Goal: Task Accomplishment & Management: Manage account settings

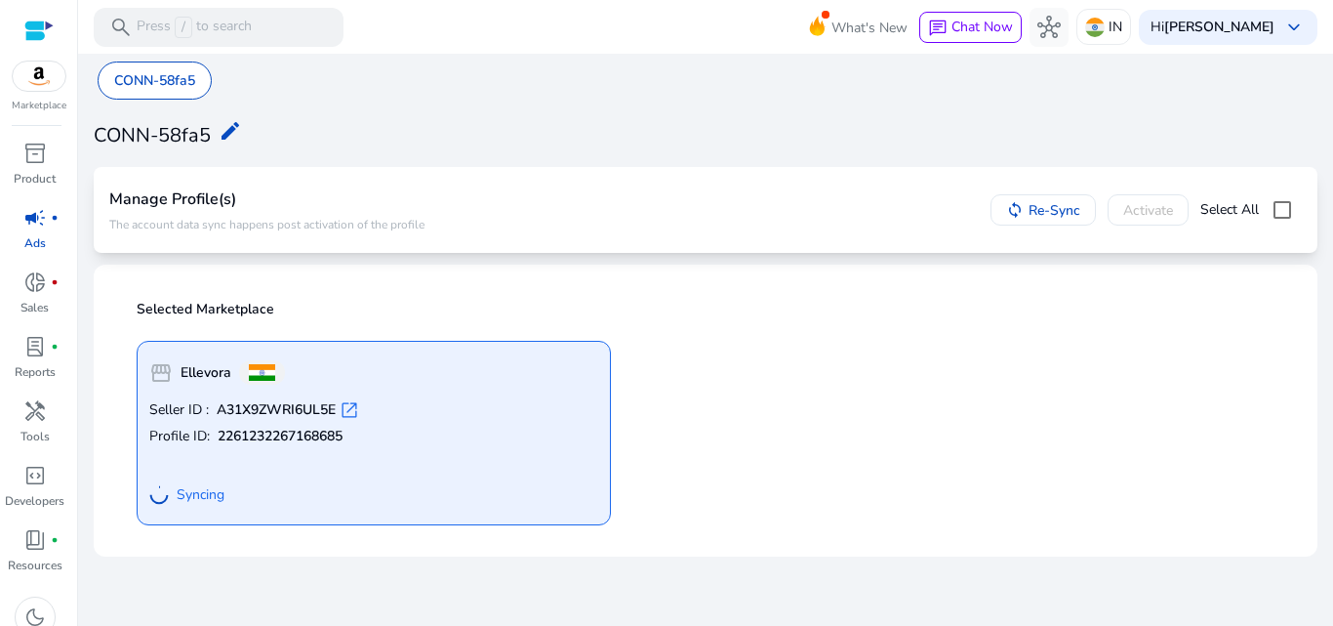
click at [350, 410] on span "open_in_new" at bounding box center [350, 410] width 20 height 20
click at [43, 285] on span "donut_small" at bounding box center [34, 281] width 23 height 23
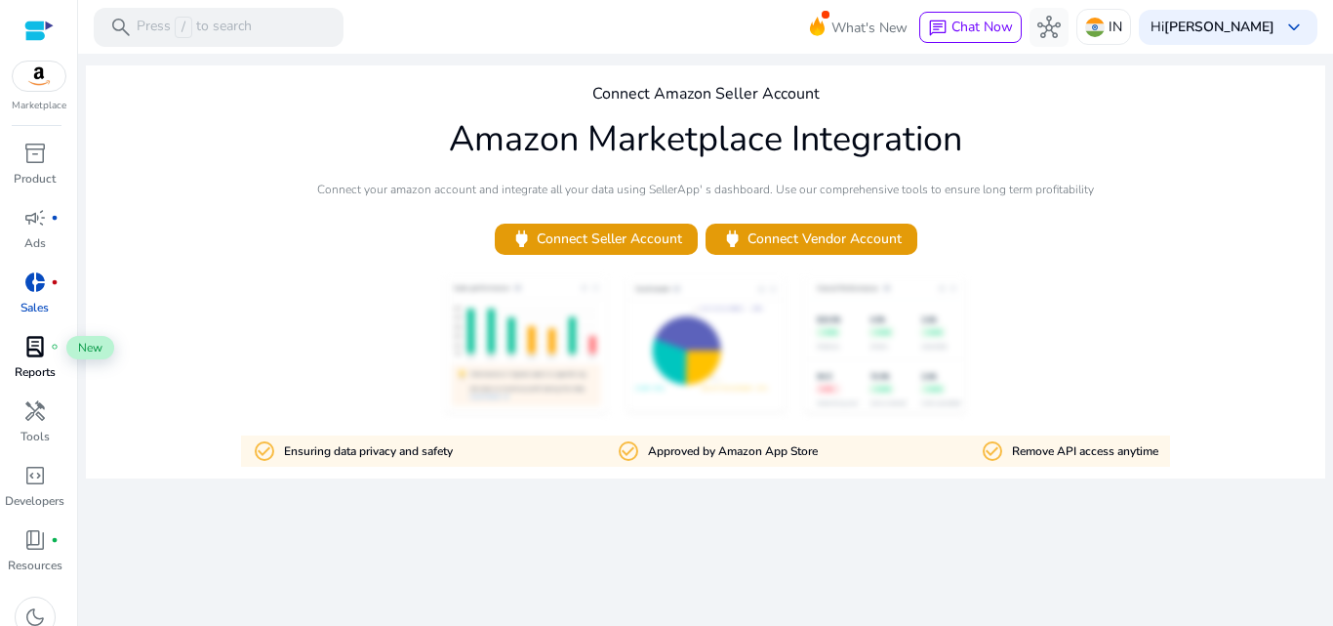
click at [37, 341] on span "lab_profile" at bounding box center [34, 346] width 23 height 23
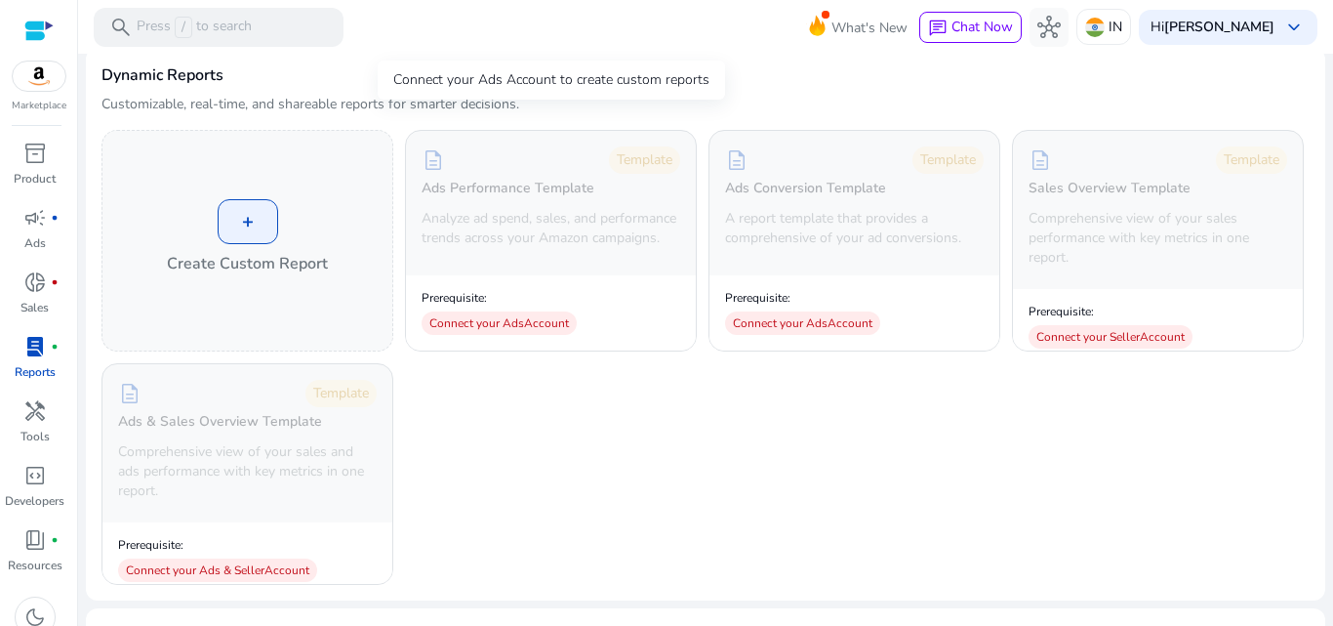
scroll to position [195, 0]
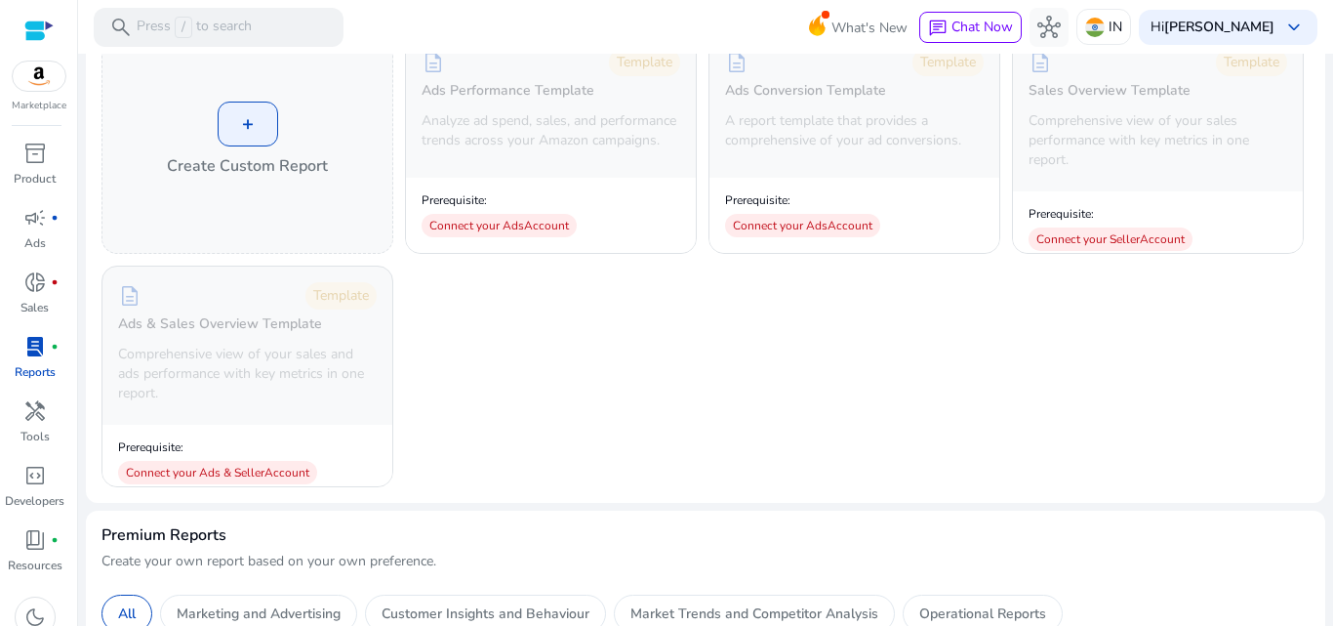
click at [43, 76] on img at bounding box center [39, 75] width 53 height 29
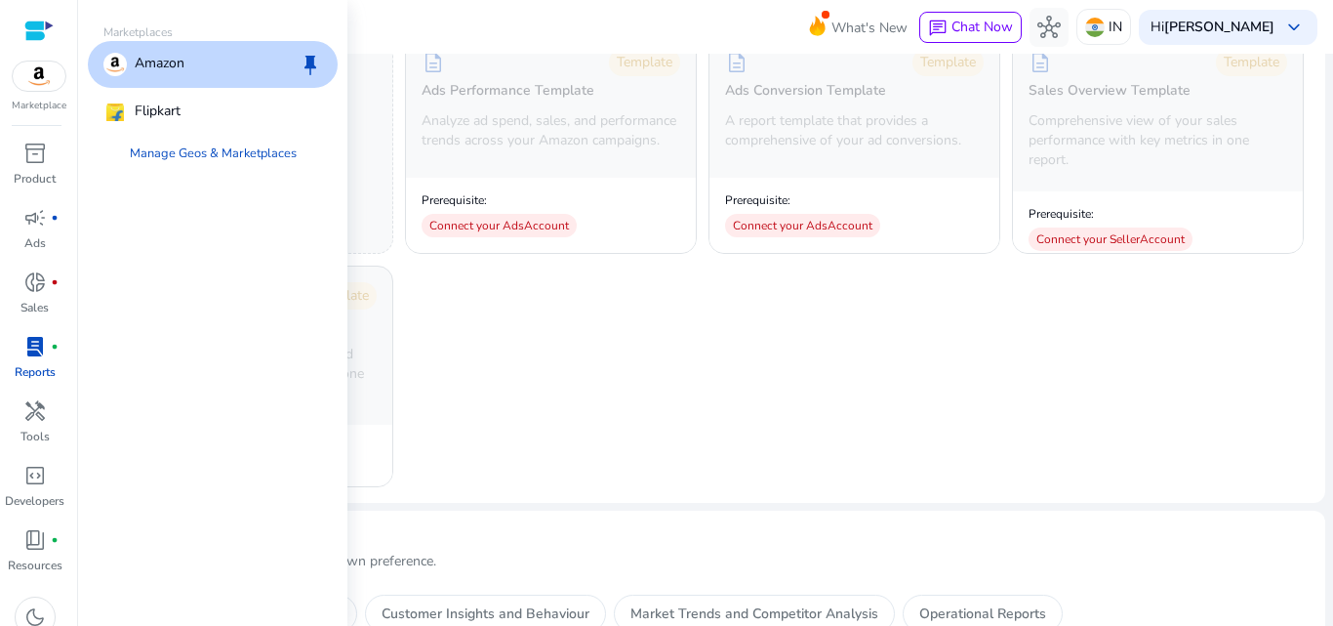
click at [181, 58] on p "Amazon" at bounding box center [160, 64] width 50 height 23
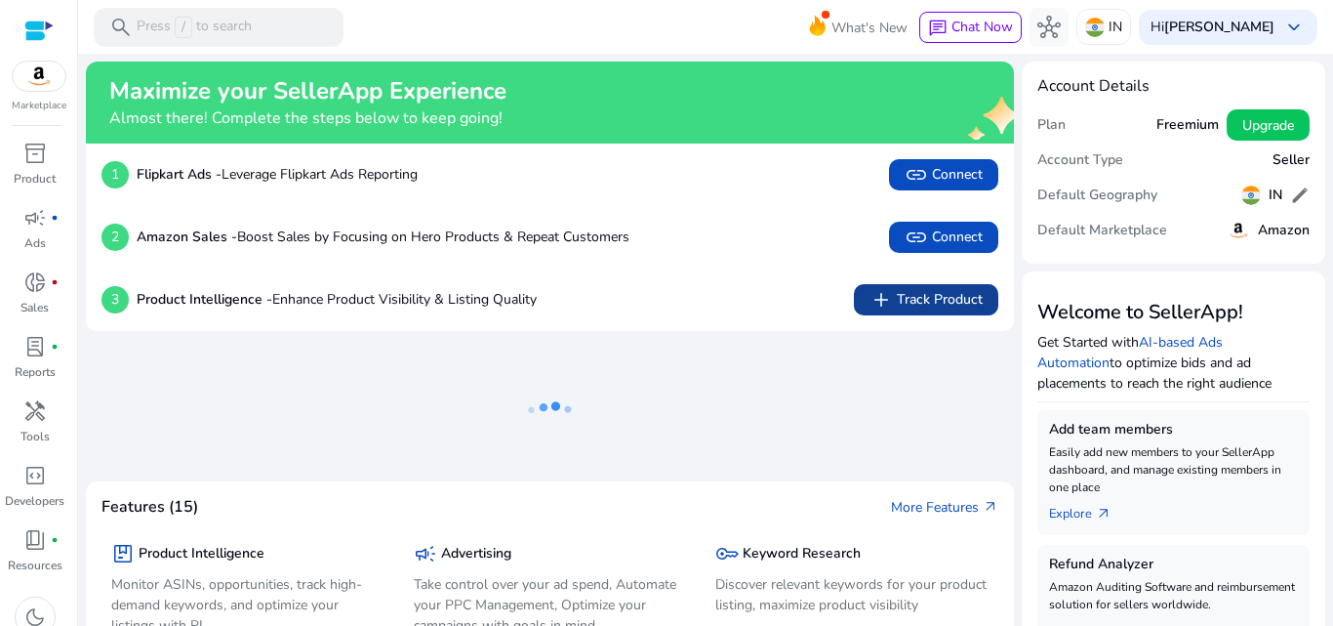
click at [924, 299] on span "add Track Product" at bounding box center [926, 299] width 113 height 23
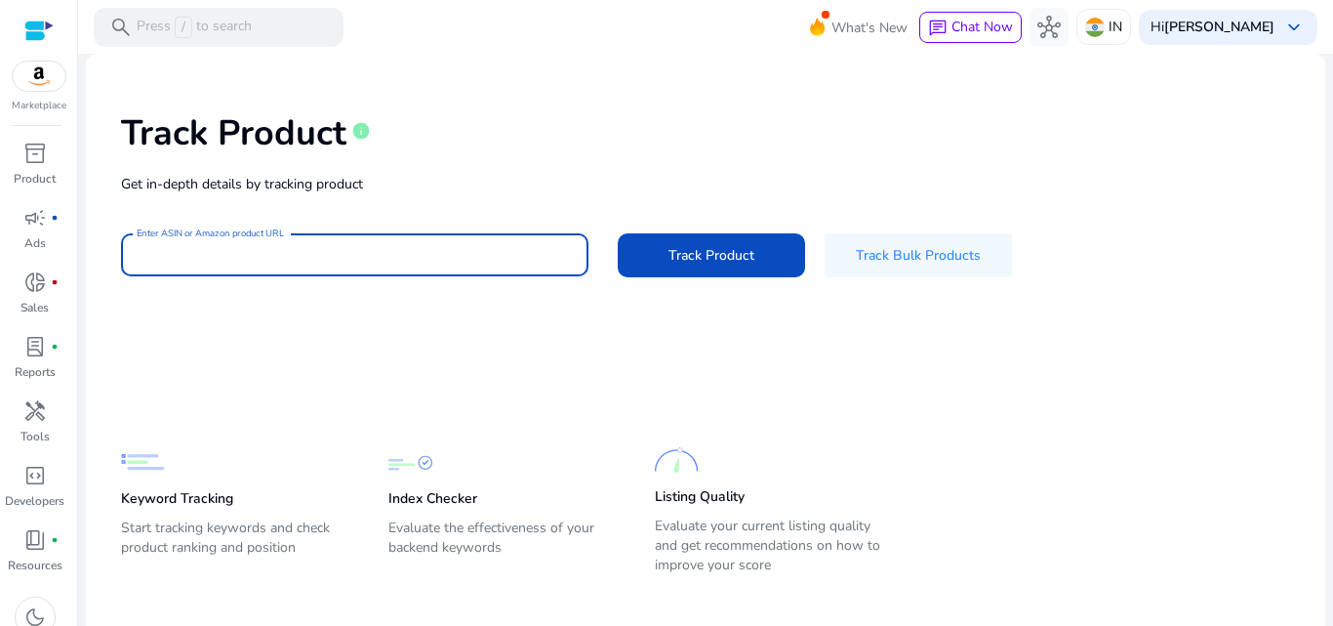
click at [351, 260] on input "Enter ASIN or Amazon product URL" at bounding box center [355, 254] width 436 height 21
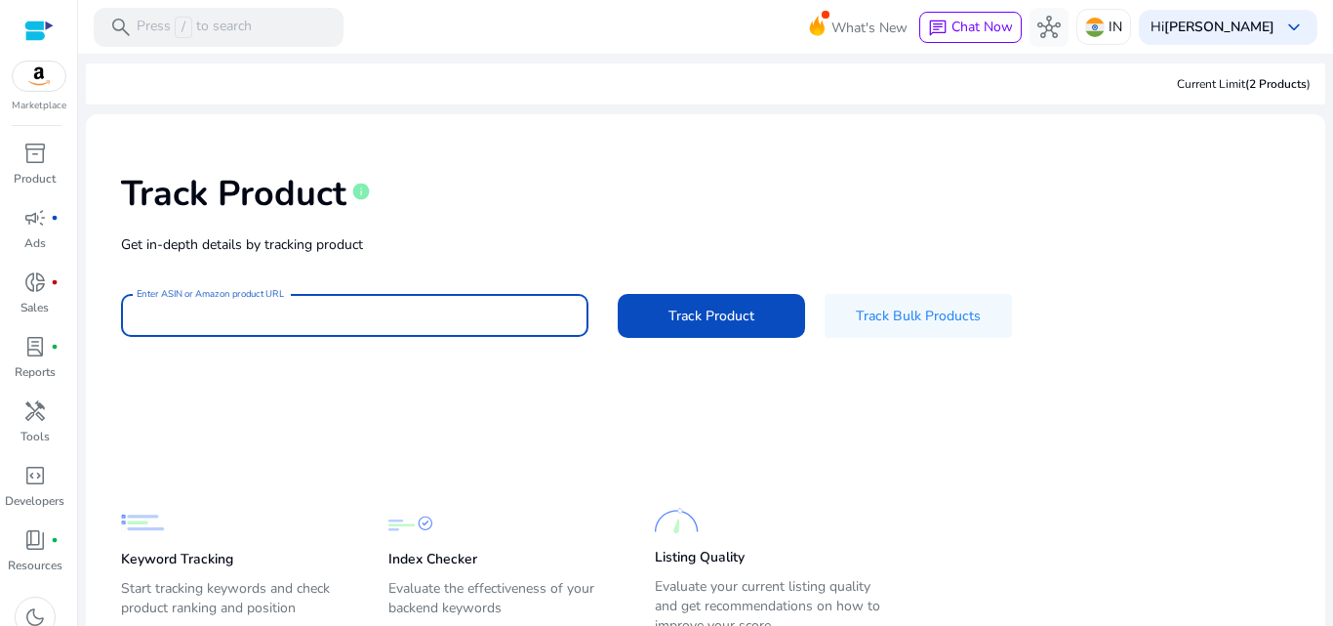
click at [355, 318] on input "Enter ASIN or Amazon product URL" at bounding box center [355, 314] width 436 height 21
paste input "**********"
type input "**********"
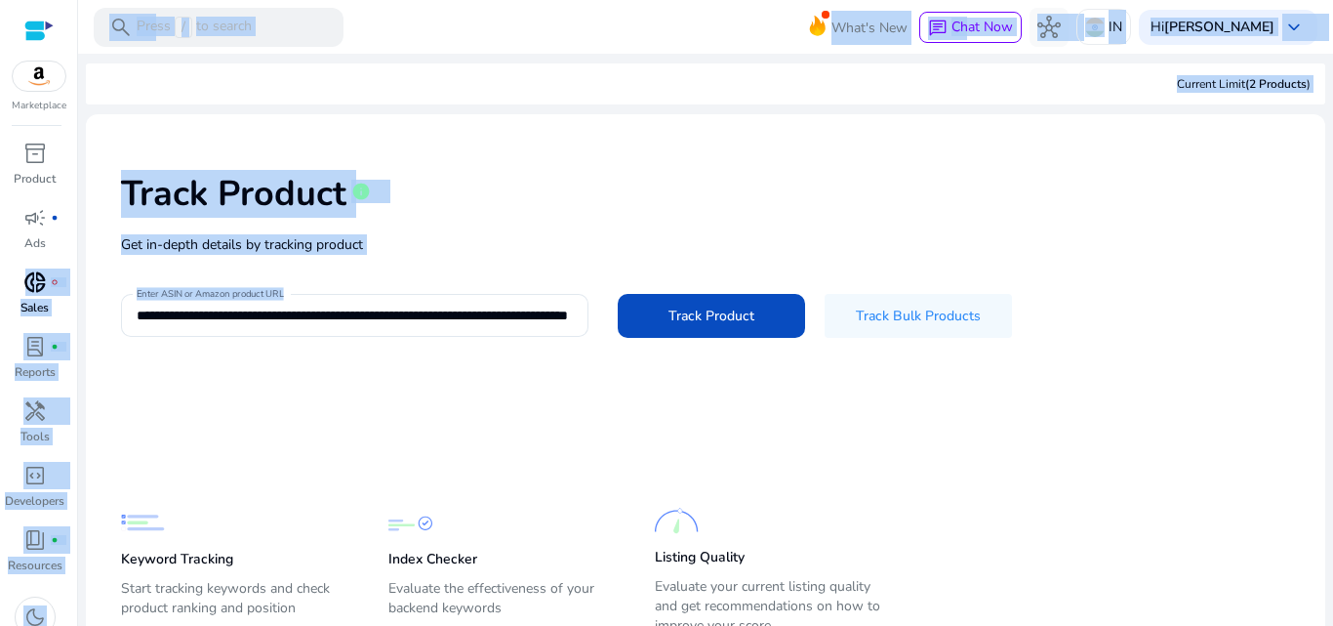
drag, startPoint x: 572, startPoint y: 317, endPoint x: 0, endPoint y: 300, distance: 572.2
click at [0, 300] on mat-sidenav-container "**********" at bounding box center [666, 313] width 1333 height 626
click at [456, 289] on div "**********" at bounding box center [705, 253] width 1208 height 247
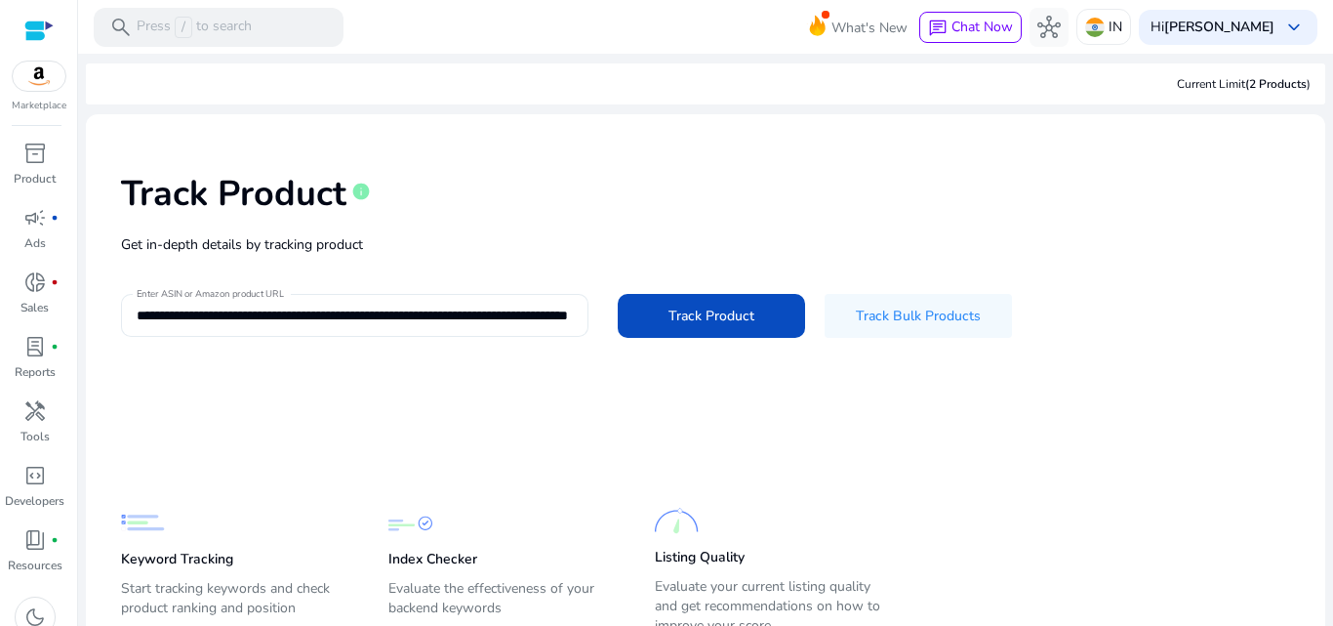
click at [462, 316] on input "**********" at bounding box center [353, 314] width 433 height 21
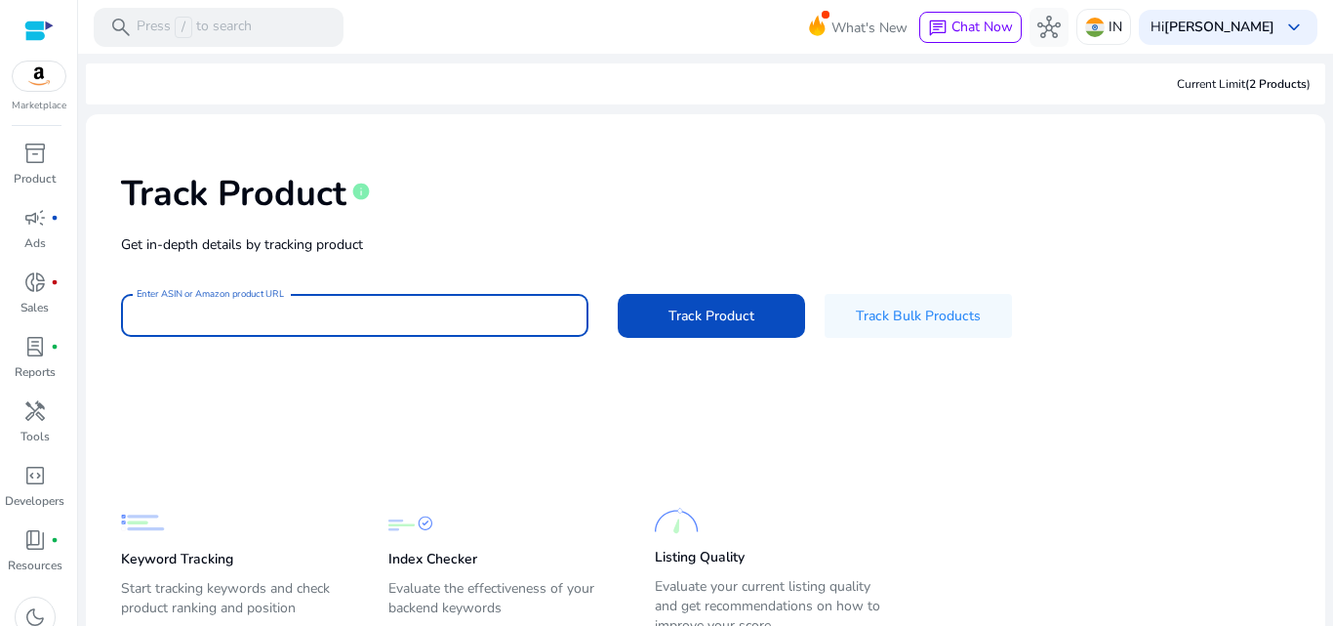
click at [433, 313] on input "Enter ASIN or Amazon product URL" at bounding box center [353, 314] width 433 height 21
paste input "**********"
type input "**********"
click at [710, 312] on span "Track Product" at bounding box center [712, 315] width 86 height 20
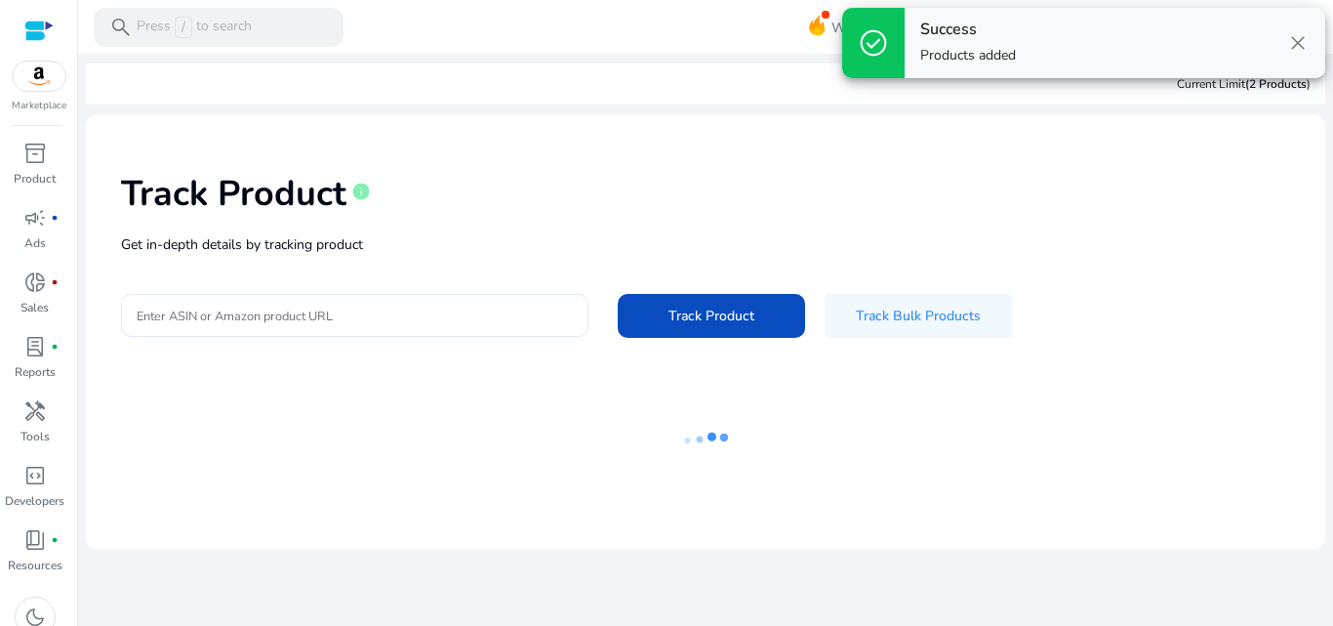
click at [1300, 40] on span "close" at bounding box center [1297, 42] width 23 height 23
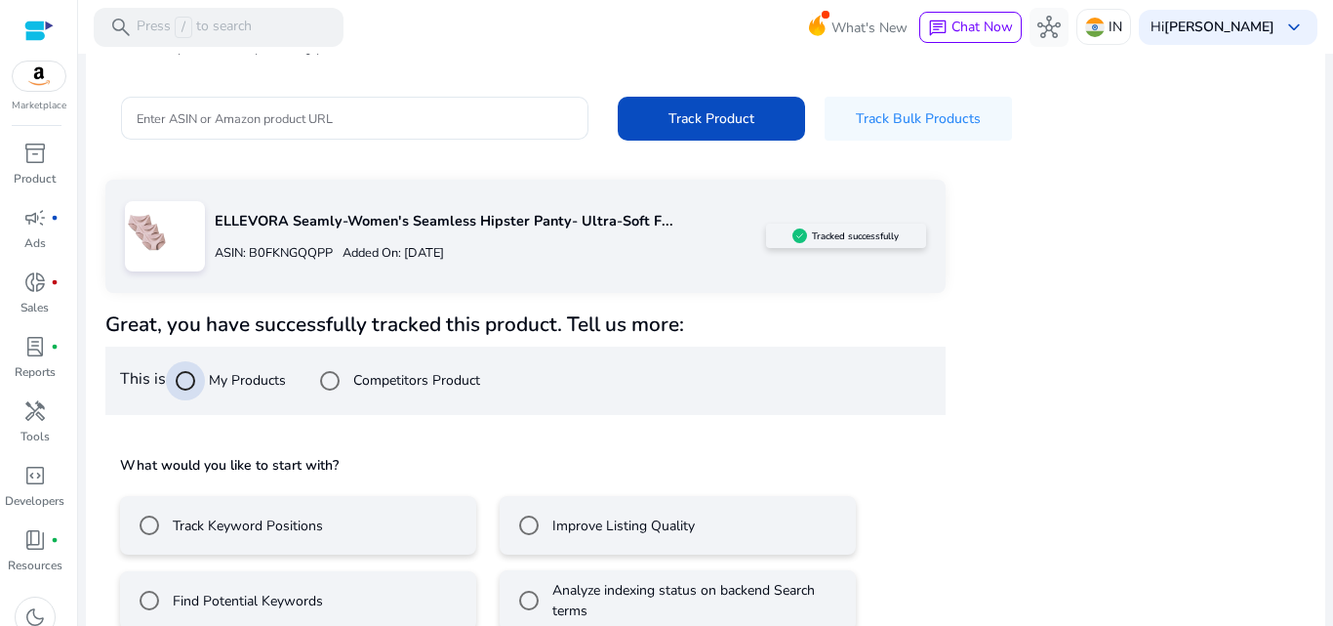
scroll to position [231, 0]
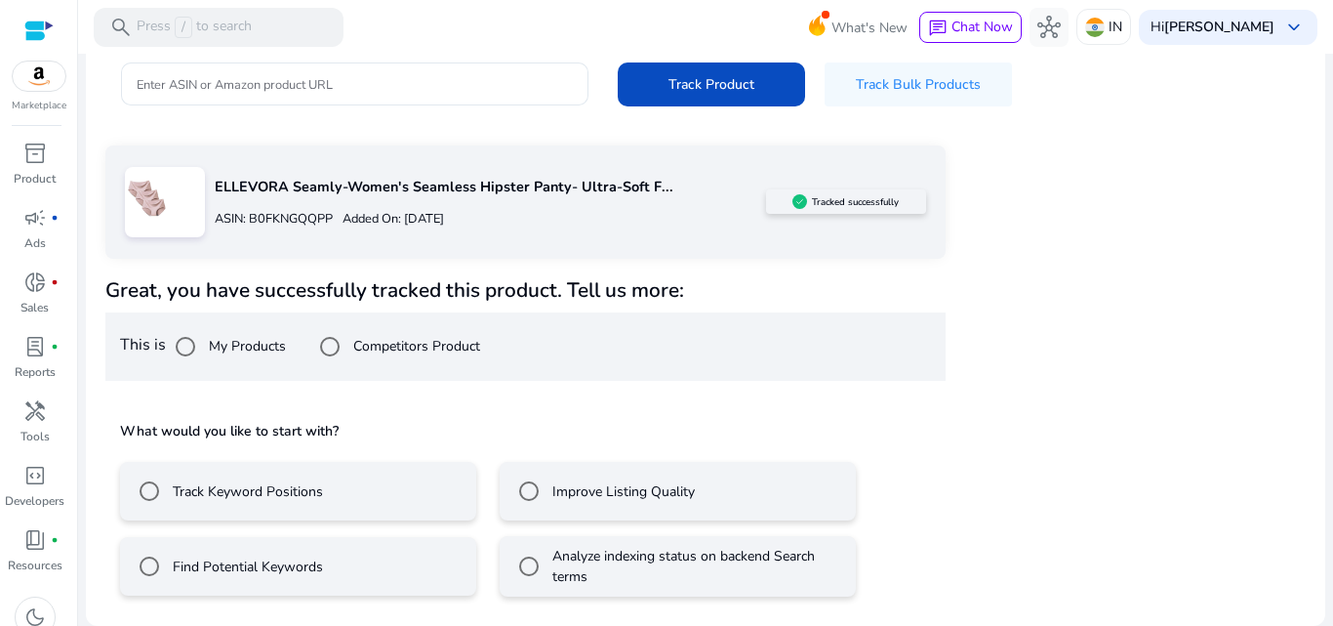
click at [277, 499] on label "Track Keyword Positions" at bounding box center [246, 491] width 154 height 20
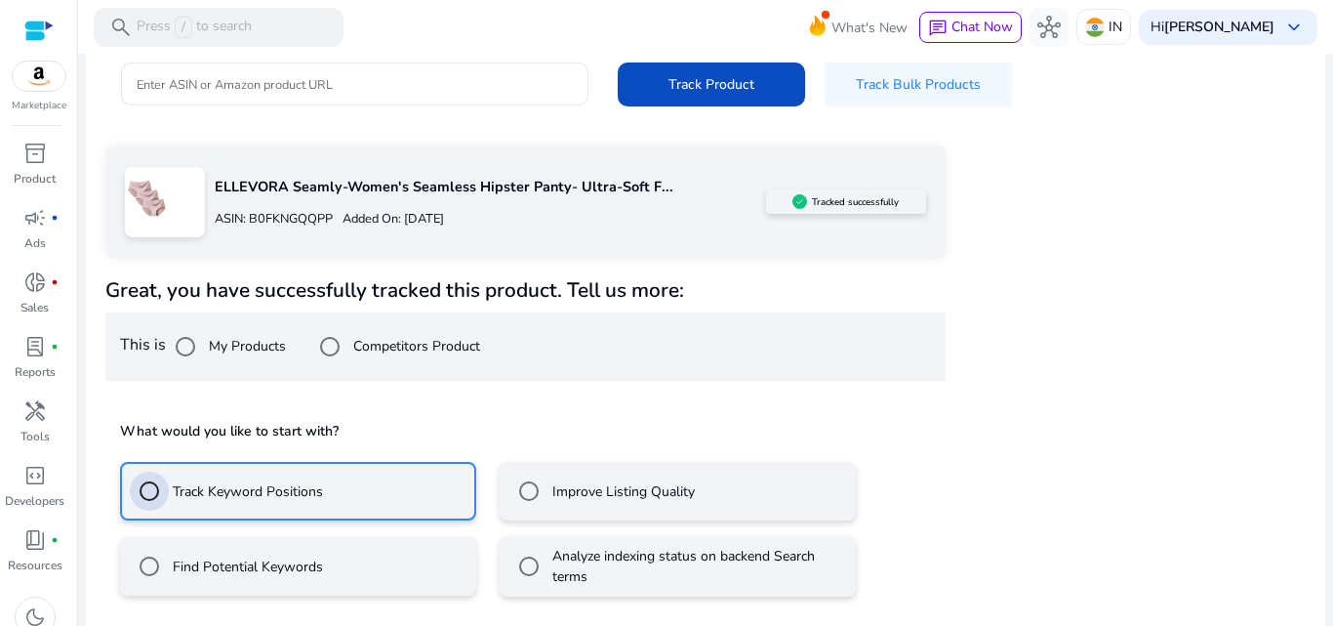
scroll to position [318, 0]
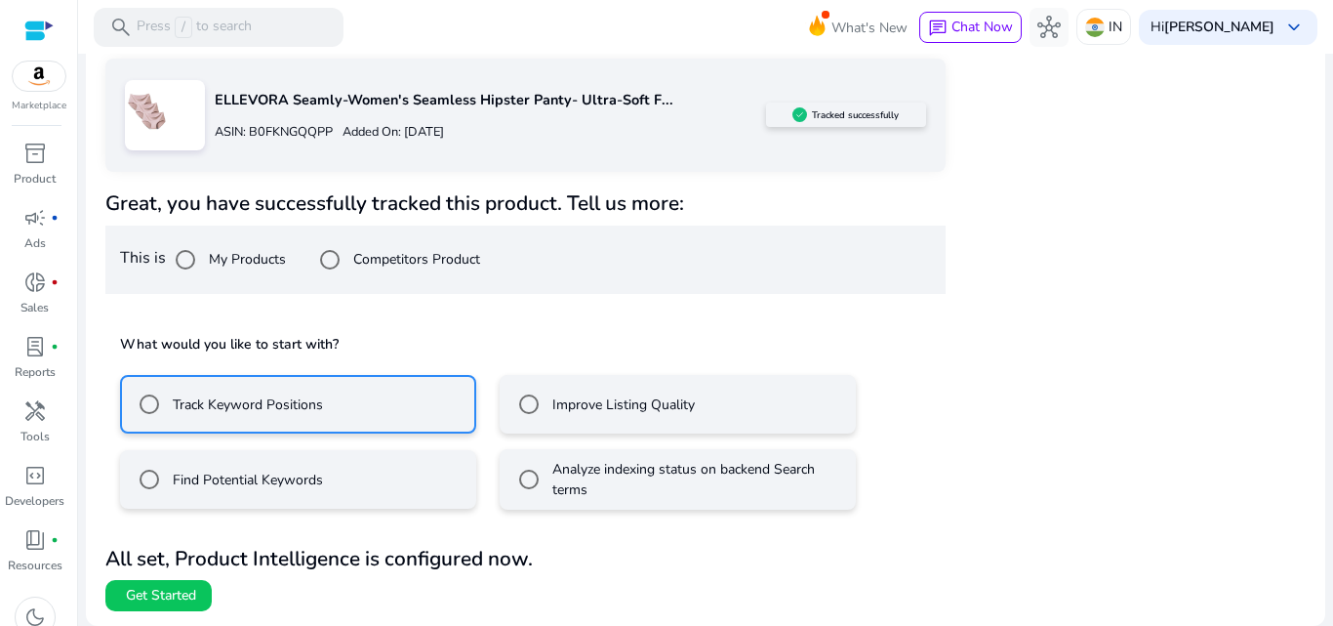
click at [232, 484] on label "Find Potential Keywords" at bounding box center [246, 479] width 154 height 20
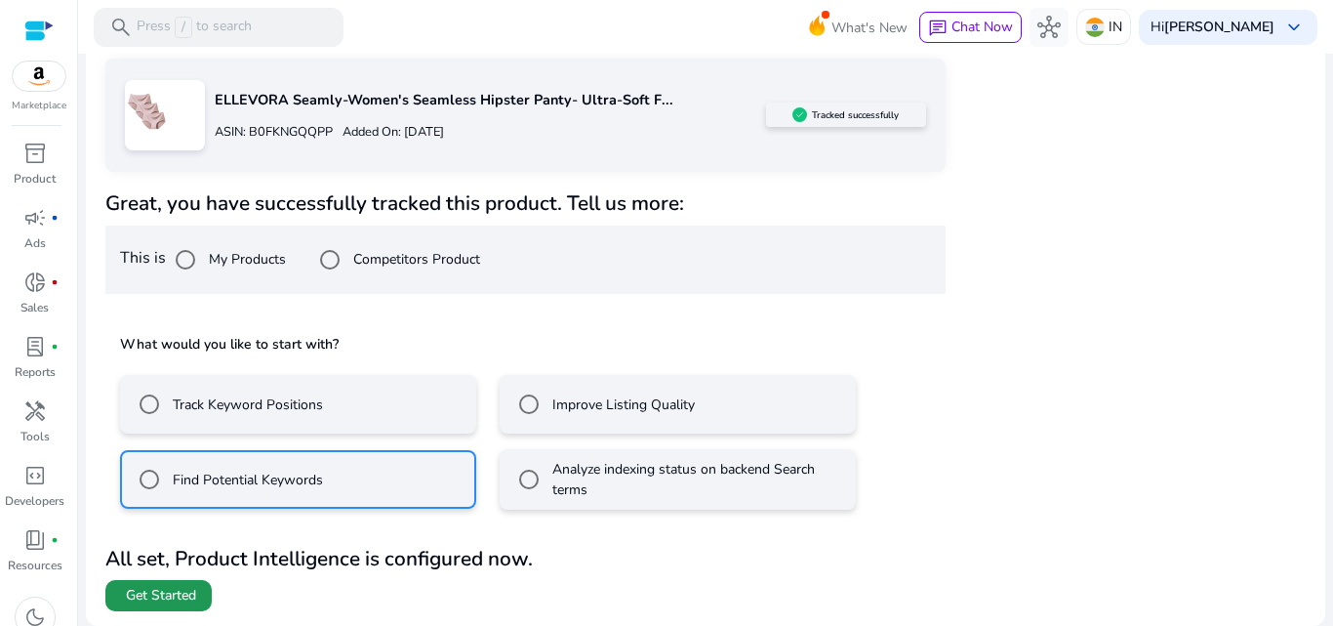
click at [181, 592] on span "Get Started" at bounding box center [161, 596] width 70 height 20
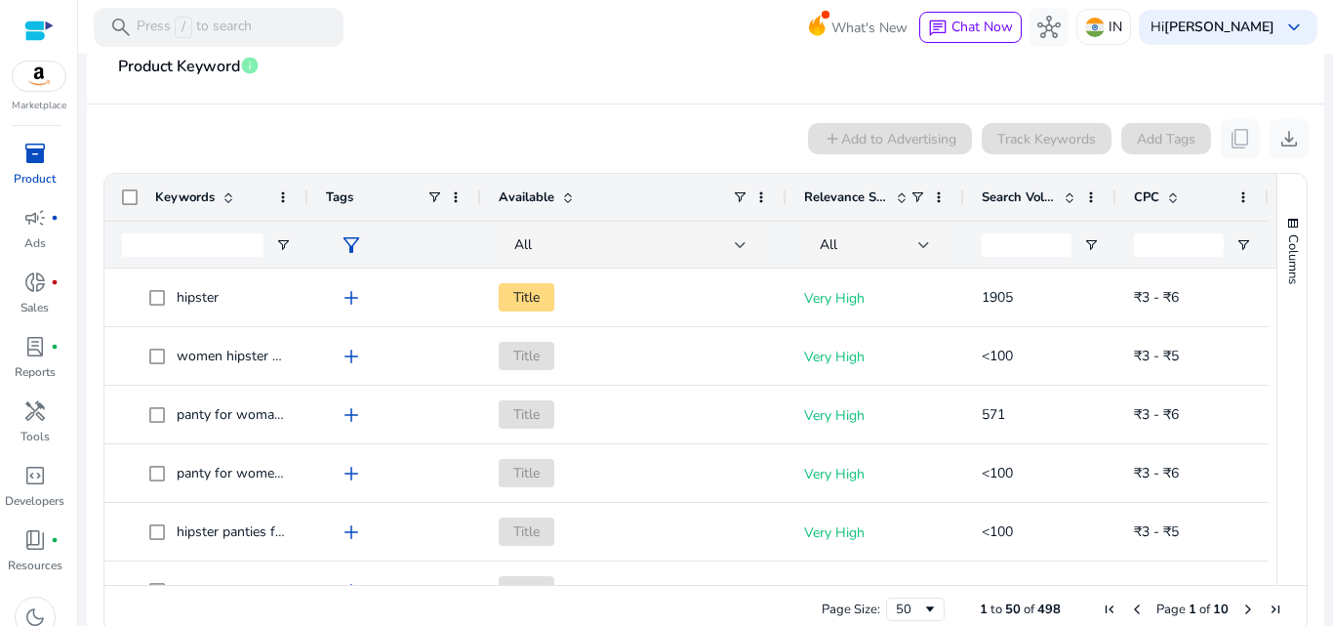
scroll to position [365, 0]
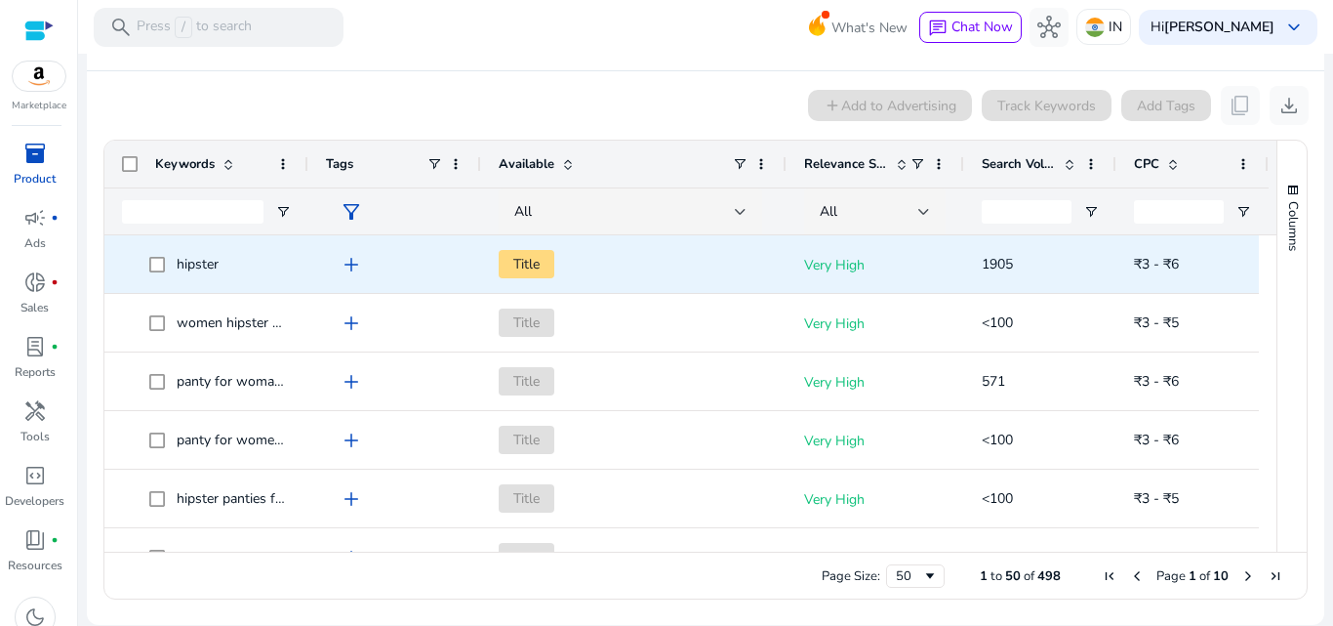
click at [355, 261] on span "add" at bounding box center [351, 264] width 23 height 23
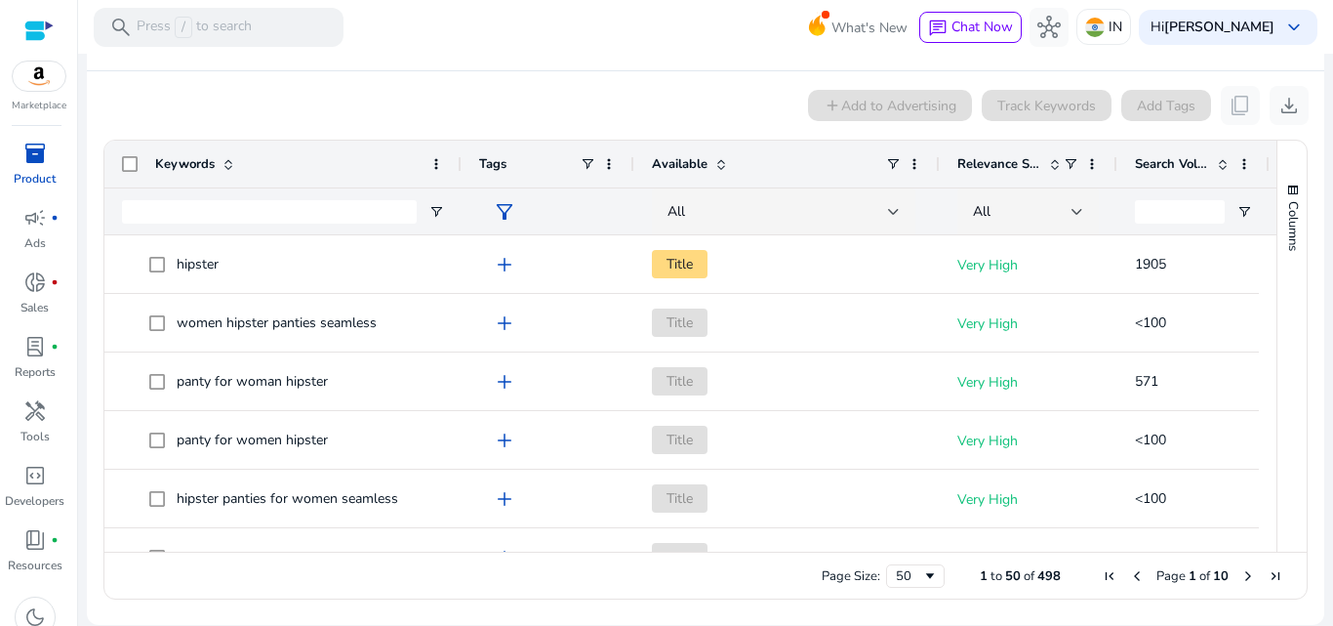
drag, startPoint x: 318, startPoint y: 163, endPoint x: 457, endPoint y: 164, distance: 138.6
click at [457, 164] on div at bounding box center [461, 164] width 8 height 47
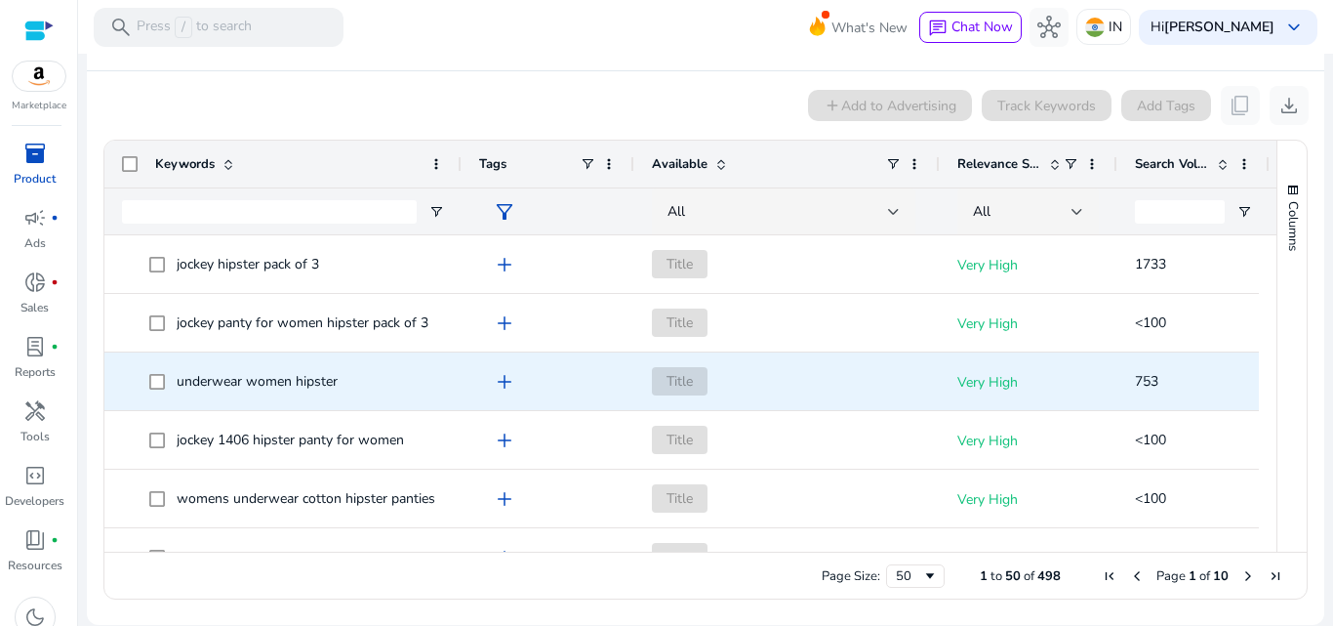
scroll to position [0, 0]
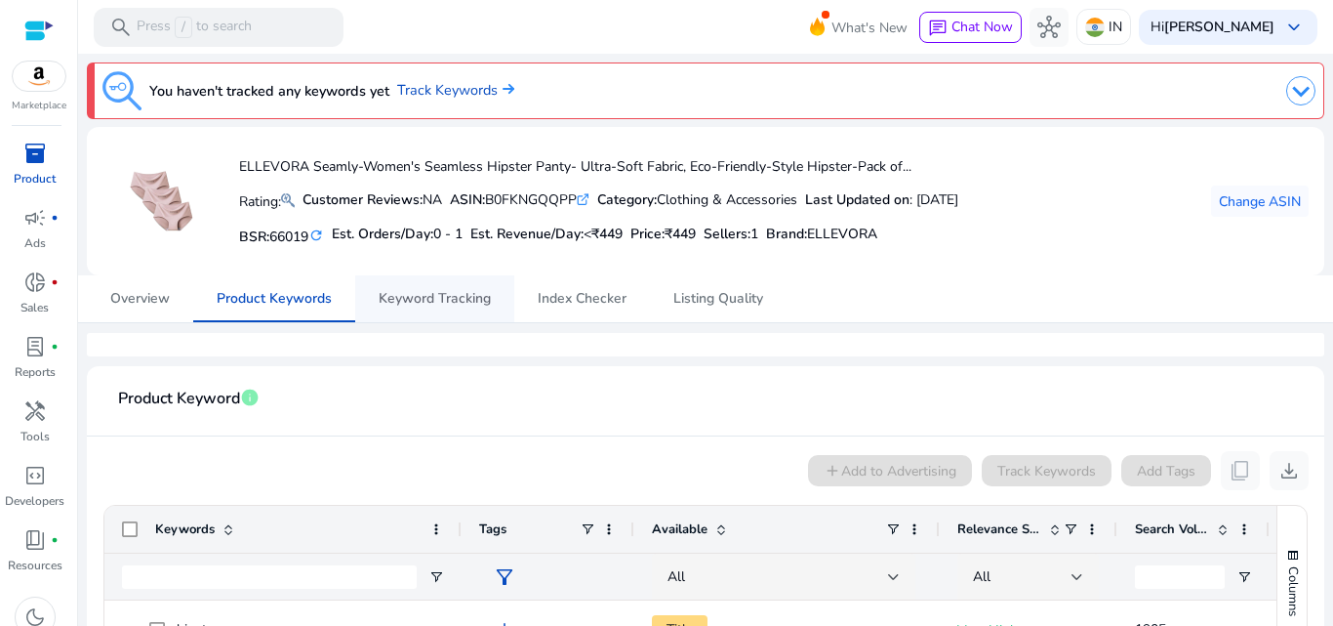
click at [459, 298] on span "Keyword Tracking" at bounding box center [435, 299] width 112 height 14
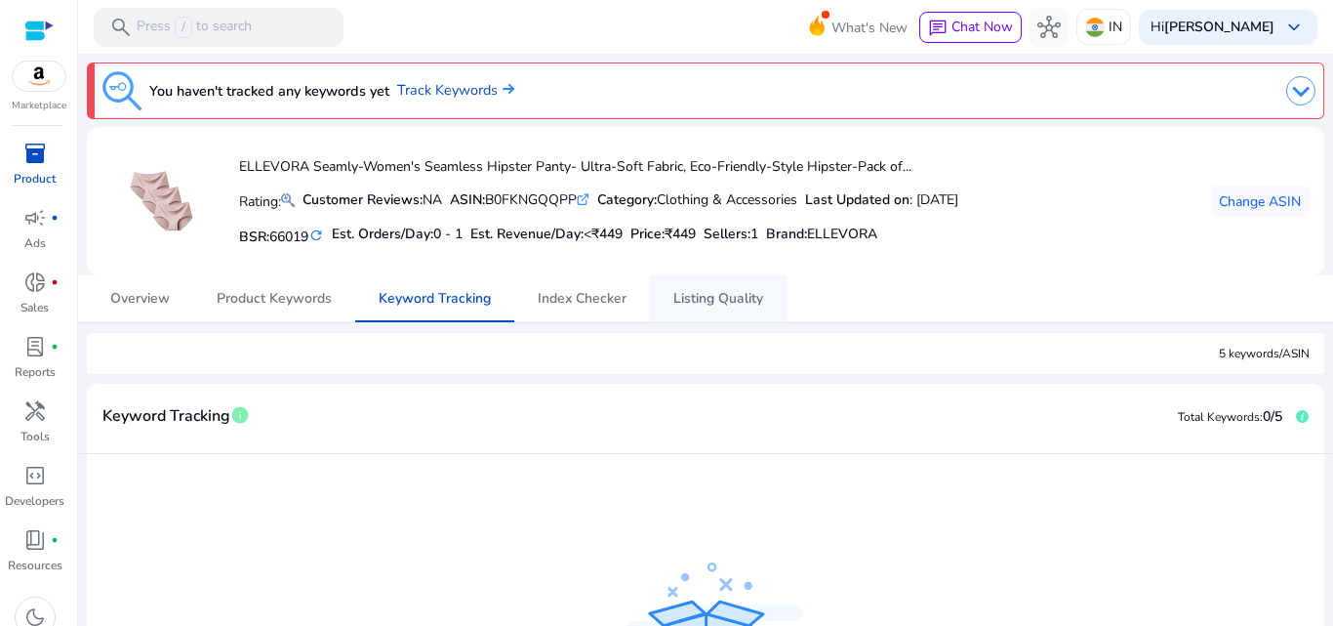
click at [734, 305] on span "Listing Quality" at bounding box center [718, 299] width 90 height 14
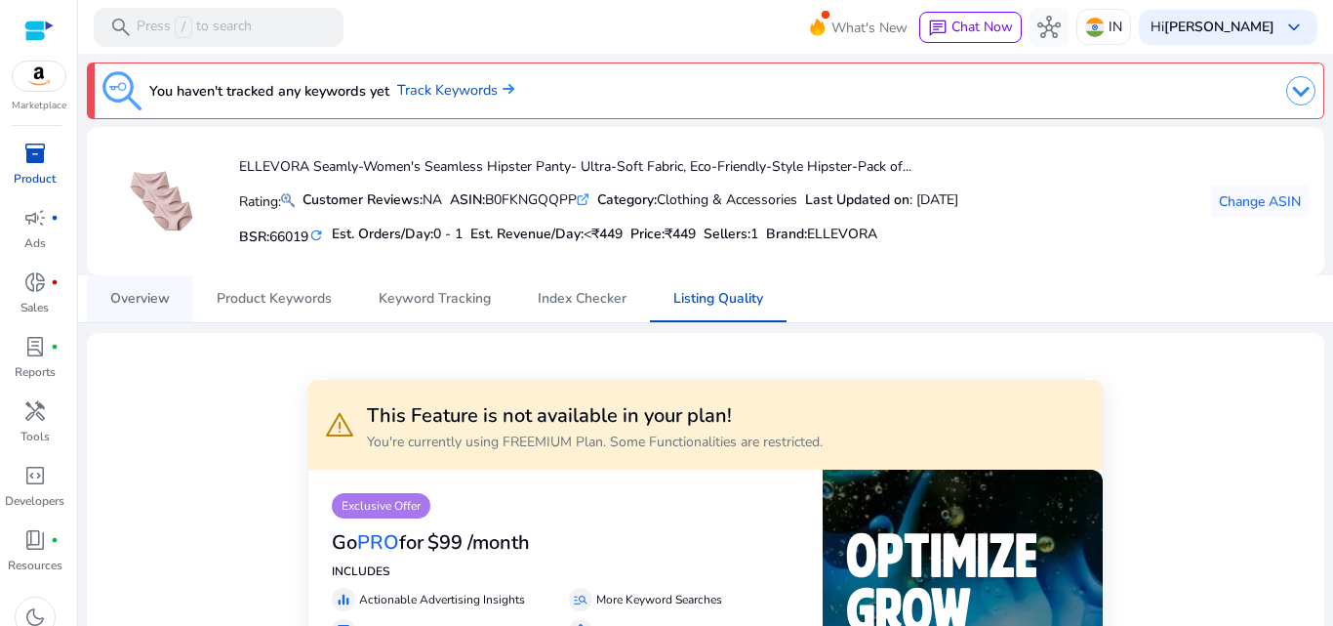
click at [142, 285] on span "Overview" at bounding box center [140, 298] width 60 height 47
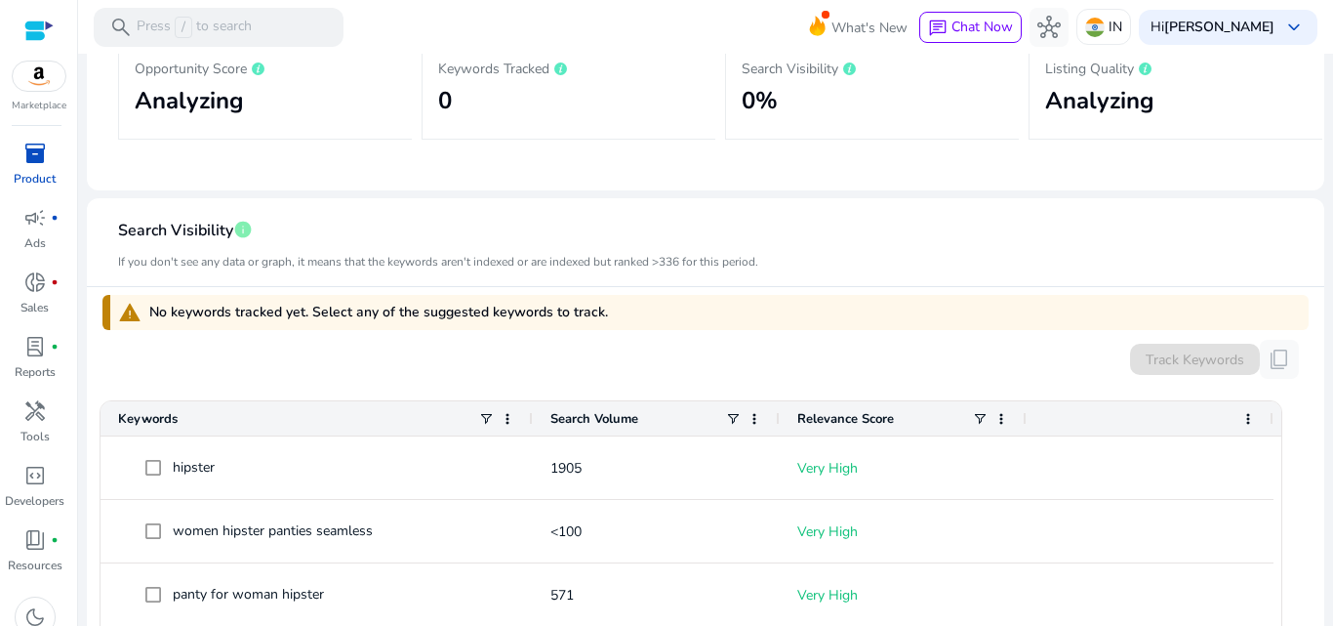
drag, startPoint x: 306, startPoint y: 311, endPoint x: 629, endPoint y: 304, distance: 322.1
click at [629, 304] on div "warning No keywords tracked yet. Select any of the suggested keywords to track." at bounding box center [705, 312] width 1206 height 35
click at [562, 304] on span "No keywords tracked yet. Select any of the suggested keywords to track." at bounding box center [378, 313] width 459 height 20
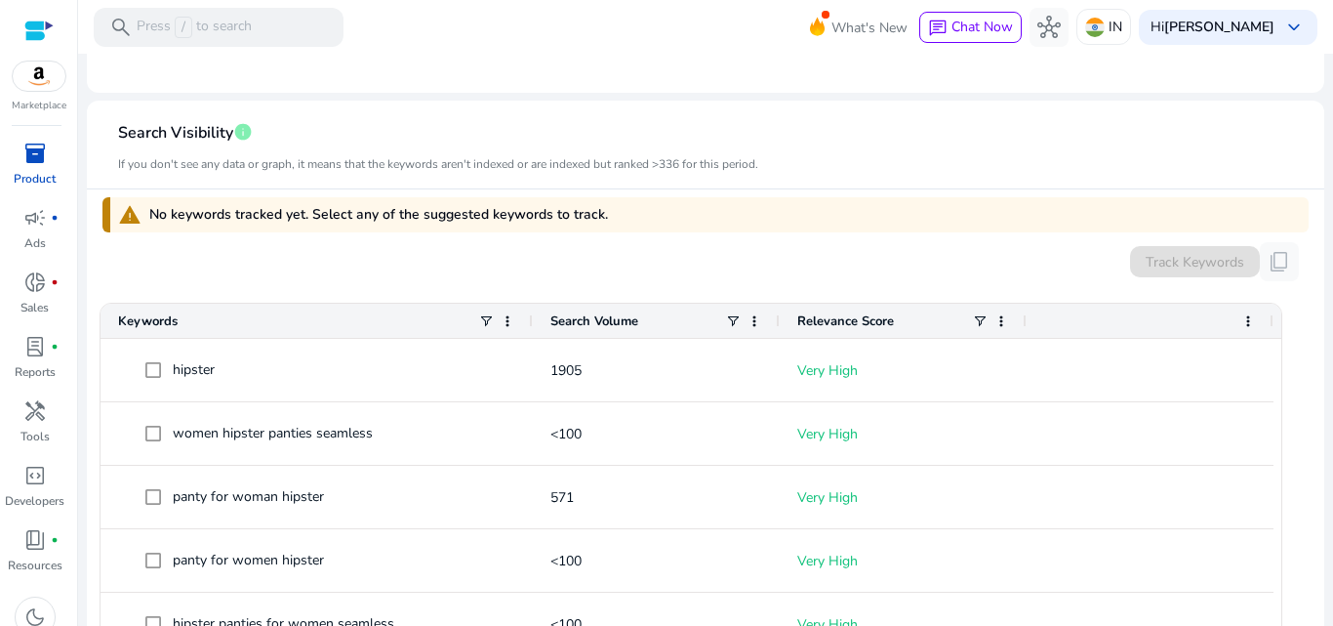
click at [1031, 259] on div "Track Keywords content_copy" at bounding box center [705, 261] width 1206 height 39
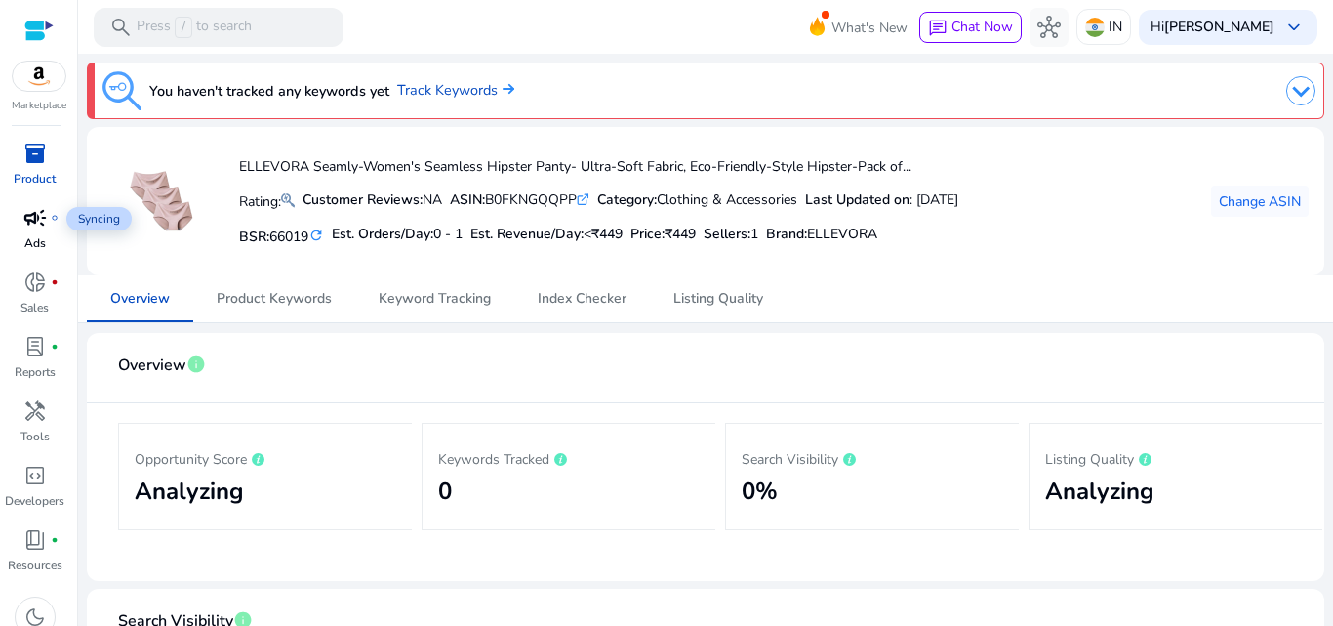
click at [37, 222] on span "campaign" at bounding box center [34, 217] width 23 height 23
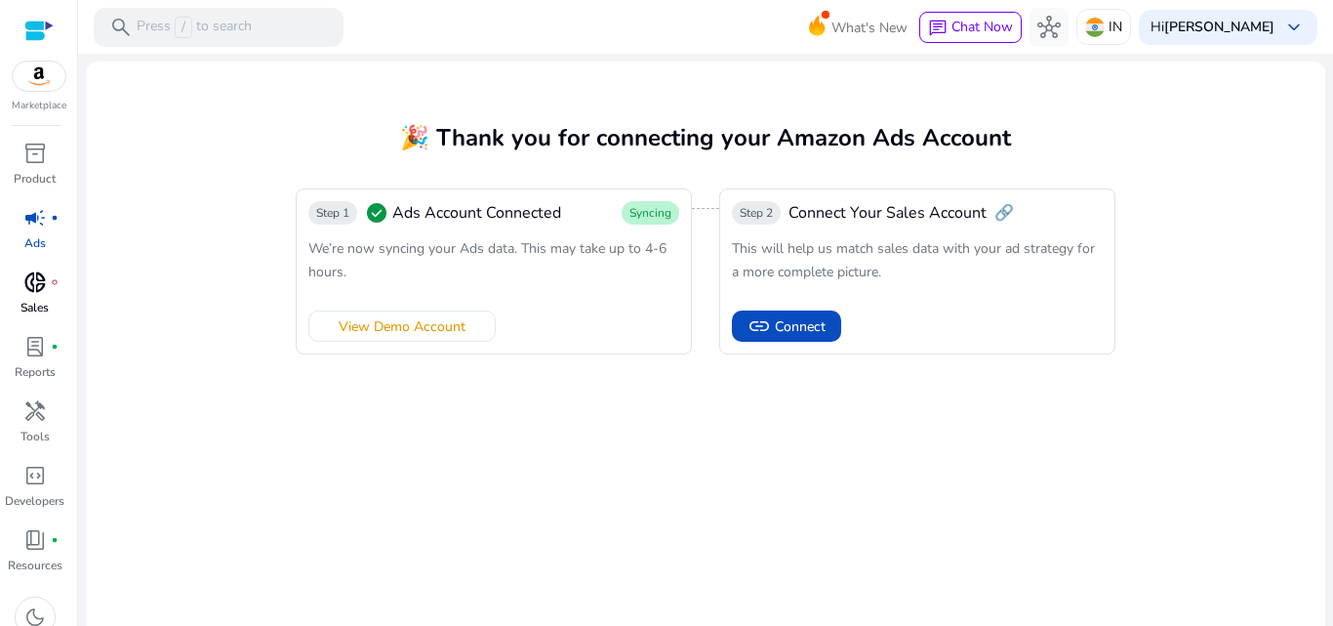
click at [32, 286] on span "donut_small" at bounding box center [34, 281] width 23 height 23
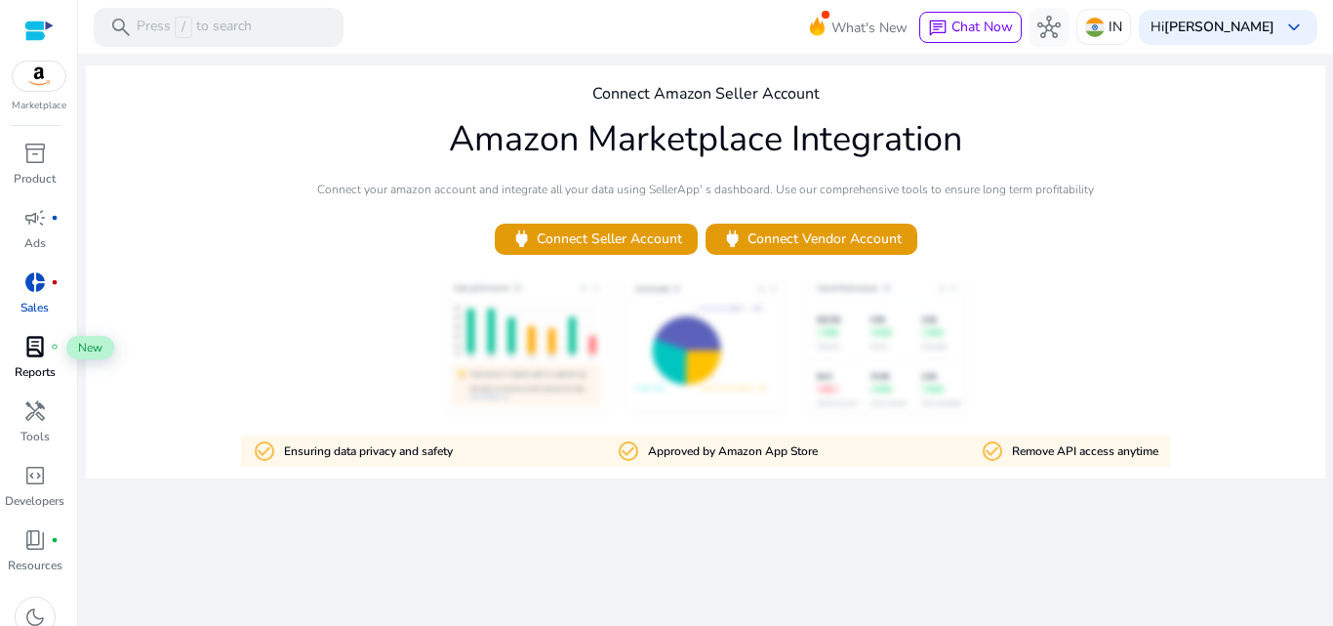
click at [28, 358] on span "lab_profile" at bounding box center [34, 346] width 23 height 23
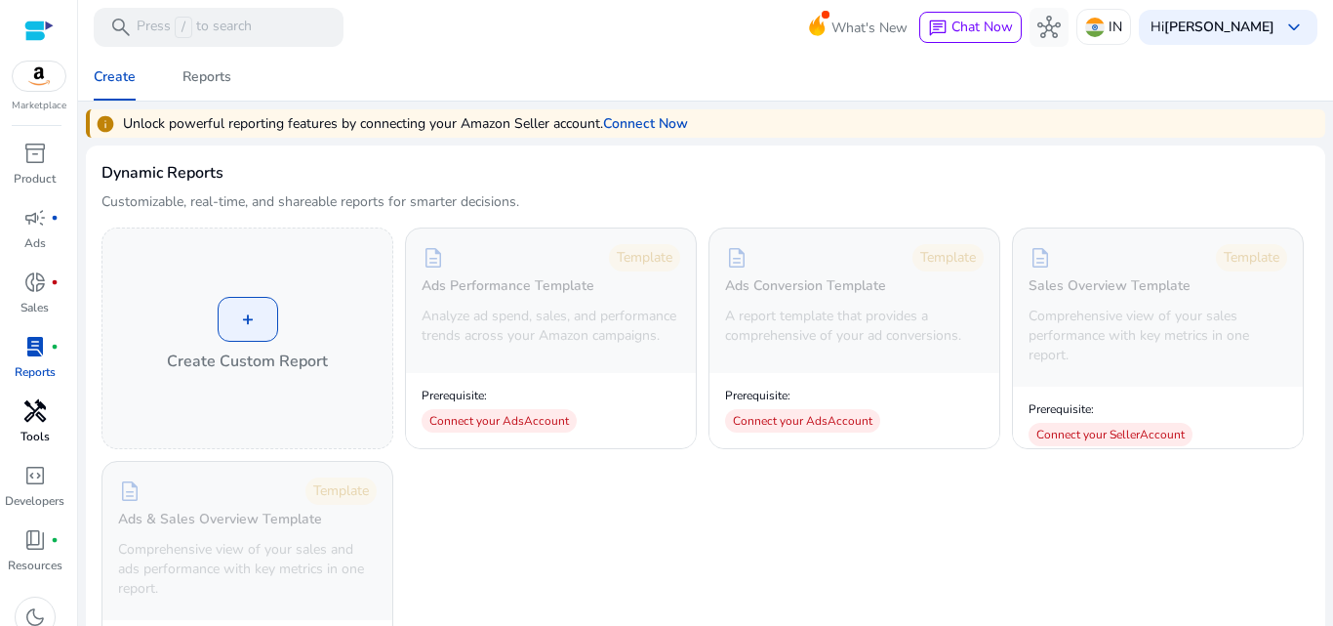
click at [37, 404] on span "handyman" at bounding box center [34, 410] width 23 height 23
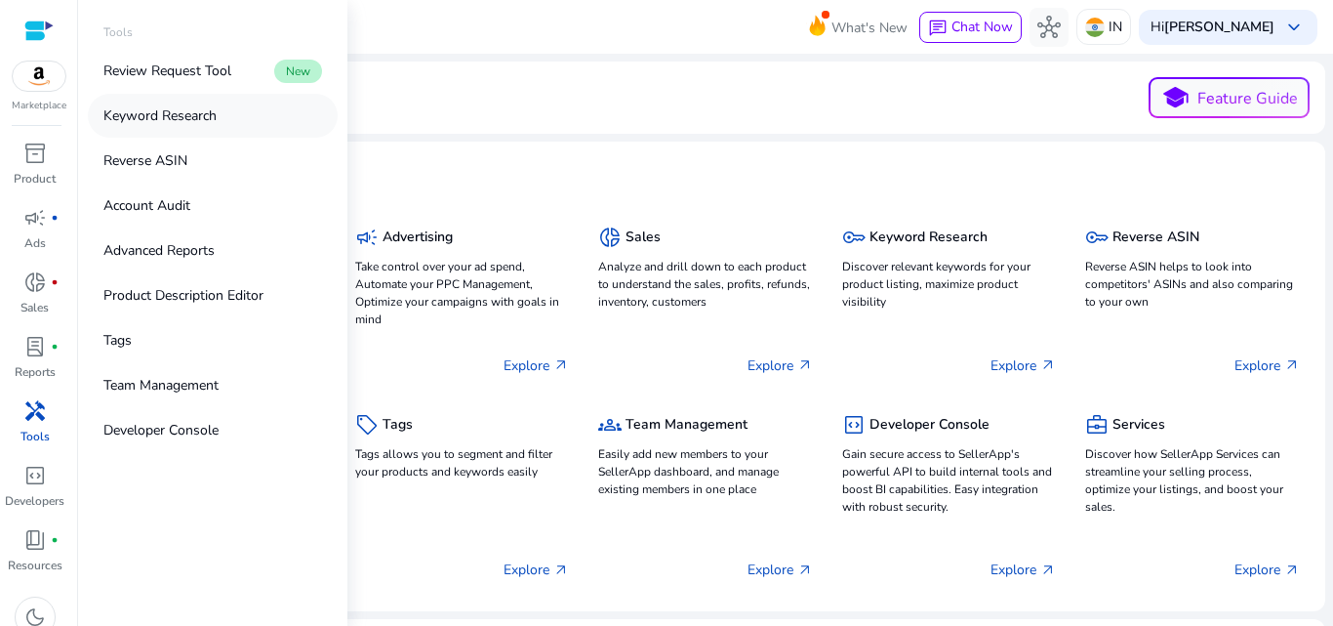
click at [181, 109] on p "Keyword Research" at bounding box center [159, 115] width 113 height 20
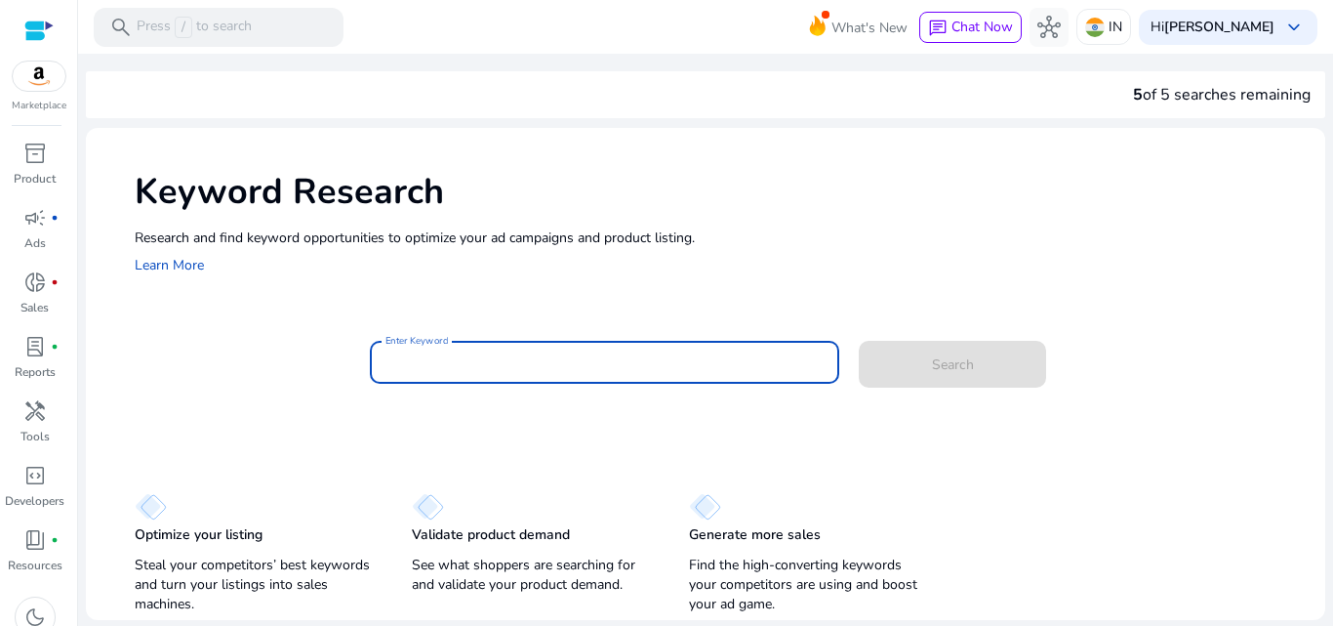
click at [490, 367] on input "Enter Keyword" at bounding box center [605, 361] width 439 height 21
click at [469, 360] on input "Enter Keyword" at bounding box center [605, 361] width 439 height 21
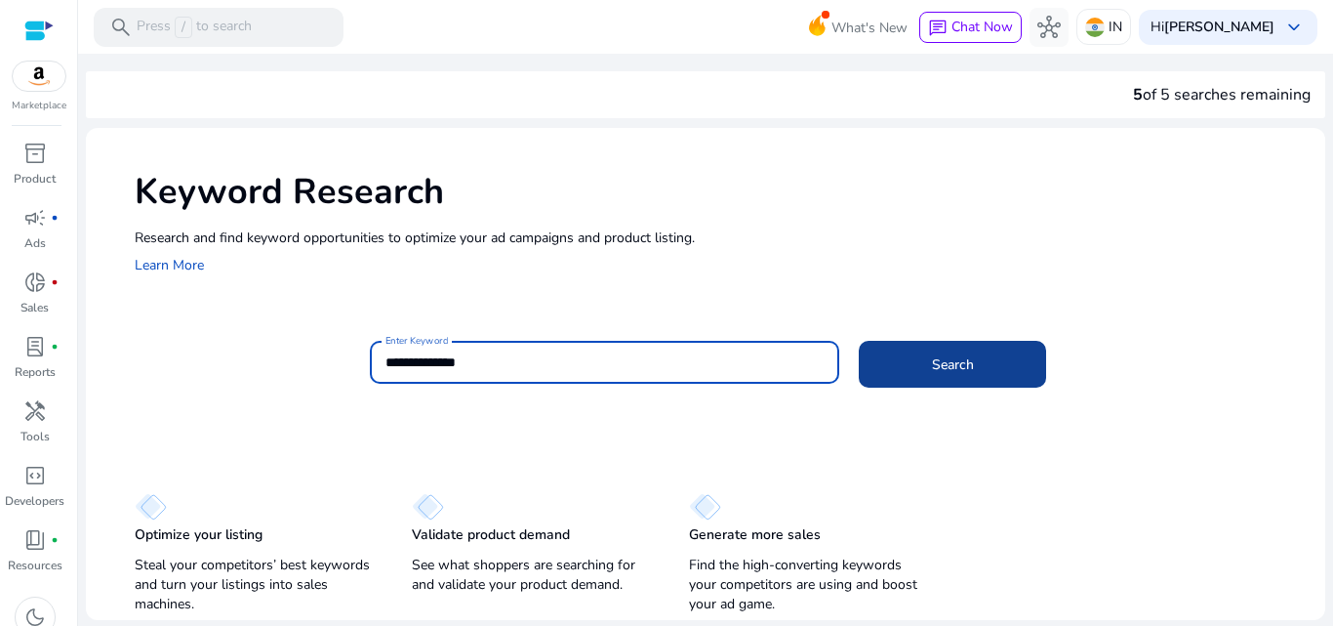
type input "**********"
click at [903, 350] on span at bounding box center [952, 364] width 187 height 47
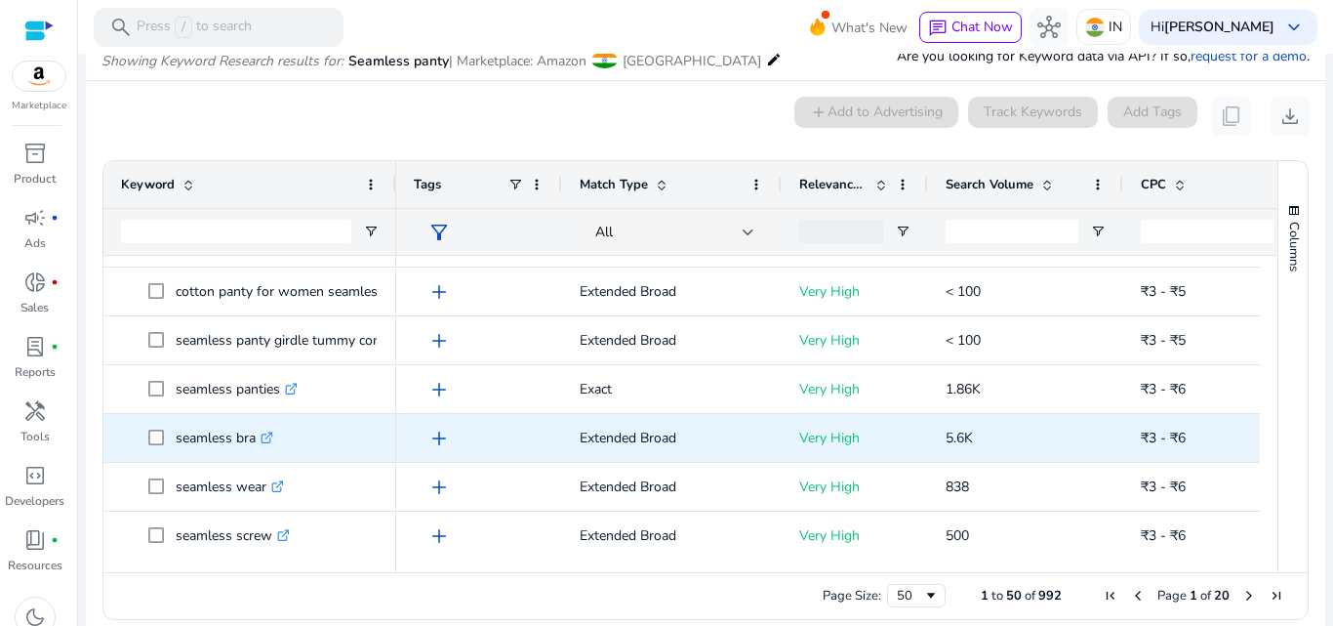
scroll to position [293, 0]
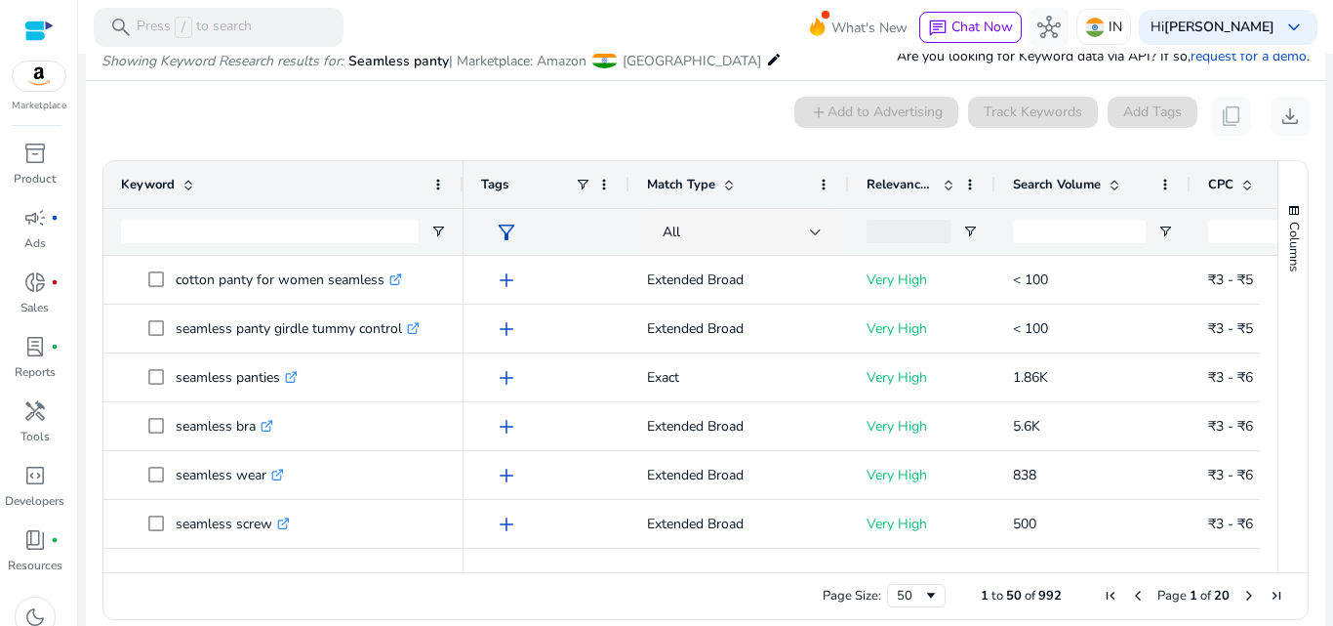
drag, startPoint x: 391, startPoint y: 169, endPoint x: 459, endPoint y: 160, distance: 67.9
click at [459, 161] on div at bounding box center [463, 184] width 8 height 47
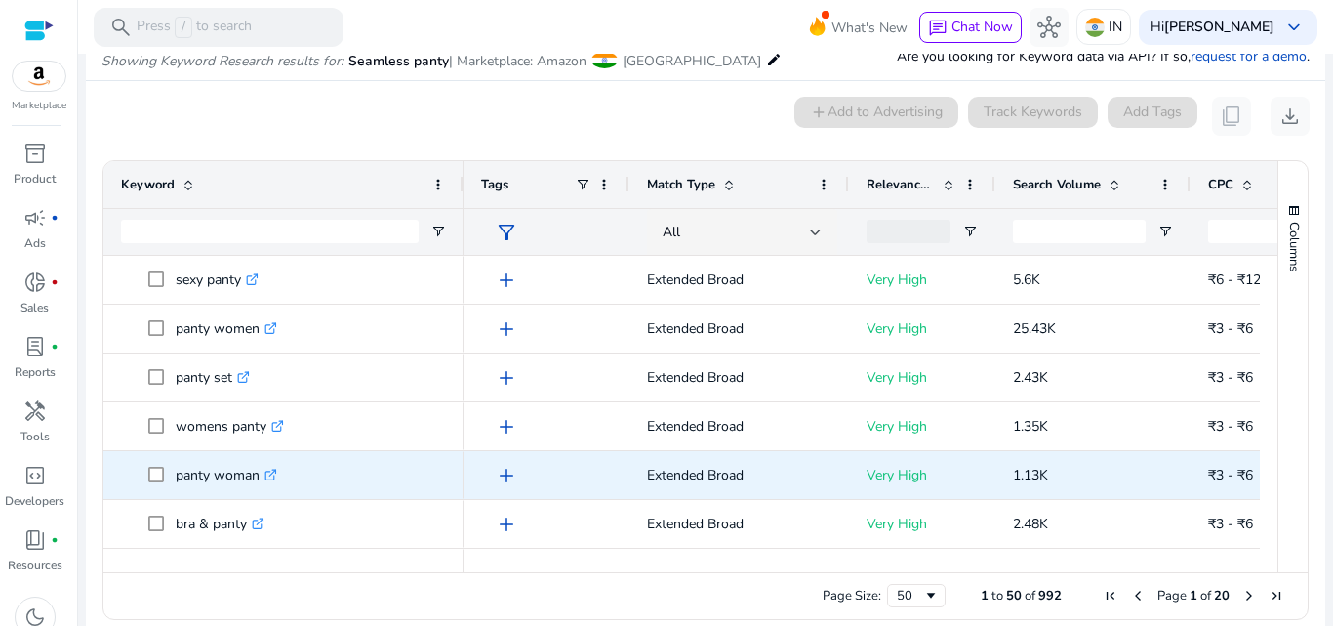
scroll to position [1562, 0]
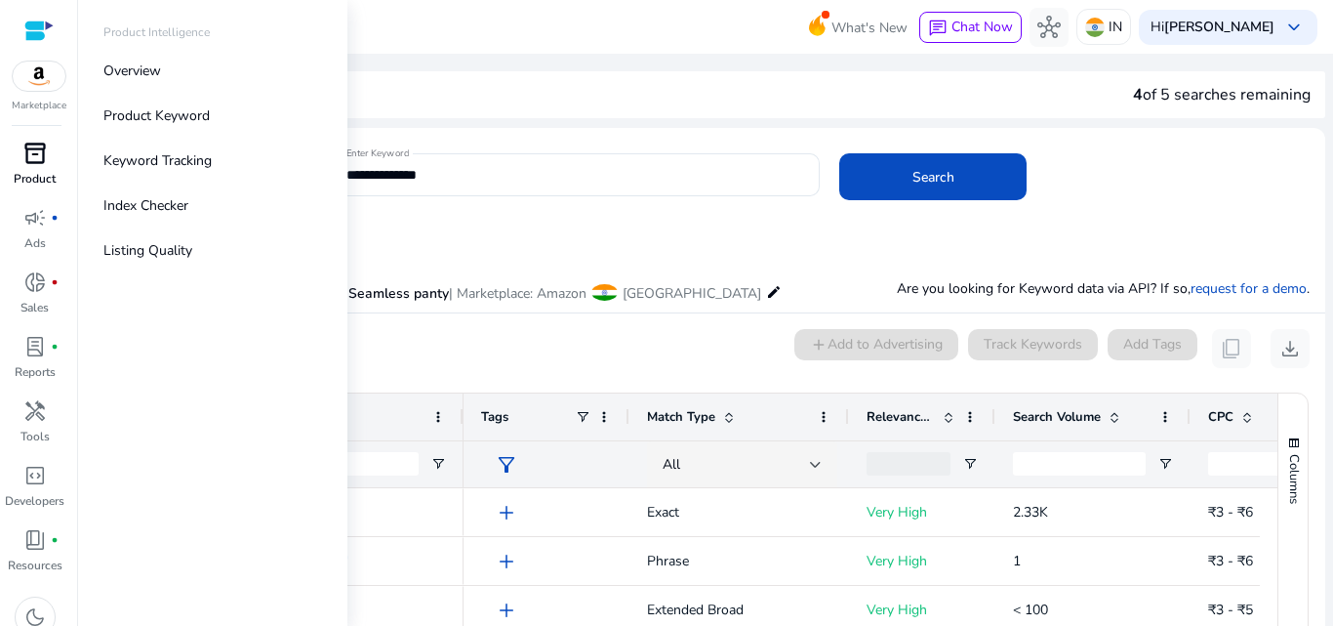
click at [32, 150] on span "inventory_2" at bounding box center [34, 153] width 23 height 23
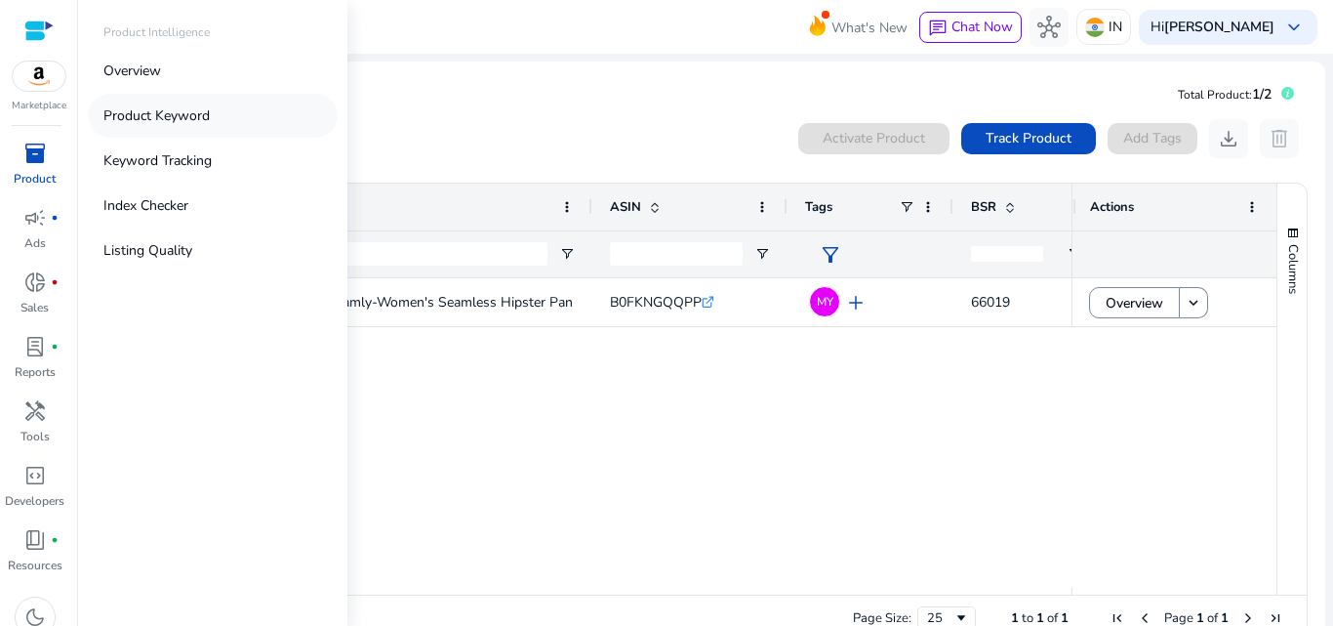
click at [176, 115] on p "Product Keyword" at bounding box center [156, 115] width 106 height 20
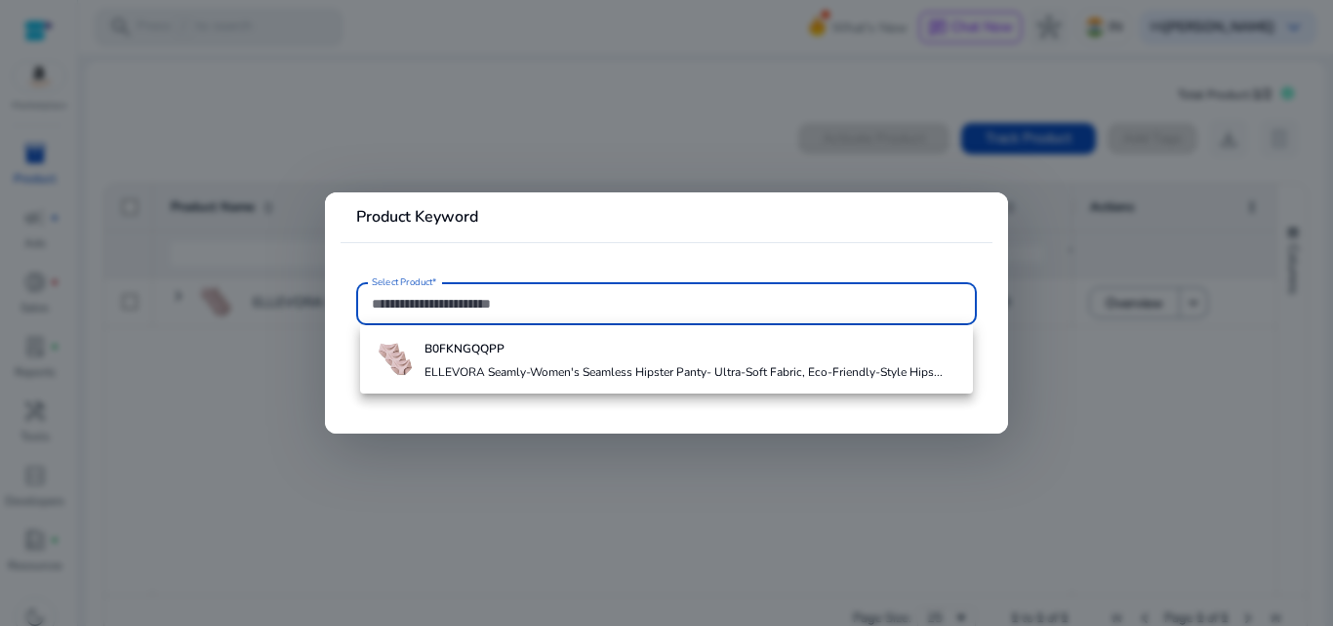
click at [436, 305] on input "Select Product*" at bounding box center [666, 303] width 589 height 21
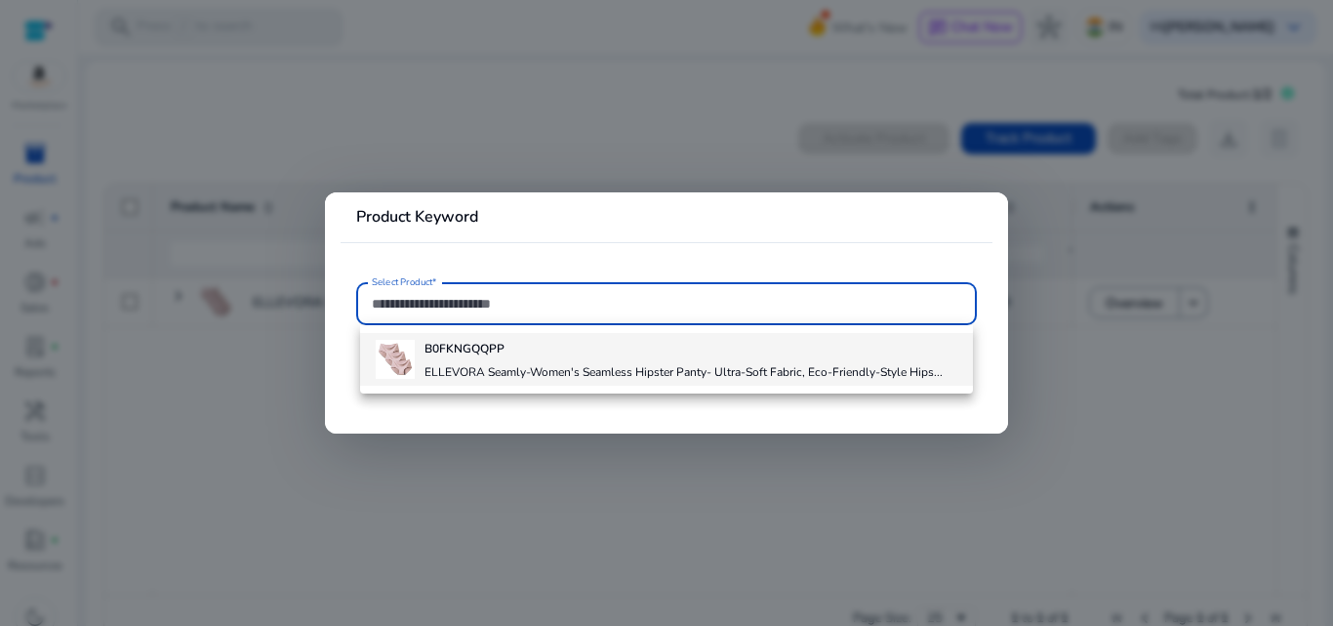
click at [451, 361] on div "B0FKNGQQPP ELLEVORA Seamly-Women's Seamless Hipster Panty- Ultra-Soft Fabric, E…" at bounding box center [684, 359] width 518 height 53
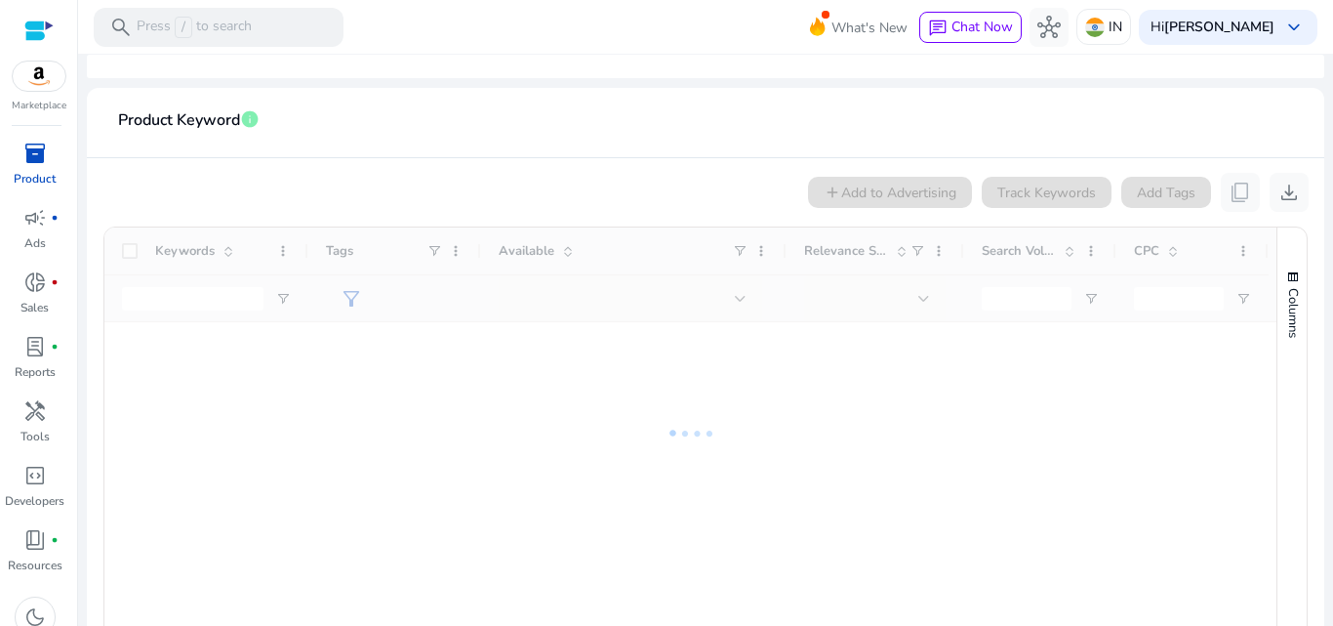
scroll to position [365, 0]
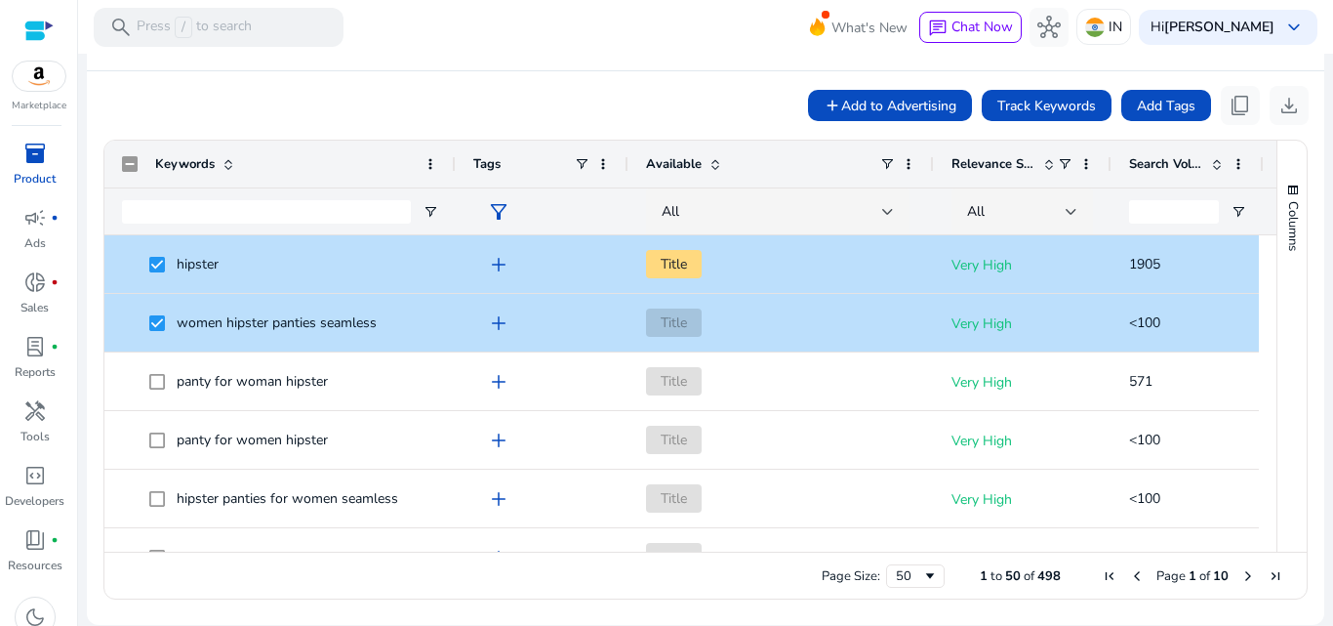
drag, startPoint x: 306, startPoint y: 162, endPoint x: 454, endPoint y: 162, distance: 147.4
click at [454, 162] on div at bounding box center [455, 164] width 8 height 47
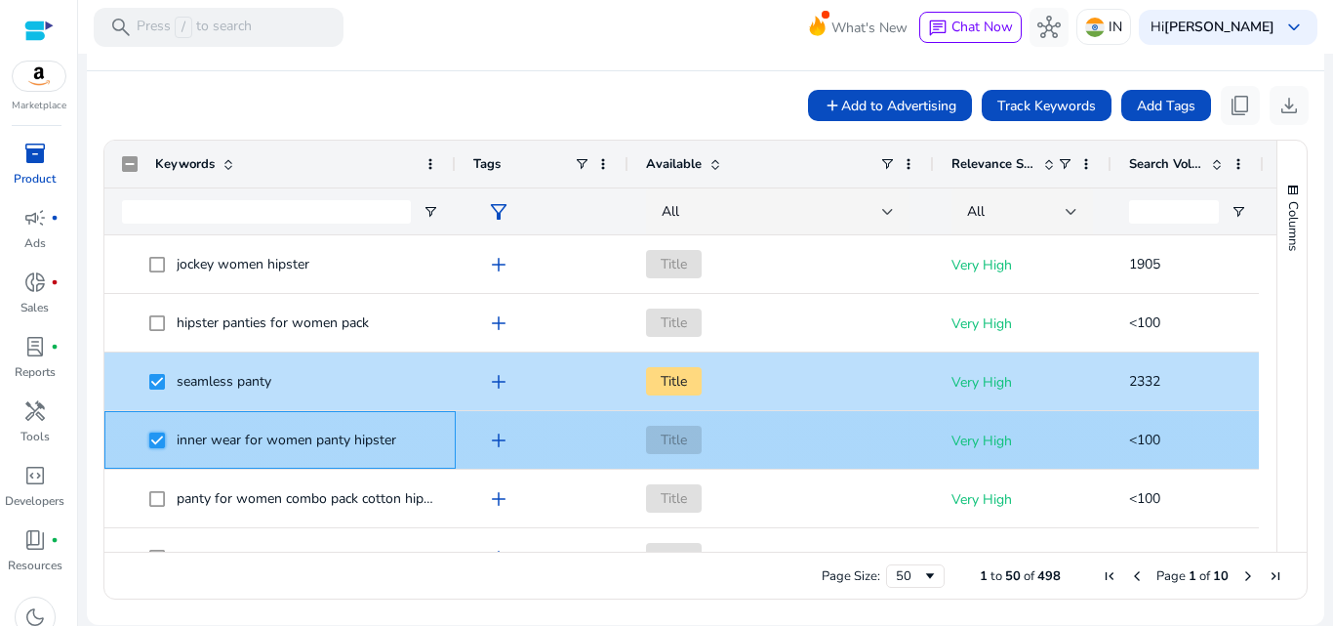
scroll to position [0, 0]
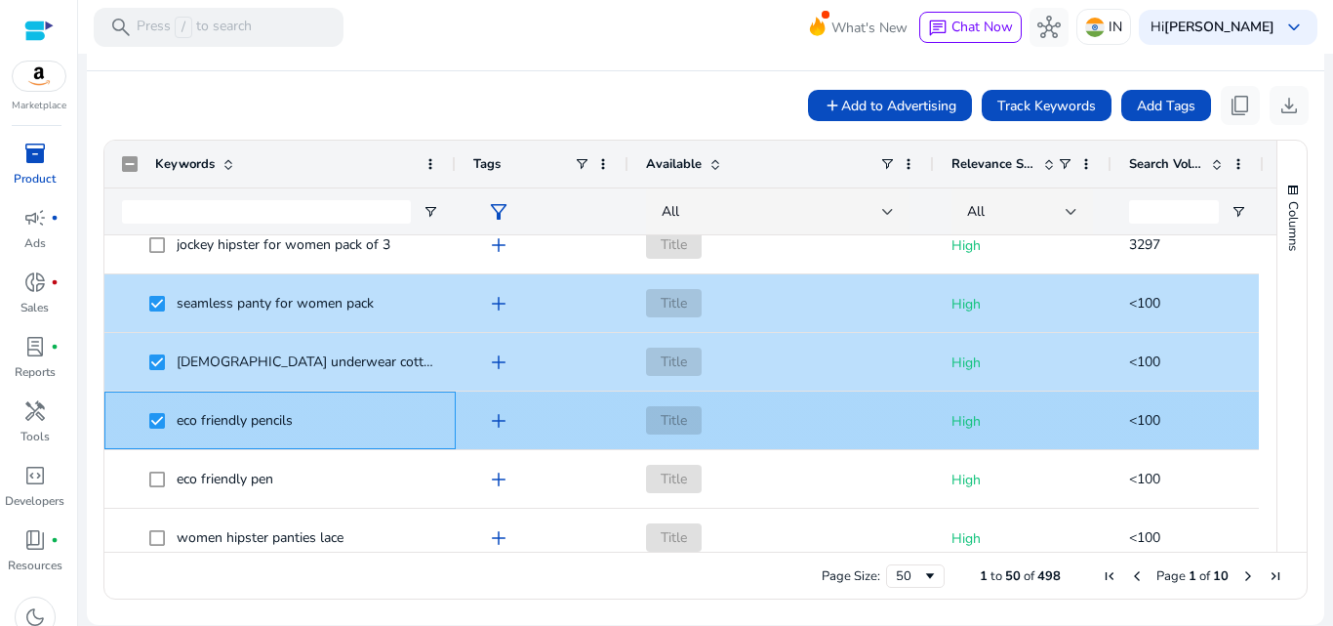
click at [161, 409] on span at bounding box center [162, 420] width 27 height 40
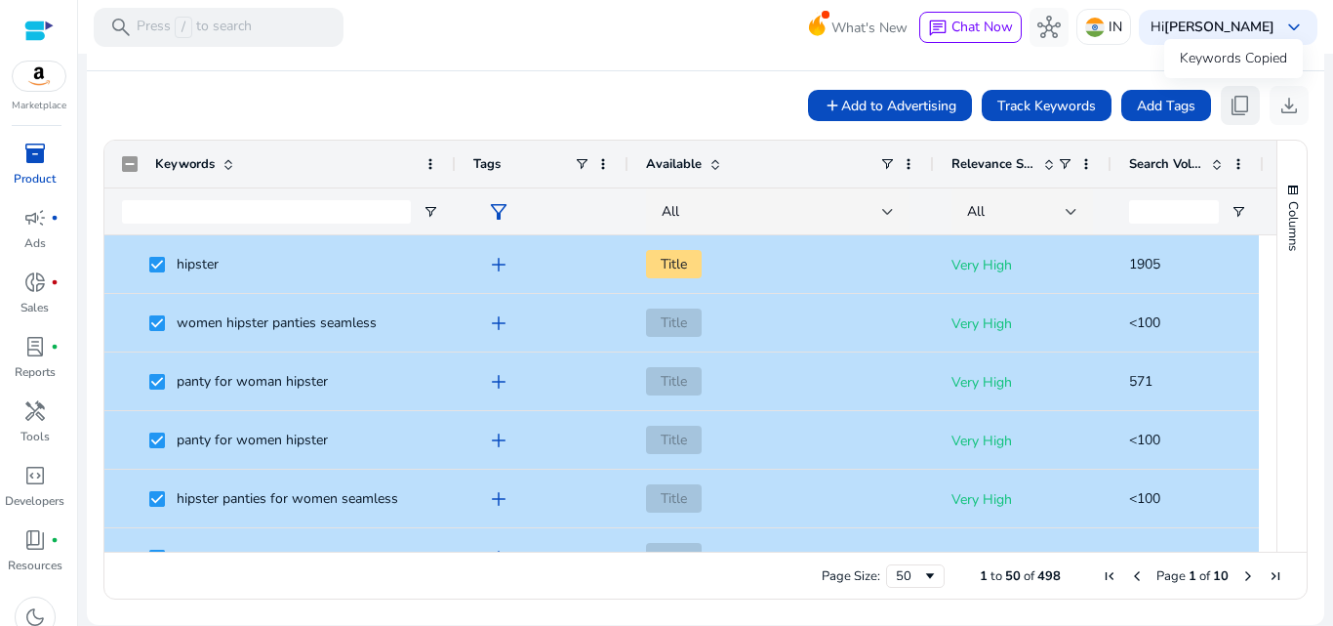
click at [1238, 100] on span "content_copy" at bounding box center [1240, 105] width 23 height 23
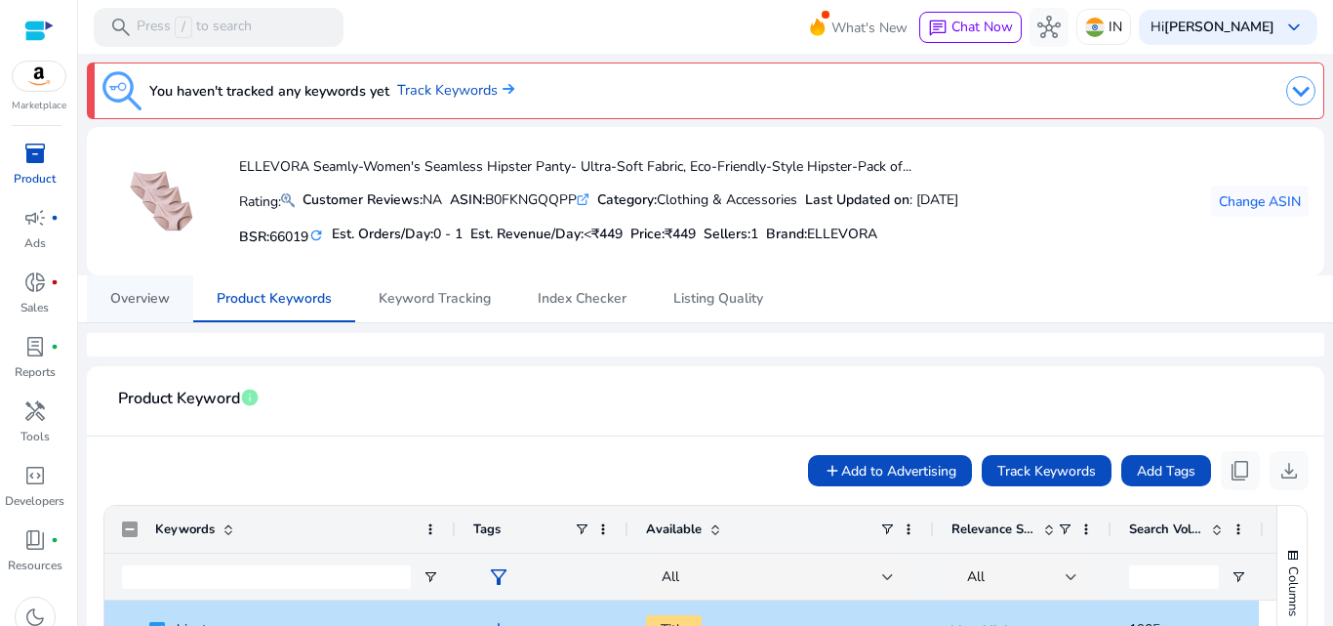
click at [133, 302] on span "Overview" at bounding box center [140, 299] width 60 height 14
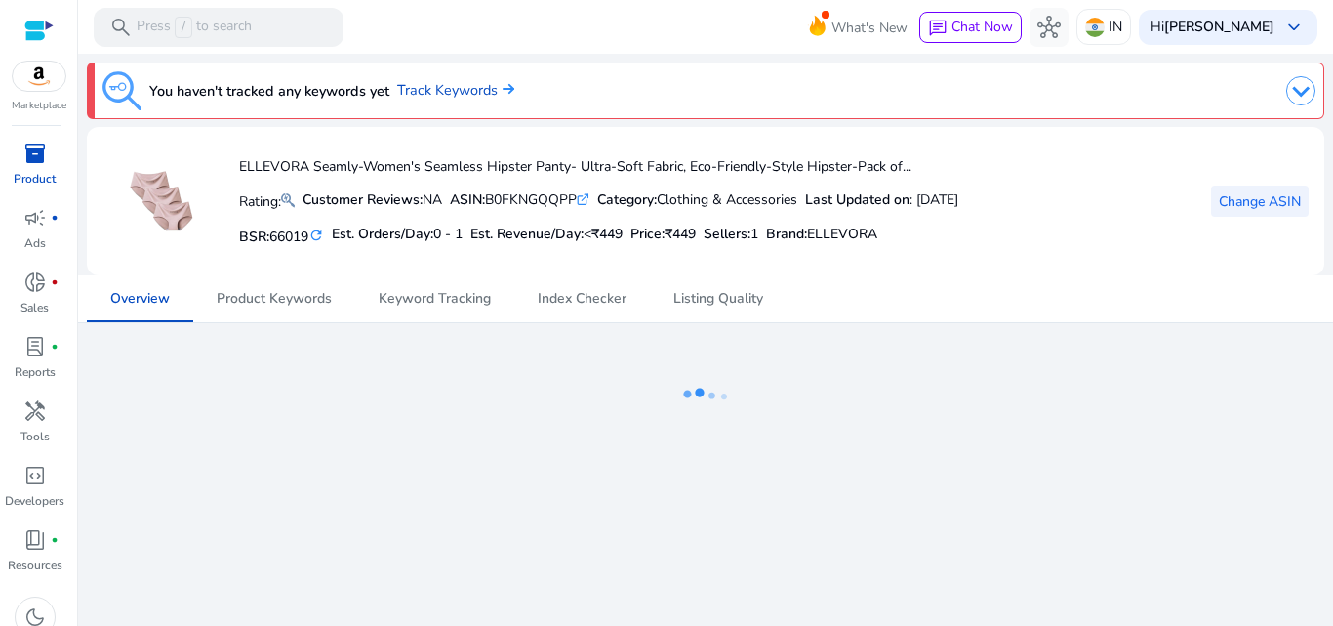
click at [1234, 196] on span "Change ASIN" at bounding box center [1260, 201] width 82 height 20
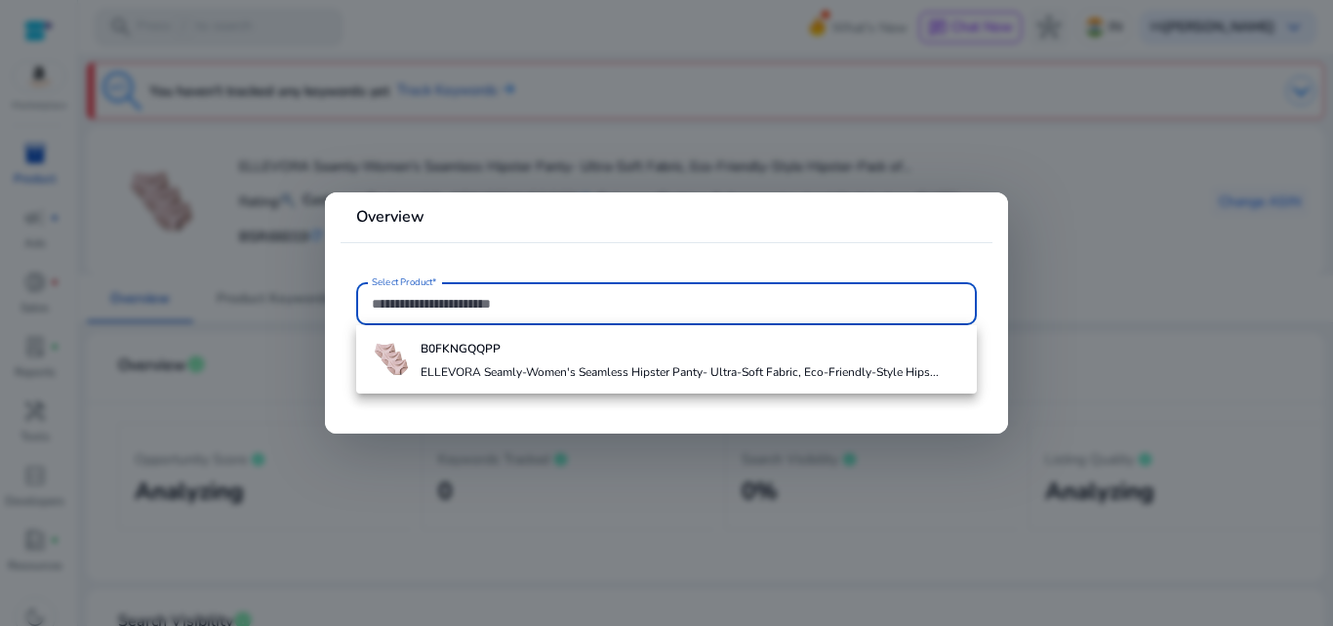
click at [439, 302] on input "Select Product*" at bounding box center [666, 303] width 589 height 21
paste input "**********"
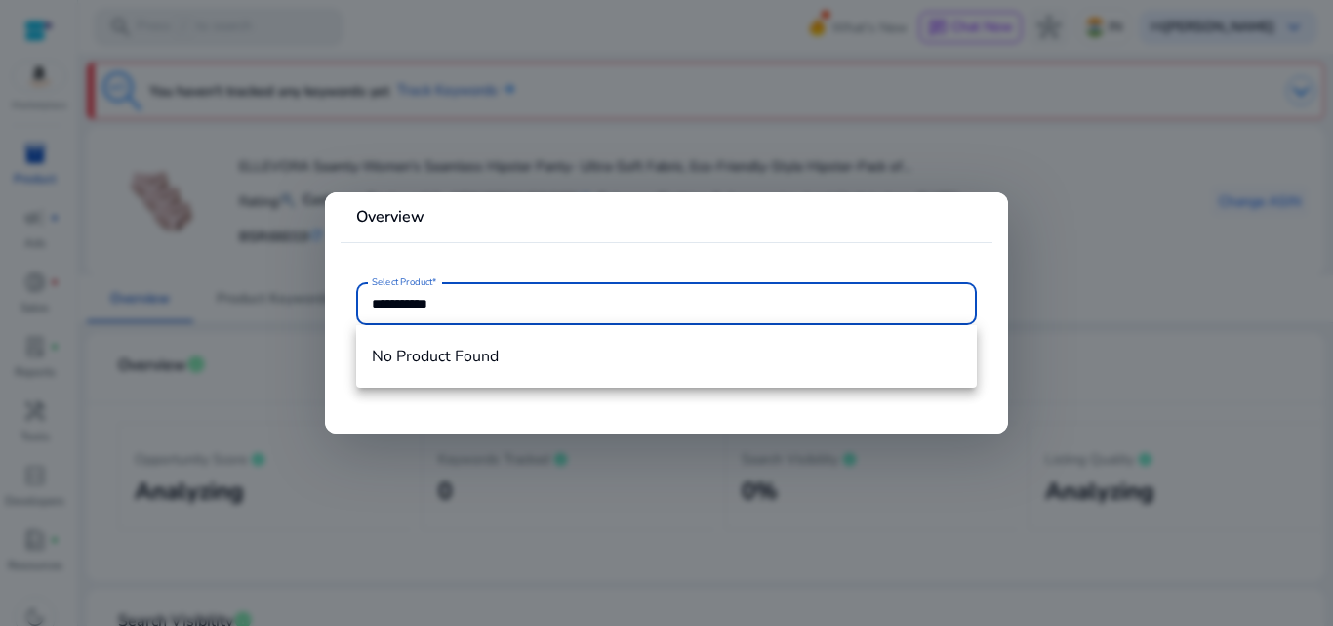
type input "**********"
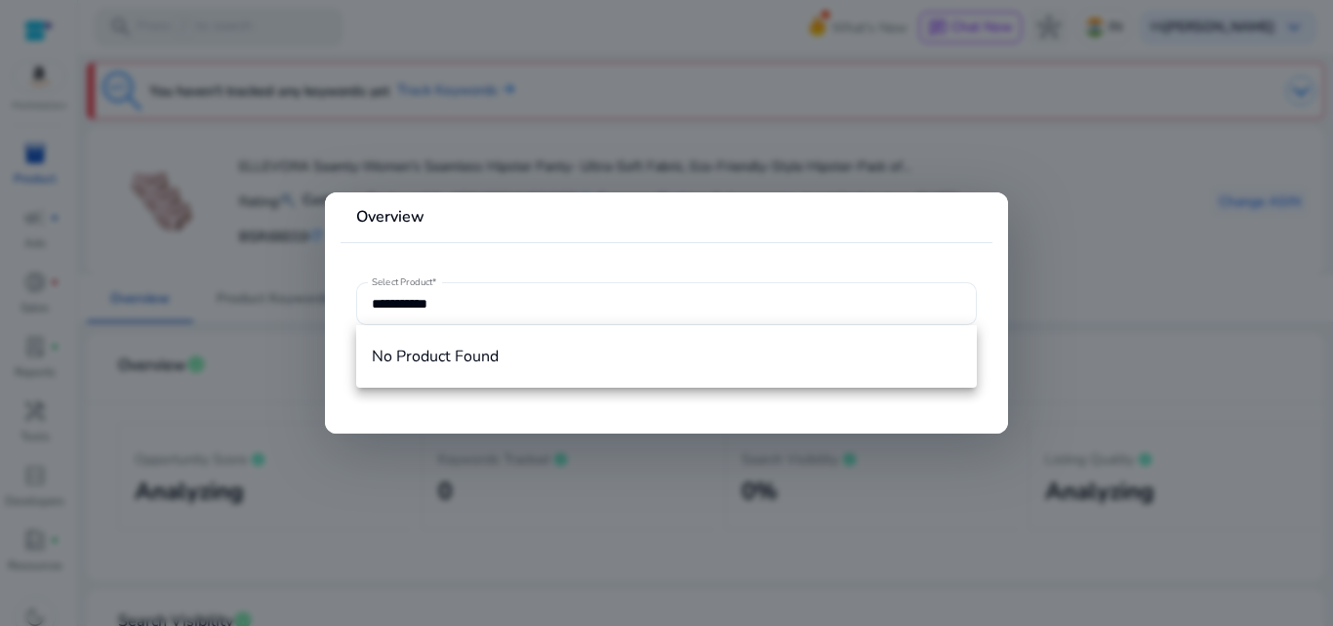
click at [507, 287] on div "**********" at bounding box center [666, 303] width 589 height 43
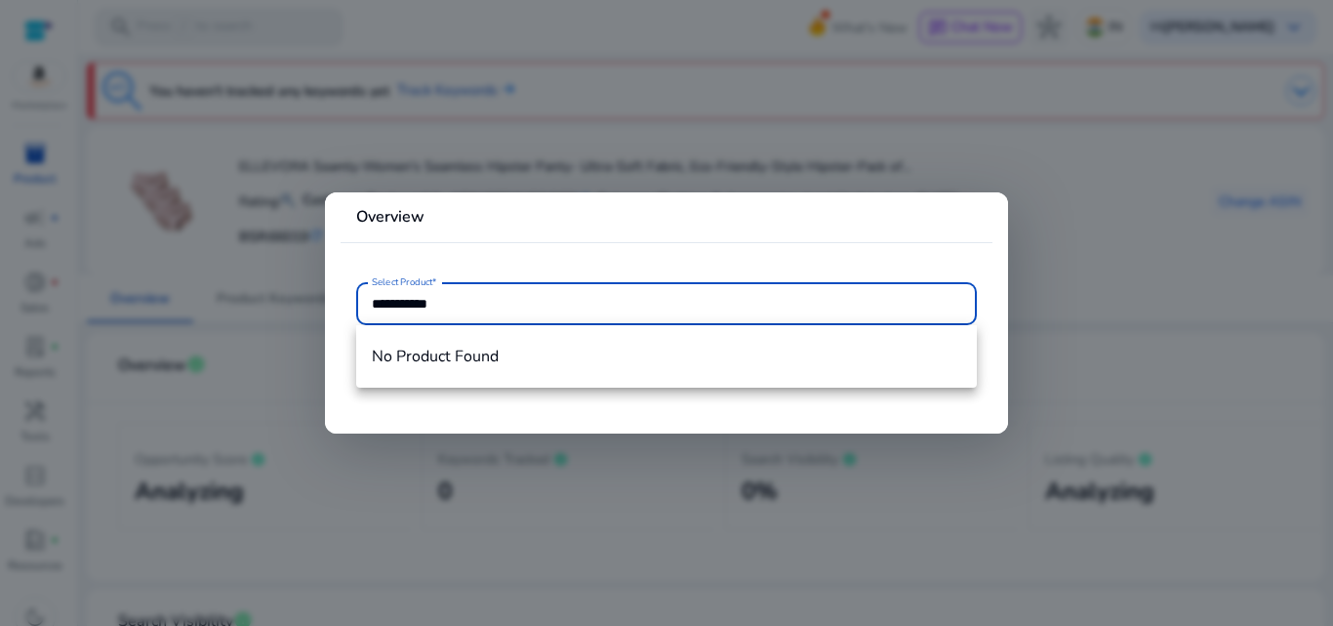
click at [504, 310] on input "**********" at bounding box center [666, 303] width 589 height 21
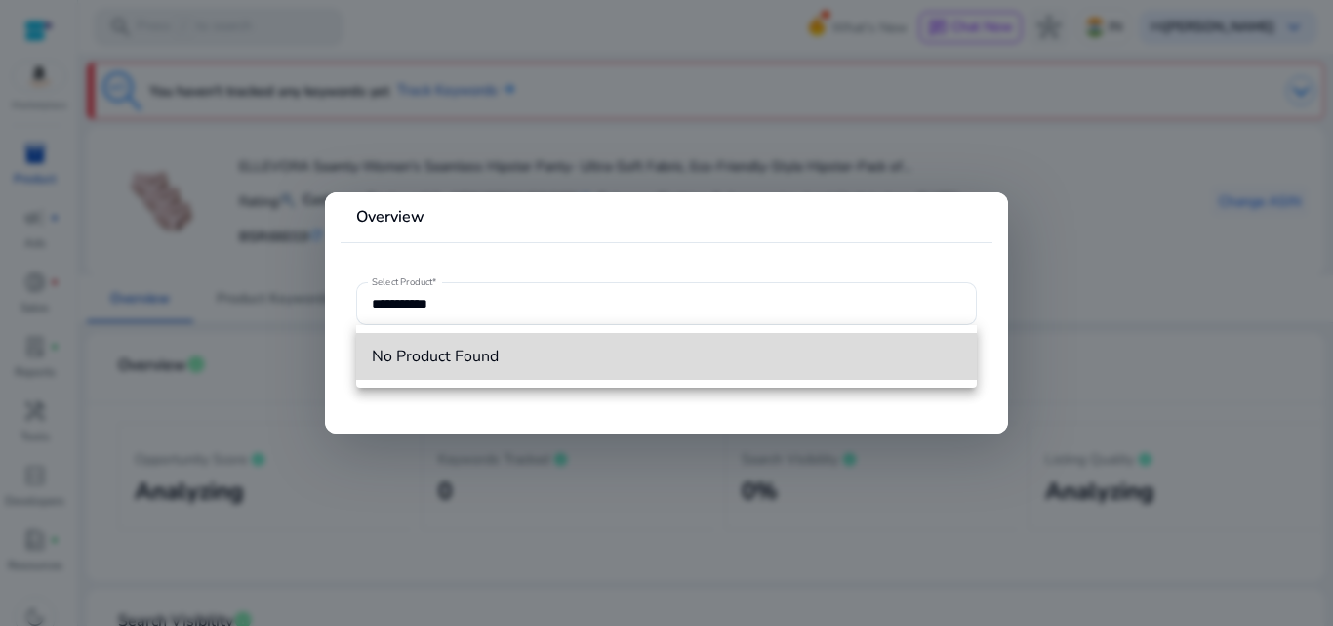
click at [472, 353] on span "No Product Found" at bounding box center [666, 355] width 589 height 21
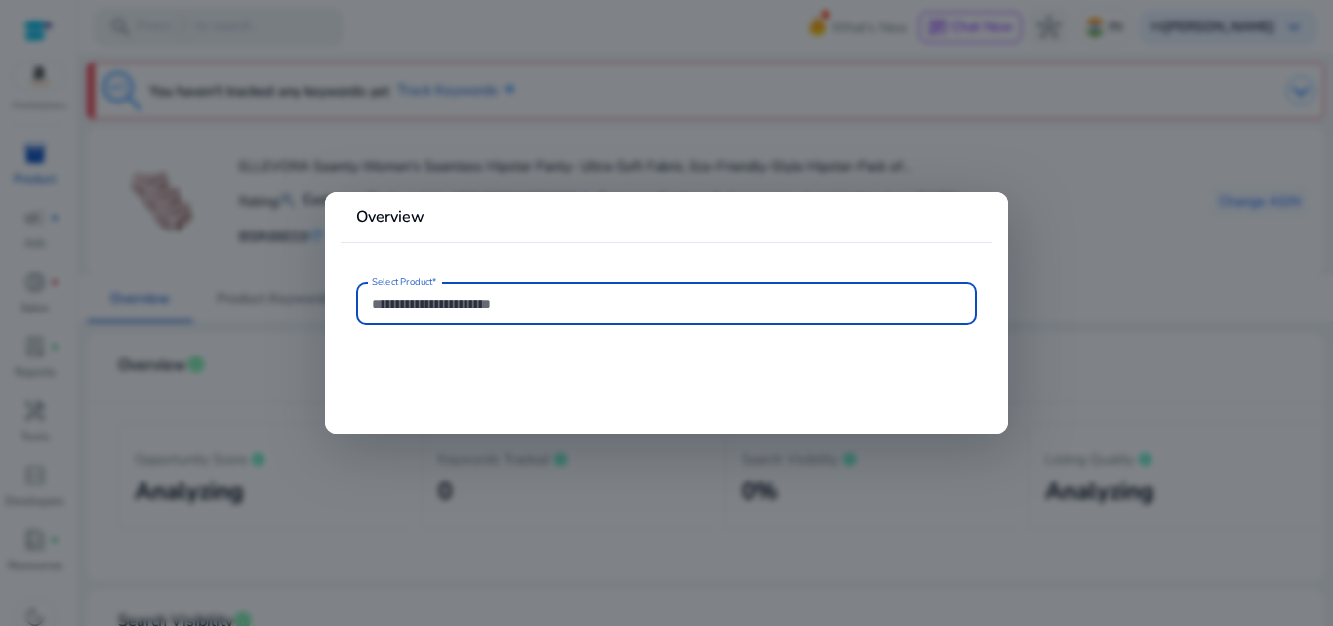
click at [520, 295] on input "Select Product*" at bounding box center [666, 303] width 589 height 21
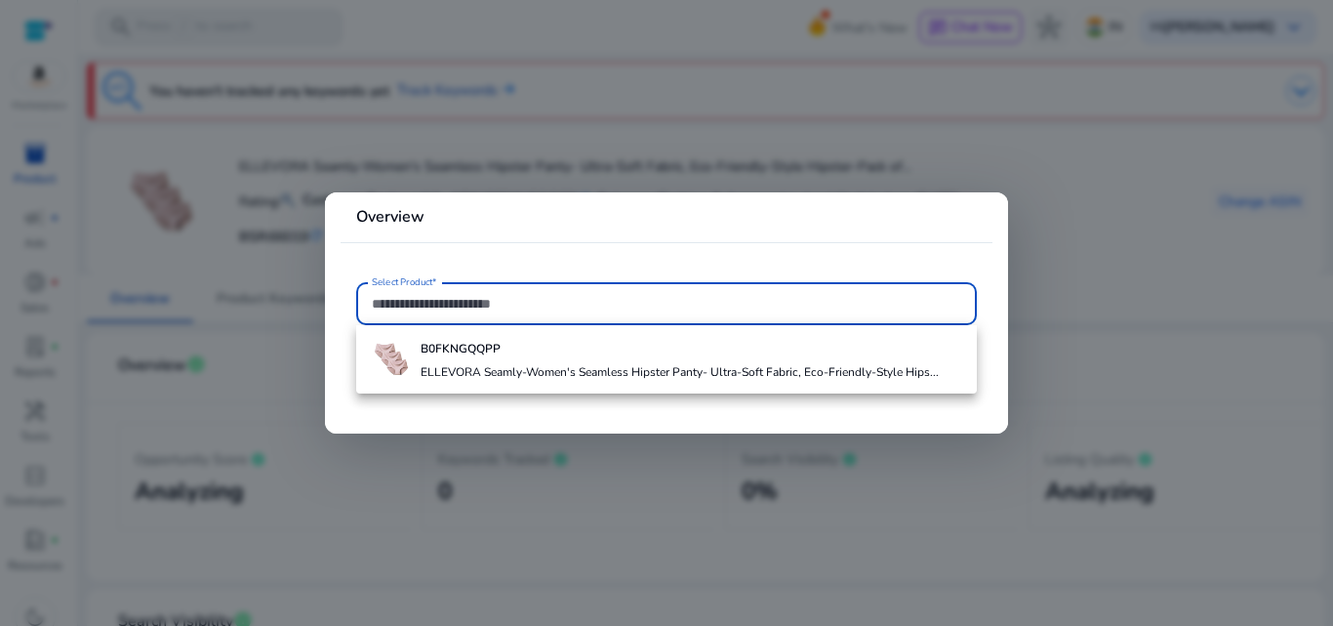
paste input "**********"
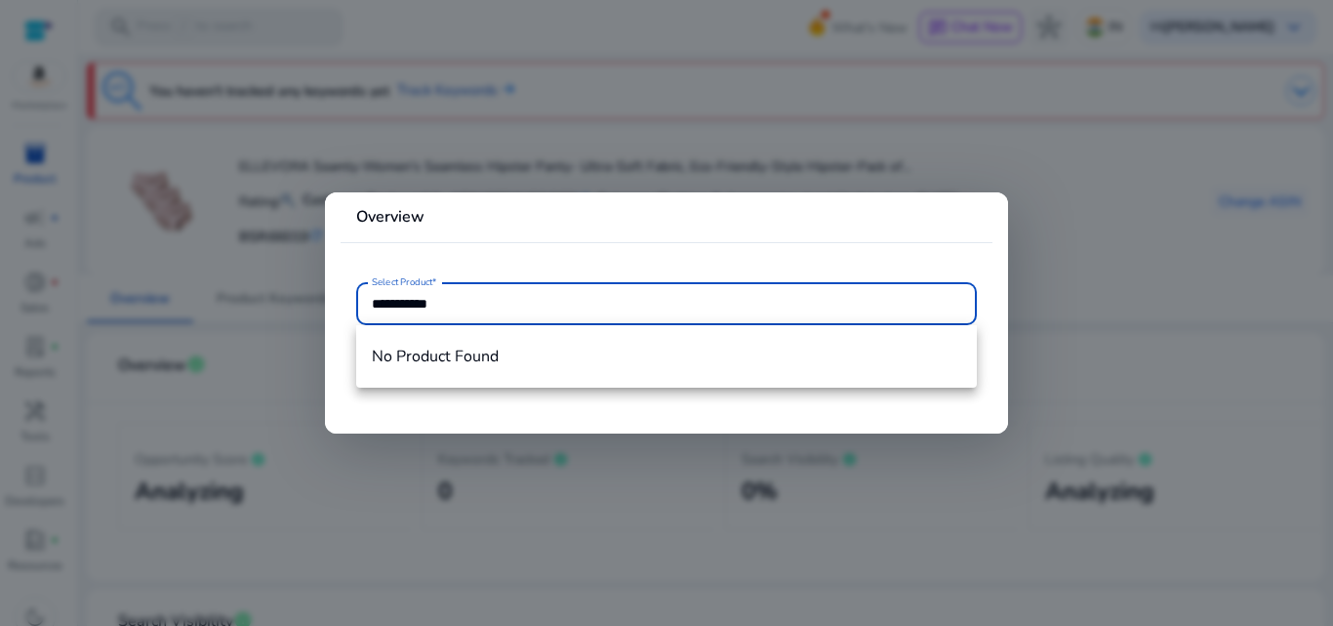
type input "**********"
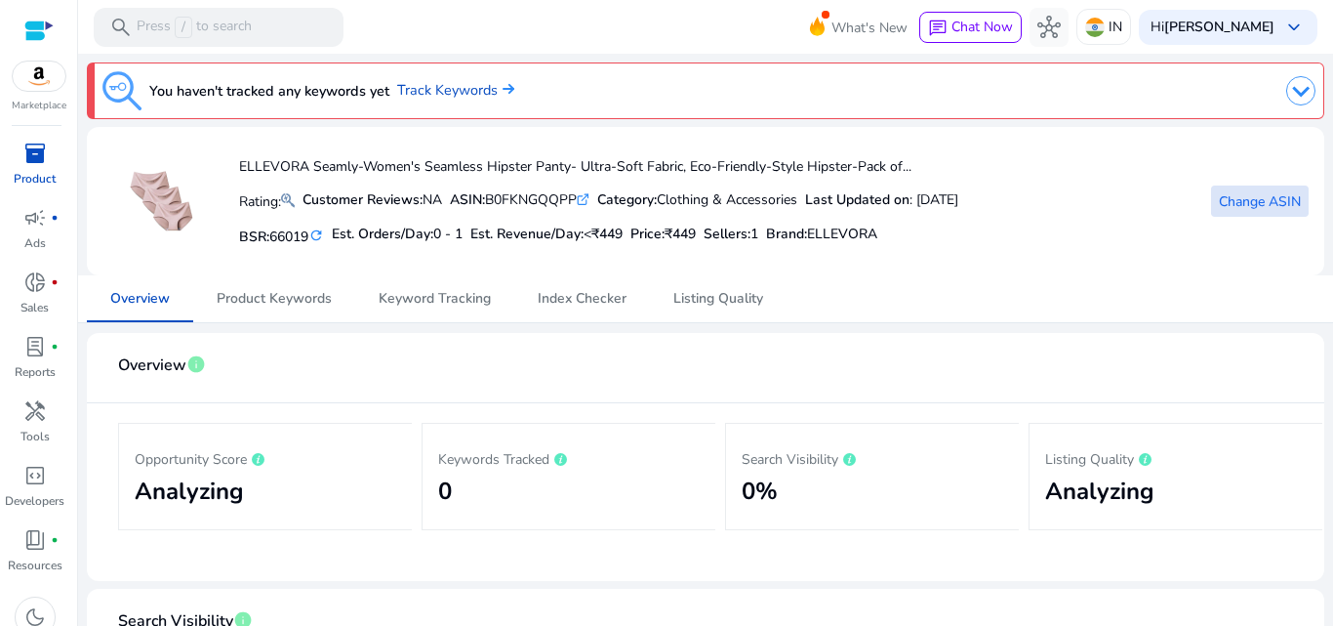
click at [41, 155] on span "inventory_2" at bounding box center [34, 153] width 23 height 23
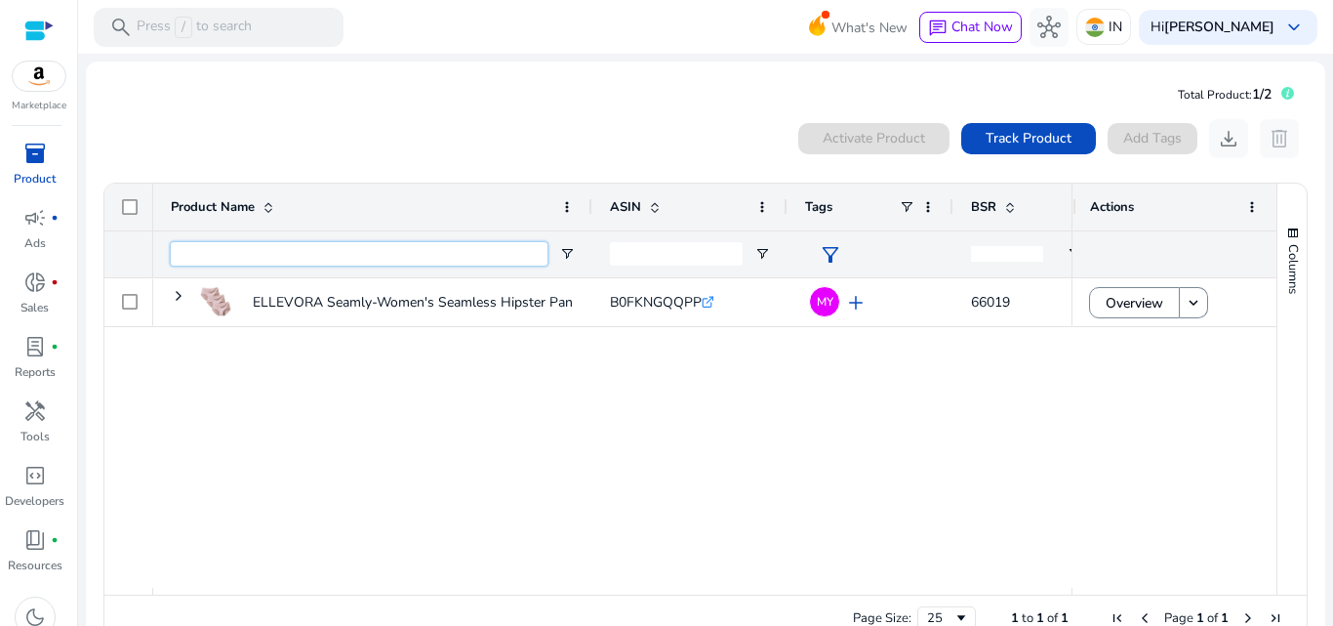
click at [263, 244] on input "Product Name Filter Input" at bounding box center [359, 253] width 377 height 23
click at [433, 128] on div "0 products selected Activate Product Track Product Add Tags download delete" at bounding box center [705, 138] width 1206 height 39
click at [627, 259] on input "ASIN Filter Input" at bounding box center [676, 253] width 133 height 23
paste input "**********"
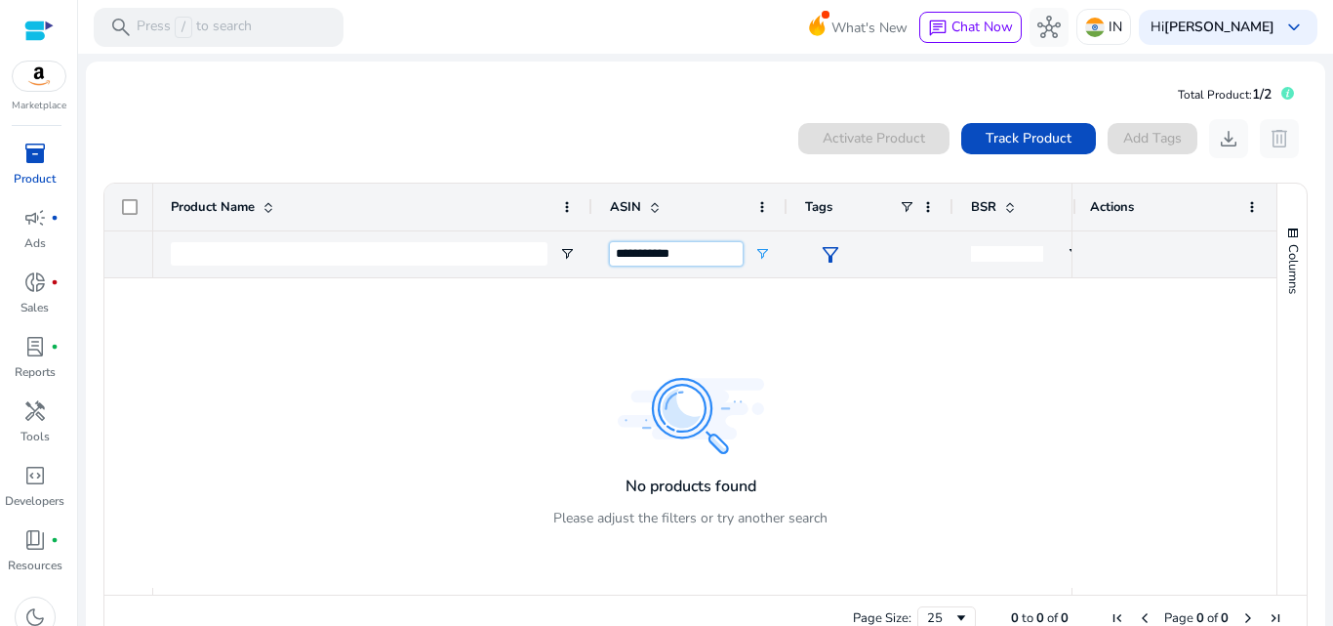
type input "**********"
click at [668, 155] on div "Activate Product Track Product Add Tags download delete" at bounding box center [705, 138] width 1206 height 39
click at [1021, 133] on span "Track Product" at bounding box center [1029, 138] width 86 height 20
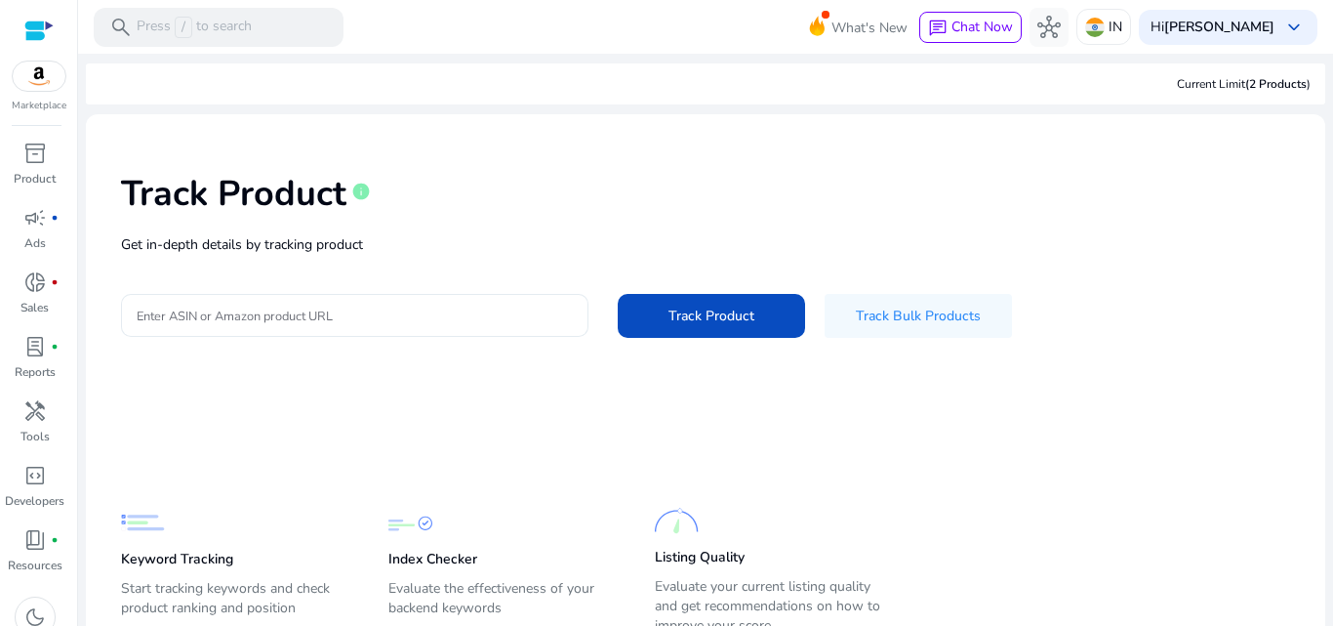
click at [303, 318] on input "Enter ASIN or Amazon product URL" at bounding box center [355, 314] width 436 height 21
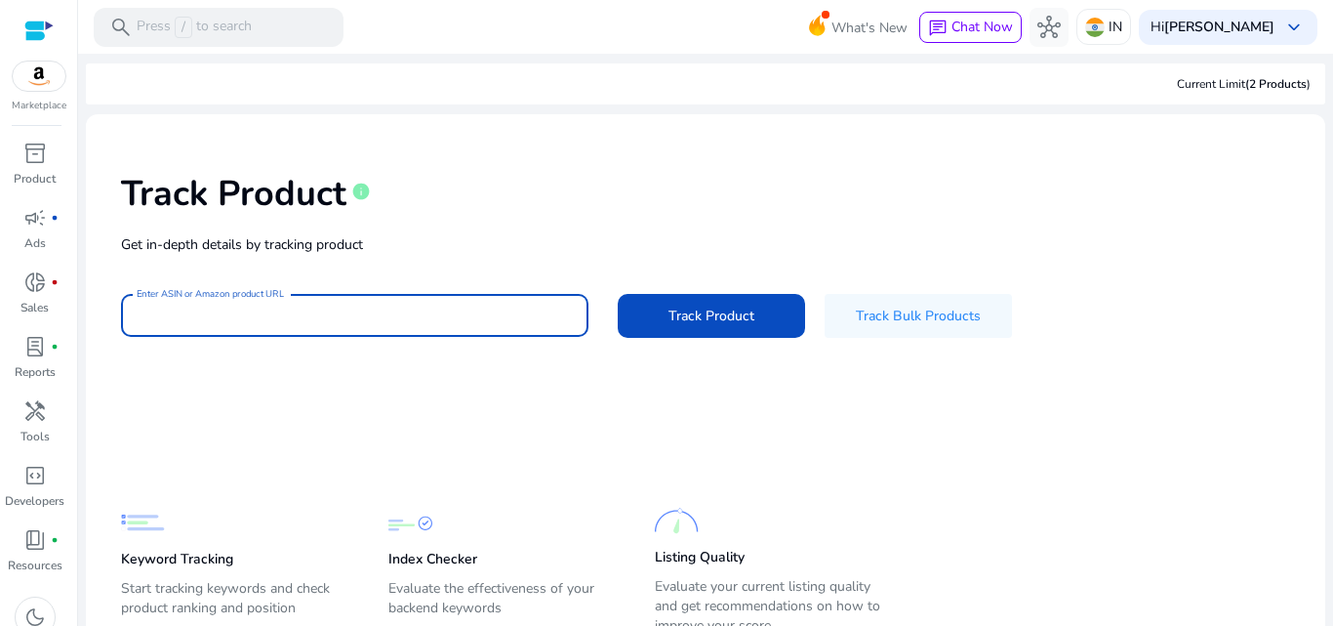
paste input "**********"
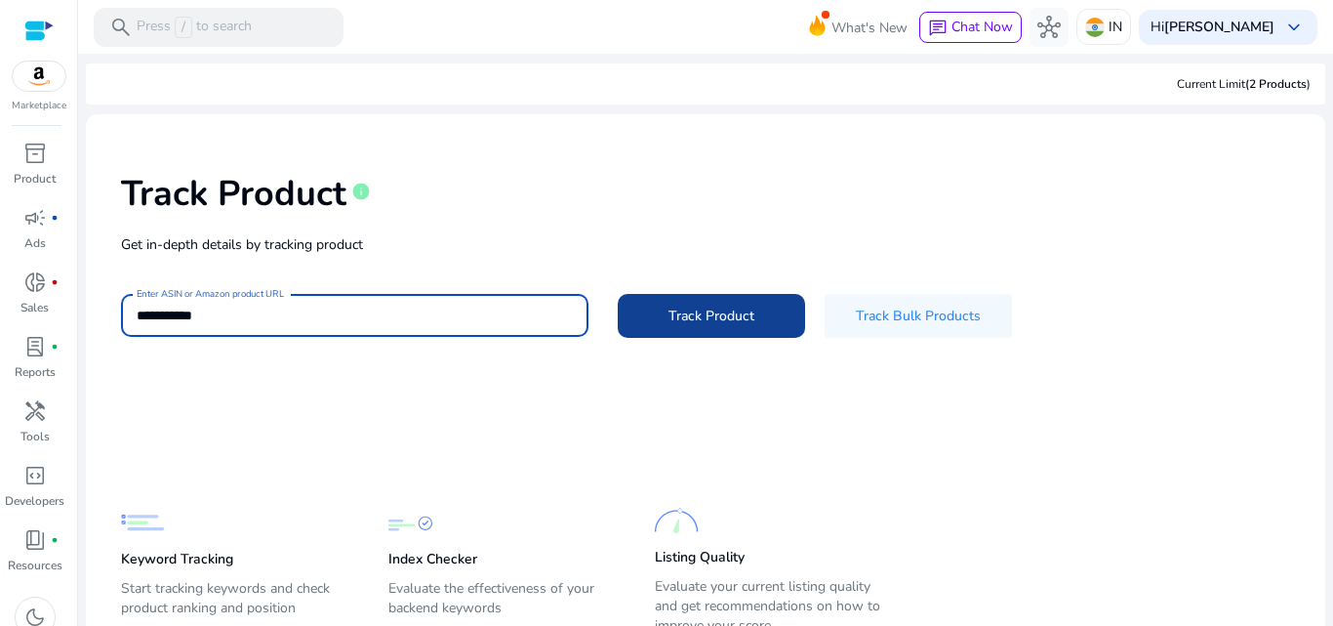
click at [711, 315] on span "Track Product" at bounding box center [712, 315] width 86 height 20
type input "**********"
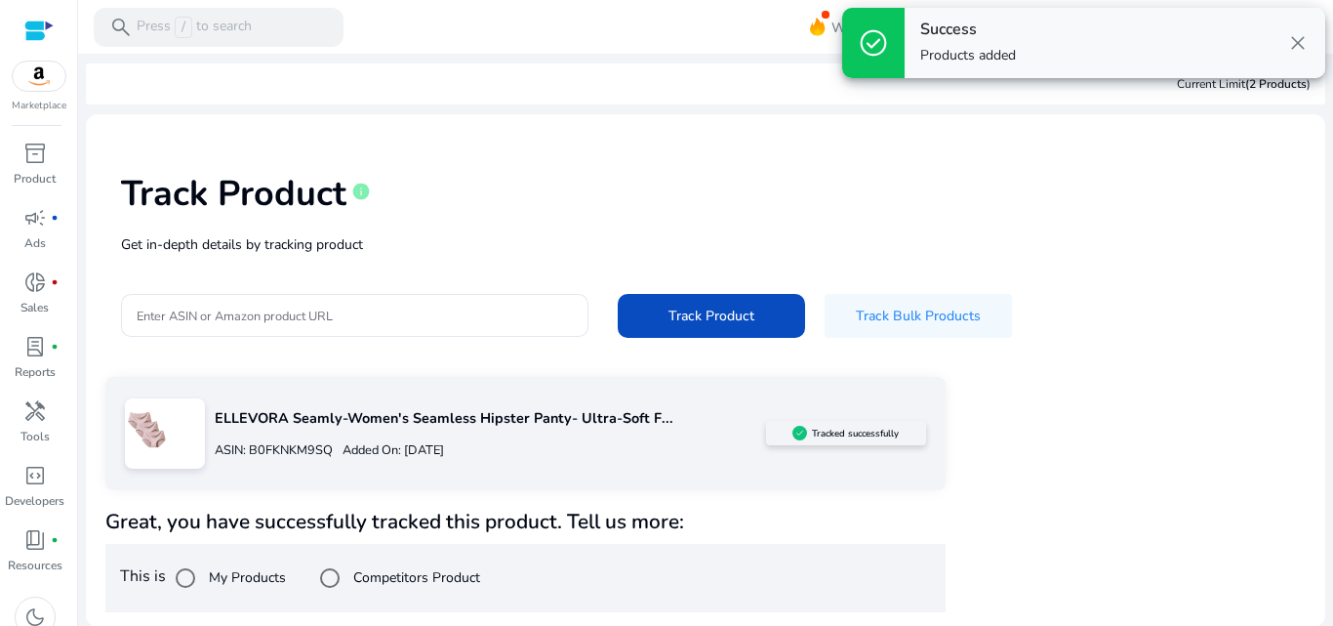
scroll to position [1, 0]
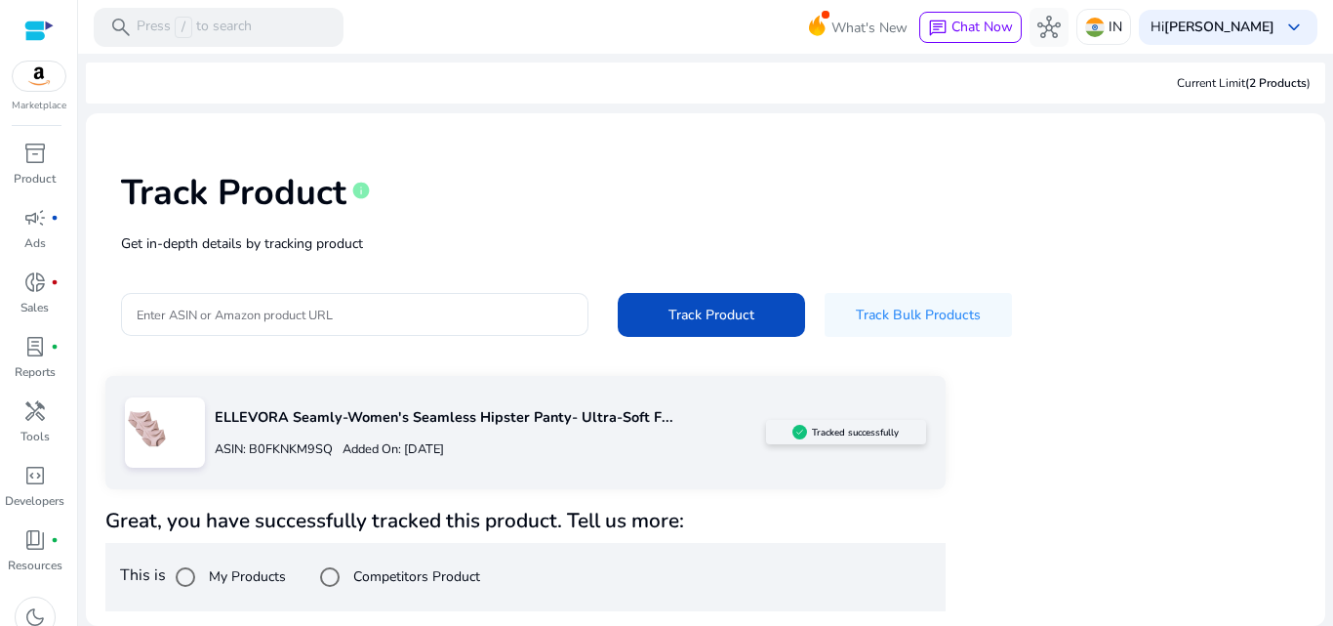
click at [224, 581] on label "My Products" at bounding box center [245, 576] width 81 height 20
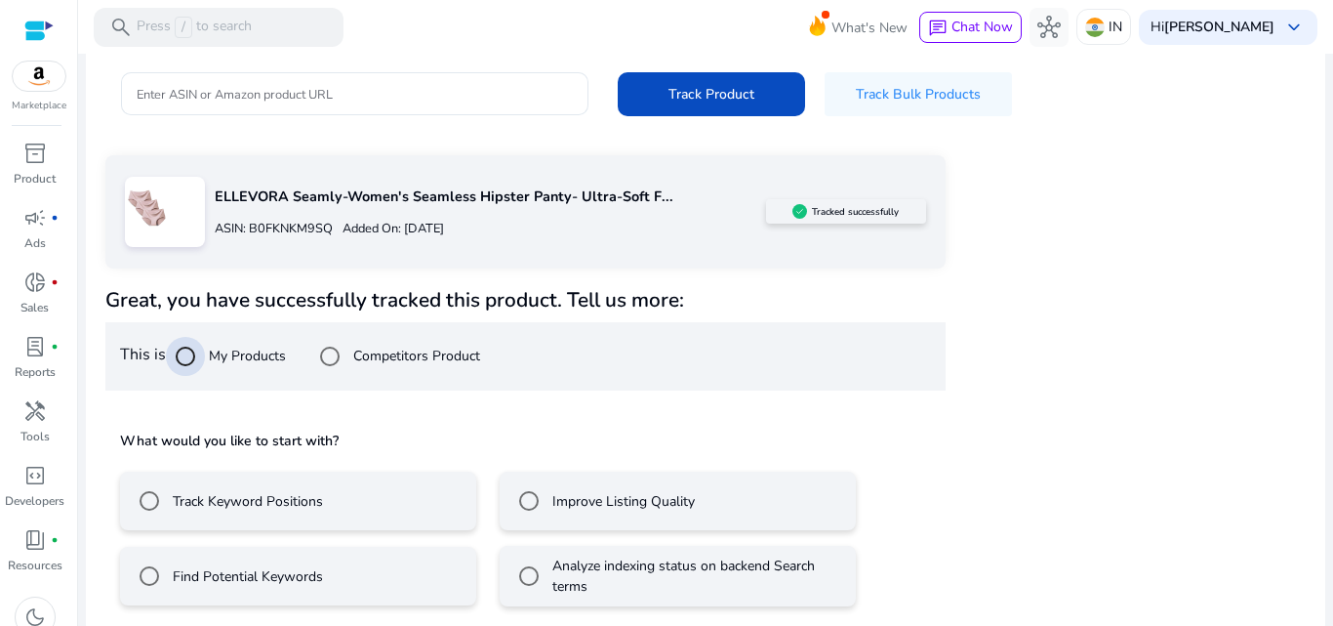
scroll to position [231, 0]
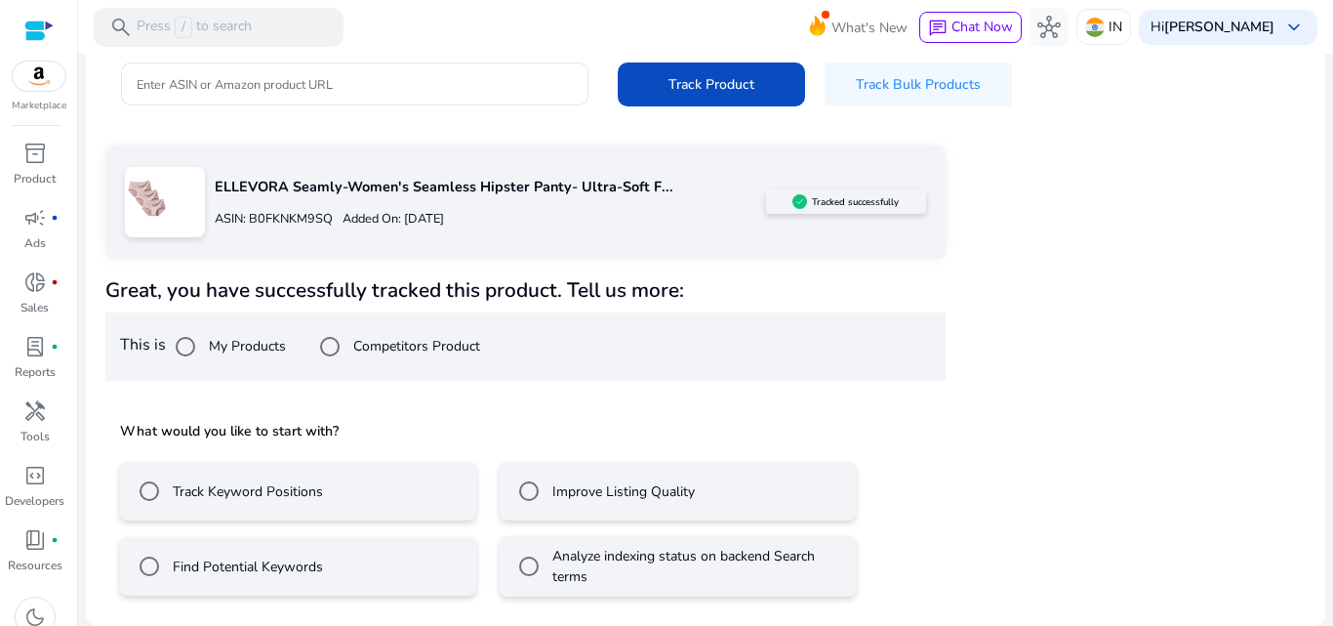
click at [274, 488] on label "Track Keyword Positions" at bounding box center [246, 491] width 154 height 20
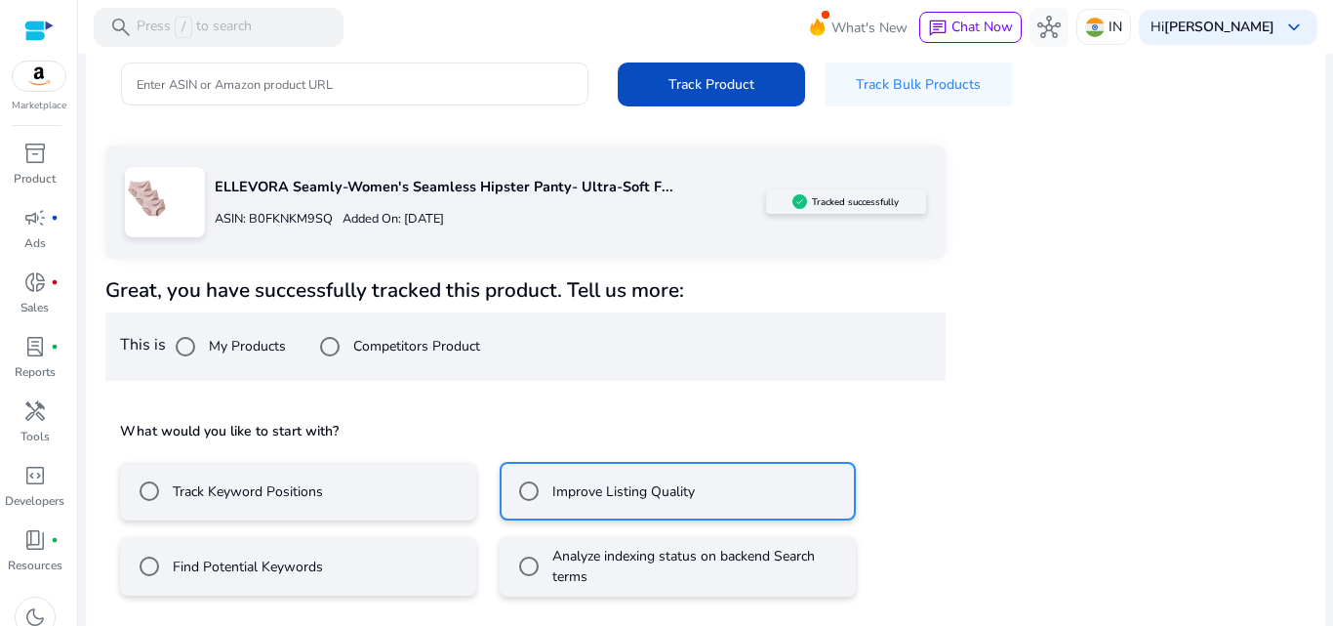
click at [334, 485] on mat-radio-button "Track Keyword Positions" at bounding box center [298, 491] width 356 height 59
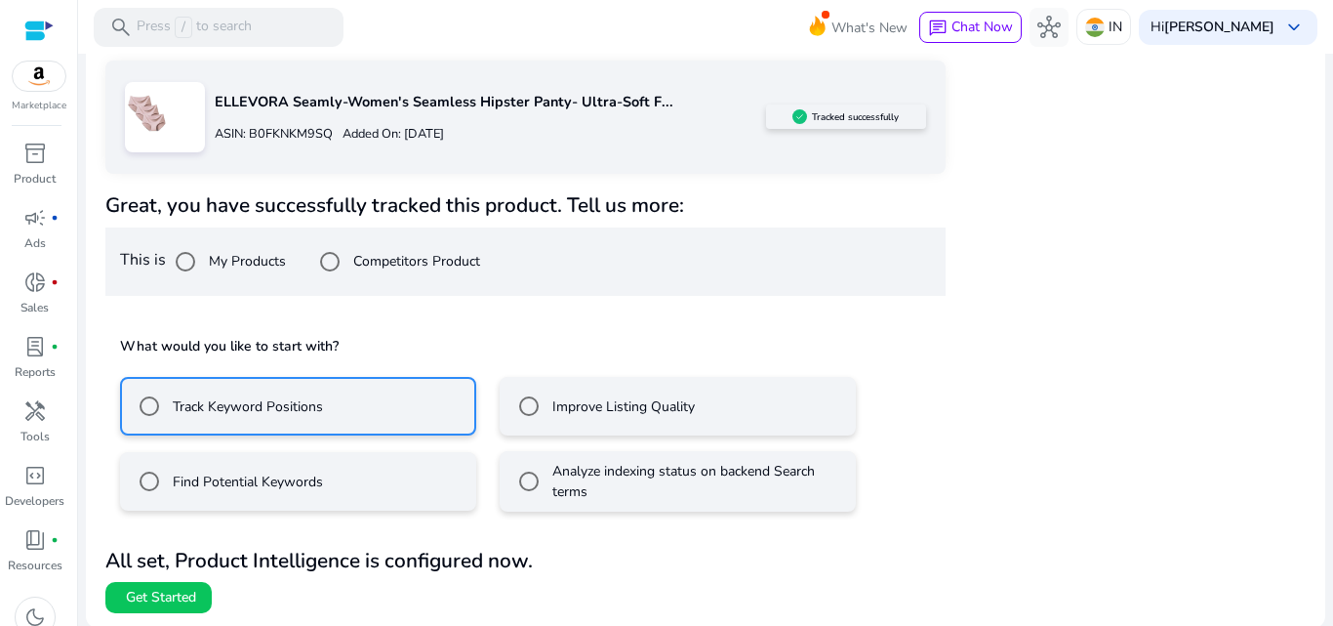
scroll to position [318, 0]
click at [288, 478] on label "Find Potential Keywords" at bounding box center [246, 479] width 154 height 20
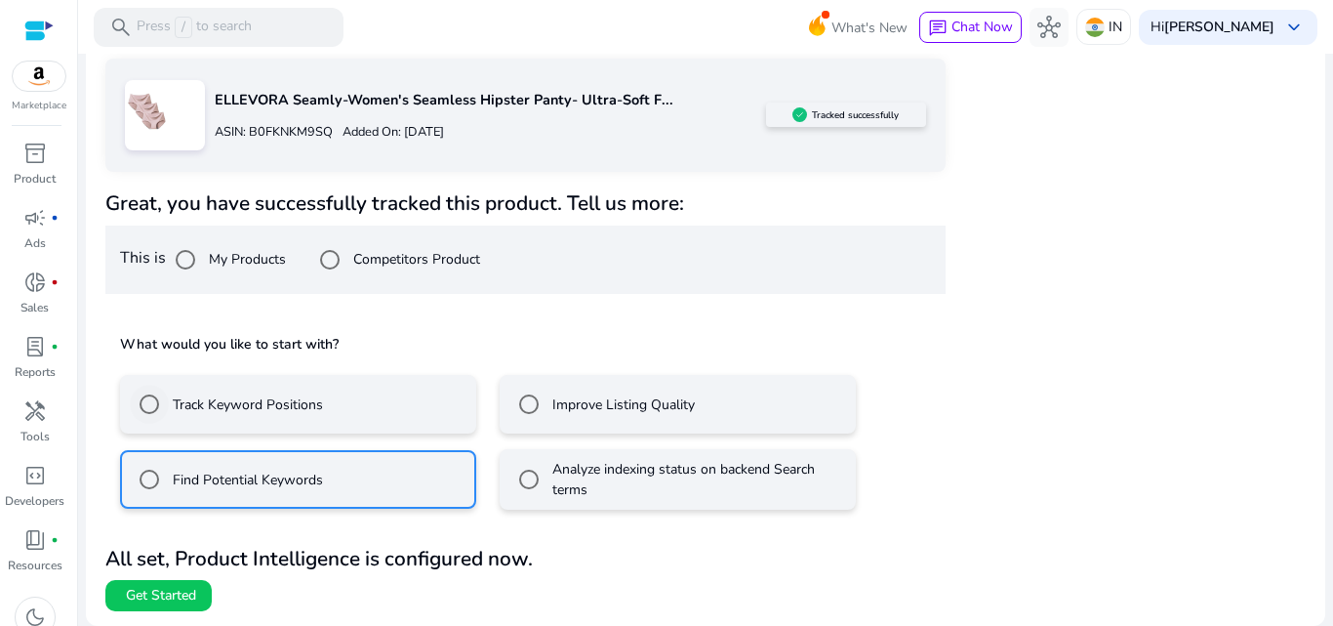
click at [231, 406] on label "Track Keyword Positions" at bounding box center [246, 404] width 154 height 20
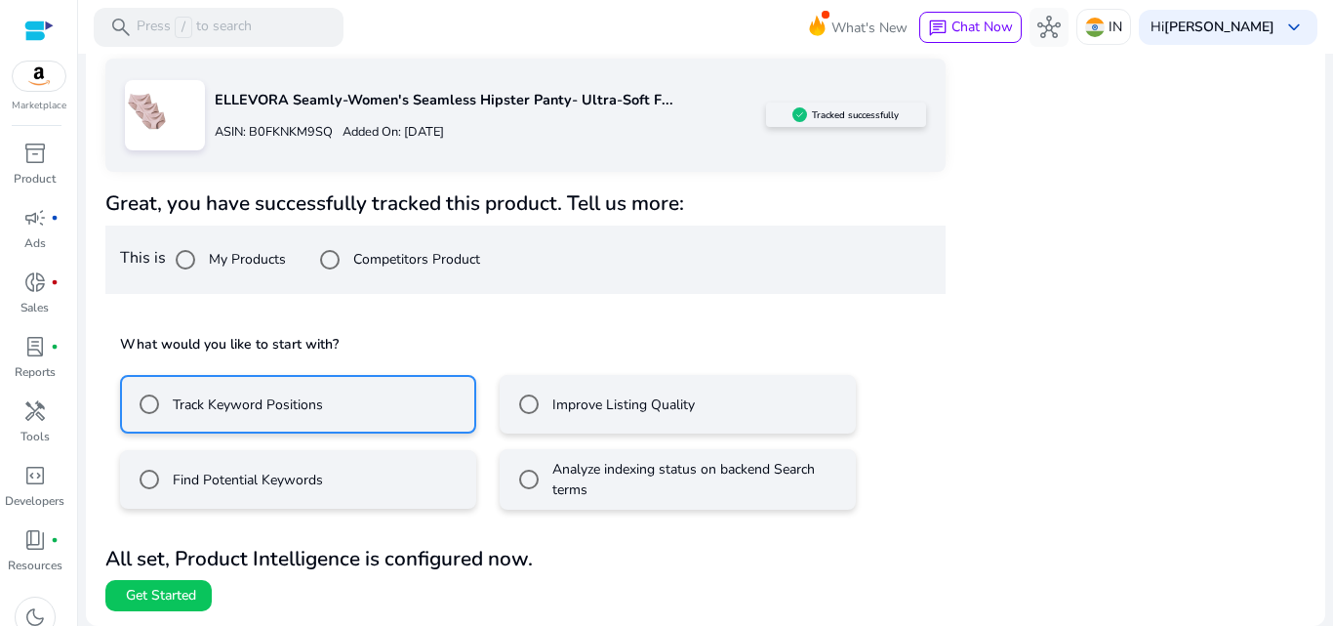
click at [331, 469] on mat-radio-button "Find Potential Keywords" at bounding box center [298, 479] width 356 height 59
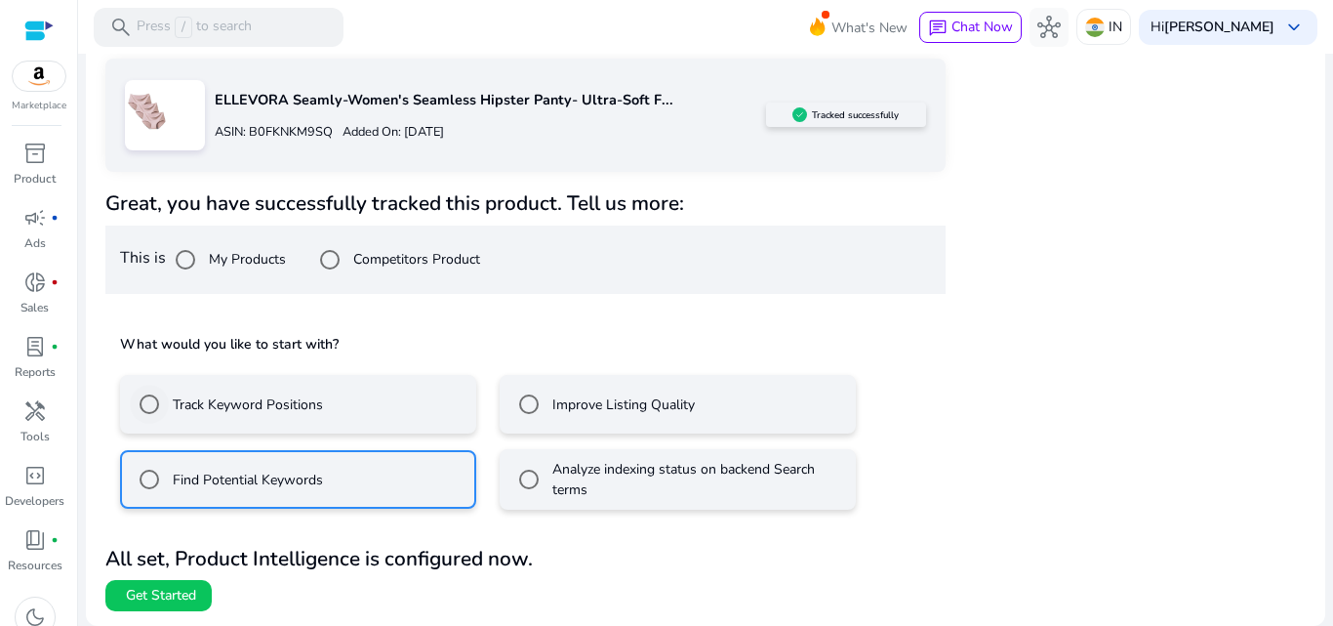
click at [255, 400] on label "Track Keyword Positions" at bounding box center [246, 404] width 154 height 20
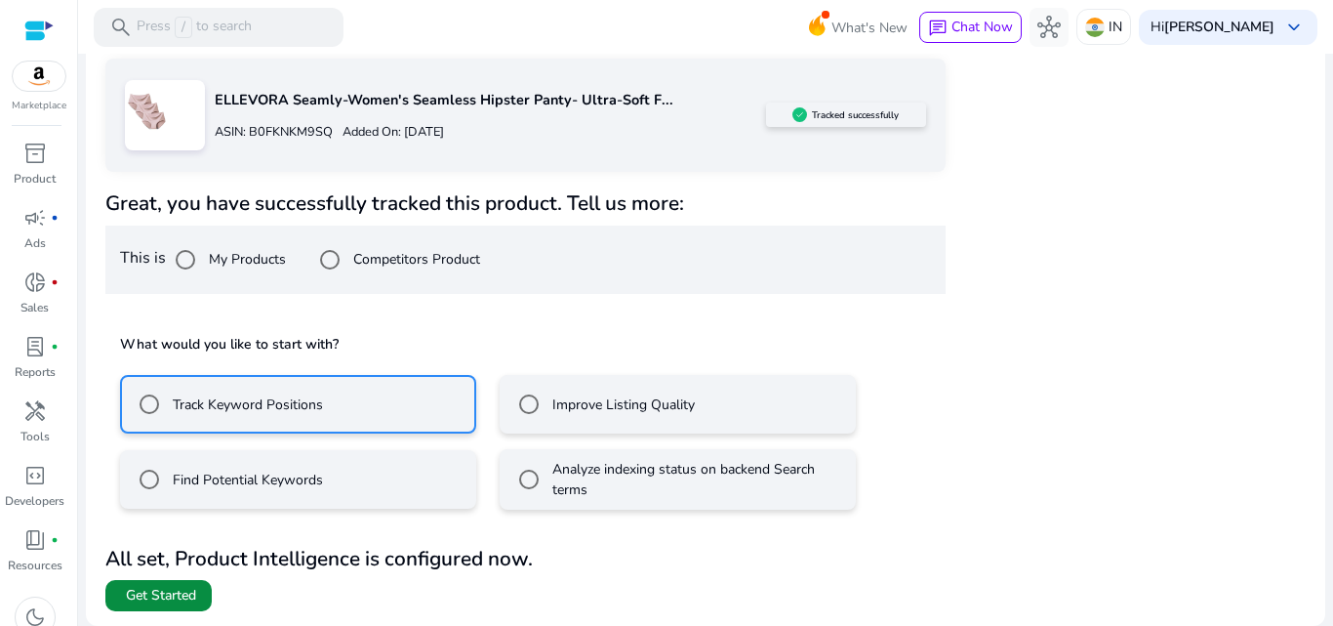
click at [178, 600] on span "Get Started" at bounding box center [161, 596] width 70 height 20
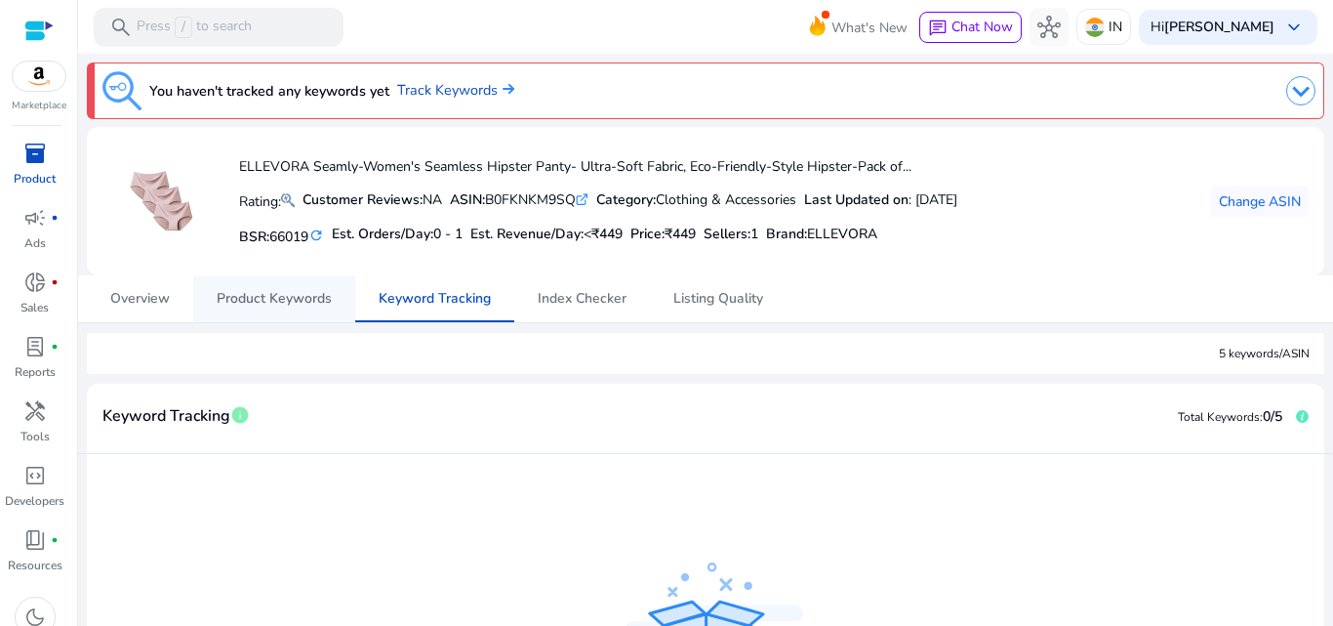
click at [298, 300] on span "Product Keywords" at bounding box center [274, 299] width 115 height 14
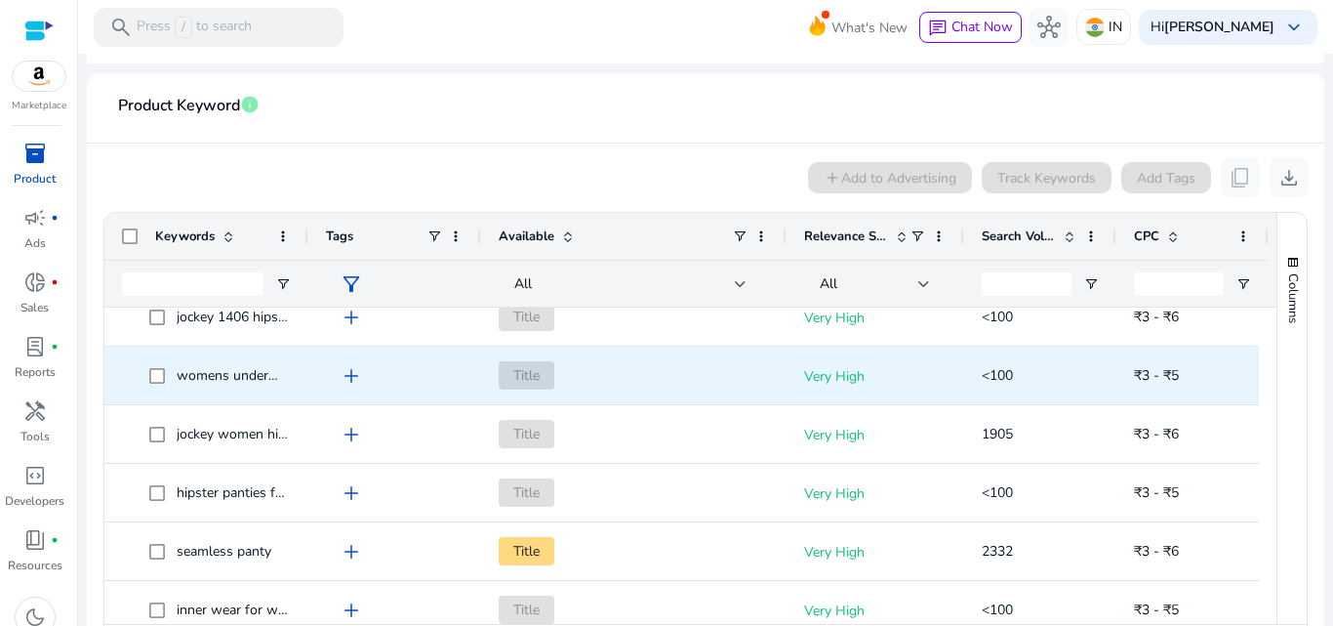
scroll to position [586, 0]
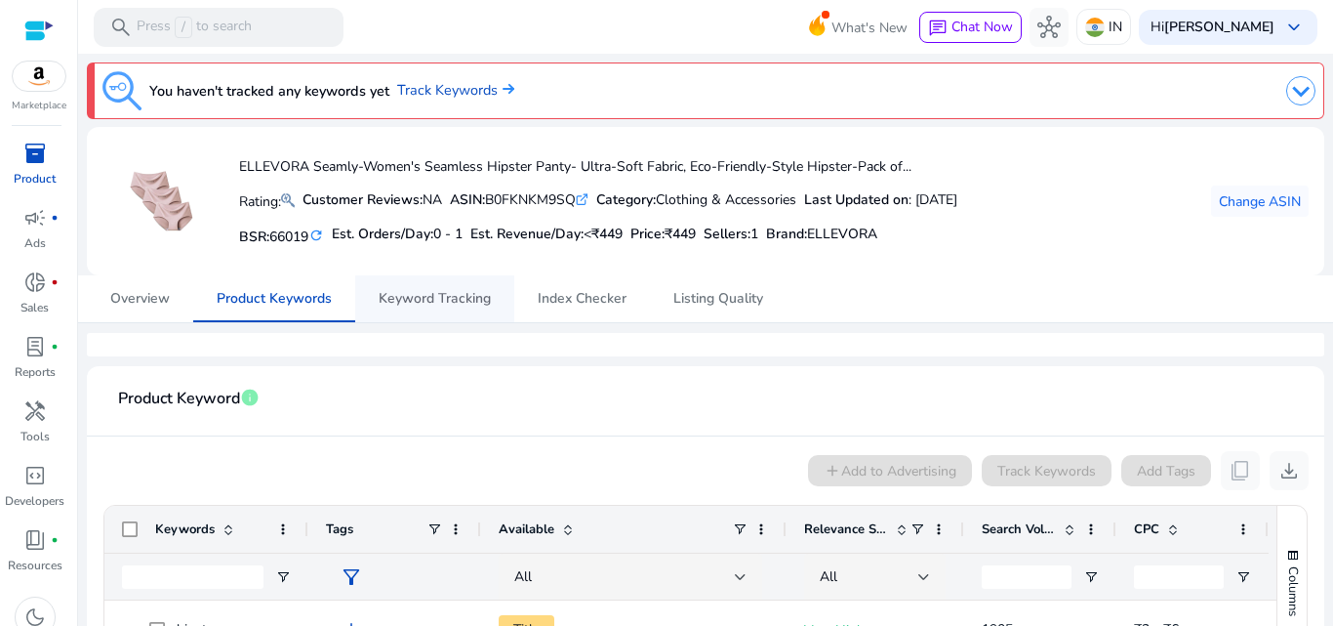
click at [433, 293] on span "Keyword Tracking" at bounding box center [435, 299] width 112 height 14
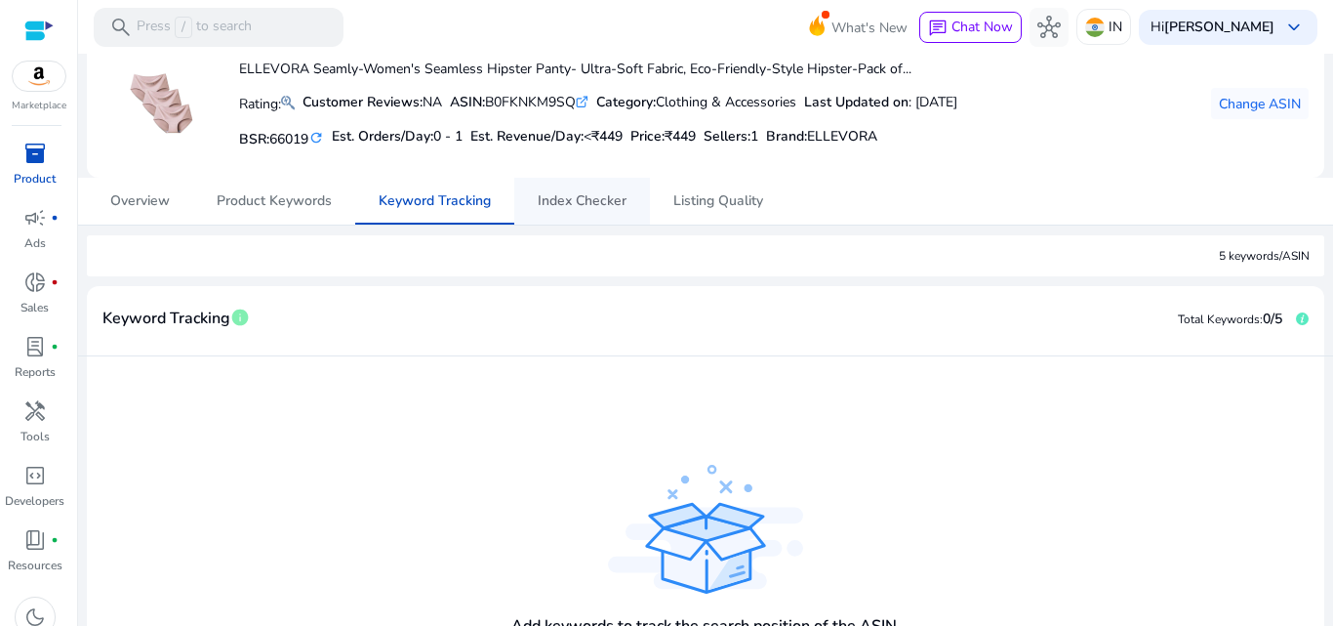
click at [572, 202] on span "Index Checker" at bounding box center [582, 201] width 89 height 14
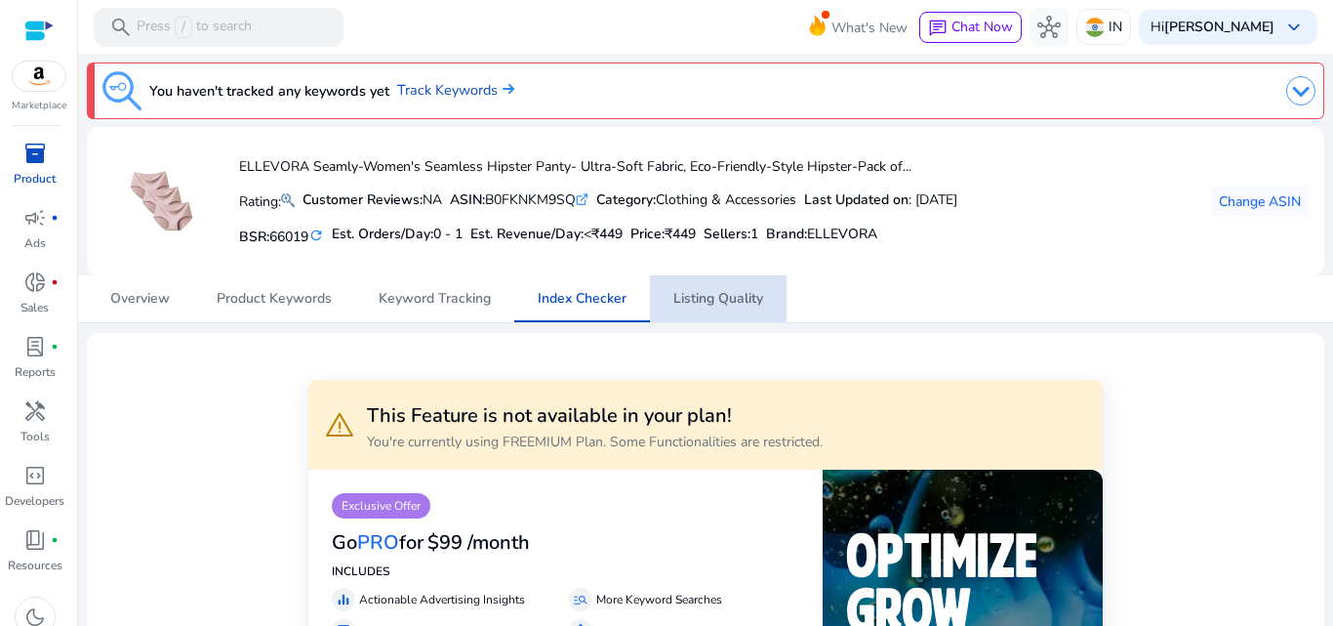
click at [710, 292] on span "Listing Quality" at bounding box center [718, 299] width 90 height 14
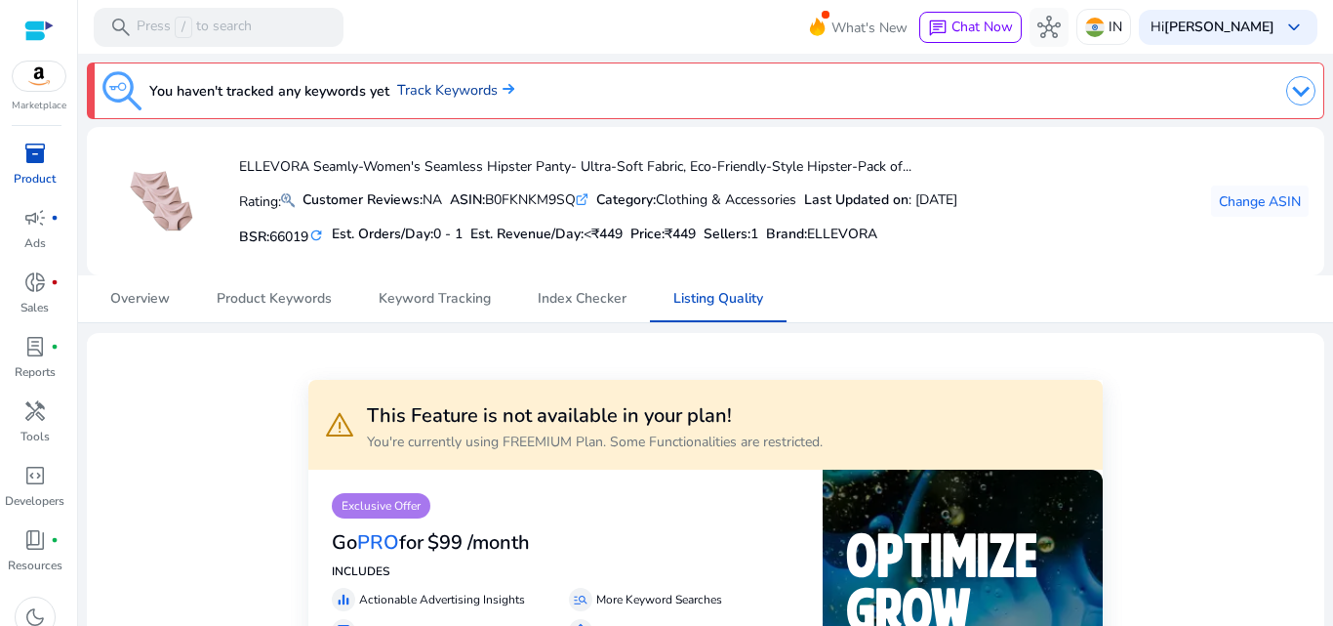
click at [407, 87] on link "Track Keywords" at bounding box center [455, 90] width 117 height 21
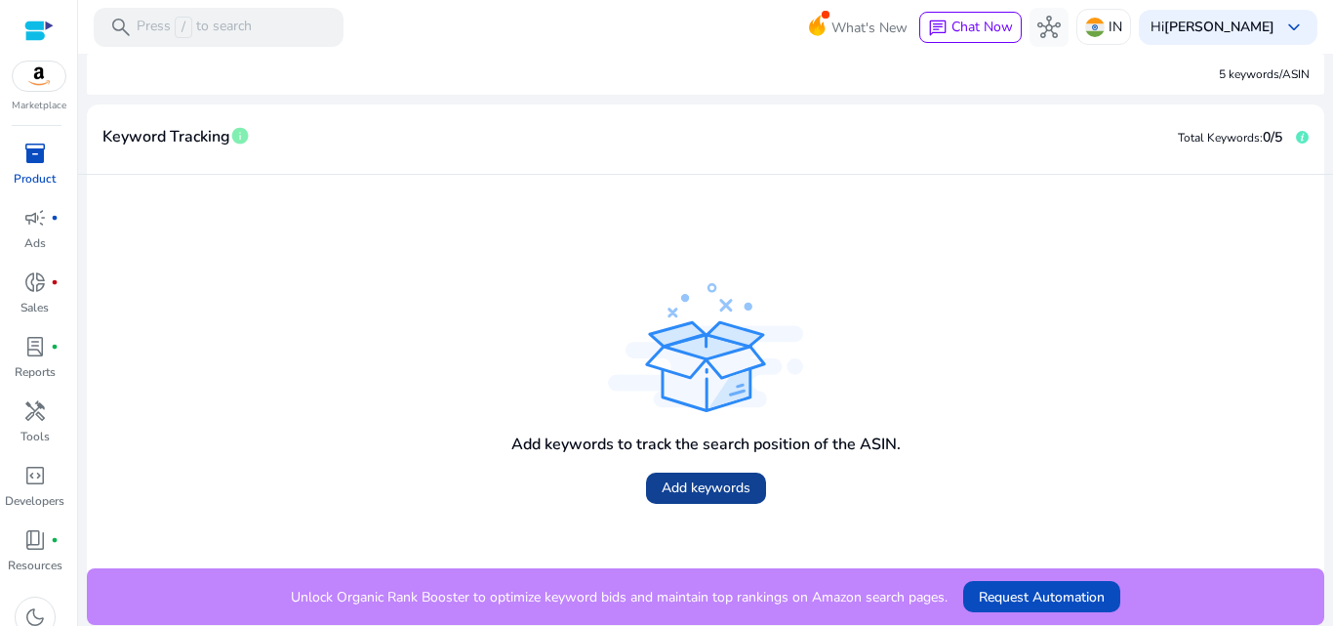
click at [683, 488] on span "Add keywords" at bounding box center [706, 487] width 89 height 20
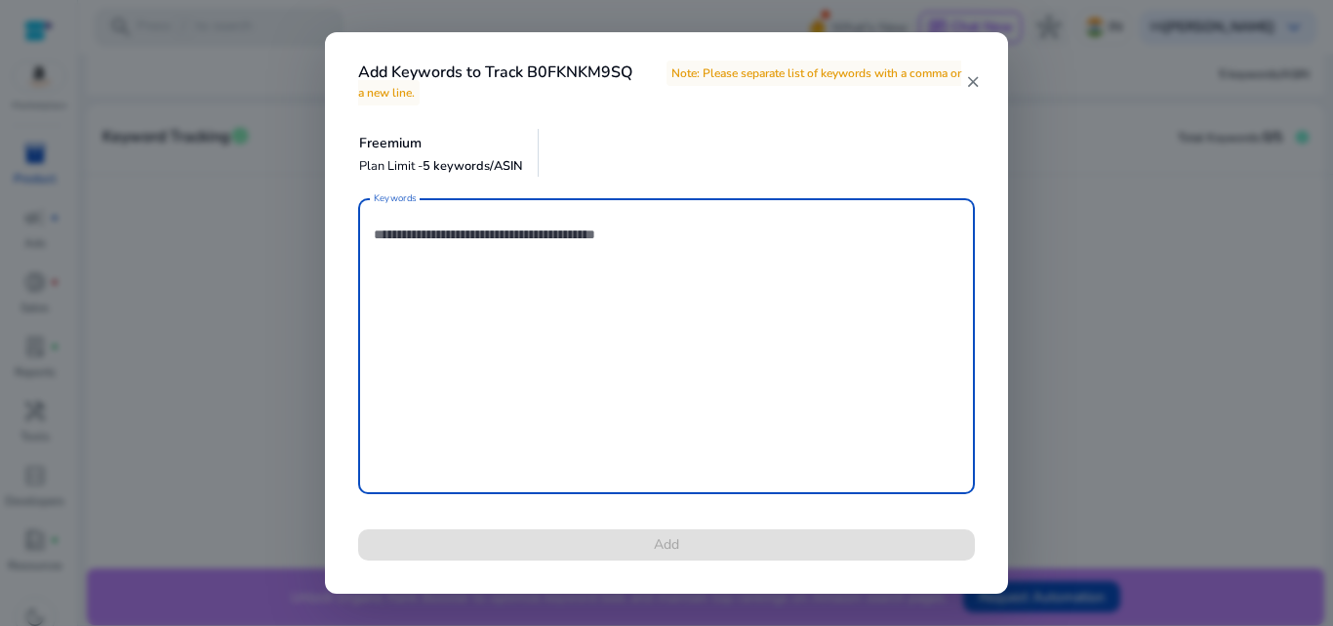
click at [446, 235] on textarea "Keywords" at bounding box center [667, 346] width 586 height 276
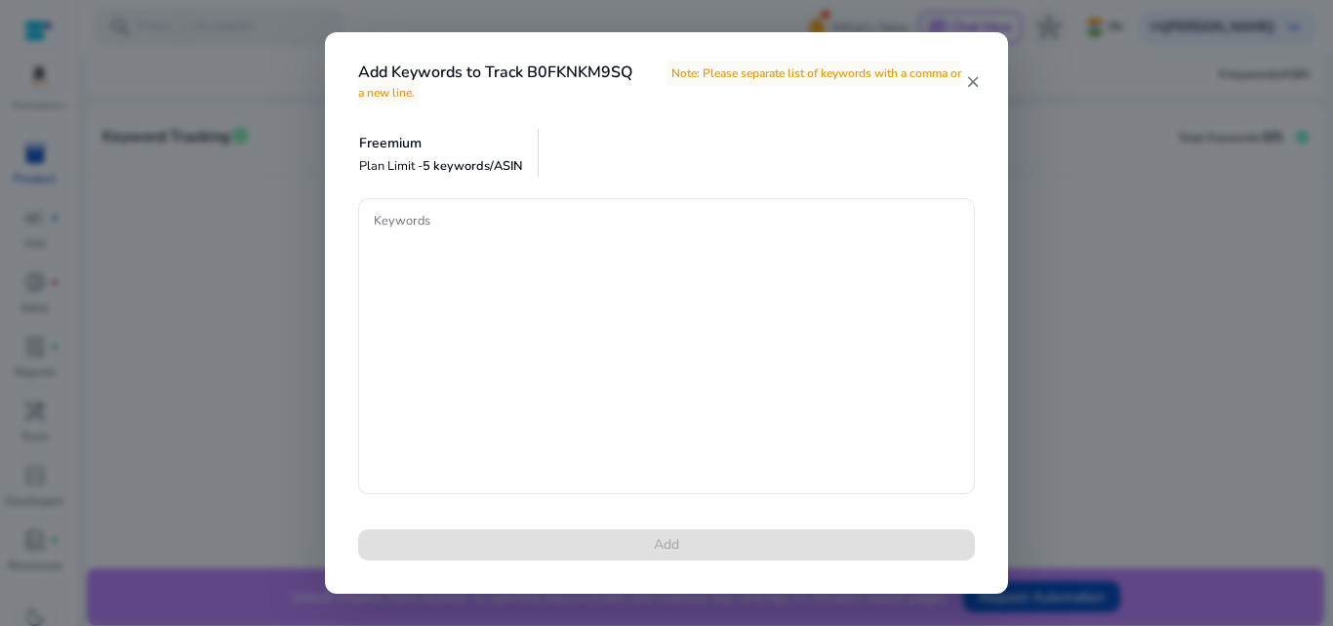
click at [974, 83] on mat-icon "close" at bounding box center [973, 82] width 16 height 18
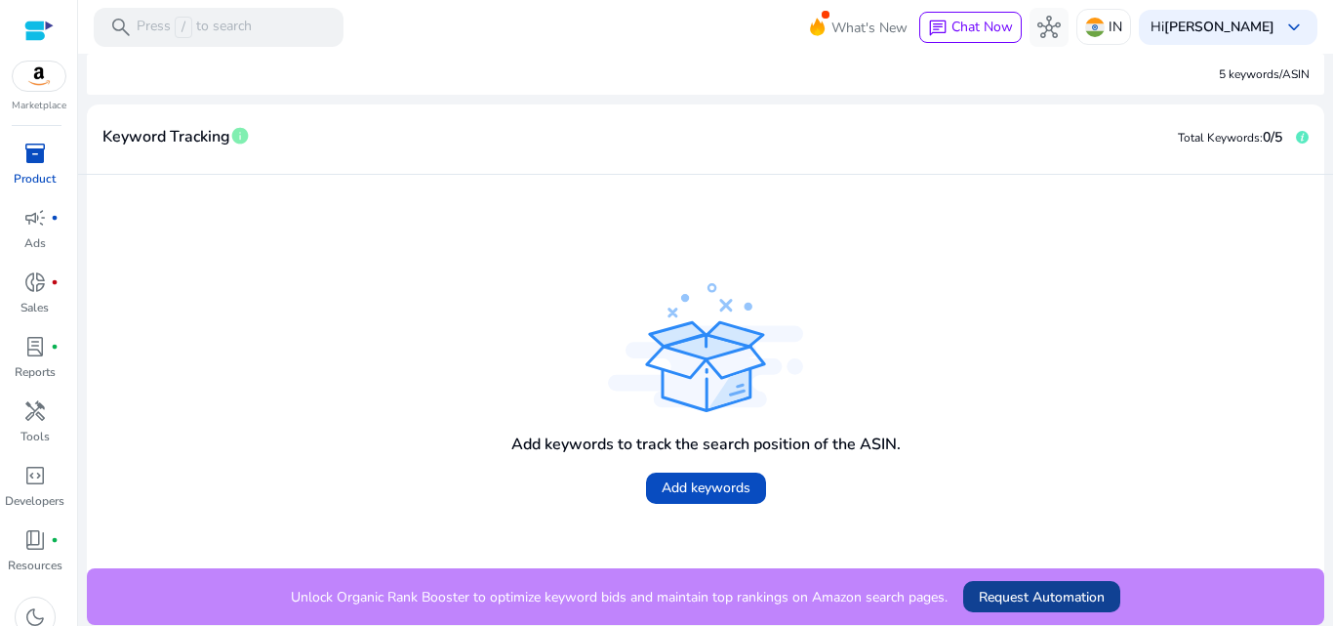
click at [1019, 598] on span "Request Automation" at bounding box center [1042, 597] width 126 height 20
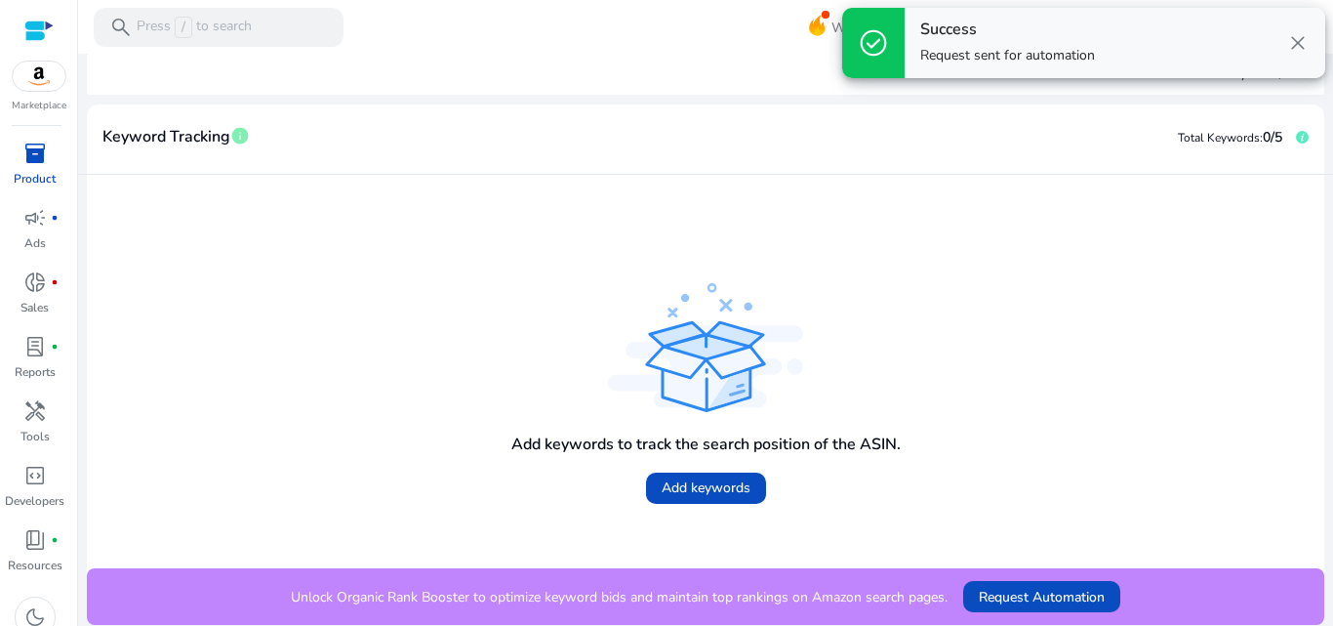
click at [1305, 39] on span "close" at bounding box center [1297, 42] width 23 height 23
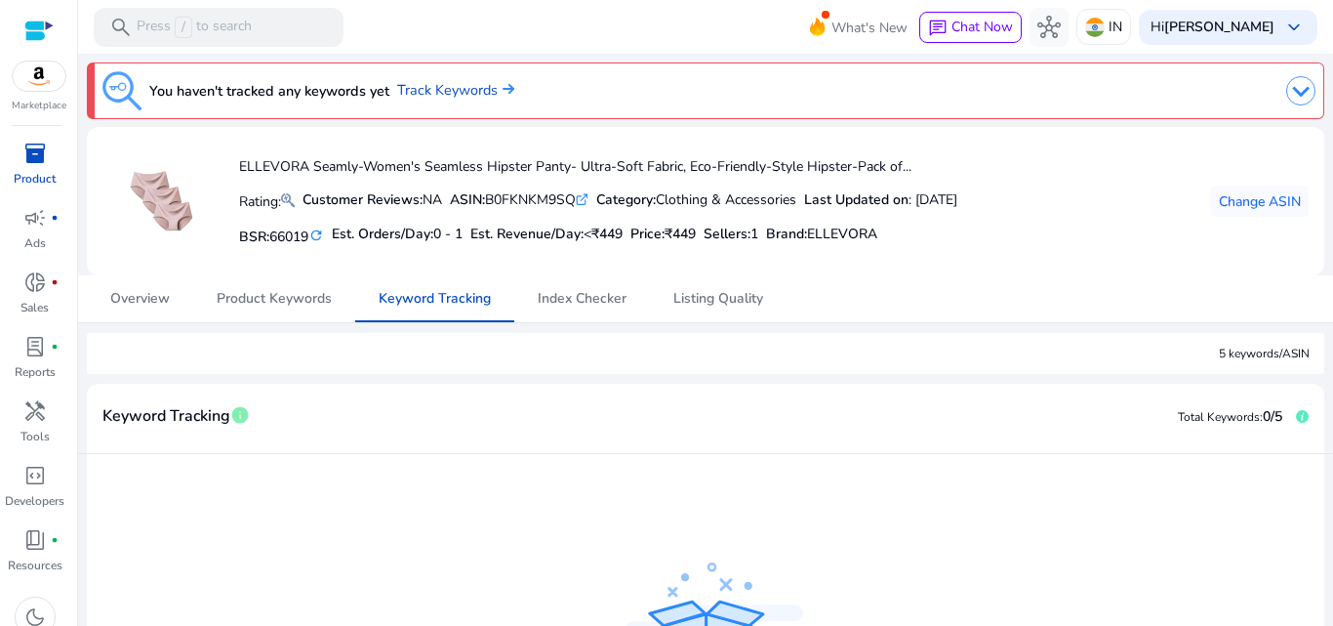
click at [138, 272] on mat-card "ELLEVORA Seamly-Women's Seamless Hipster Panty- Ultra-Soft Fabric, Eco-Friendly…" at bounding box center [706, 201] width 1238 height 148
click at [137, 292] on span "Overview" at bounding box center [140, 299] width 60 height 14
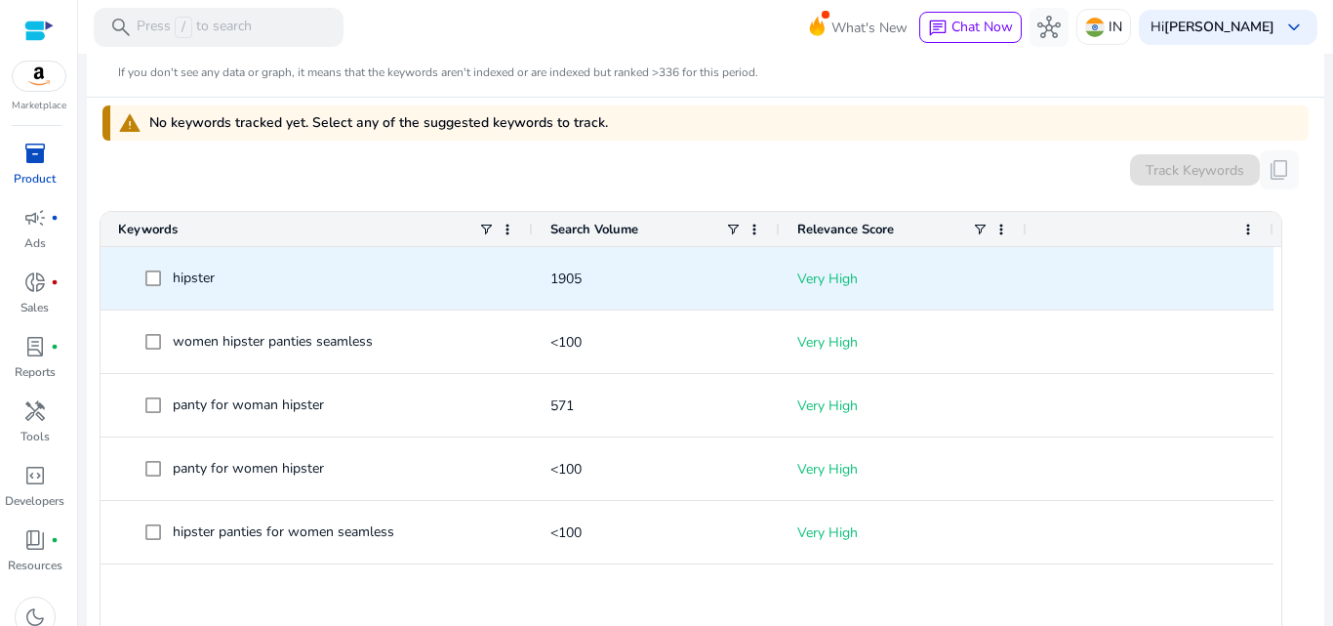
scroll to position [586, 0]
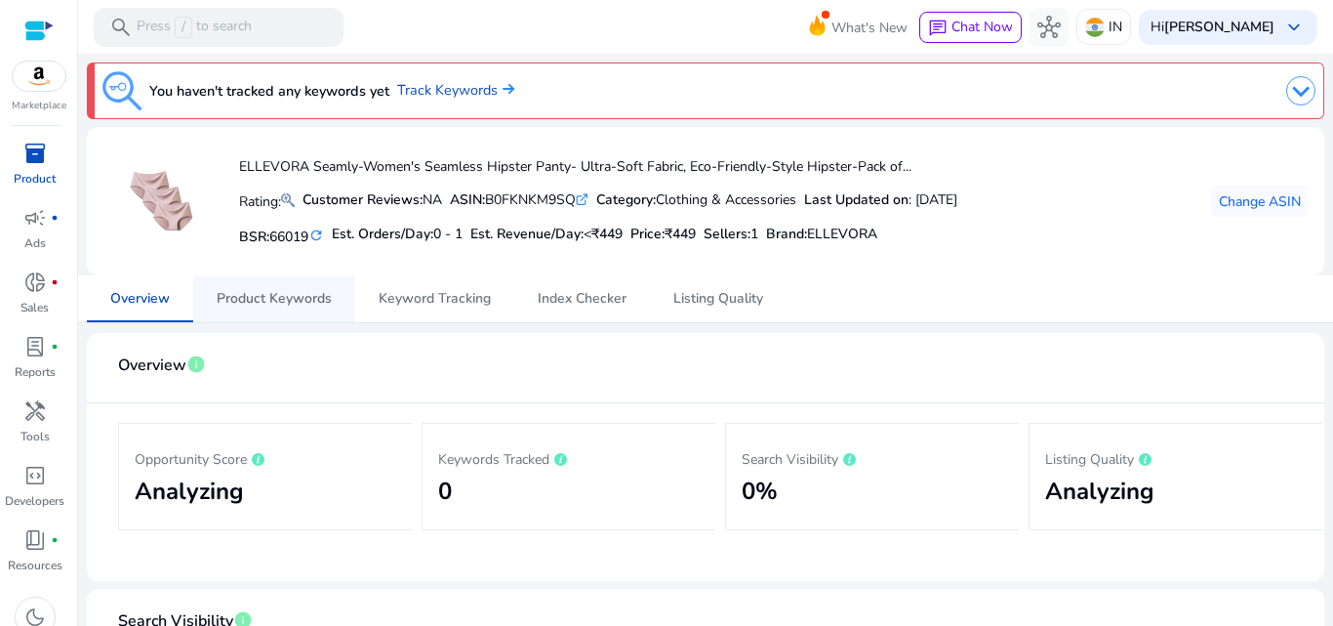
click at [283, 298] on span "Product Keywords" at bounding box center [274, 299] width 115 height 14
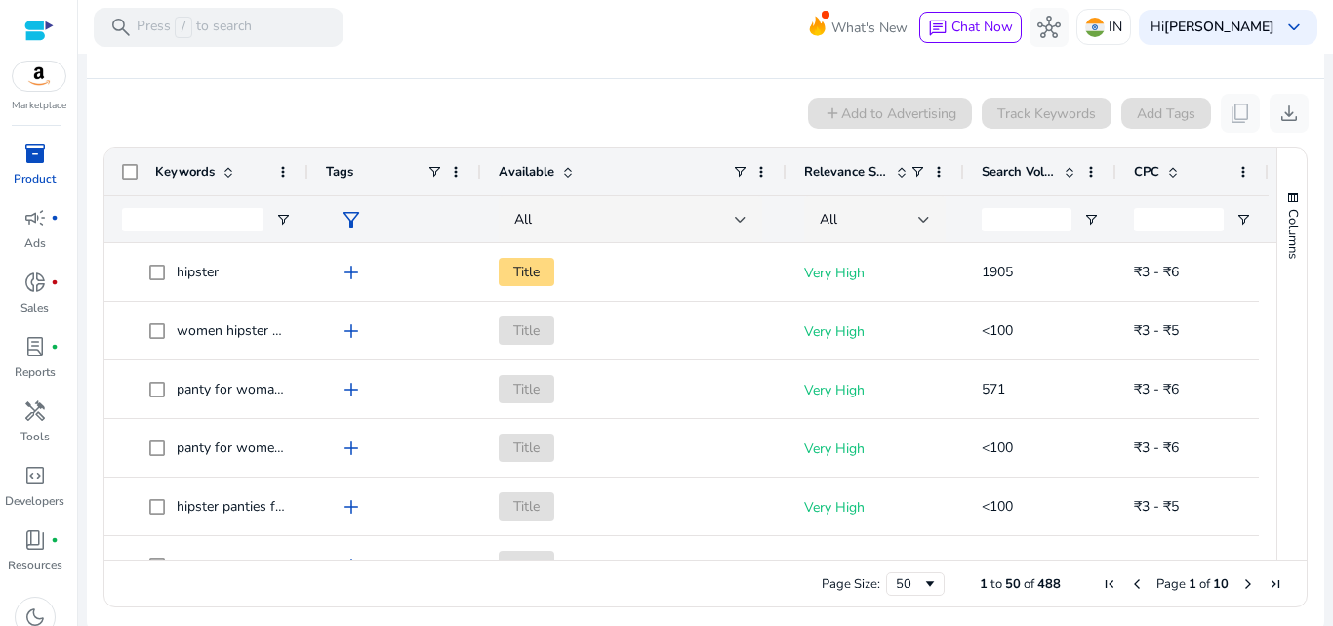
scroll to position [365, 0]
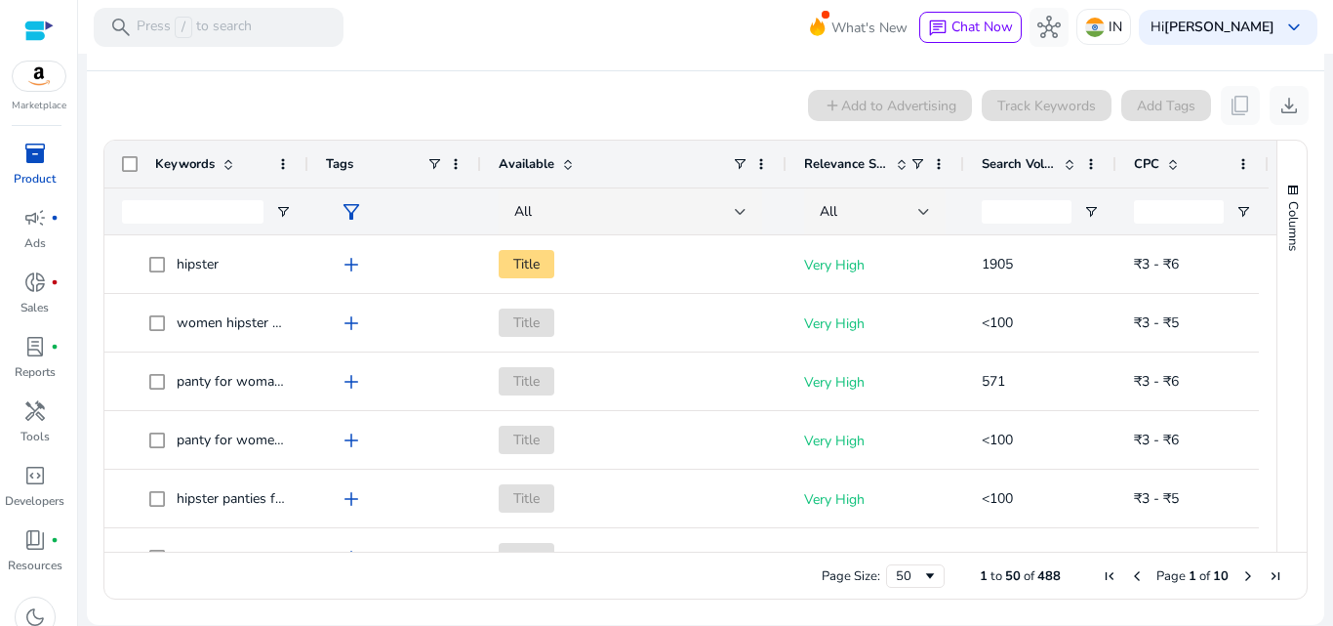
click at [132, 175] on div "Keywords" at bounding box center [206, 164] width 204 height 47
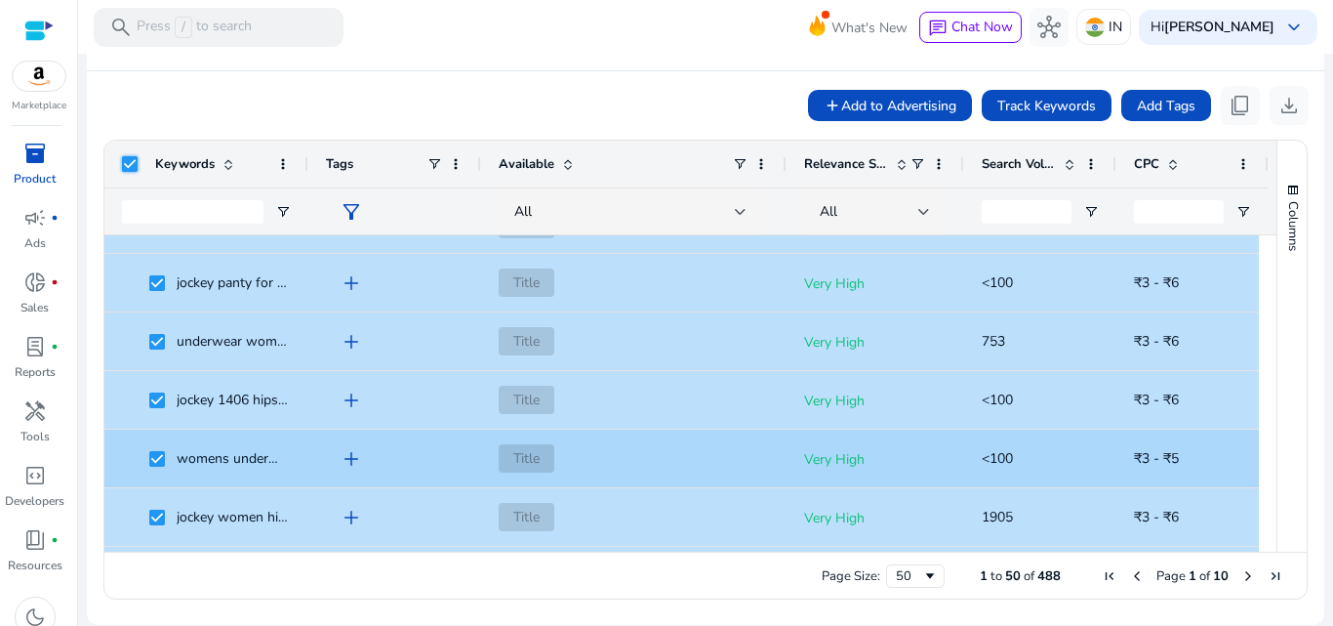
scroll to position [0, 0]
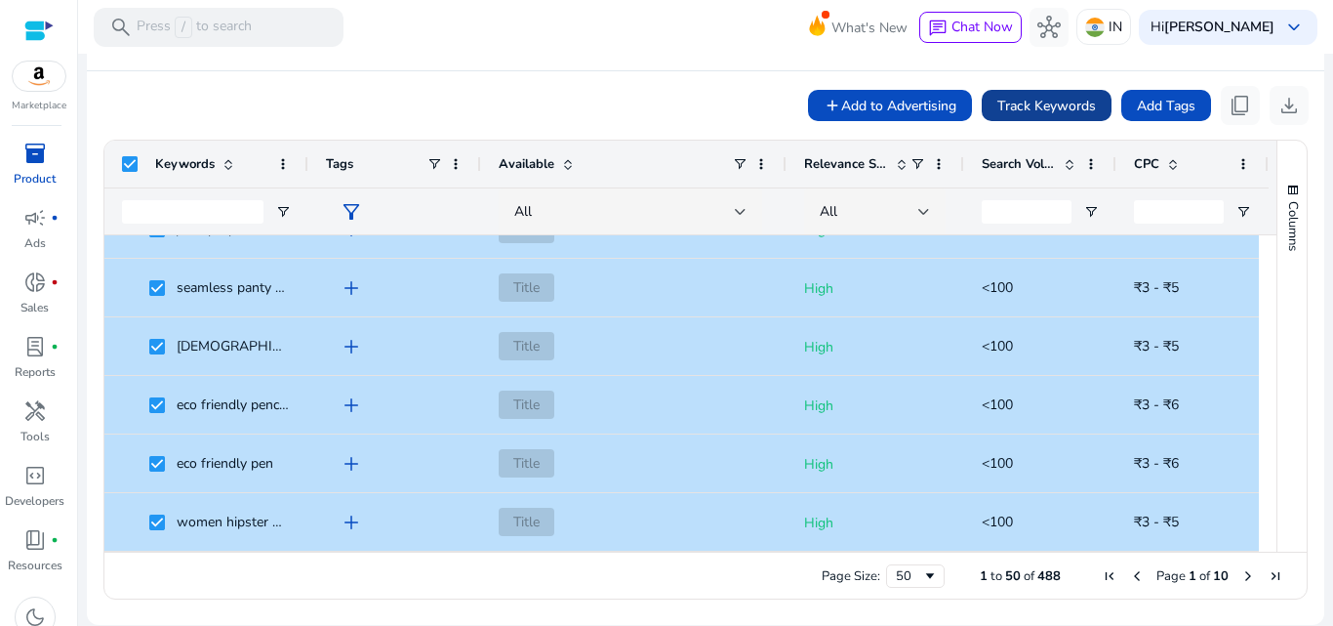
click at [1036, 106] on span "Track Keywords" at bounding box center [1046, 106] width 99 height 20
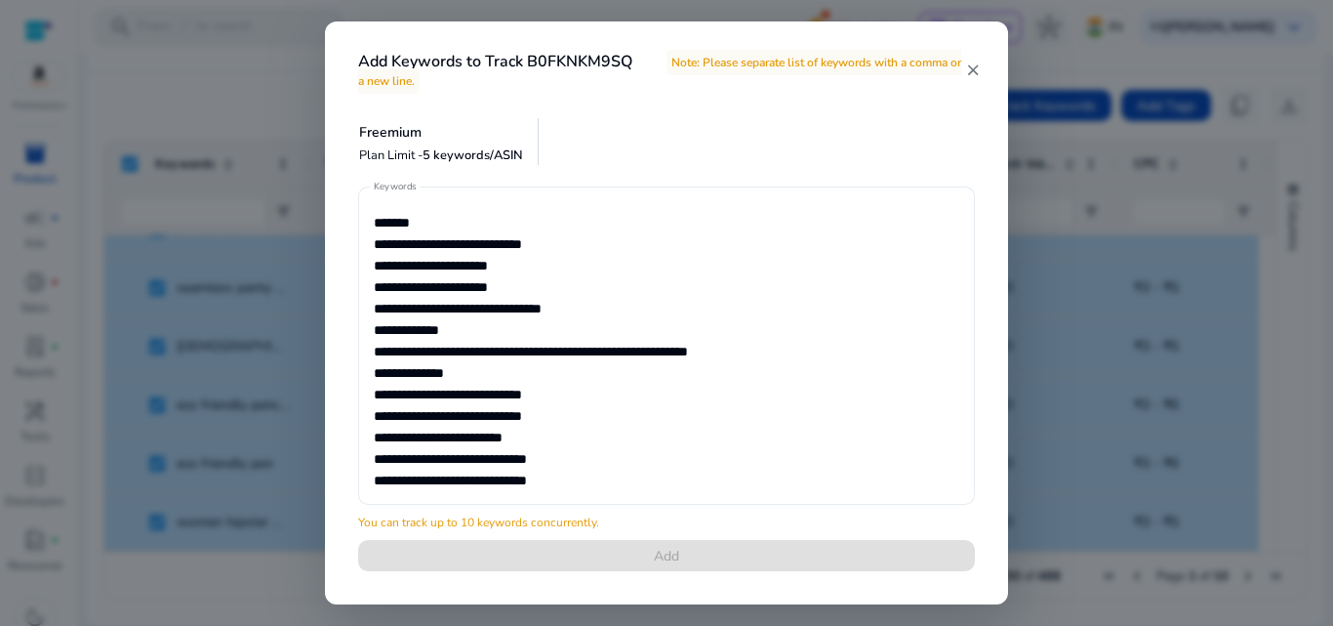
drag, startPoint x: 373, startPoint y: 245, endPoint x: 612, endPoint y: 238, distance: 239.2
click at [612, 238] on div "Keywords" at bounding box center [666, 345] width 617 height 318
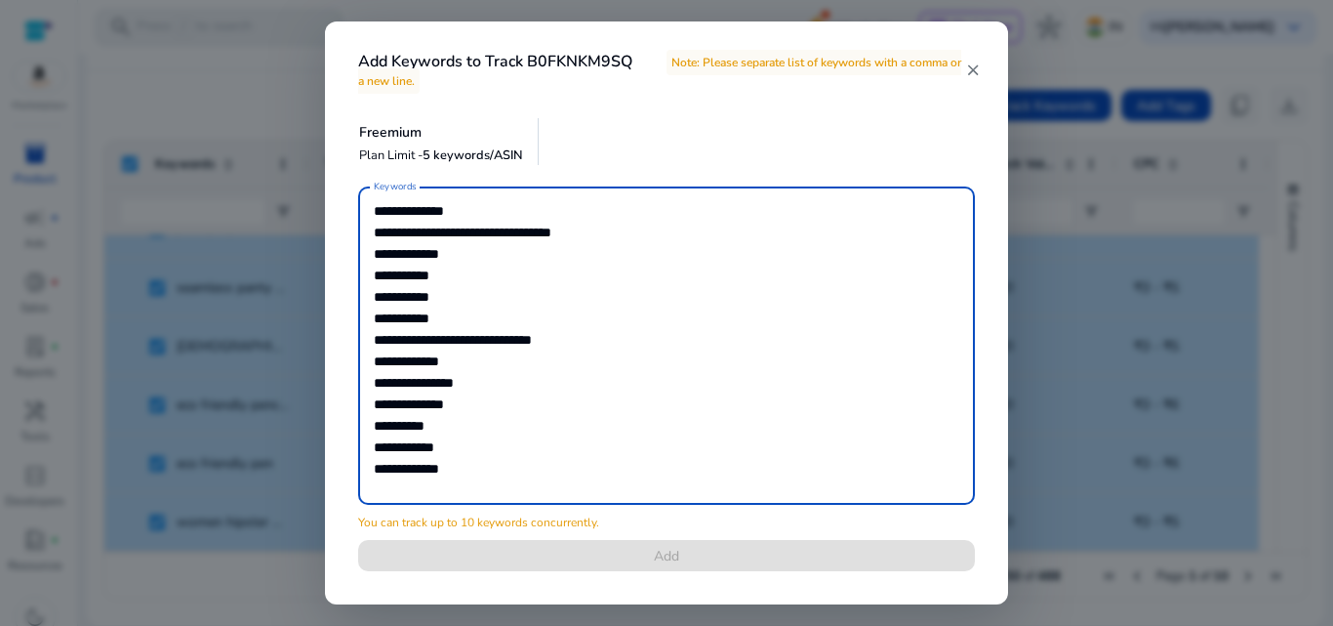
click at [603, 238] on textarea "Keywords" at bounding box center [667, 345] width 586 height 299
click at [629, 229] on textarea "Keywords" at bounding box center [667, 345] width 586 height 299
drag, startPoint x: 654, startPoint y: 229, endPoint x: 362, endPoint y: 235, distance: 291.9
click at [362, 235] on div "Keywords" at bounding box center [666, 345] width 617 height 318
click at [498, 219] on textarea "Keywords" at bounding box center [667, 345] width 586 height 299
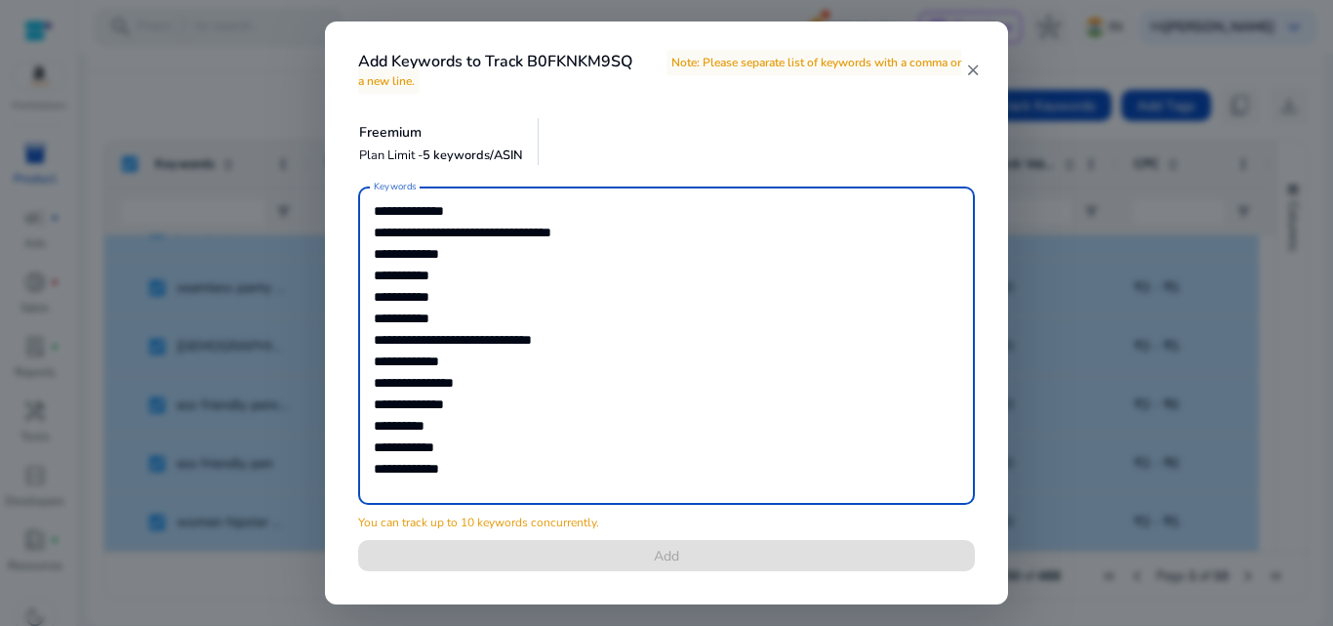
click at [465, 248] on textarea "Keywords" at bounding box center [667, 345] width 586 height 299
click at [976, 74] on mat-icon "close" at bounding box center [973, 70] width 16 height 18
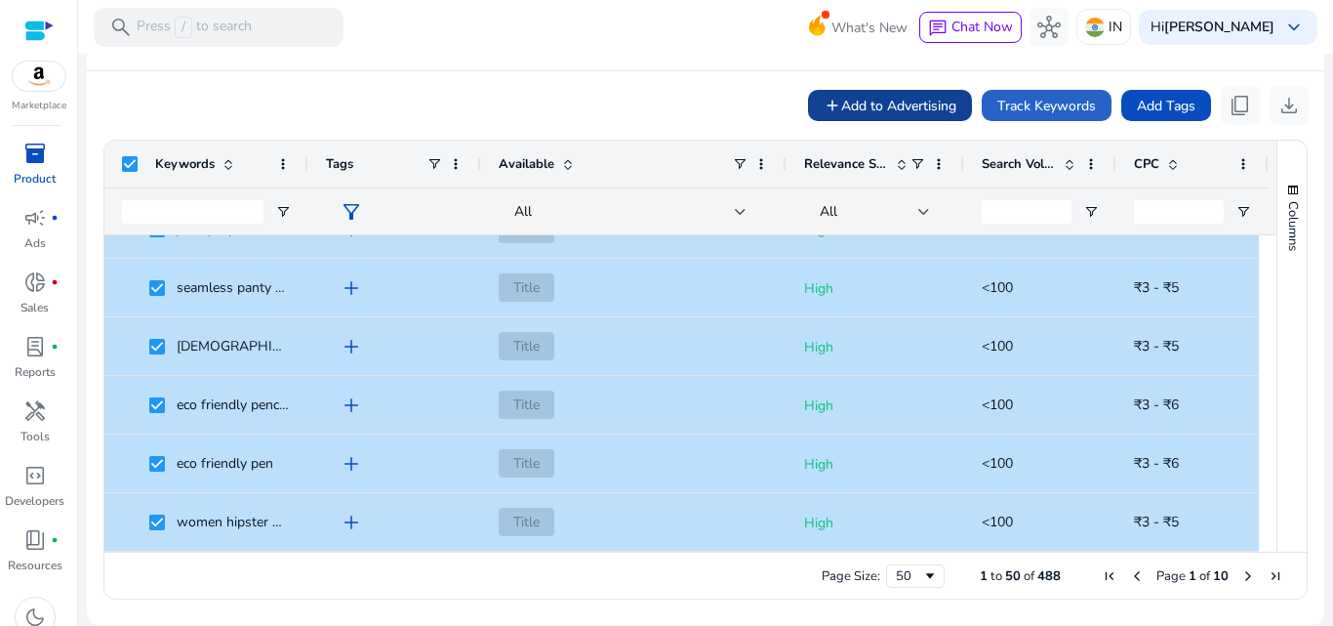
click at [865, 101] on span "Add to Advertising" at bounding box center [898, 106] width 115 height 20
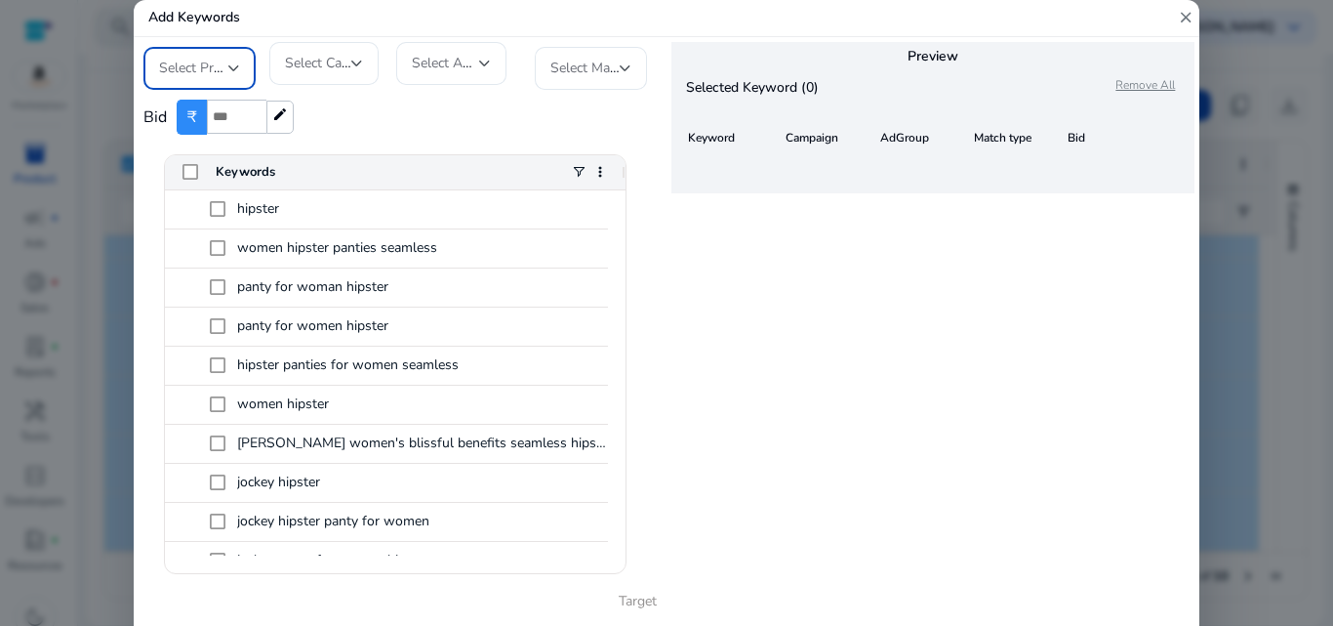
click at [227, 53] on div "Select Profile" at bounding box center [199, 68] width 81 height 43
click at [180, 120] on span "Ellevora" at bounding box center [216, 120] width 115 height 21
click at [328, 69] on span "Select Campaign" at bounding box center [335, 63] width 101 height 19
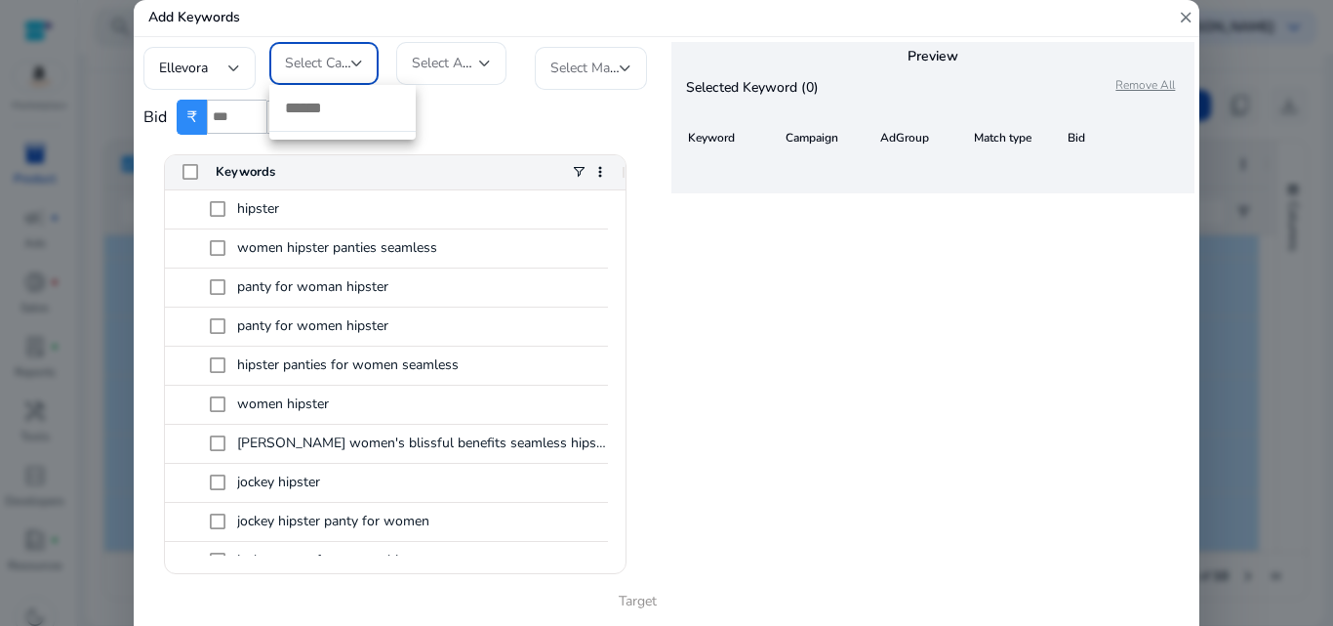
click at [490, 100] on div at bounding box center [666, 313] width 1333 height 626
click at [1189, 12] on mat-icon "close" at bounding box center [1186, 18] width 18 height 36
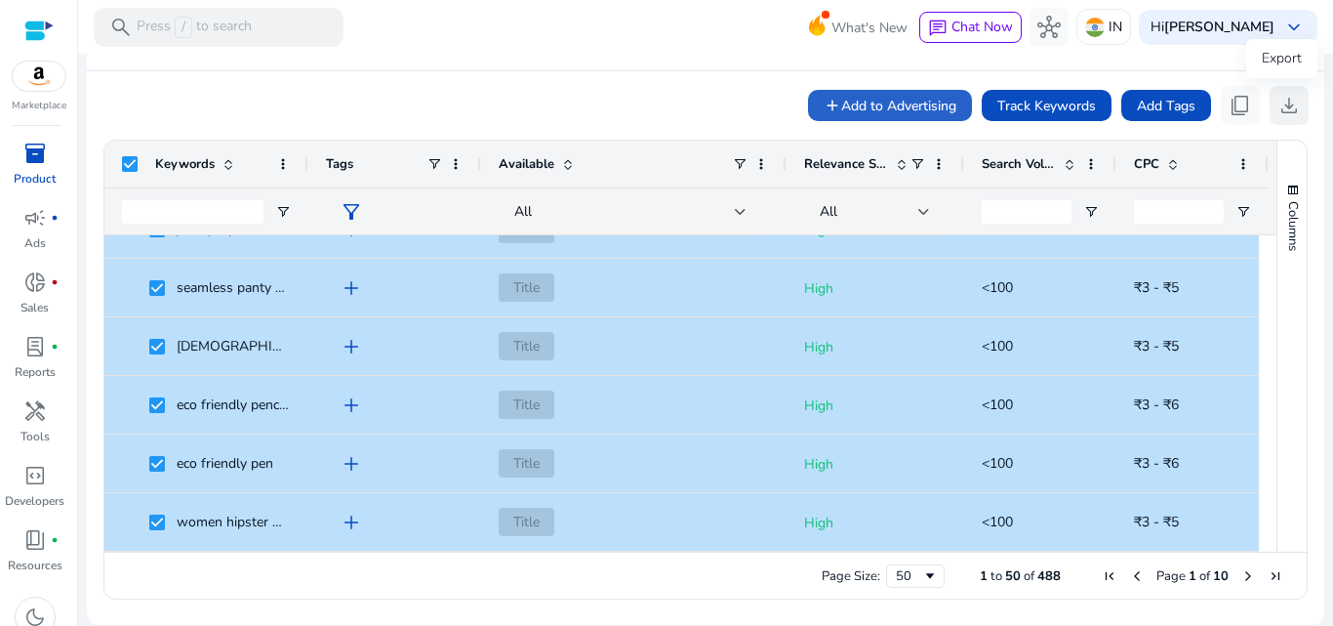
click at [1285, 101] on span "download" at bounding box center [1289, 105] width 23 height 23
click at [1231, 101] on span "content_copy" at bounding box center [1240, 105] width 23 height 23
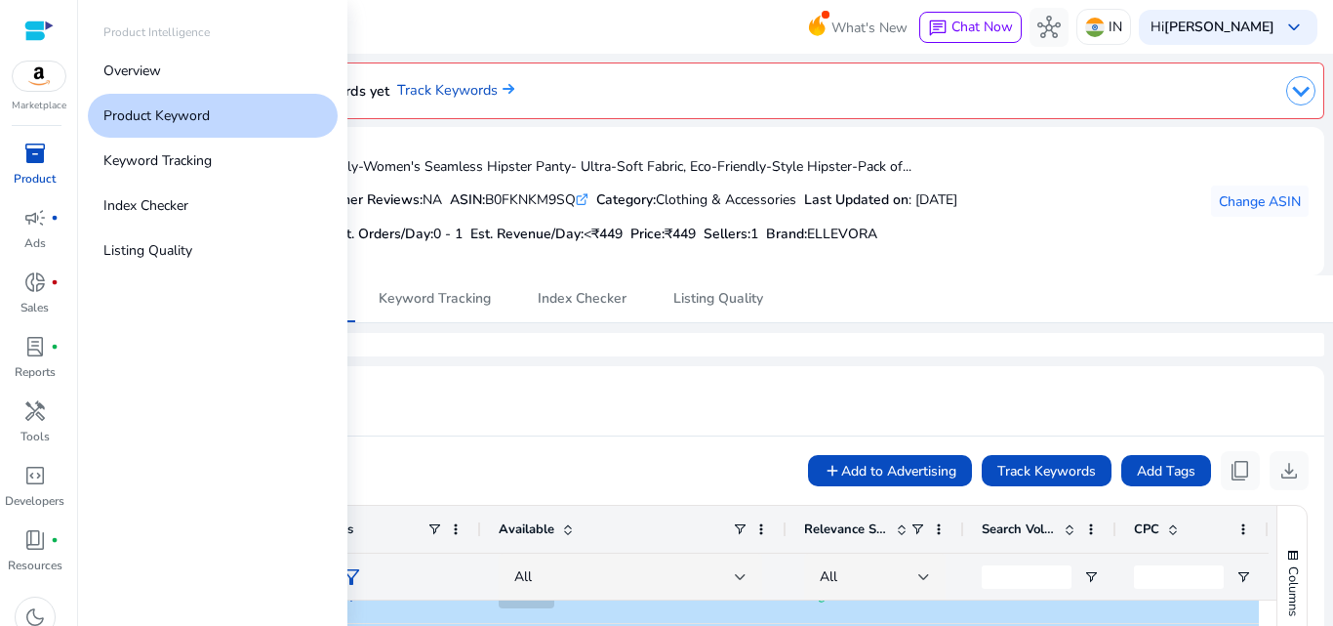
click at [24, 160] on span "inventory_2" at bounding box center [34, 153] width 23 height 23
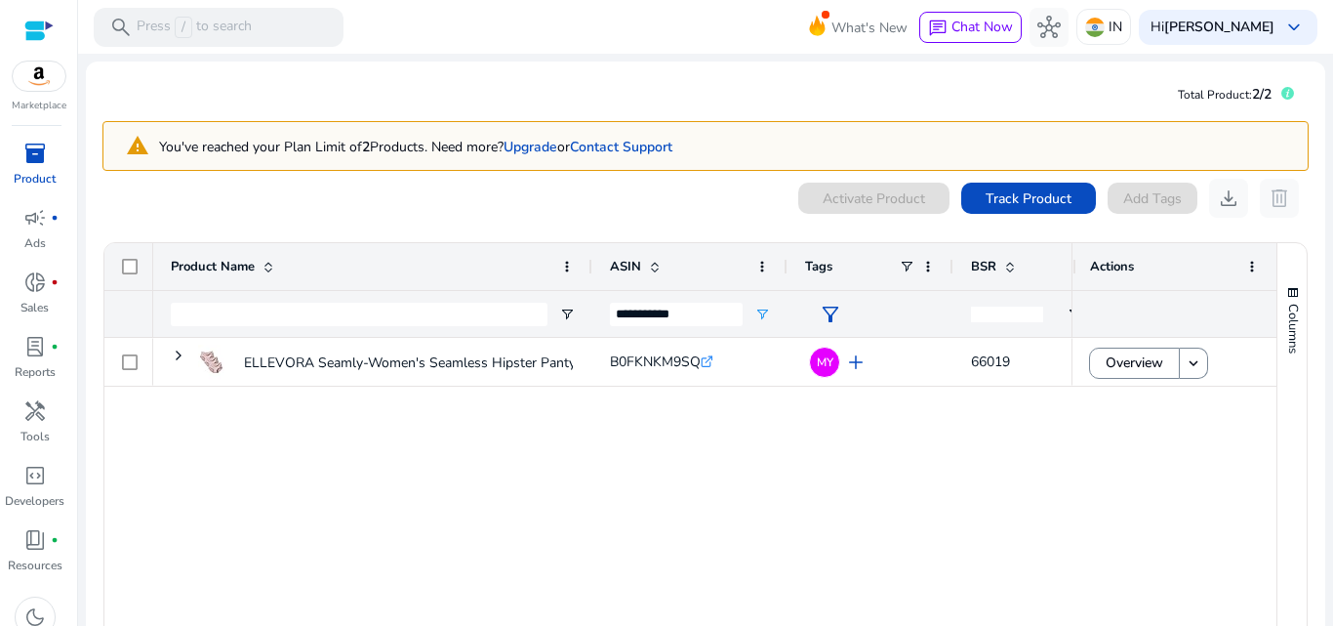
click at [561, 196] on div "0 products selected Activate Product Track Product Add Tags download delete" at bounding box center [705, 198] width 1206 height 39
click at [676, 481] on div "ELLEVORA Seamly-Women's Seamless Hipster Panty- Ultra-Soft Fabric,... B0FKNKM9S…" at bounding box center [612, 492] width 918 height 309
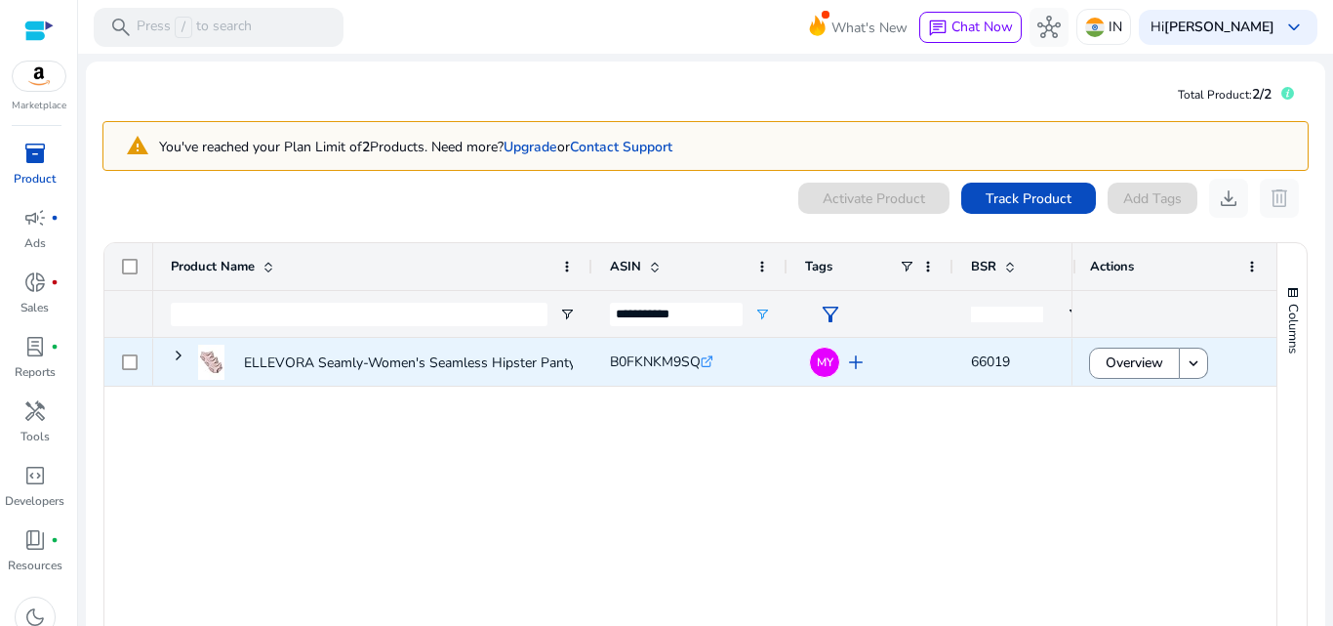
click at [854, 358] on span "add" at bounding box center [855, 361] width 23 height 23
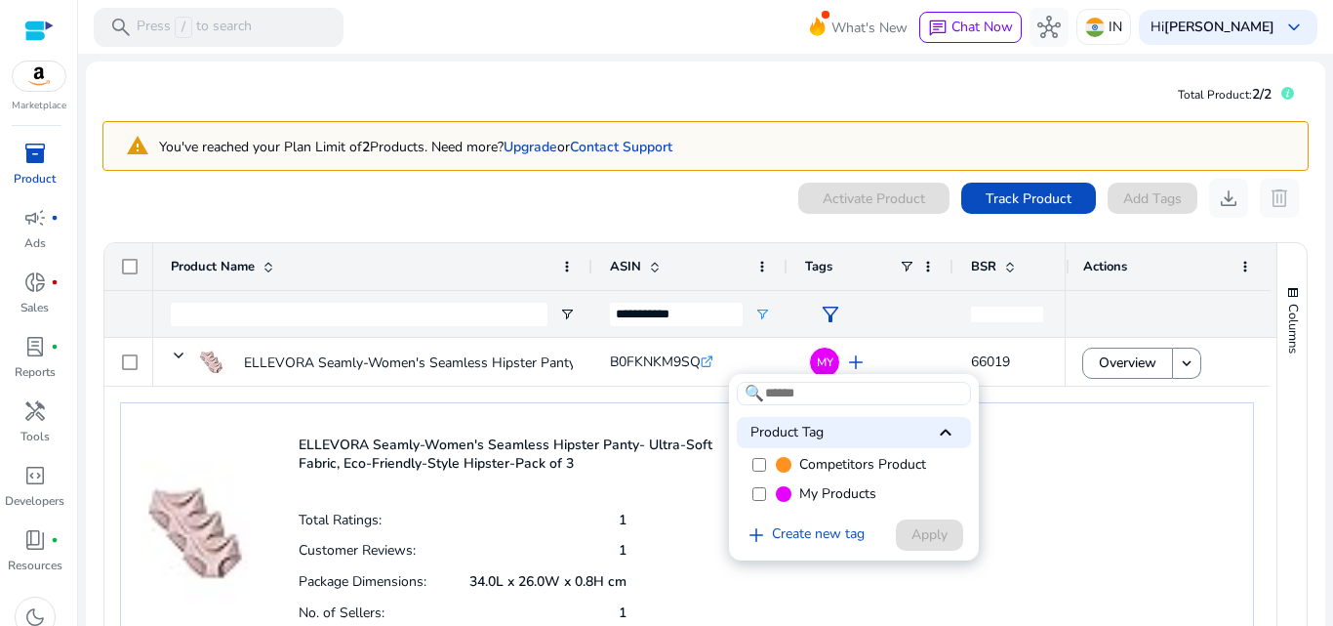
click at [842, 468] on span "Competitors Product" at bounding box center [862, 465] width 127 height 20
click at [930, 534] on span "Apply" at bounding box center [930, 534] width 36 height 20
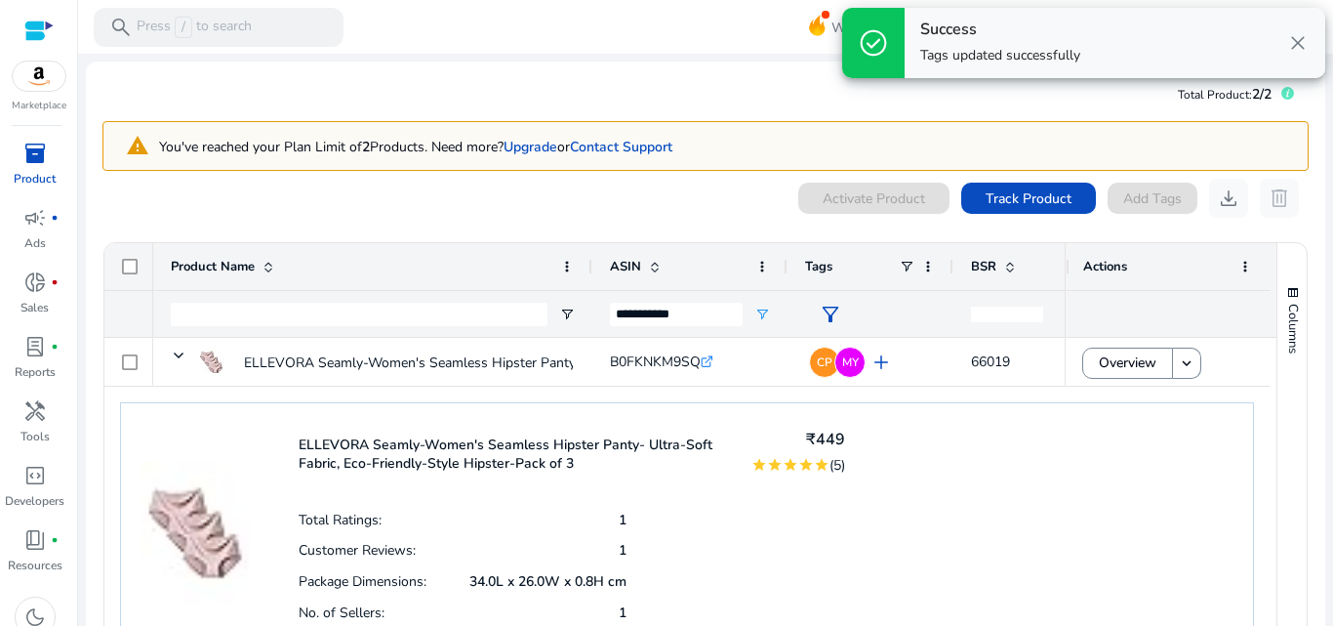
click at [1299, 39] on span "close" at bounding box center [1297, 42] width 23 height 23
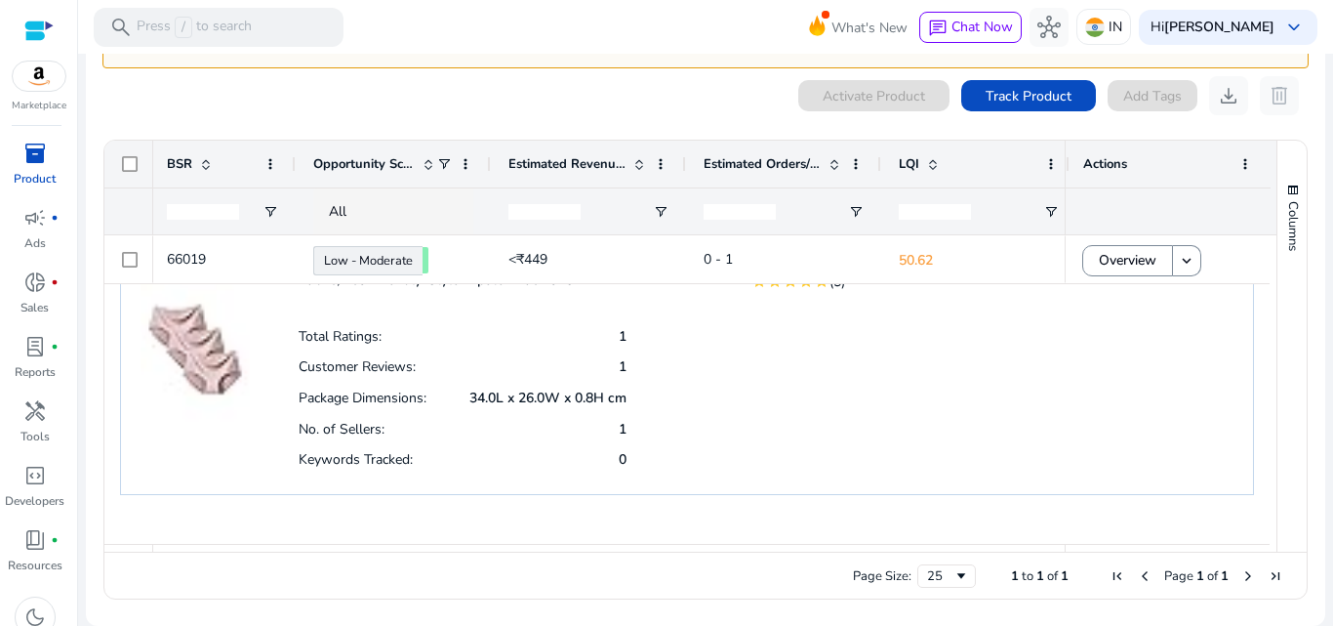
scroll to position [0, 226]
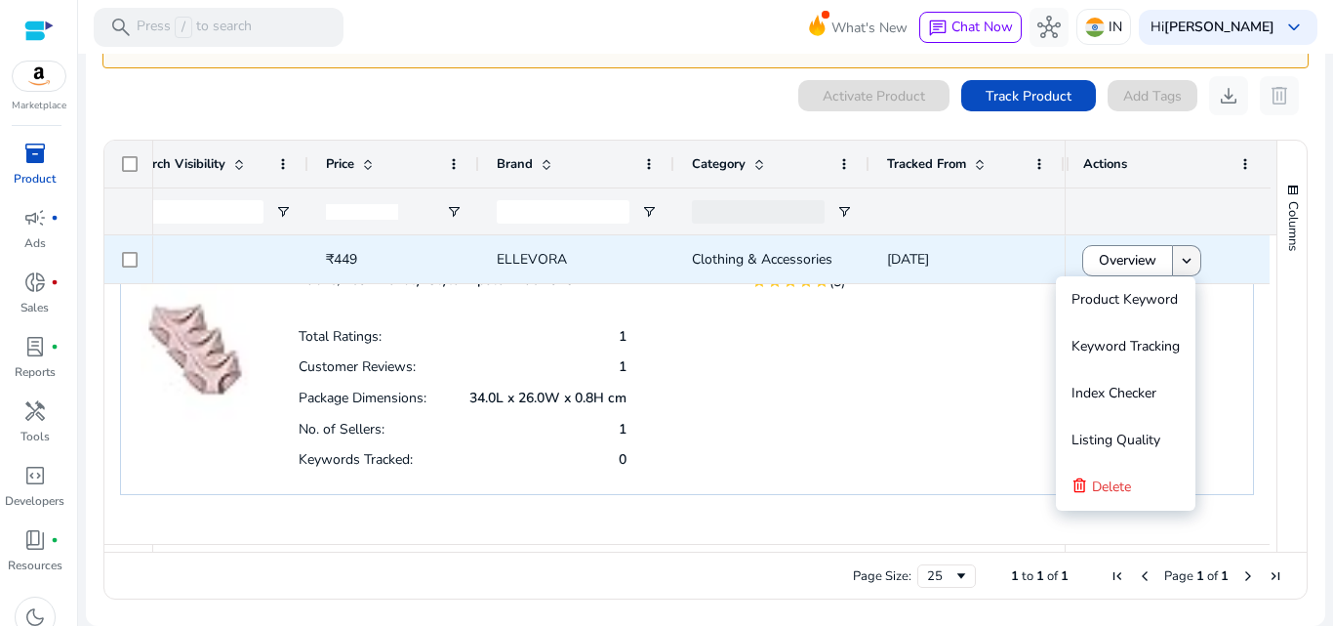
click at [1186, 258] on mat-icon "keyboard_arrow_down" at bounding box center [1187, 261] width 18 height 18
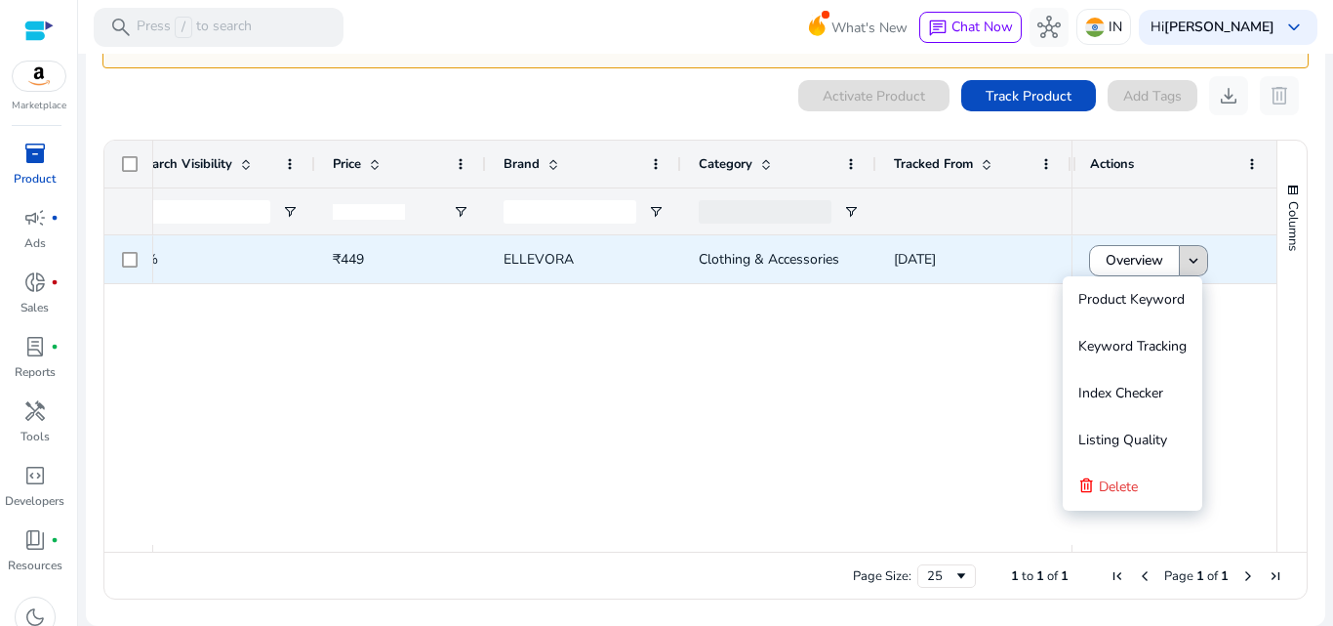
click at [1185, 256] on mat-icon "keyboard_arrow_down" at bounding box center [1194, 261] width 18 height 18
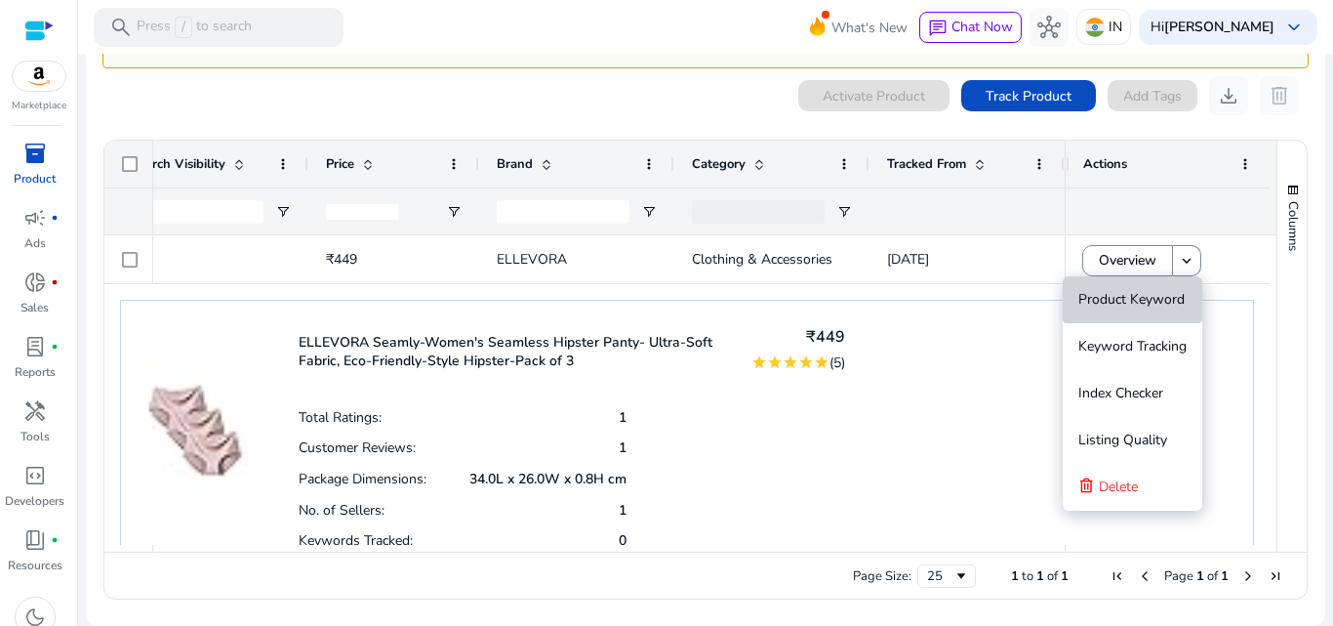
click at [1133, 298] on span "Product Keyword" at bounding box center [1131, 299] width 106 height 19
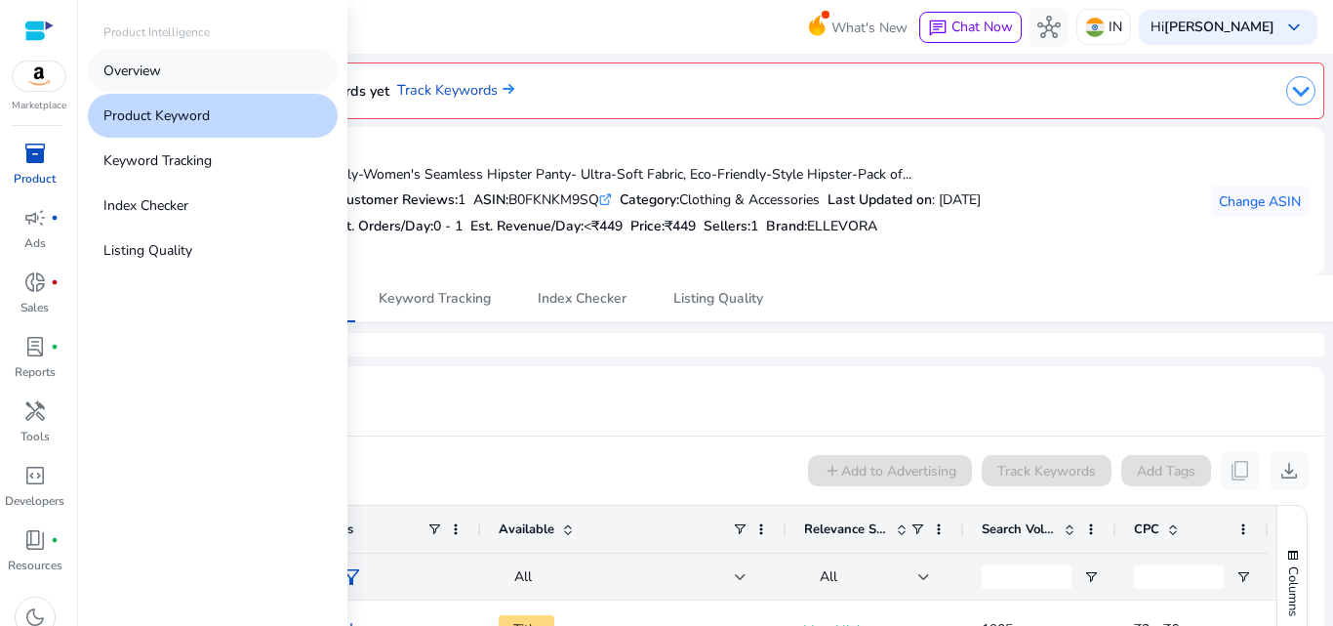
click at [149, 67] on p "Overview" at bounding box center [132, 71] width 58 height 20
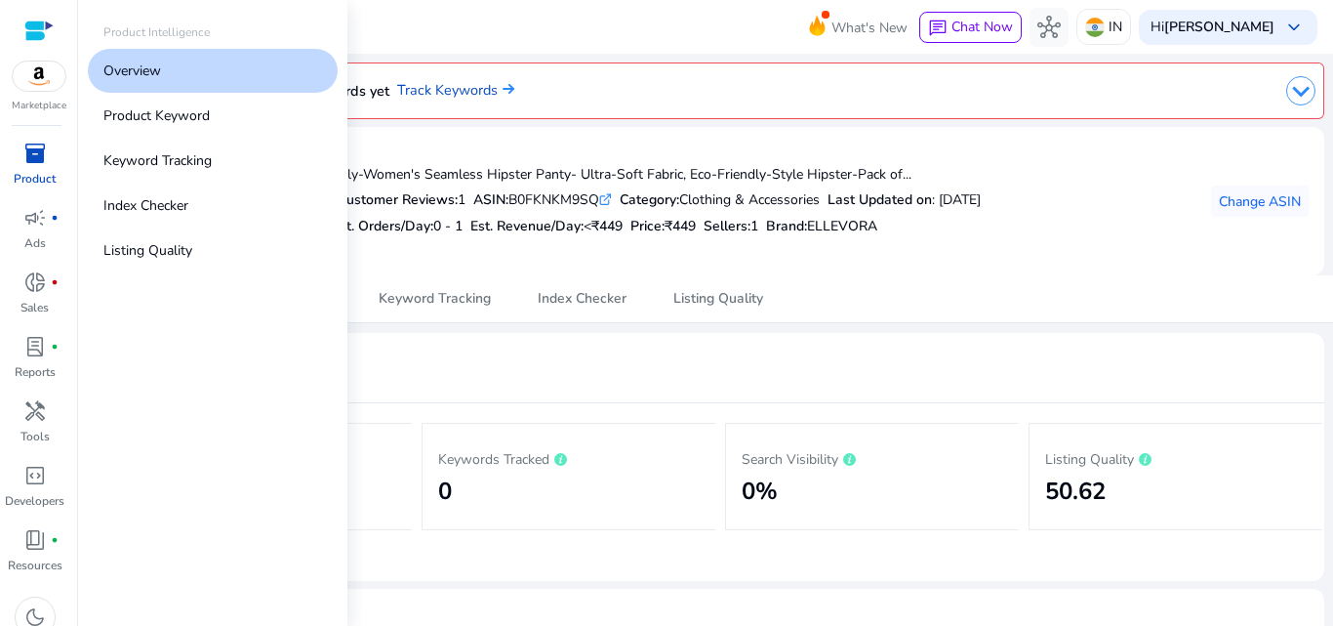
click at [33, 165] on span "inventory_2" at bounding box center [34, 153] width 23 height 23
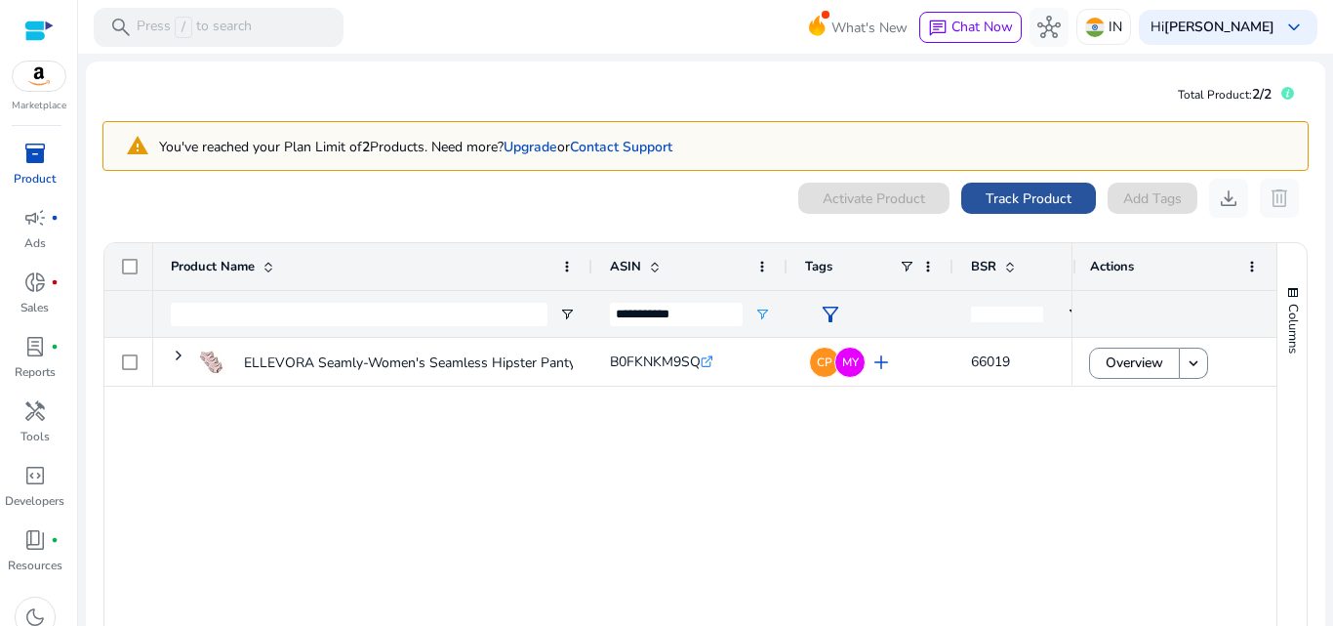
click at [1000, 199] on span "Track Product" at bounding box center [1029, 198] width 86 height 20
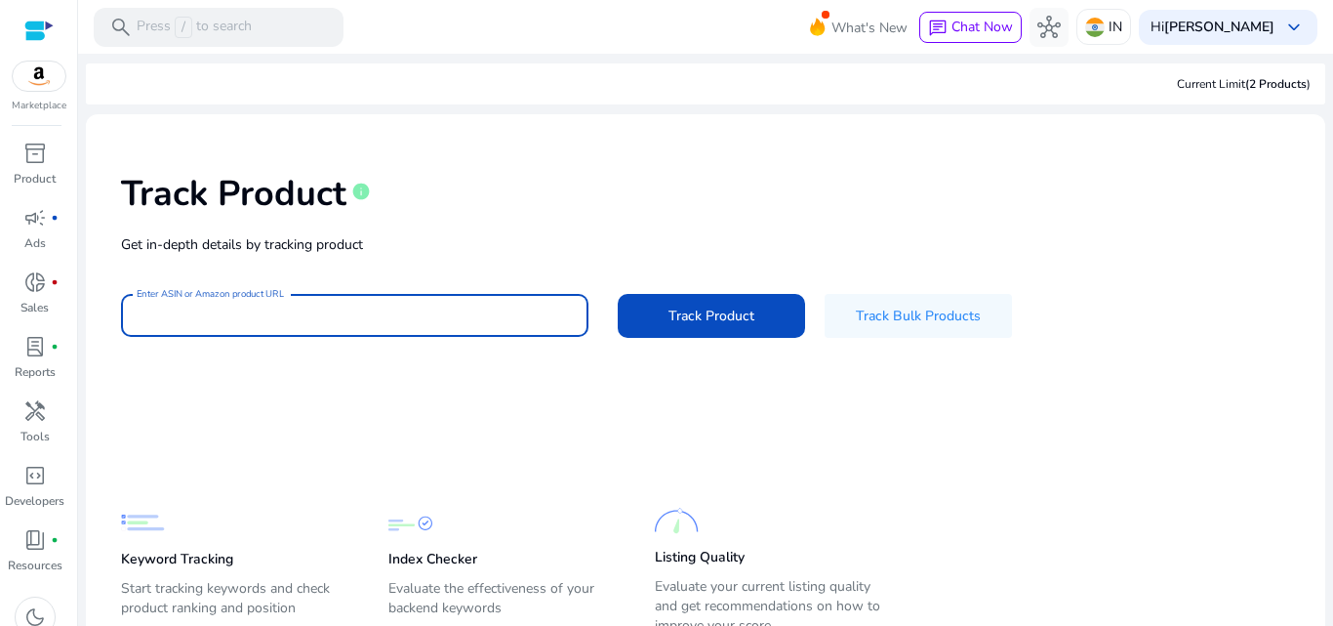
click at [360, 308] on input "Enter ASIN or Amazon product URL" at bounding box center [355, 314] width 436 height 21
click at [365, 311] on input "Enter ASIN or Amazon product URL" at bounding box center [355, 314] width 436 height 21
paste input "**********"
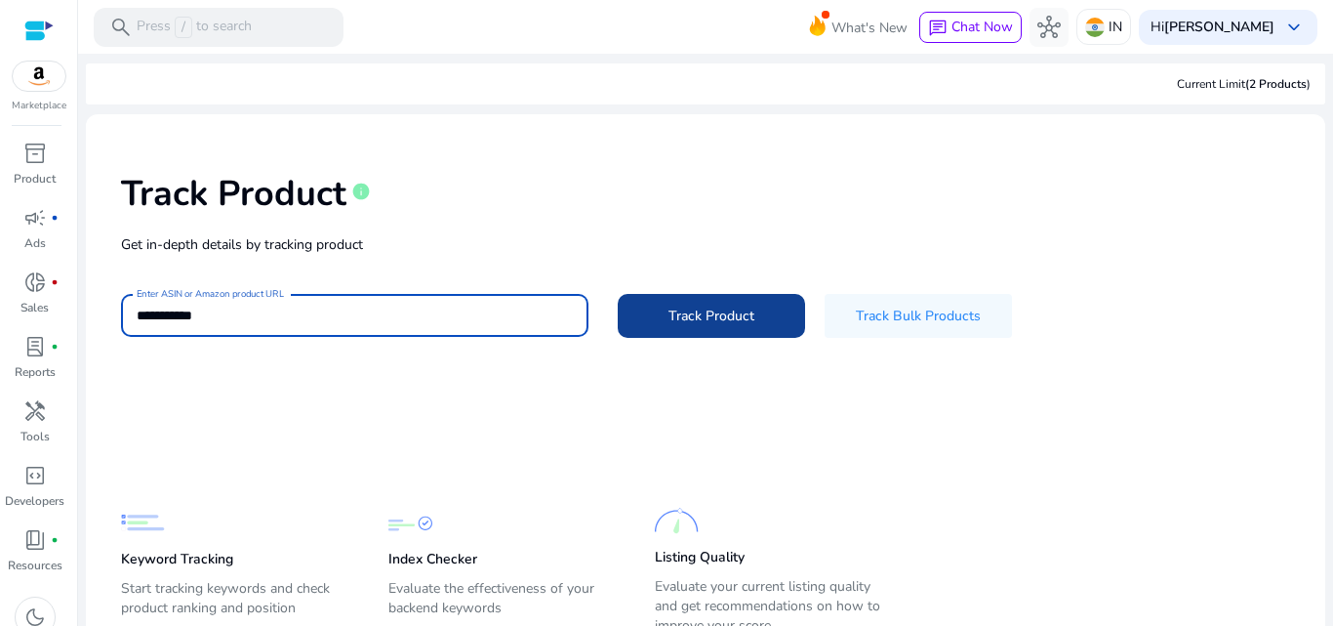
click at [683, 312] on span "Track Product" at bounding box center [712, 315] width 86 height 20
type input "**********"
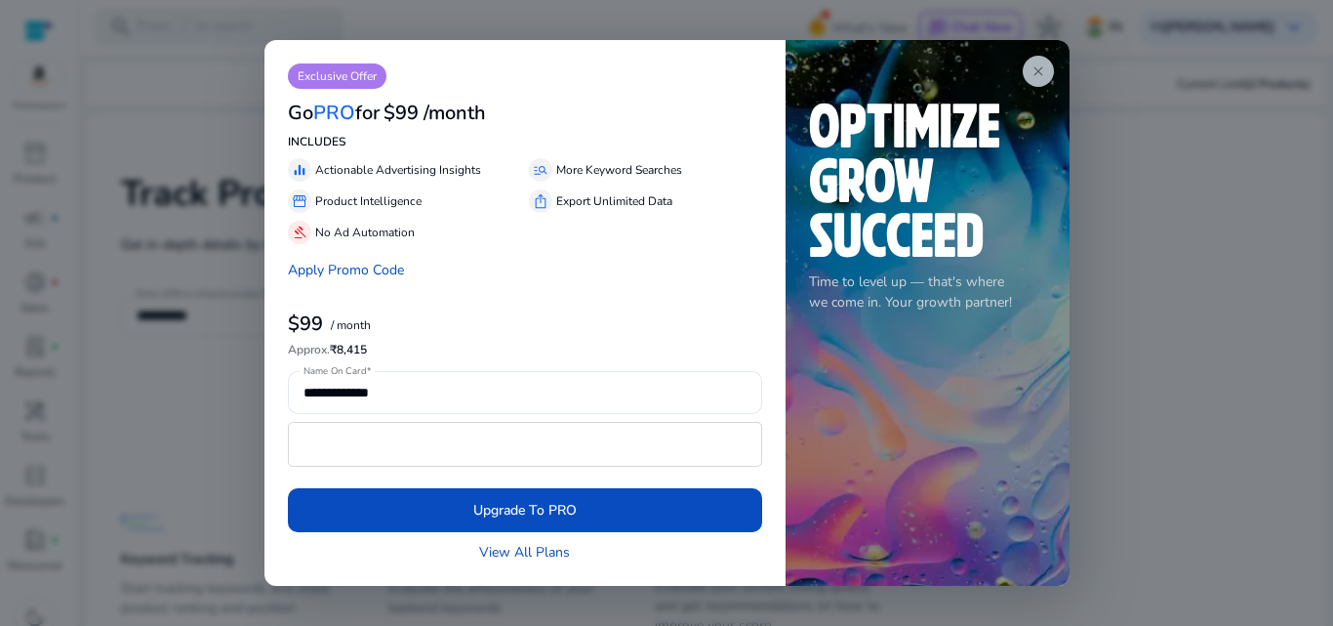
click at [1034, 73] on span "close" at bounding box center [1039, 71] width 16 height 16
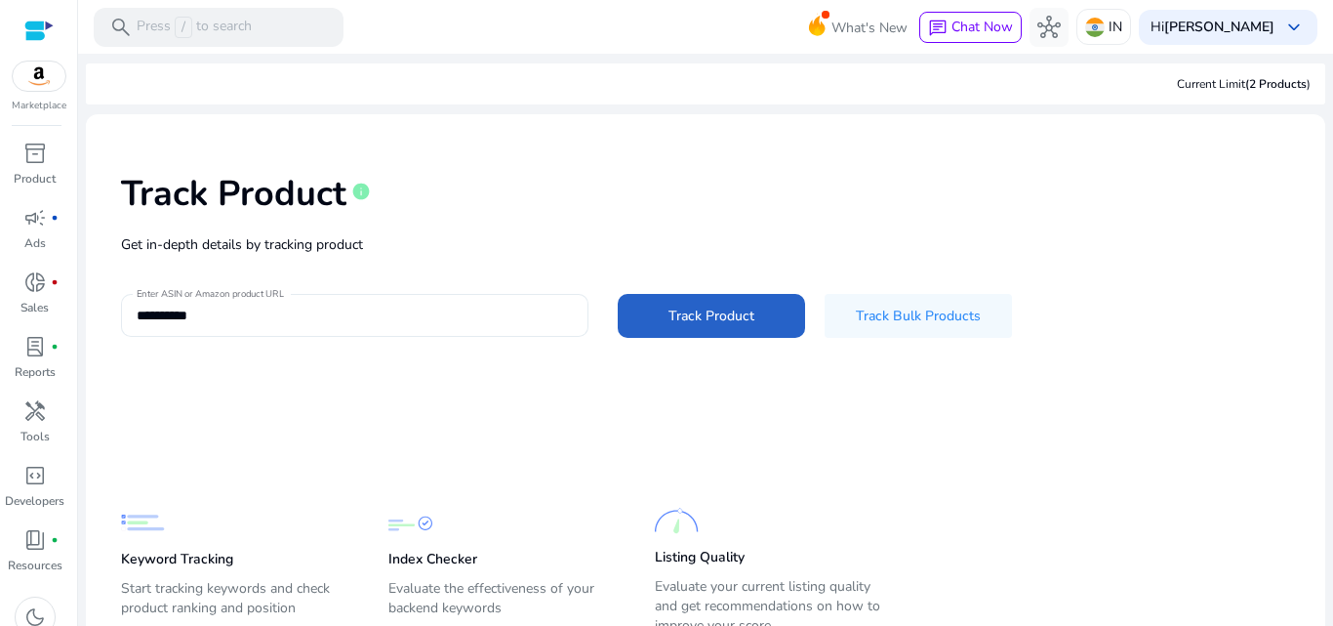
click at [295, 312] on input "**********" at bounding box center [355, 314] width 436 height 21
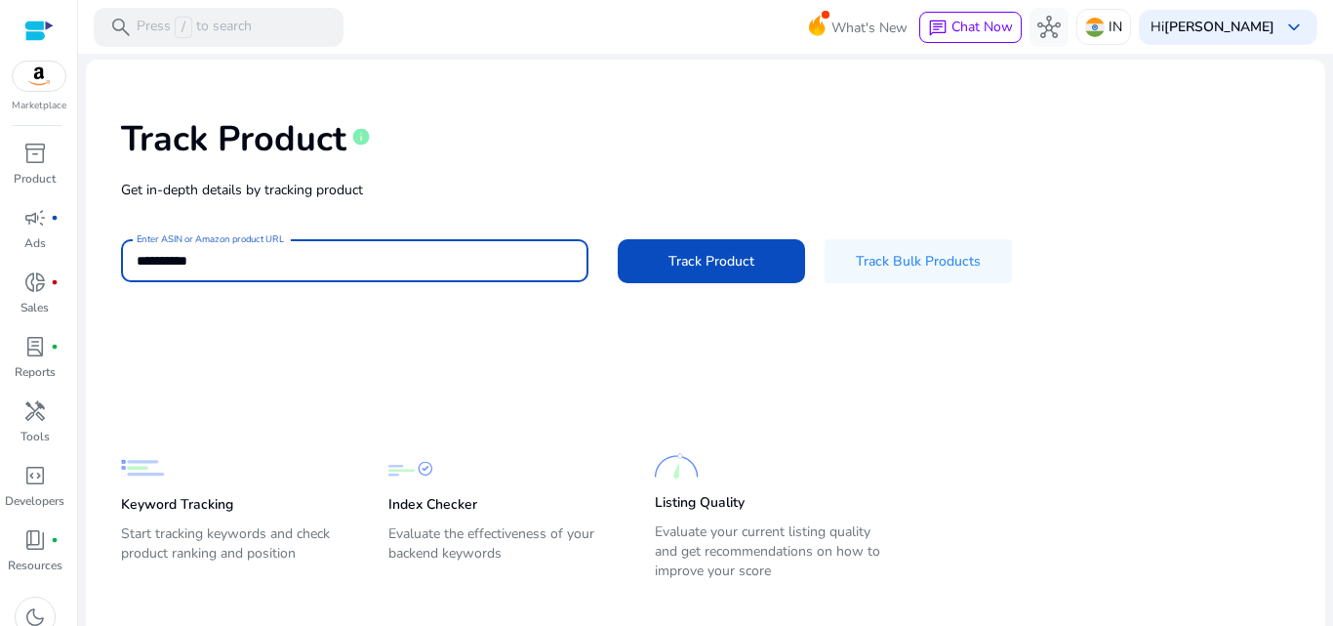
scroll to position [80, 0]
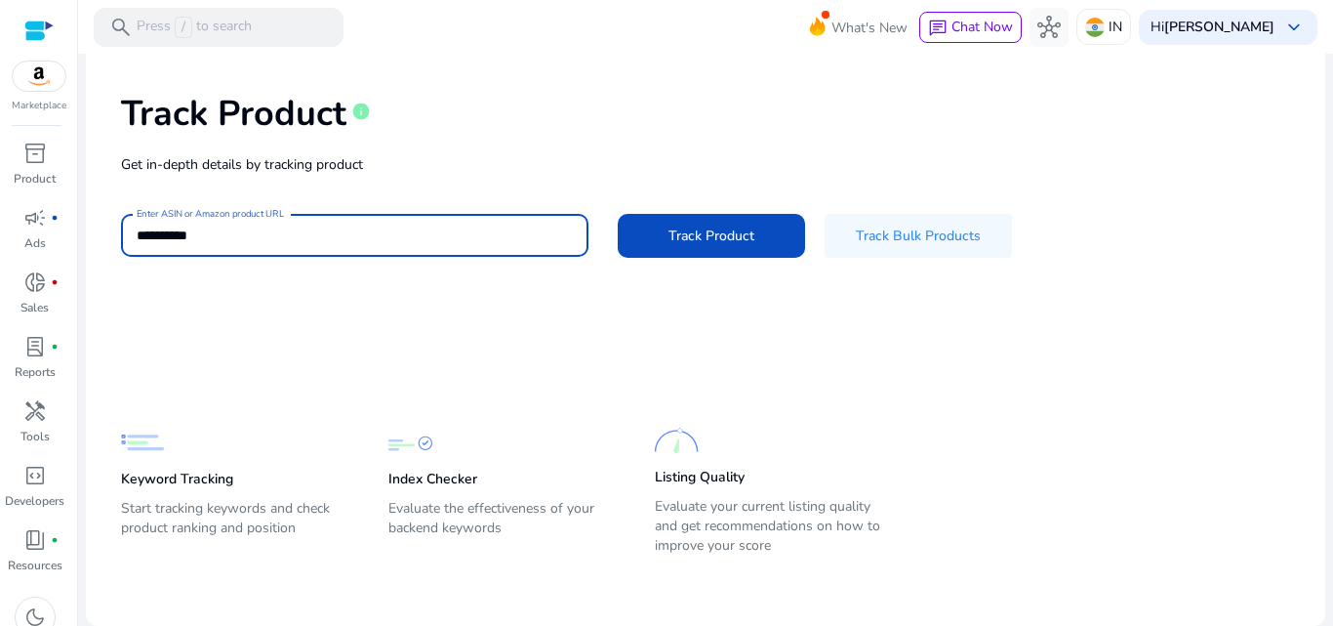
click at [337, 231] on input "**********" at bounding box center [355, 234] width 436 height 21
click at [670, 234] on span "Track Product" at bounding box center [712, 235] width 86 height 20
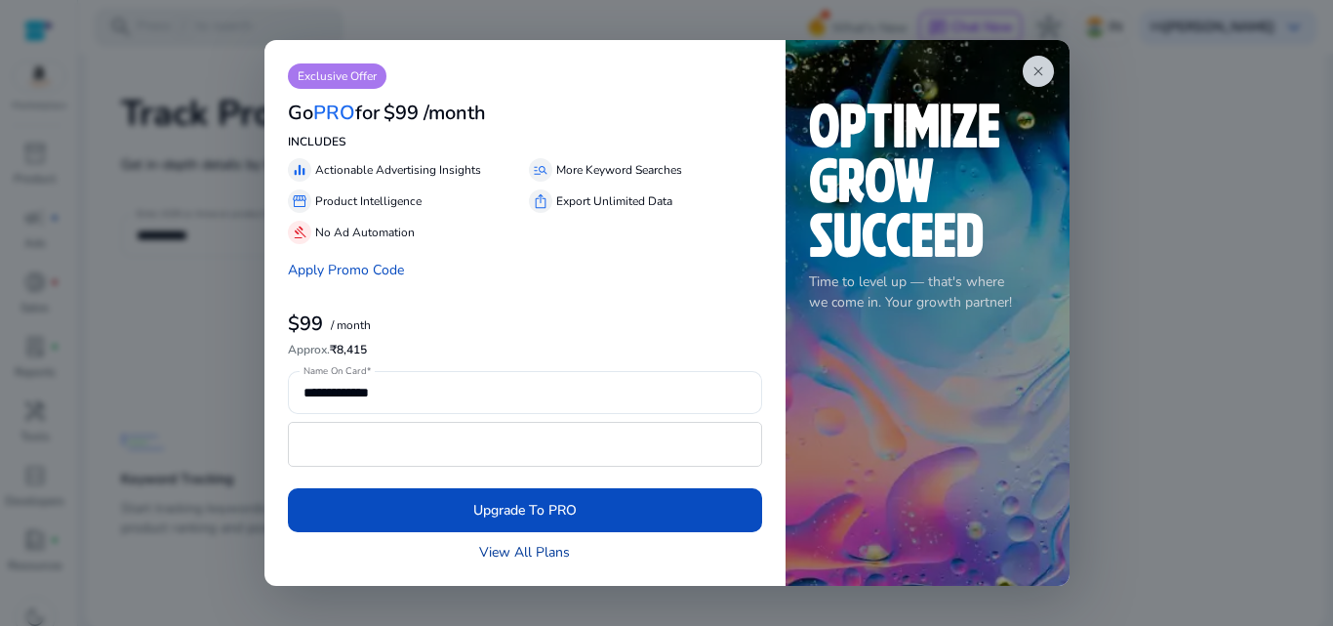
click at [524, 554] on link "View All Plans" at bounding box center [524, 552] width 91 height 20
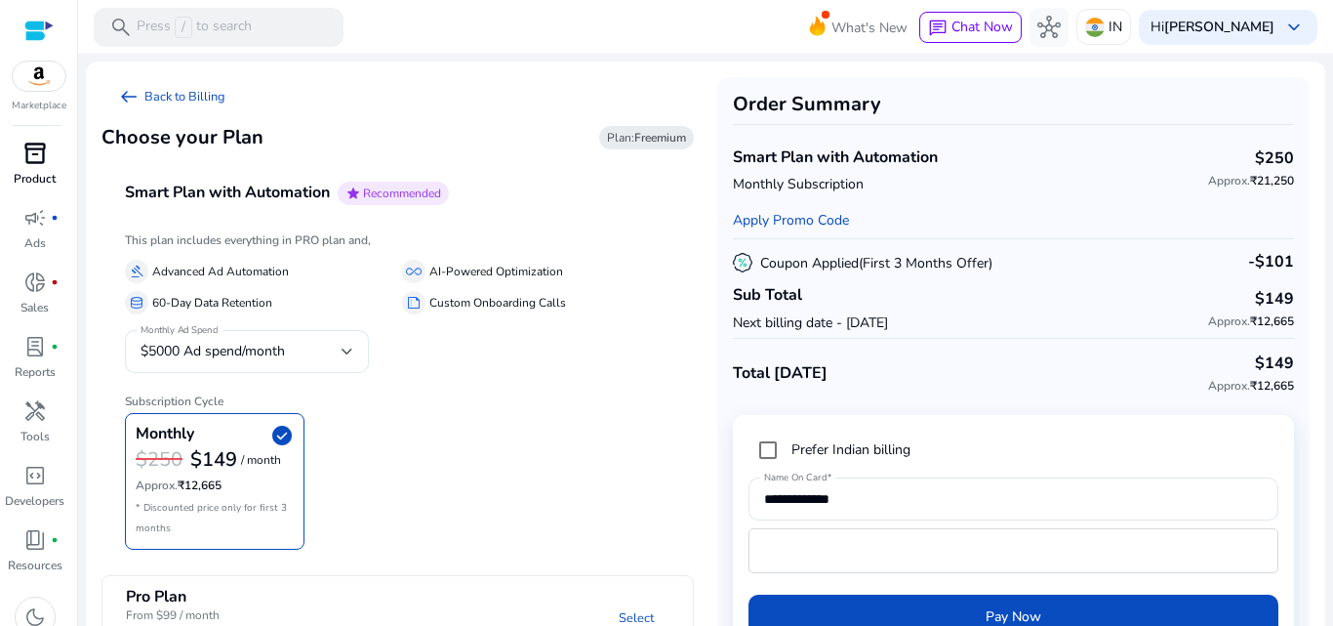
click at [39, 153] on span "inventory_2" at bounding box center [34, 153] width 23 height 23
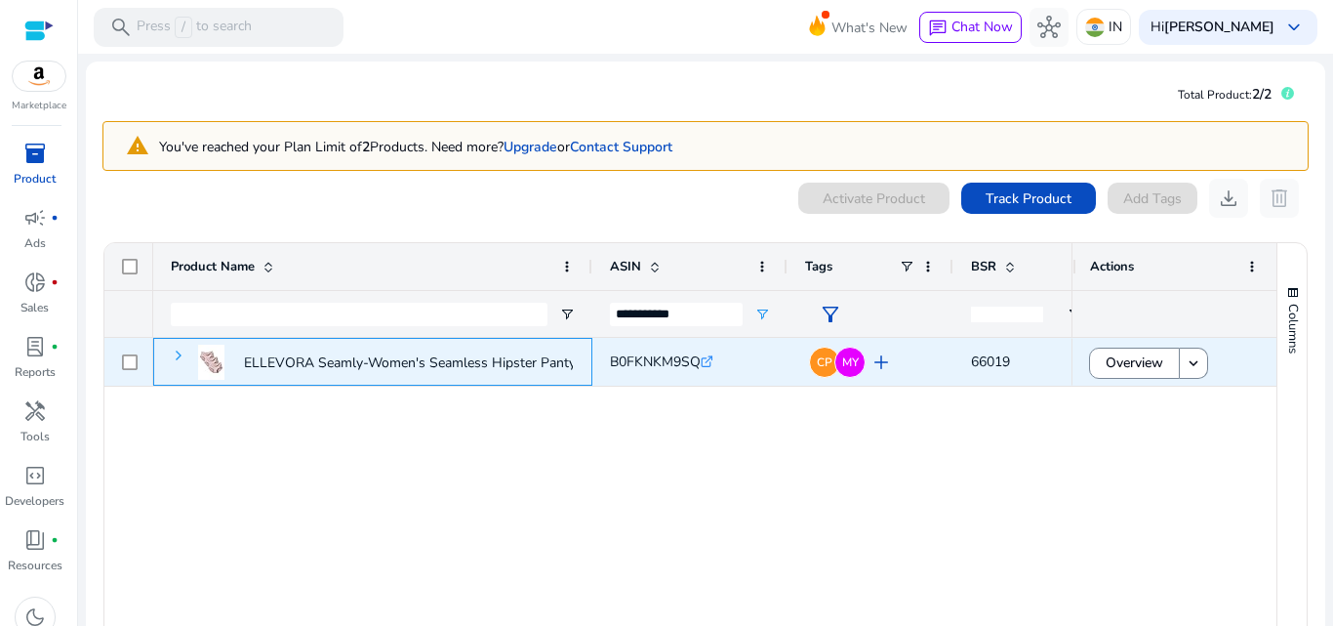
click at [175, 353] on span at bounding box center [179, 355] width 16 height 16
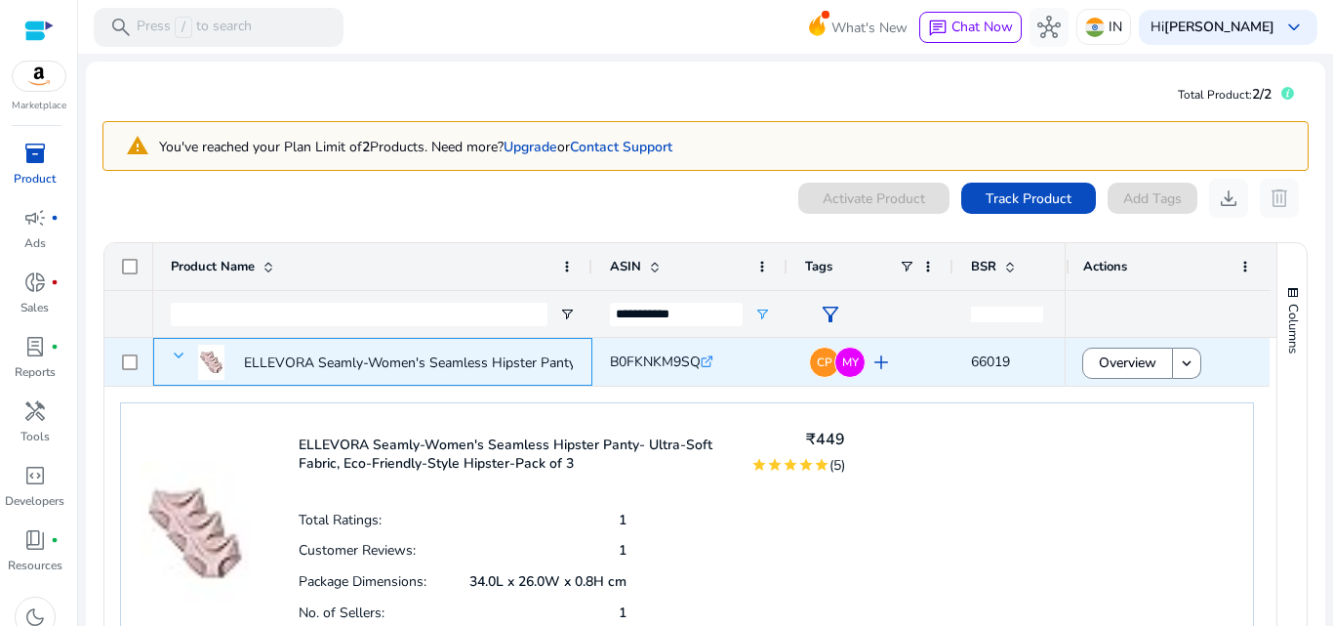
click at [174, 353] on span at bounding box center [179, 355] width 16 height 16
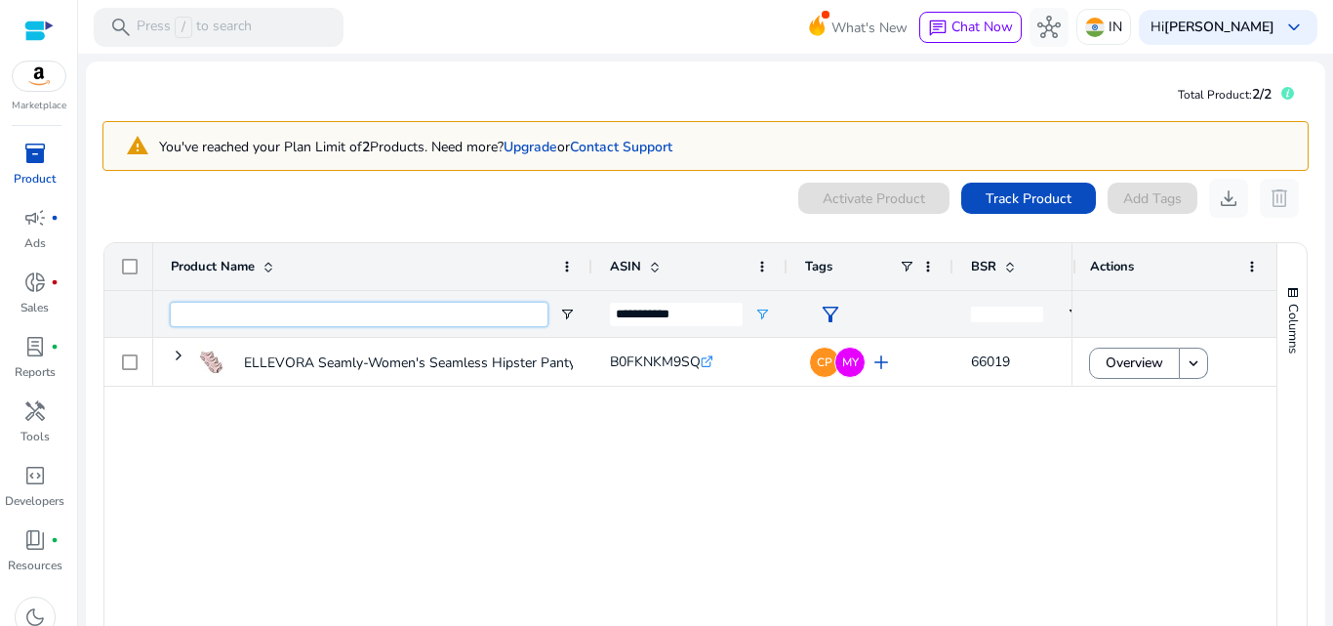
click at [228, 310] on input "Product Name Filter Input" at bounding box center [359, 314] width 377 height 23
click at [1008, 195] on span "Track Product" at bounding box center [1029, 198] width 86 height 20
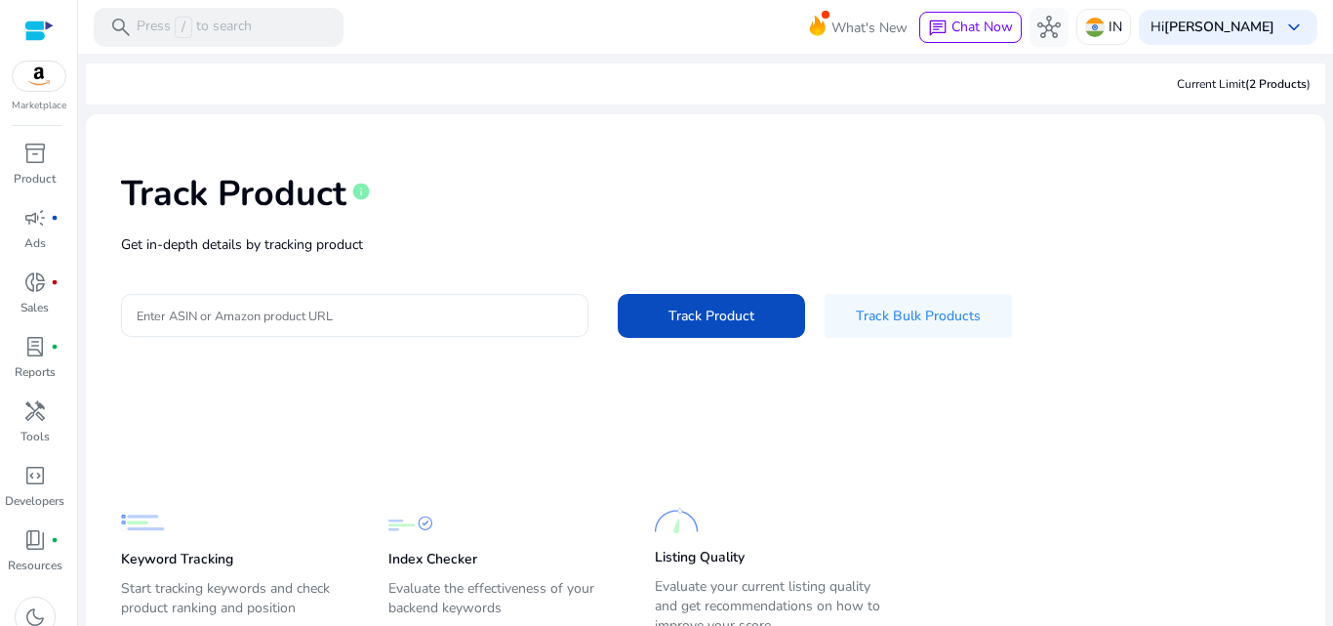
click at [413, 314] on input "Enter ASIN or Amazon product URL" at bounding box center [355, 314] width 436 height 21
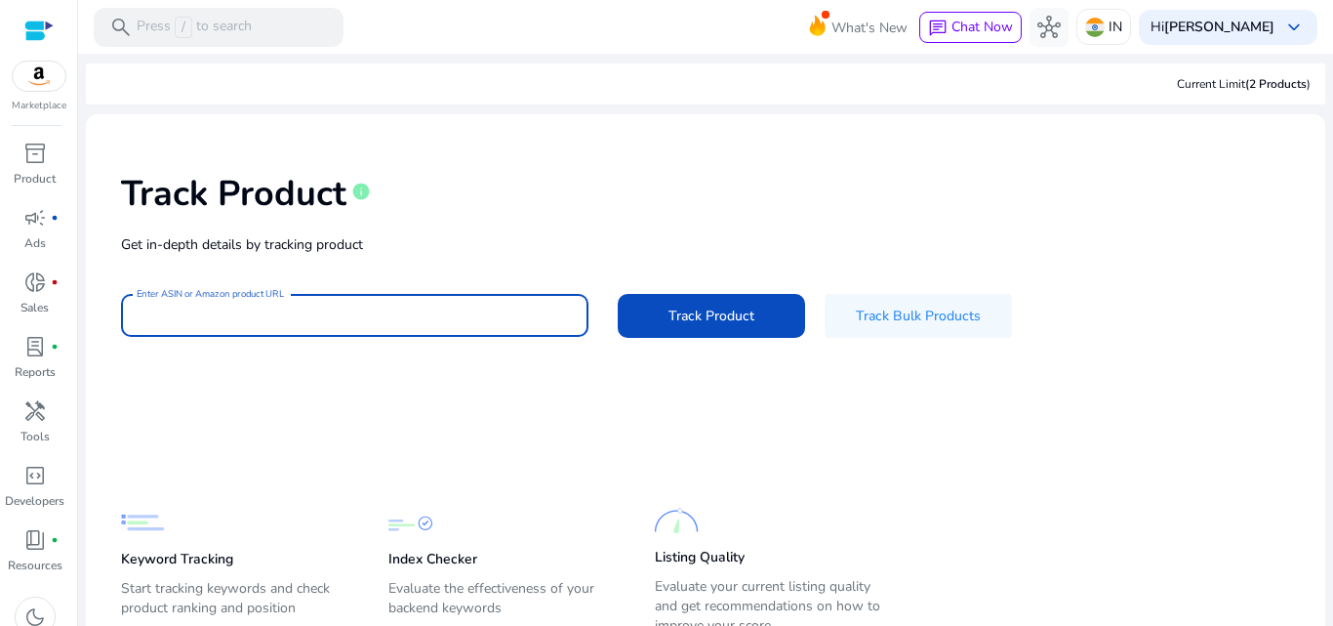
paste input "**********"
click at [675, 303] on span at bounding box center [711, 315] width 187 height 47
type input "**********"
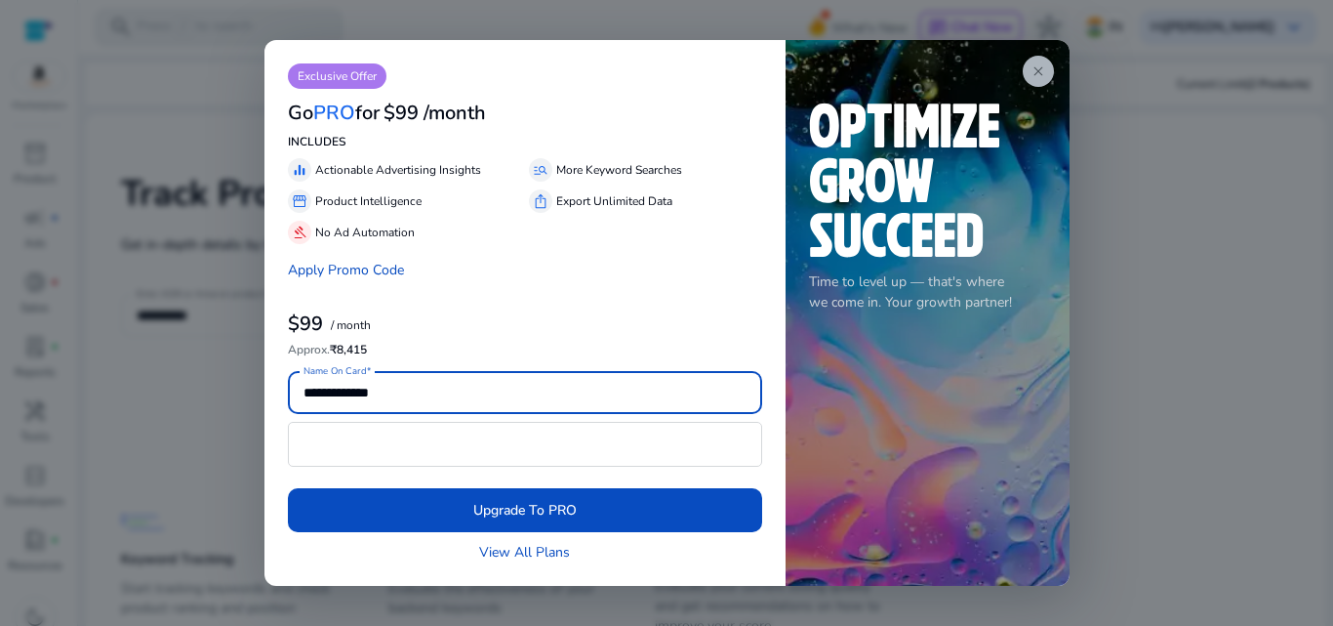
click at [1039, 64] on span "close" at bounding box center [1039, 71] width 16 height 16
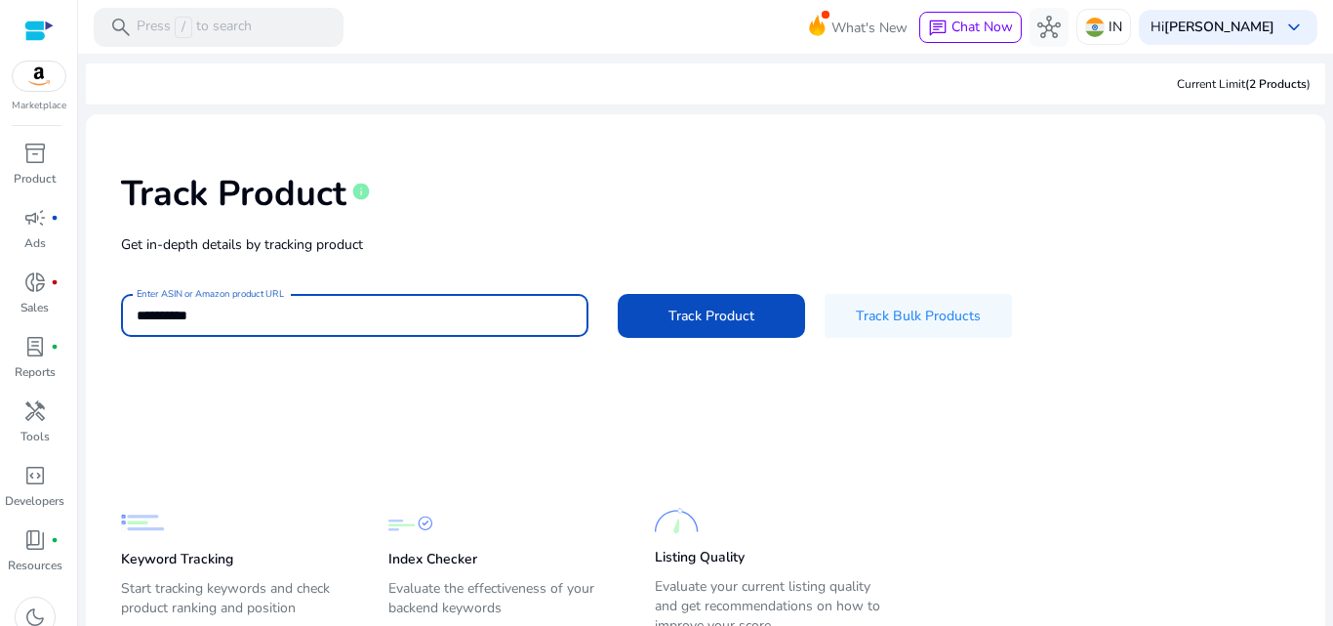
click at [305, 316] on input "**********" at bounding box center [355, 314] width 436 height 21
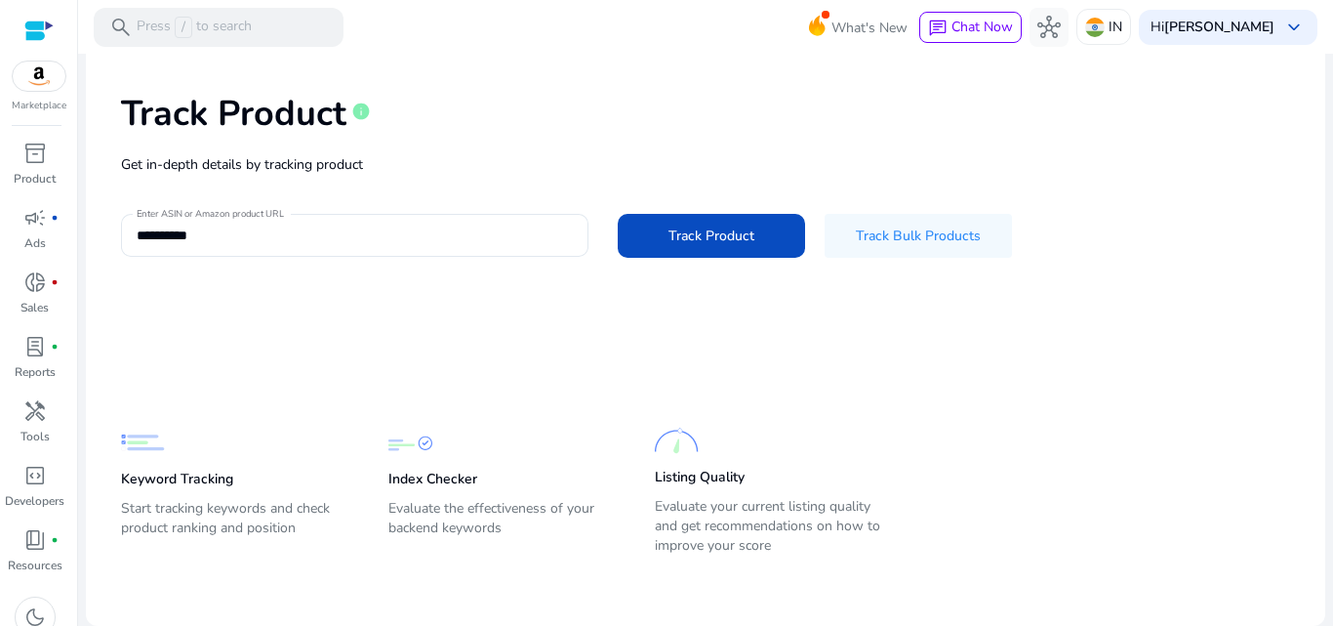
click at [169, 479] on p "Keyword Tracking" at bounding box center [177, 479] width 112 height 20
click at [887, 228] on span "Track Bulk Products" at bounding box center [918, 235] width 125 height 20
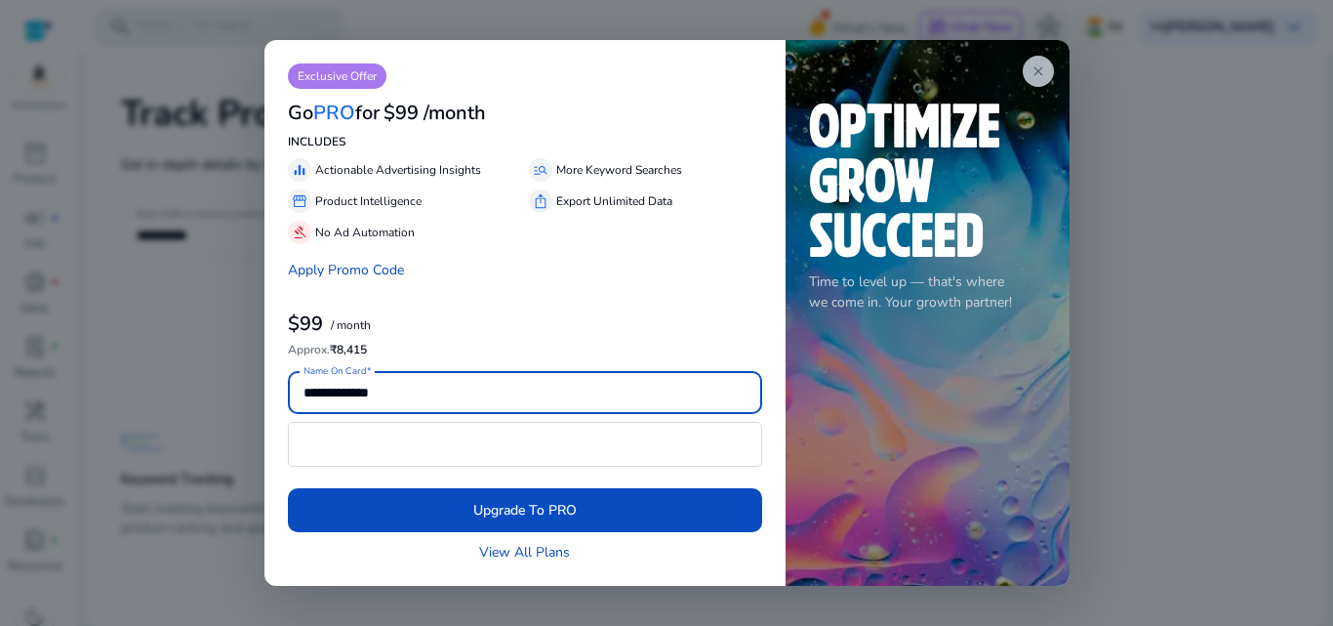
click at [1044, 69] on span "close" at bounding box center [1039, 71] width 16 height 16
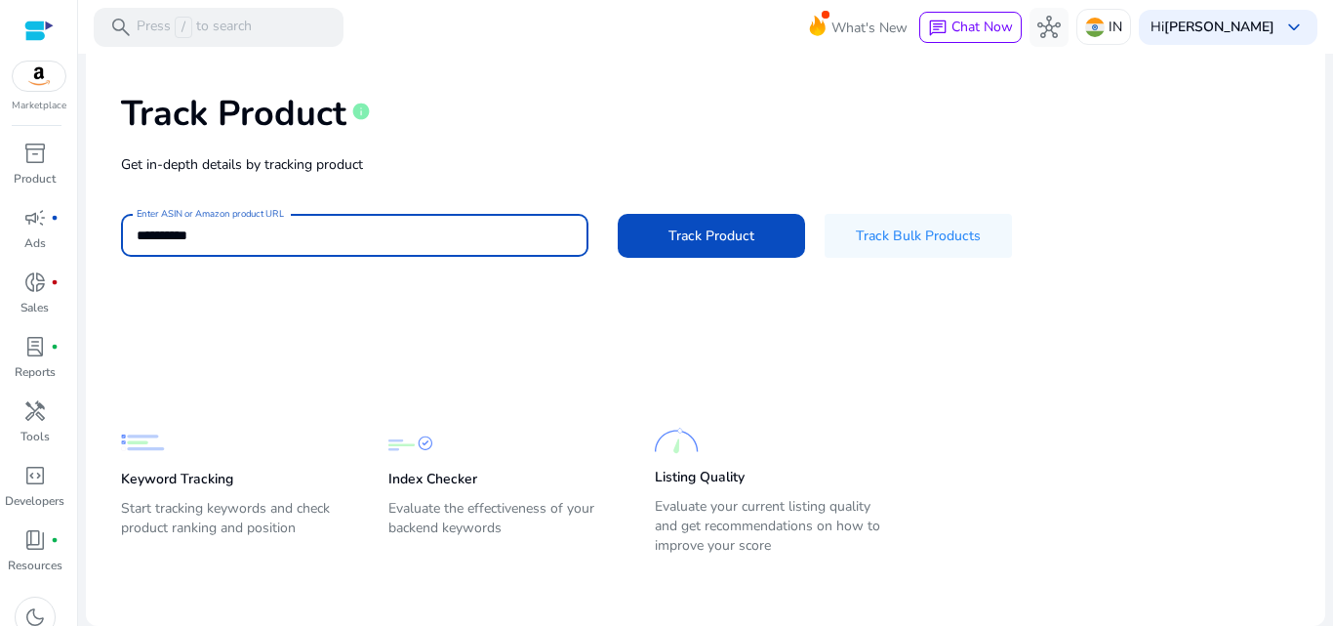
click at [255, 239] on input "**********" at bounding box center [355, 234] width 436 height 21
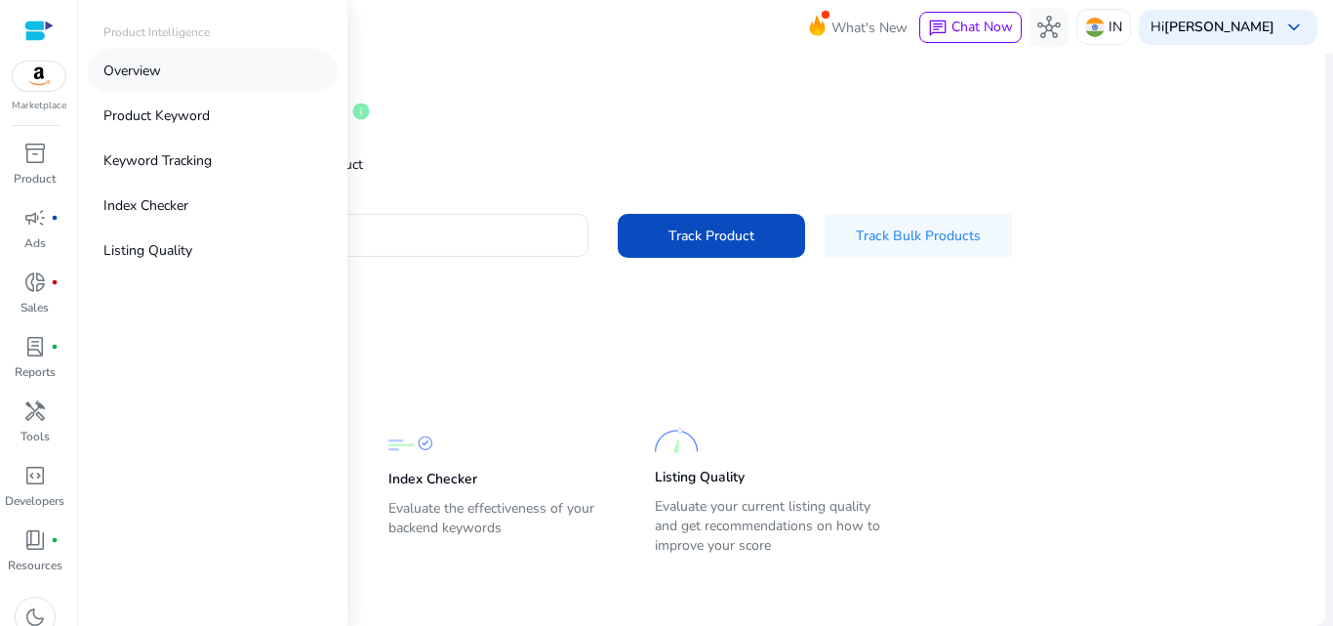
click at [161, 65] on p "Overview" at bounding box center [132, 71] width 58 height 20
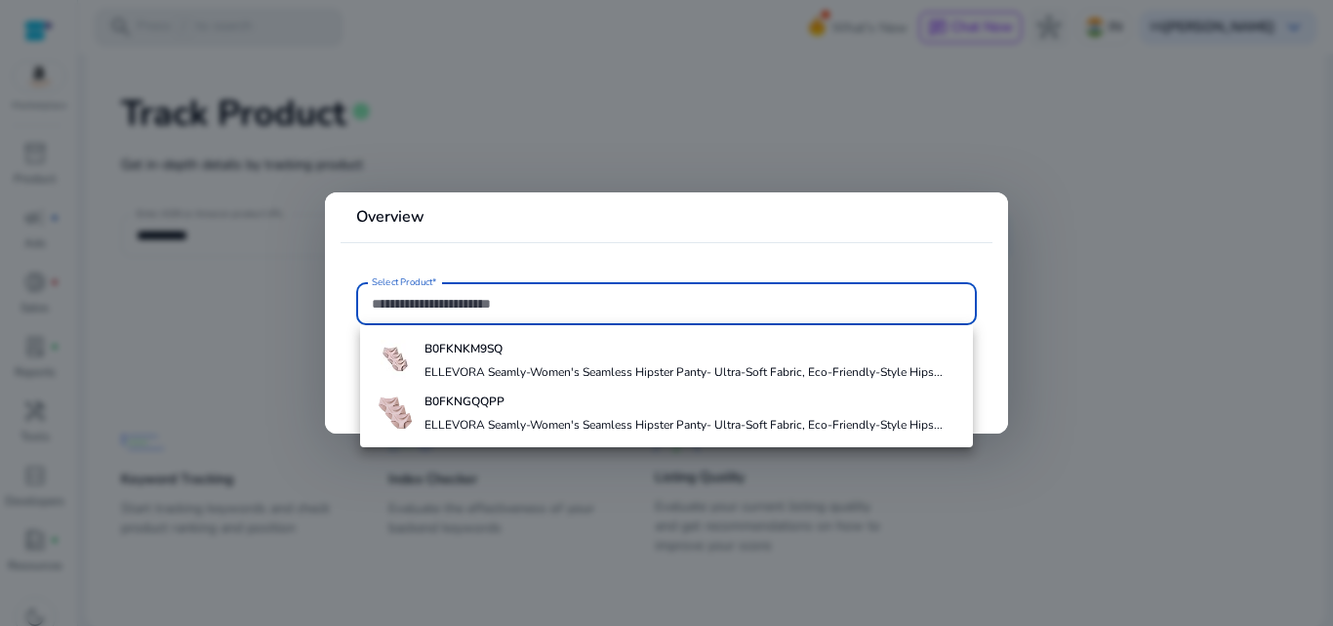
click at [455, 294] on input "Select Product*" at bounding box center [666, 303] width 589 height 21
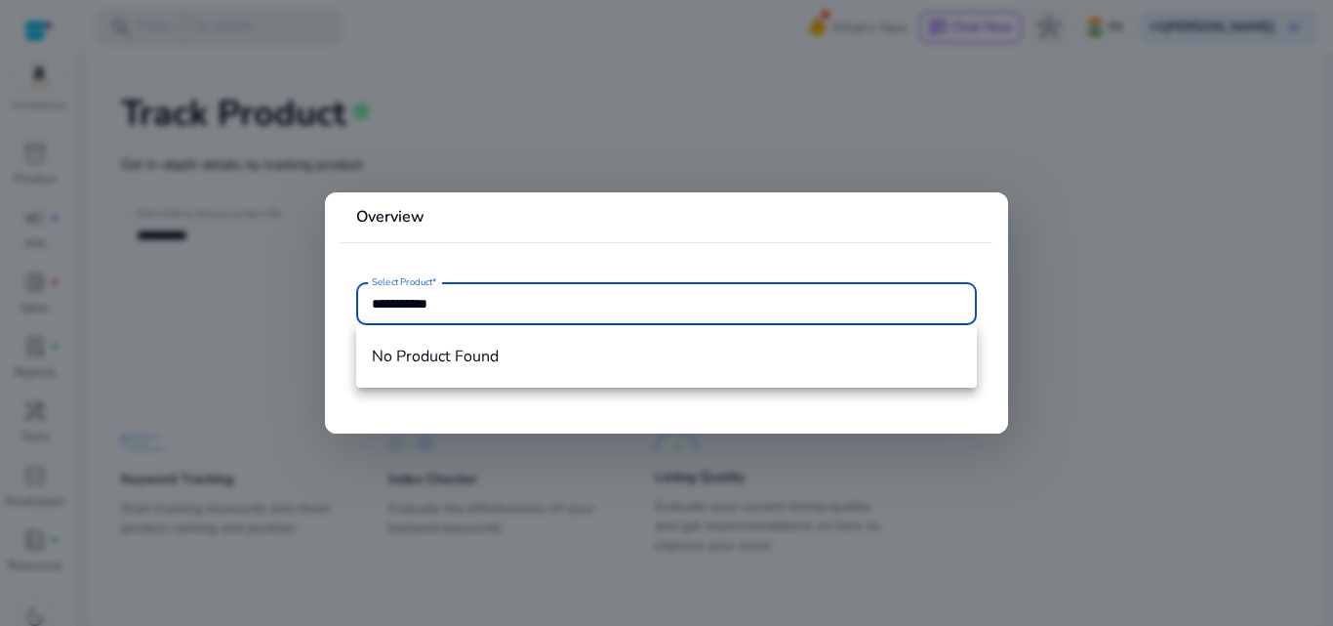
type input "**********"
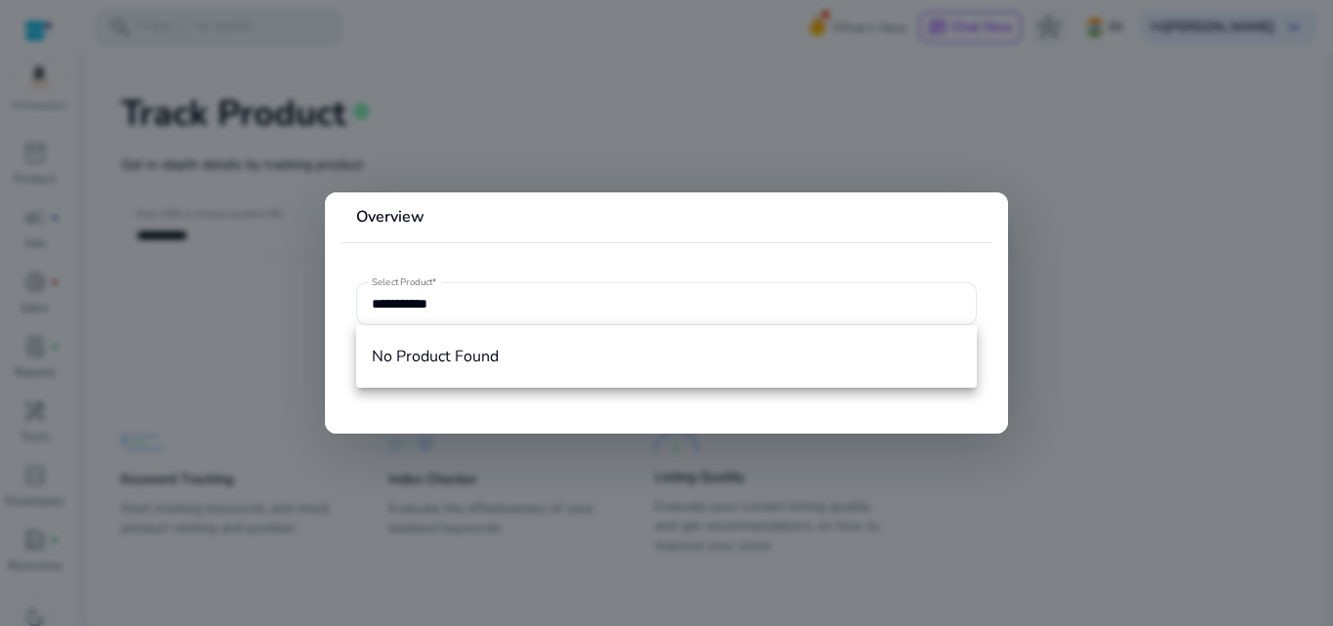
click at [553, 136] on div at bounding box center [666, 313] width 1333 height 626
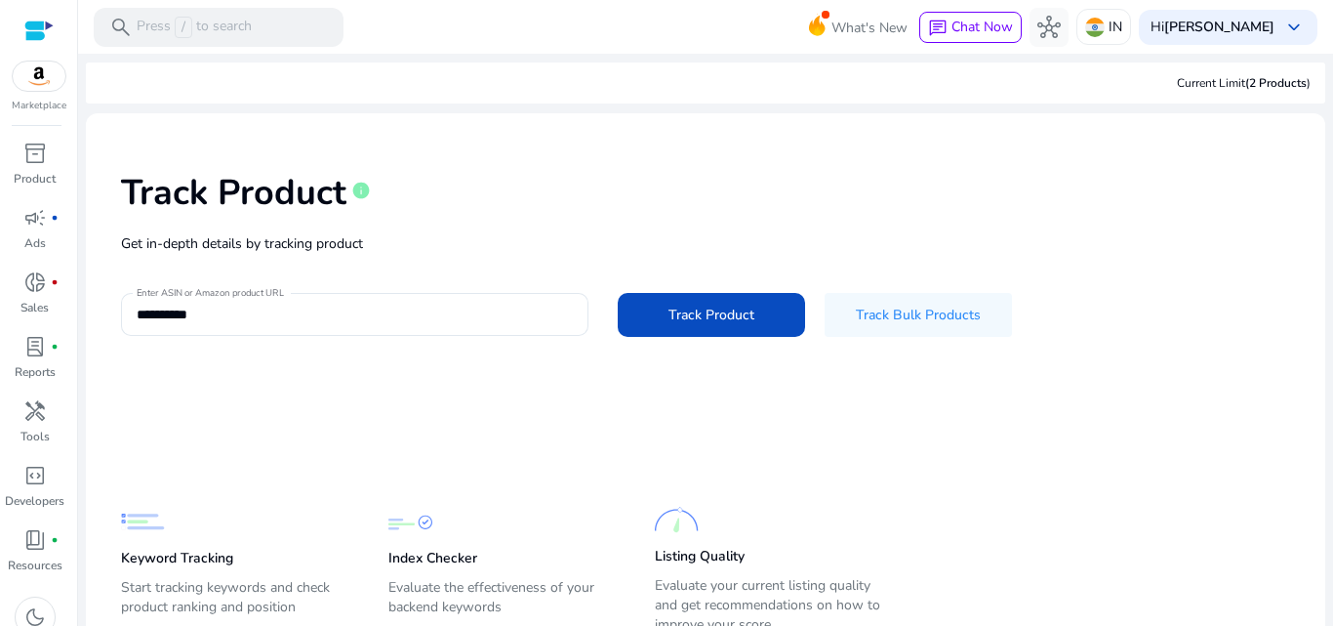
scroll to position [0, 0]
drag, startPoint x: 1172, startPoint y: 84, endPoint x: 1332, endPoint y: 84, distance: 160.1
click at [1332, 84] on mat-sidenav-content "**********" at bounding box center [705, 313] width 1255 height 626
click at [1226, 84] on div "Current Limit (2 Products )" at bounding box center [1244, 84] width 134 height 18
click at [1192, 76] on div "Current Limit (2 Products )" at bounding box center [1244, 84] width 134 height 18
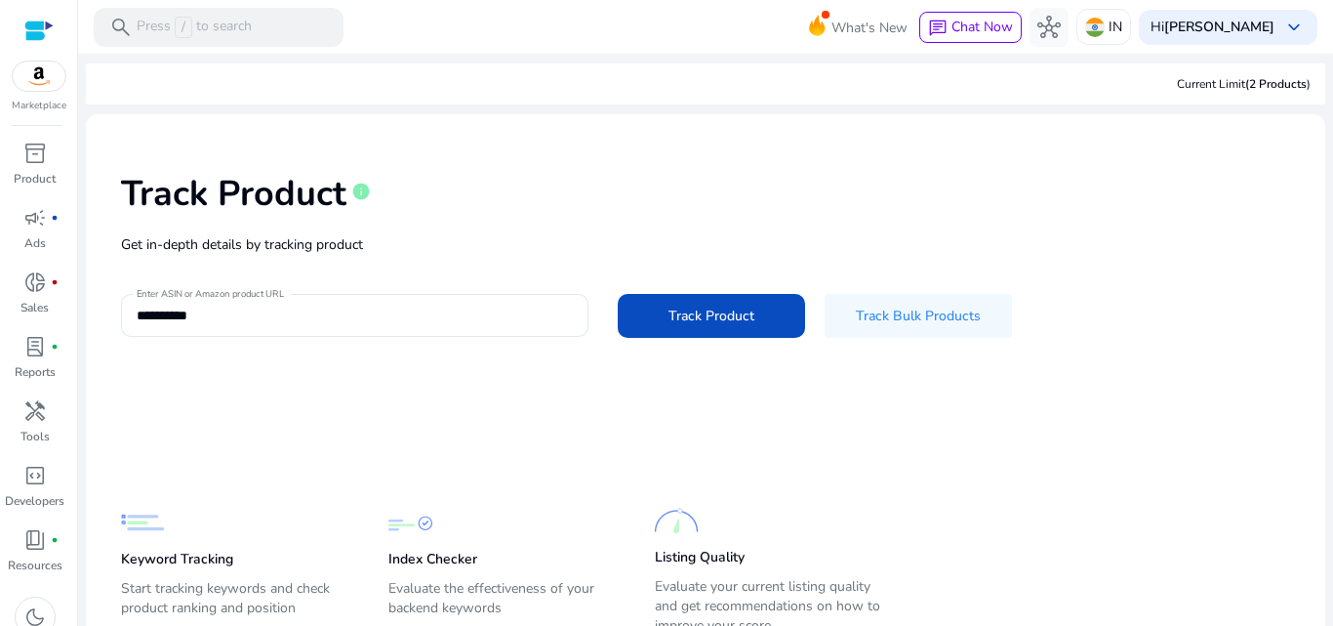
click at [1212, 82] on div "Current Limit (2 Products )" at bounding box center [1244, 84] width 134 height 18
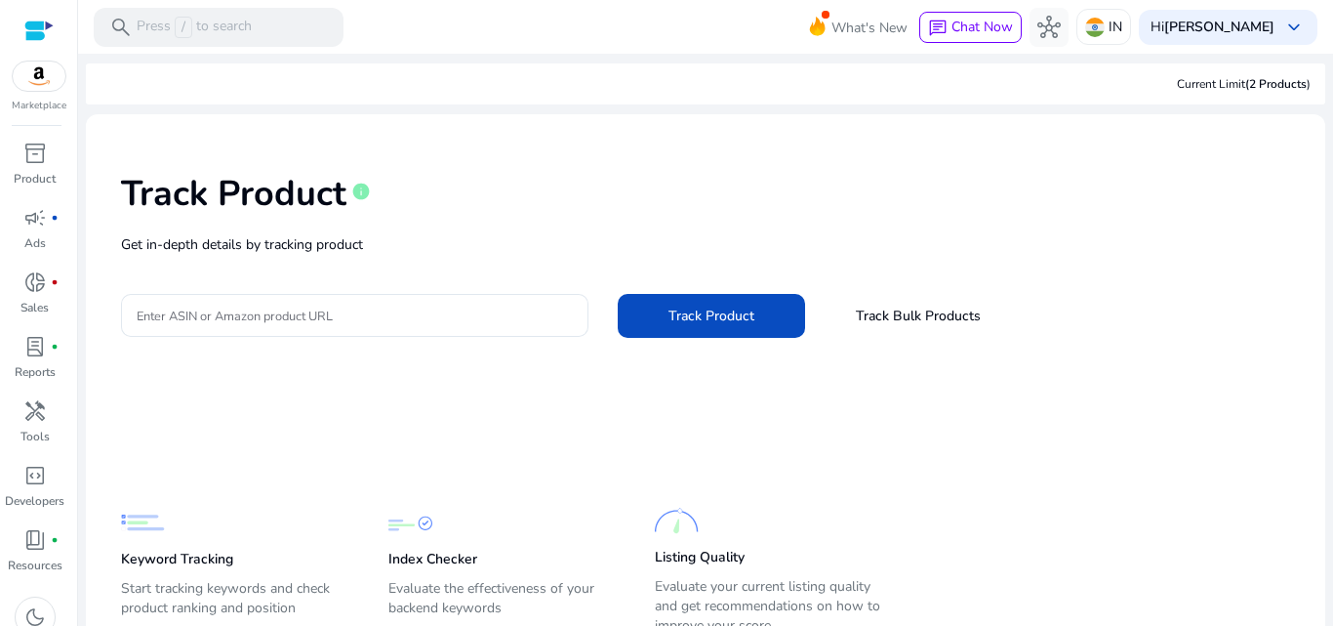
click at [1197, 72] on div "Current Limit (2 Products )" at bounding box center [705, 83] width 1239 height 41
click at [1254, 85] on span "(2 Products" at bounding box center [1275, 84] width 61 height 16
click at [1271, 24] on div "Hi Archana Saini keyboard_arrow_down" at bounding box center [1228, 27] width 179 height 35
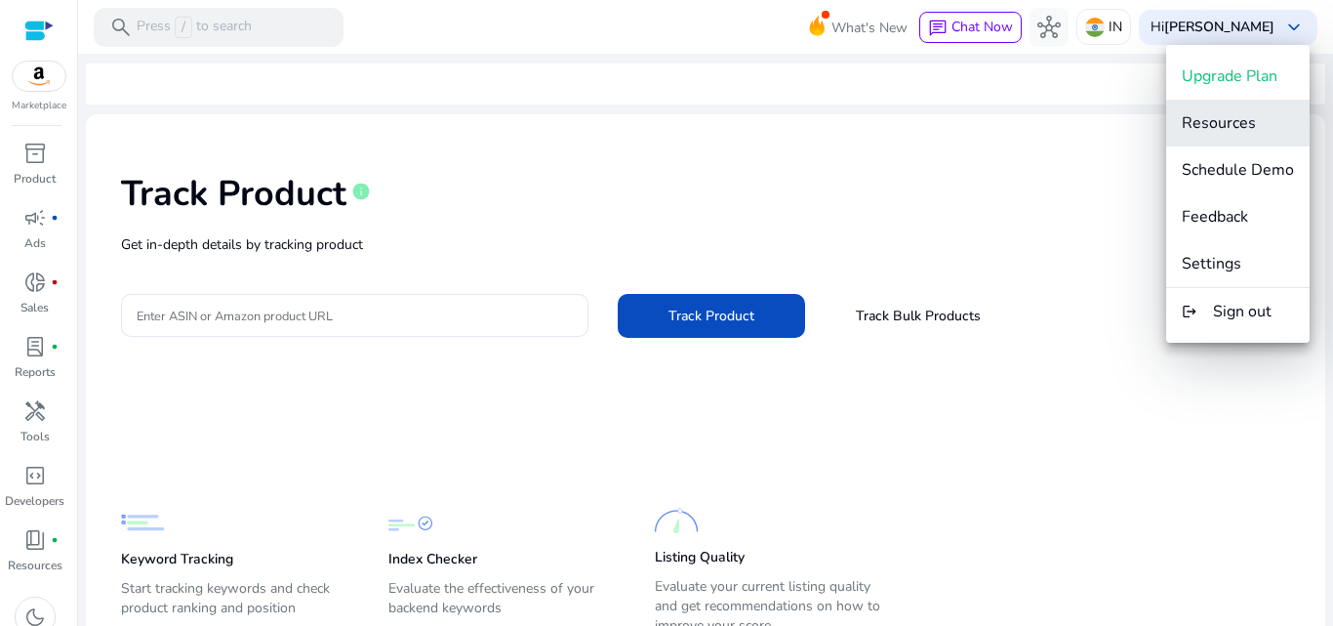
click at [1226, 124] on span "Resources" at bounding box center [1219, 122] width 74 height 21
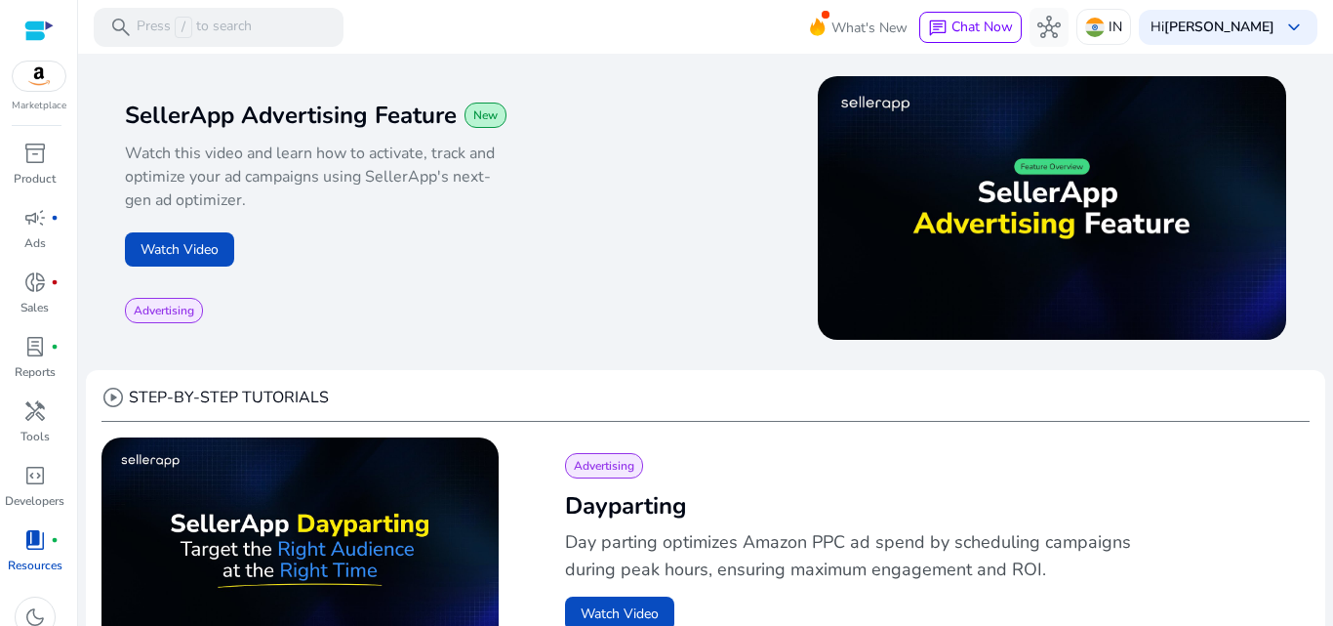
scroll to position [293, 0]
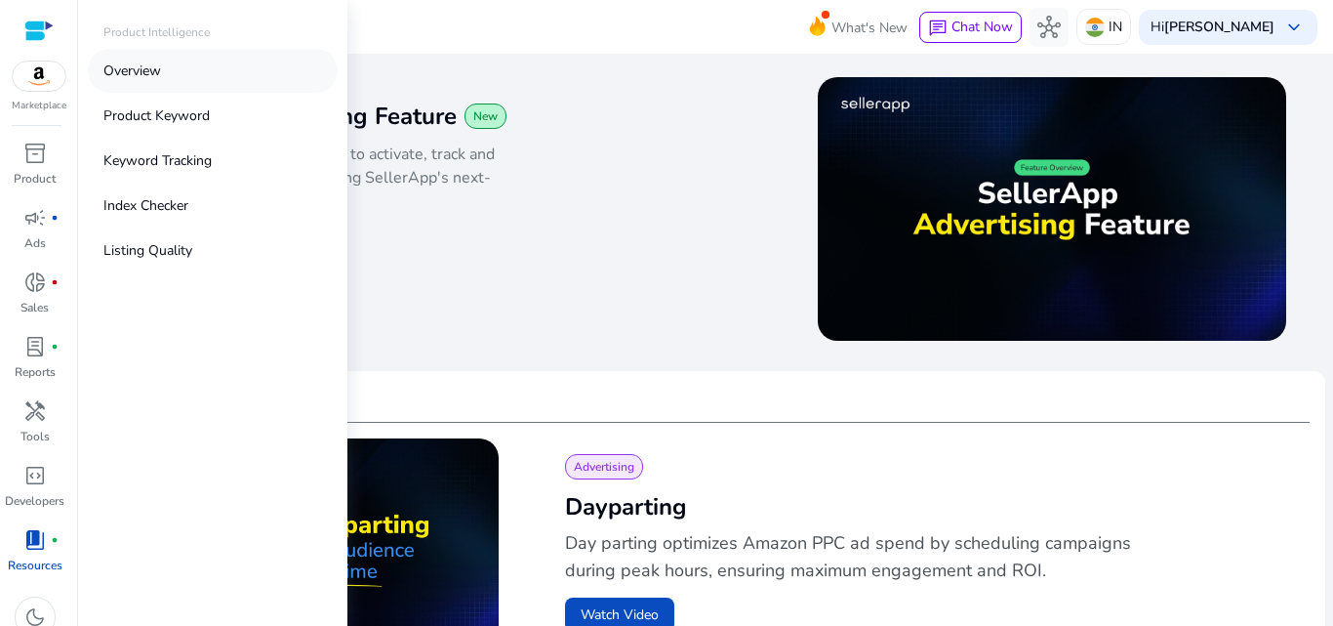
click at [145, 65] on p "Overview" at bounding box center [132, 71] width 58 height 20
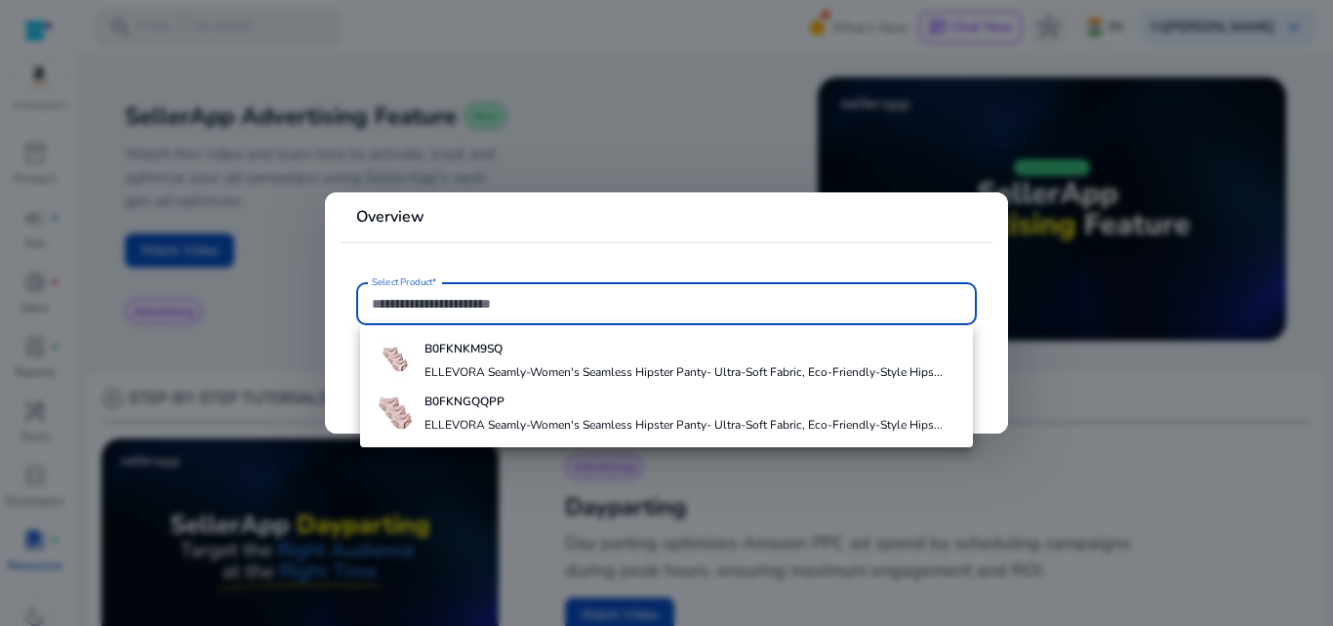
click at [702, 86] on div at bounding box center [666, 313] width 1333 height 626
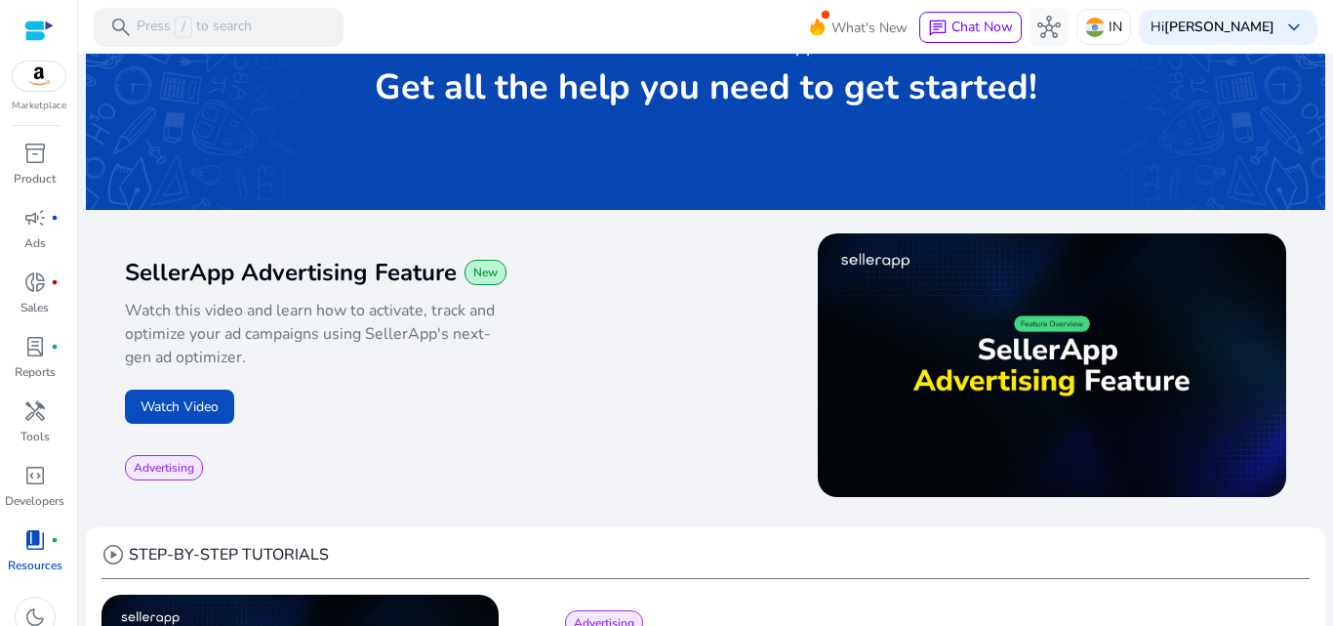
scroll to position [0, 0]
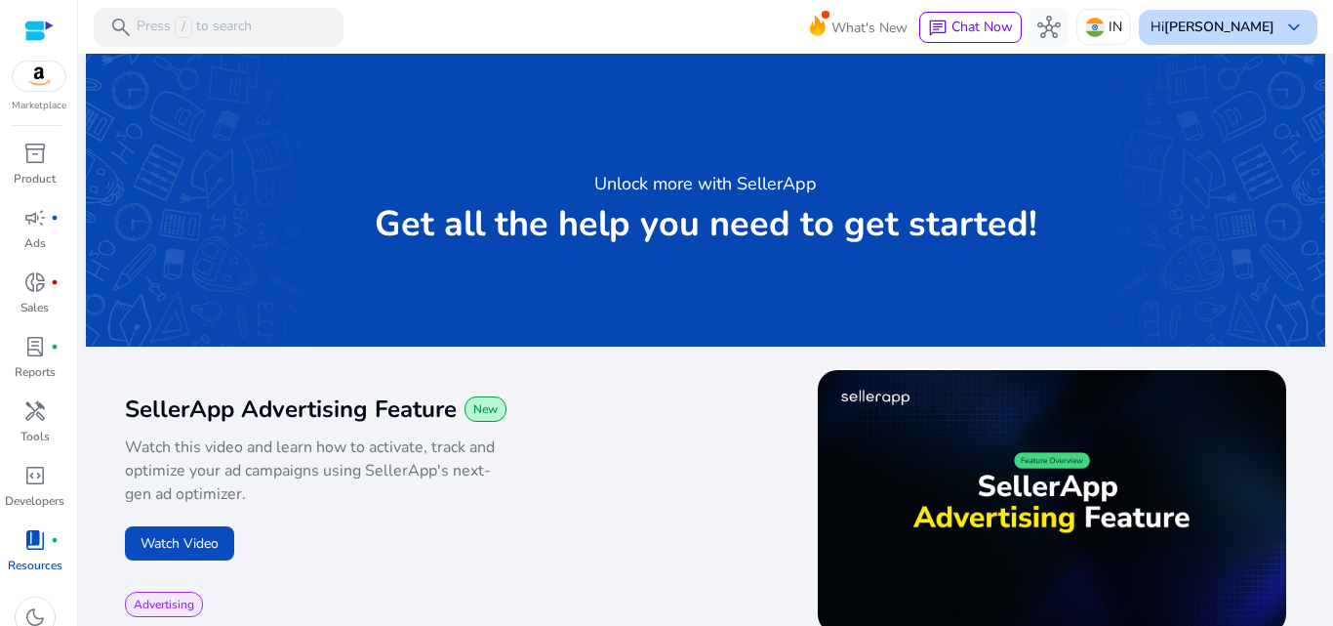
click at [1254, 29] on b "[PERSON_NAME]" at bounding box center [1219, 27] width 110 height 19
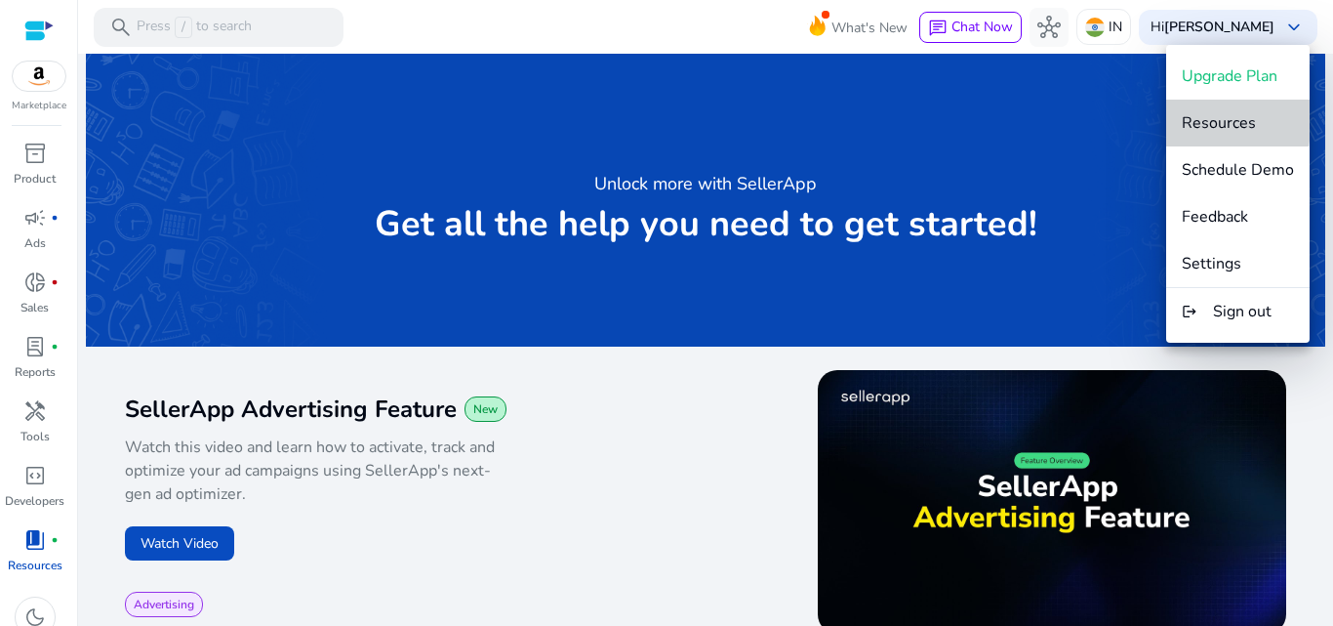
click at [1208, 120] on span "Resources" at bounding box center [1219, 122] width 74 height 21
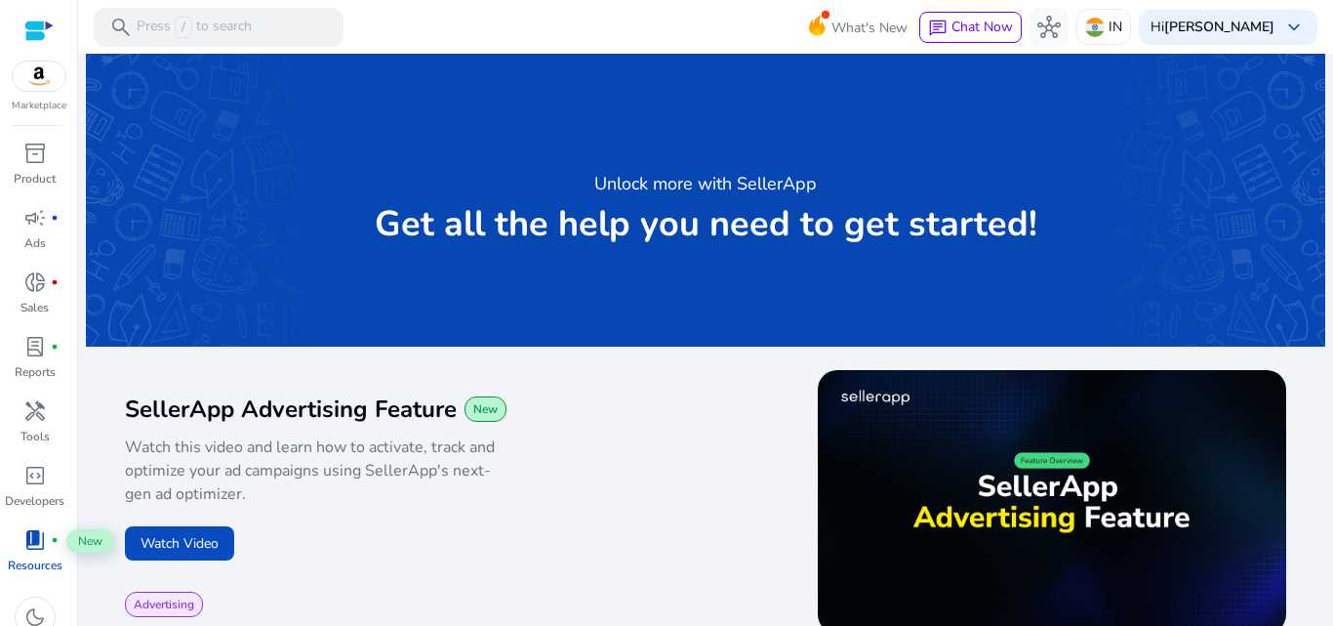
click at [51, 543] on span "fiber_manual_record" at bounding box center [55, 540] width 8 height 8
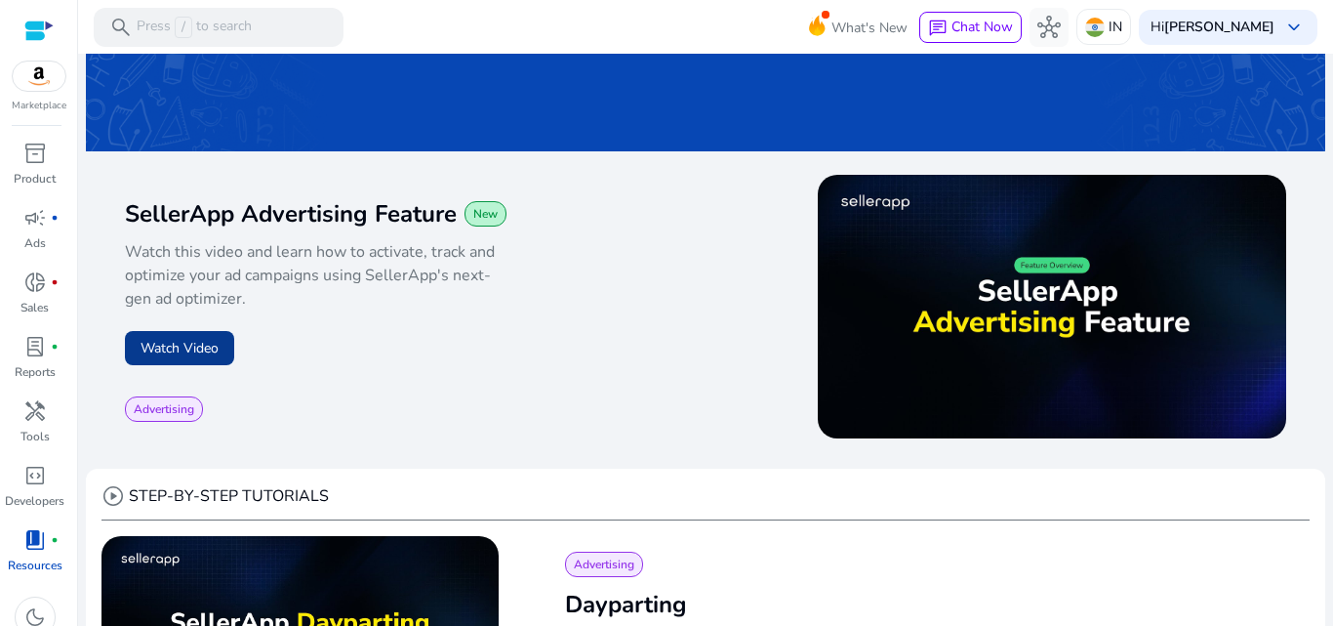
click at [199, 347] on button "Watch Video" at bounding box center [179, 348] width 109 height 34
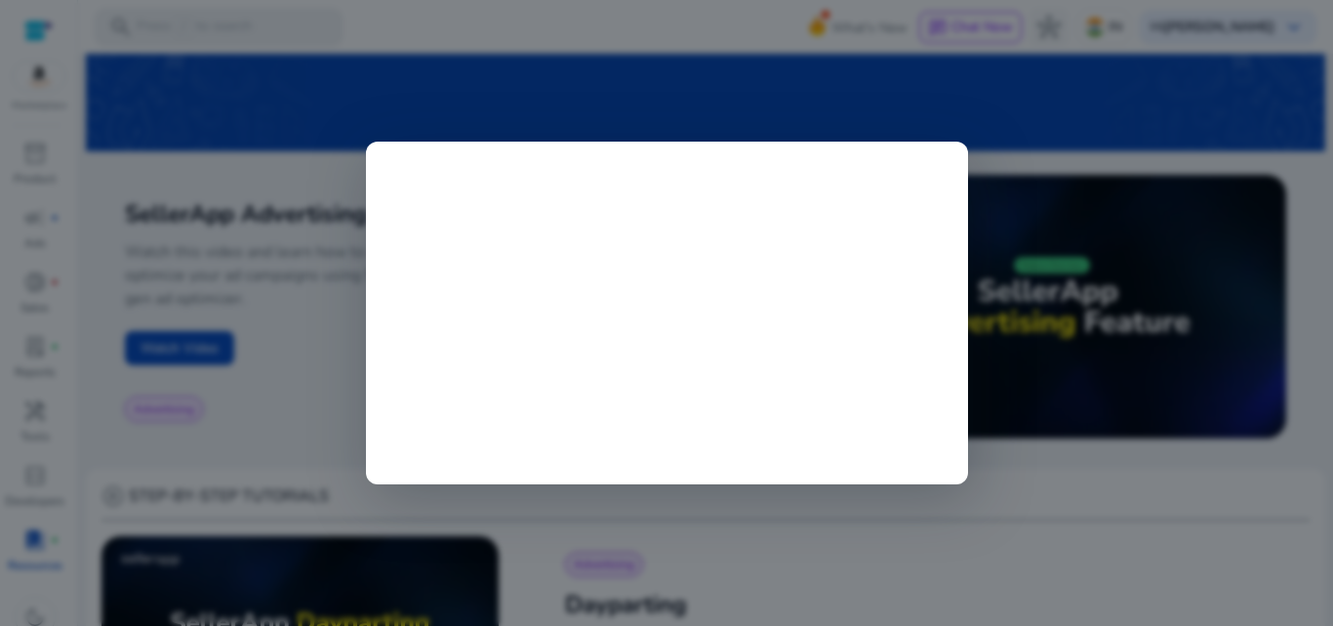
click at [270, 94] on div at bounding box center [666, 313] width 1333 height 626
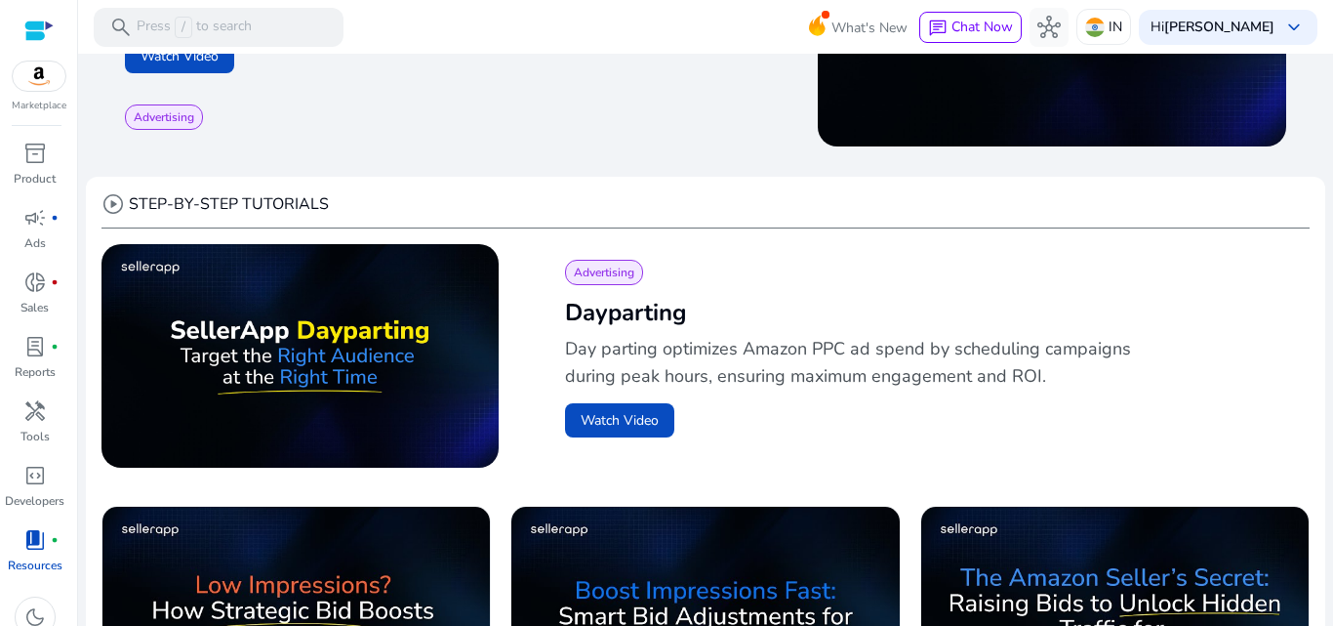
scroll to position [0, 0]
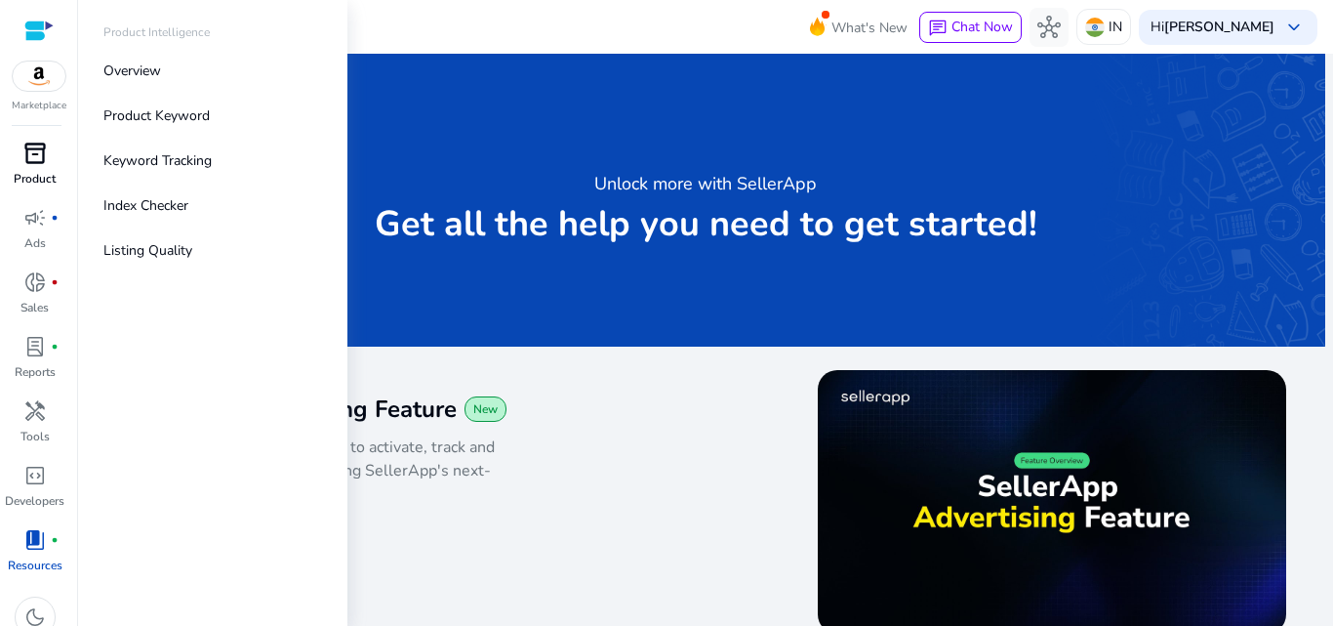
click at [40, 155] on span "inventory_2" at bounding box center [34, 153] width 23 height 23
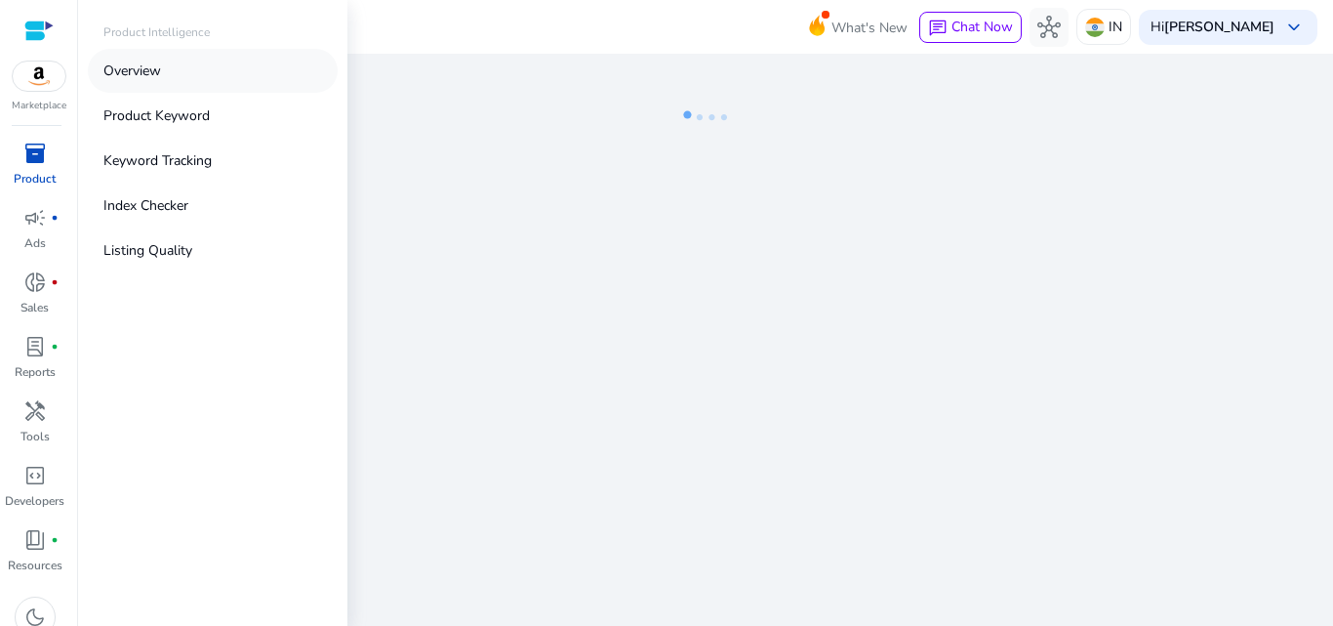
click at [147, 72] on p "Overview" at bounding box center [132, 71] width 58 height 20
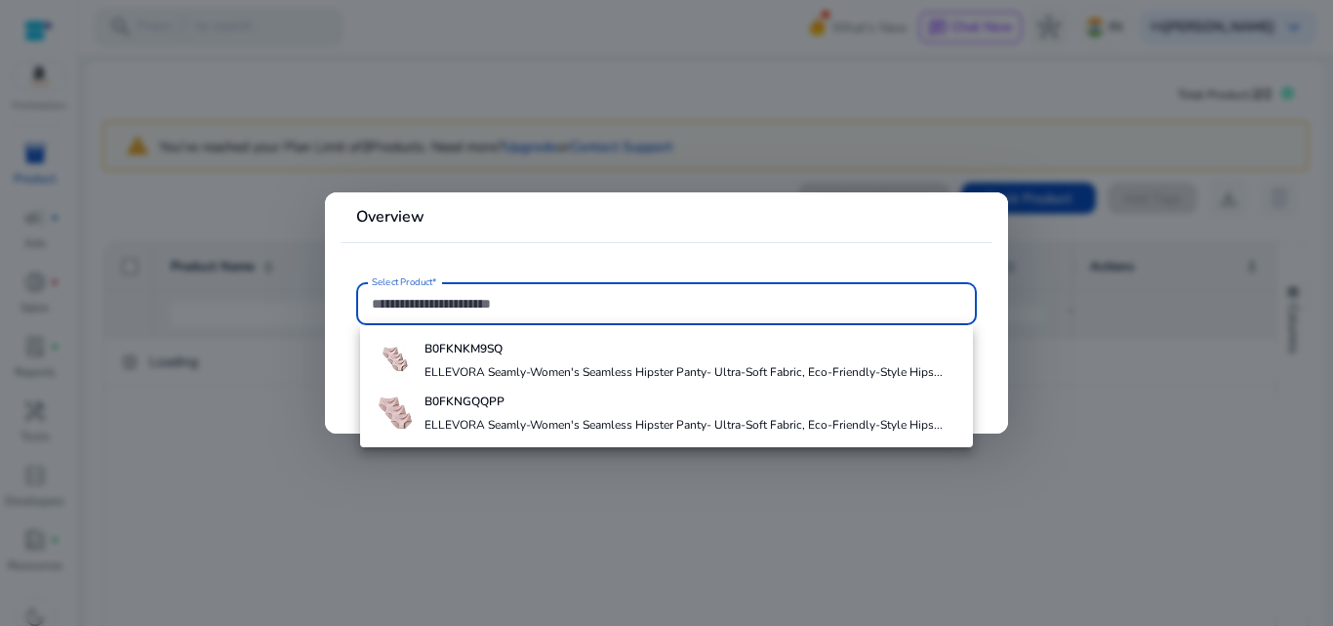
click at [511, 298] on input "Select Product*" at bounding box center [666, 303] width 589 height 21
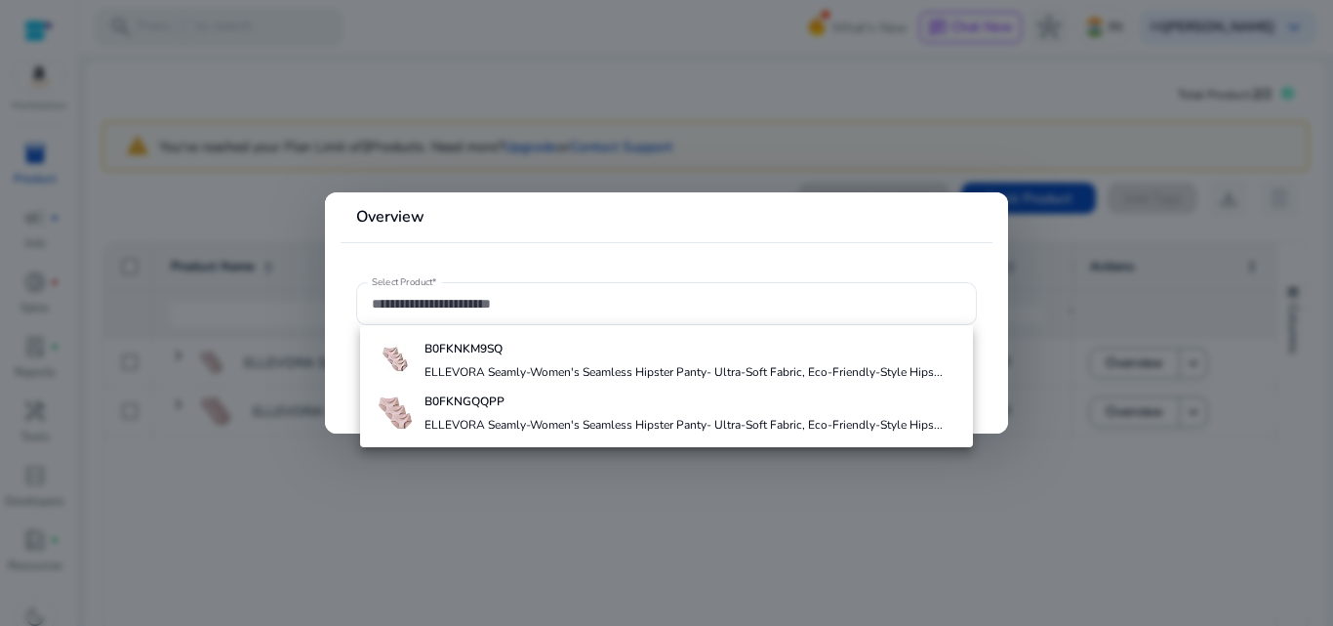
click at [271, 530] on div at bounding box center [666, 313] width 1333 height 626
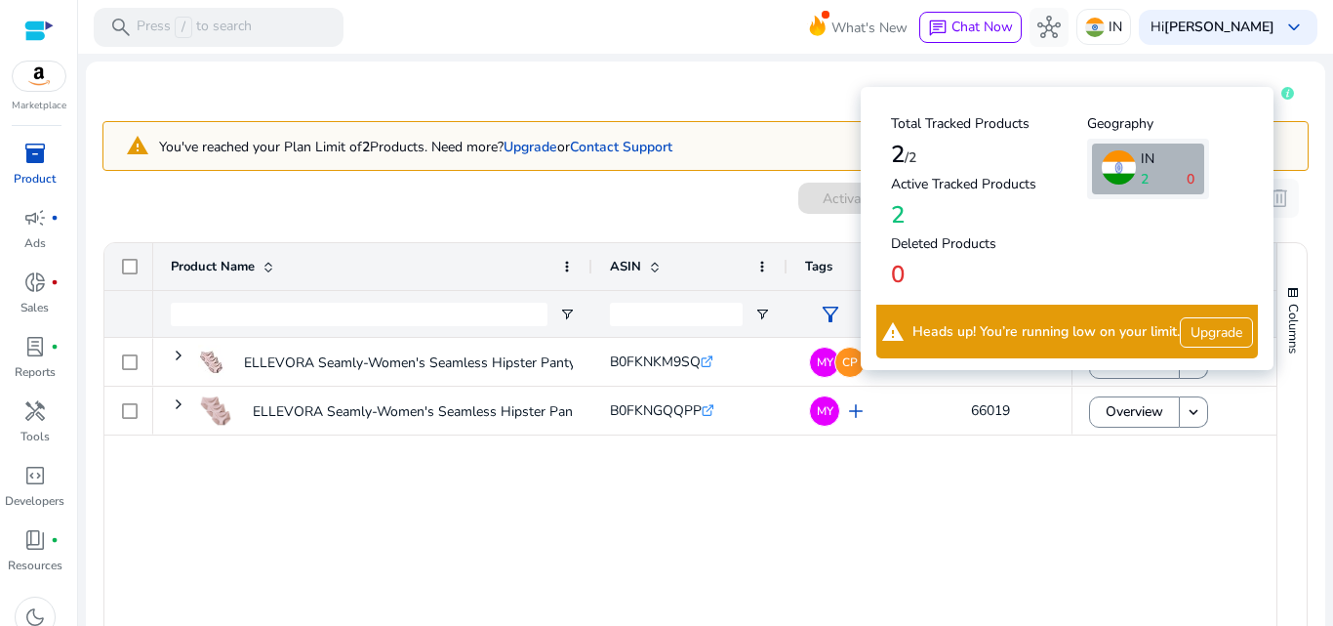
click at [925, 245] on h4 "Deleted Products" at bounding box center [989, 244] width 196 height 17
drag, startPoint x: 980, startPoint y: 187, endPoint x: 1002, endPoint y: 185, distance: 22.5
click at [1002, 185] on h4 "Active Tracked Products" at bounding box center [989, 185] width 196 height 17
click at [1015, 183] on h4 "Active Tracked Products" at bounding box center [989, 185] width 196 height 17
drag, startPoint x: 892, startPoint y: 242, endPoint x: 999, endPoint y: 245, distance: 107.4
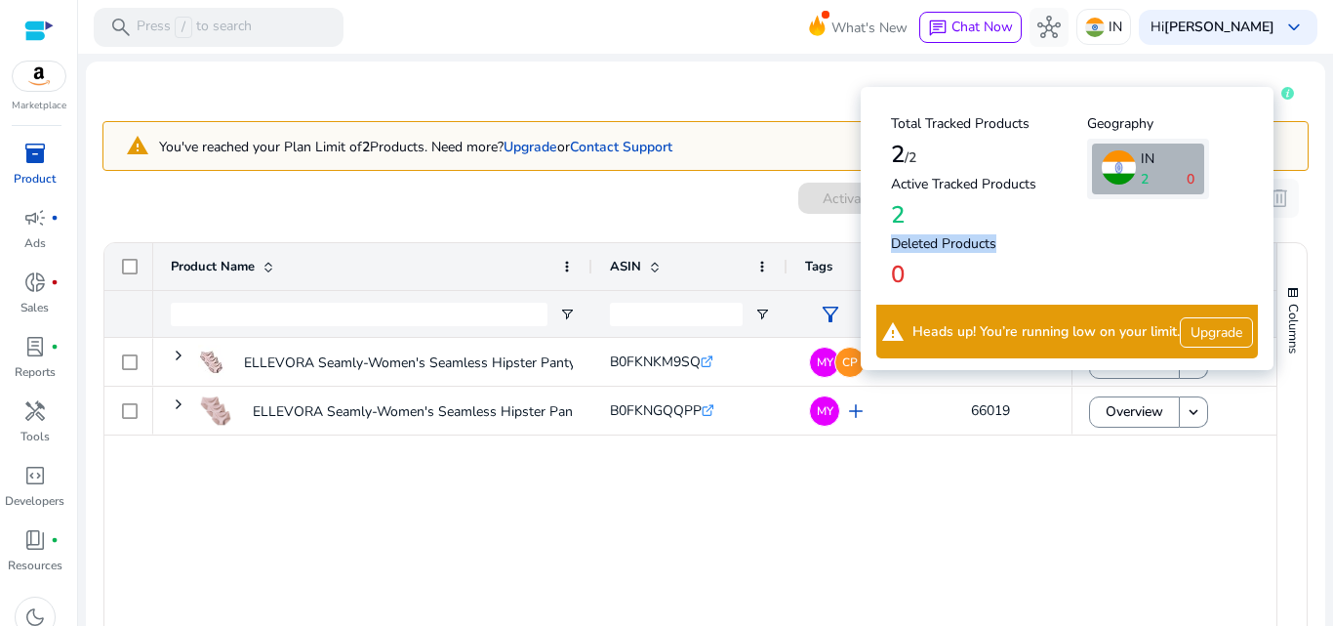
click at [998, 246] on h4 "Deleted Products" at bounding box center [989, 244] width 196 height 17
click at [999, 244] on h4 "Deleted Products" at bounding box center [989, 244] width 196 height 17
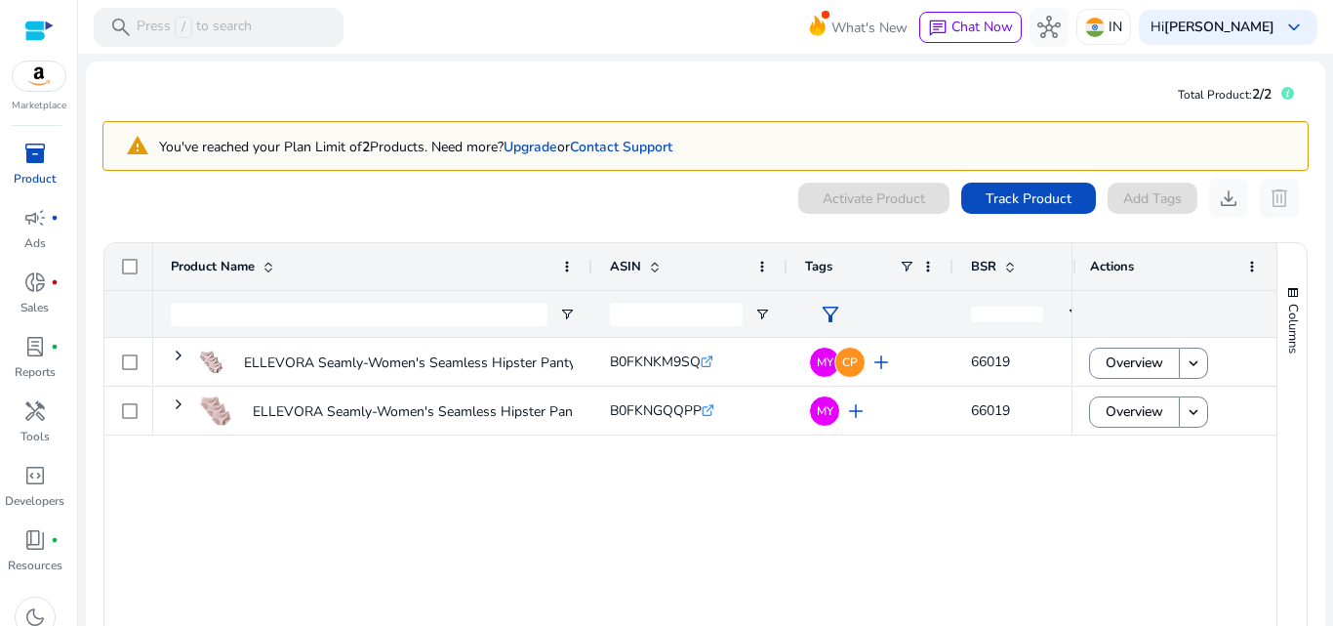
click at [932, 465] on div "ELLEVORA Seamly-Women's Seamless Hipster Panty- Ultra-Soft Fabric,... B0FKNKM9S…" at bounding box center [612, 492] width 918 height 309
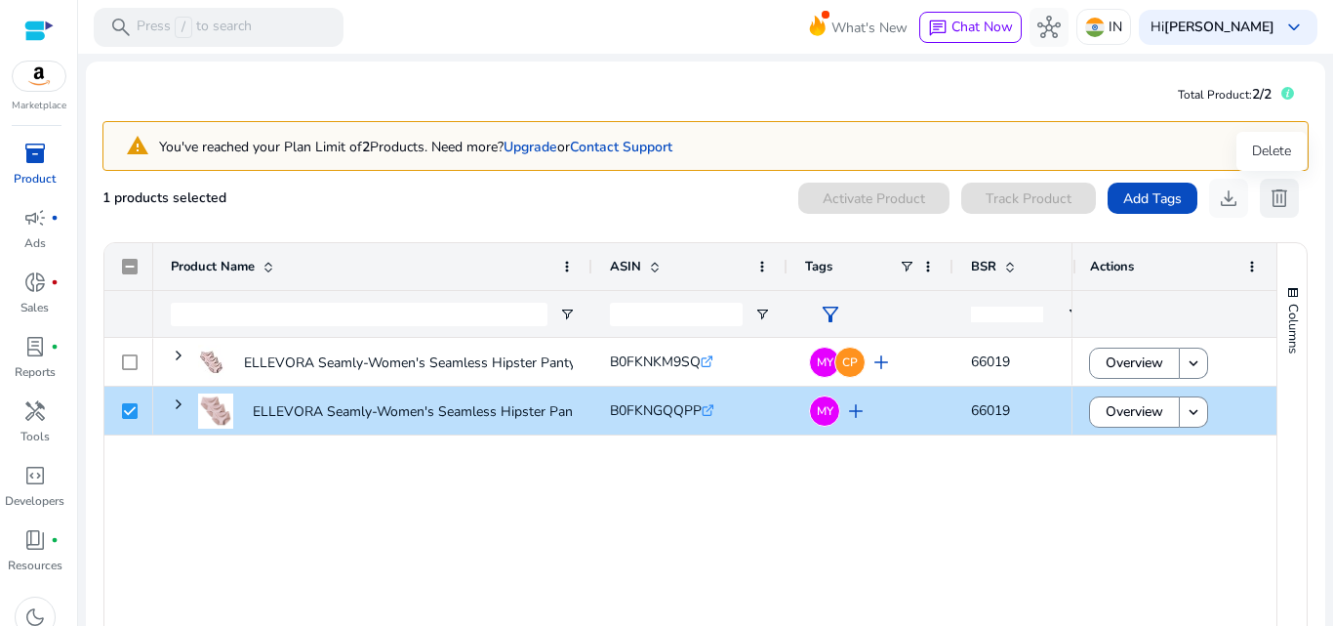
click at [1277, 196] on span "delete" at bounding box center [1279, 197] width 23 height 23
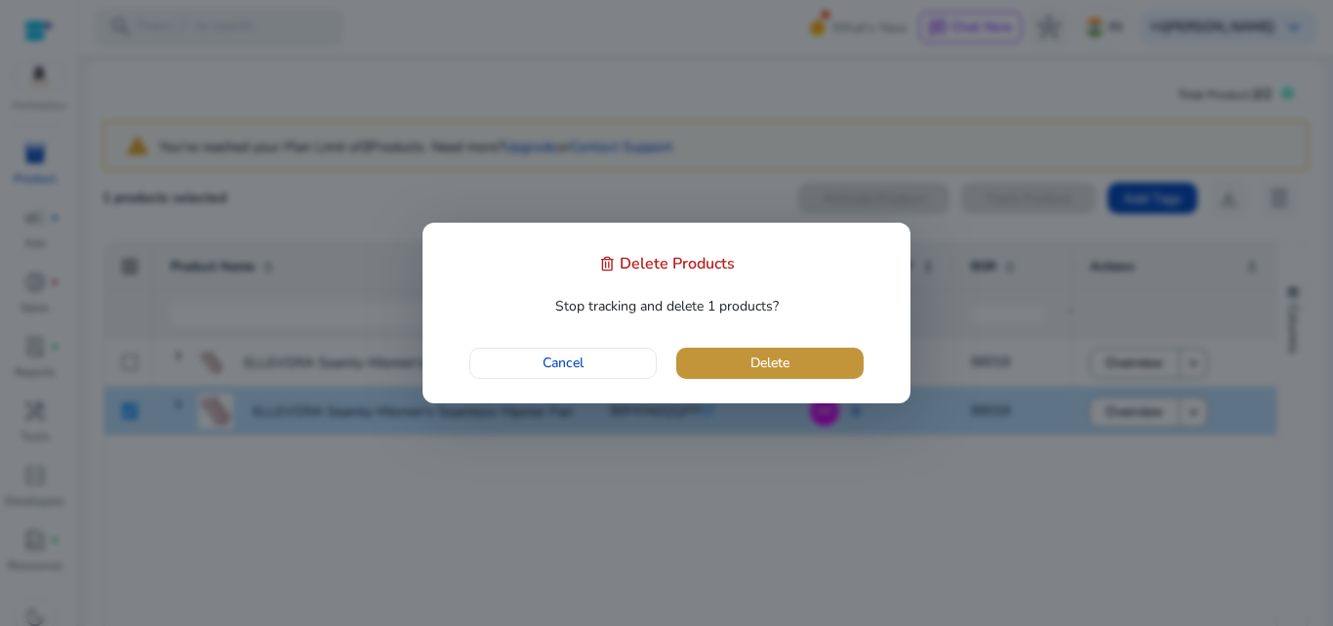
click at [749, 358] on span "button" at bounding box center [769, 363] width 187 height 47
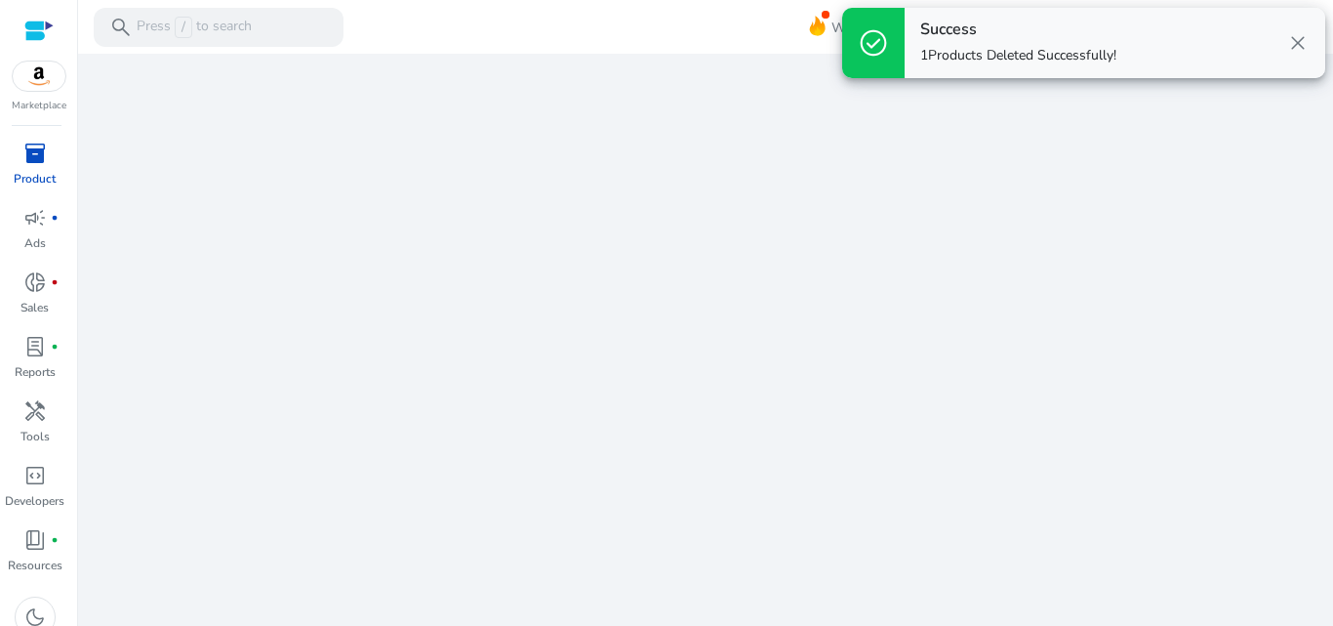
click at [1299, 37] on span "close" at bounding box center [1297, 42] width 23 height 23
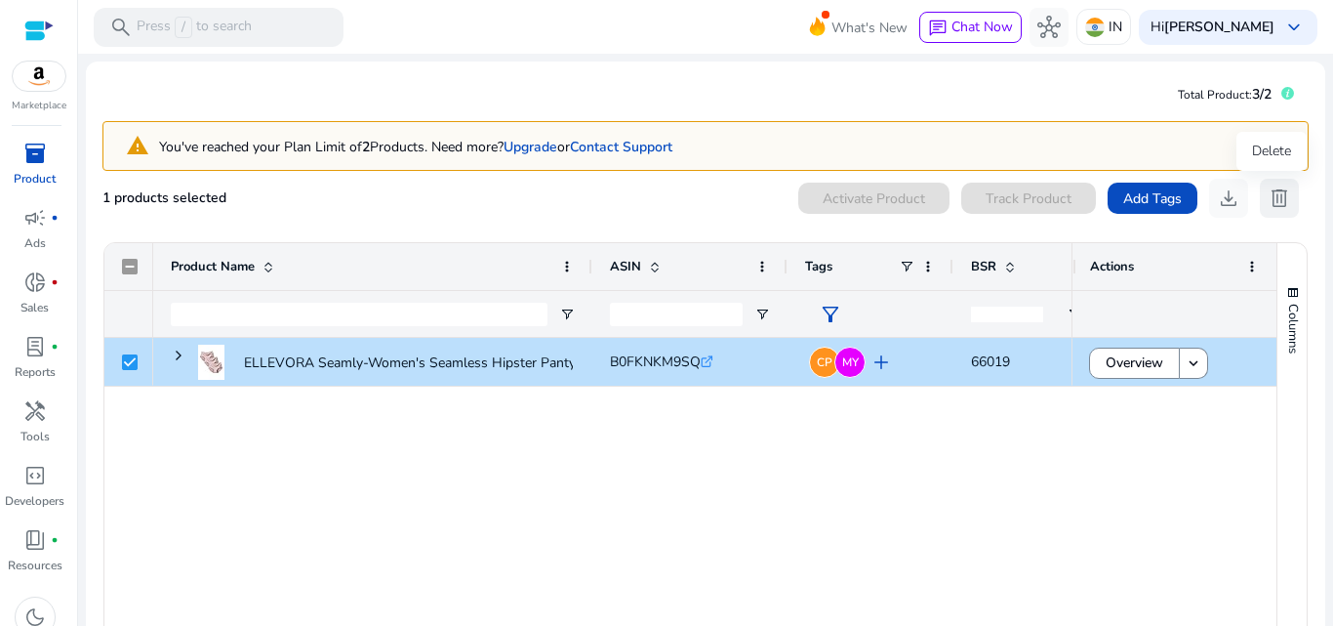
click at [1275, 199] on span "delete" at bounding box center [1279, 197] width 23 height 23
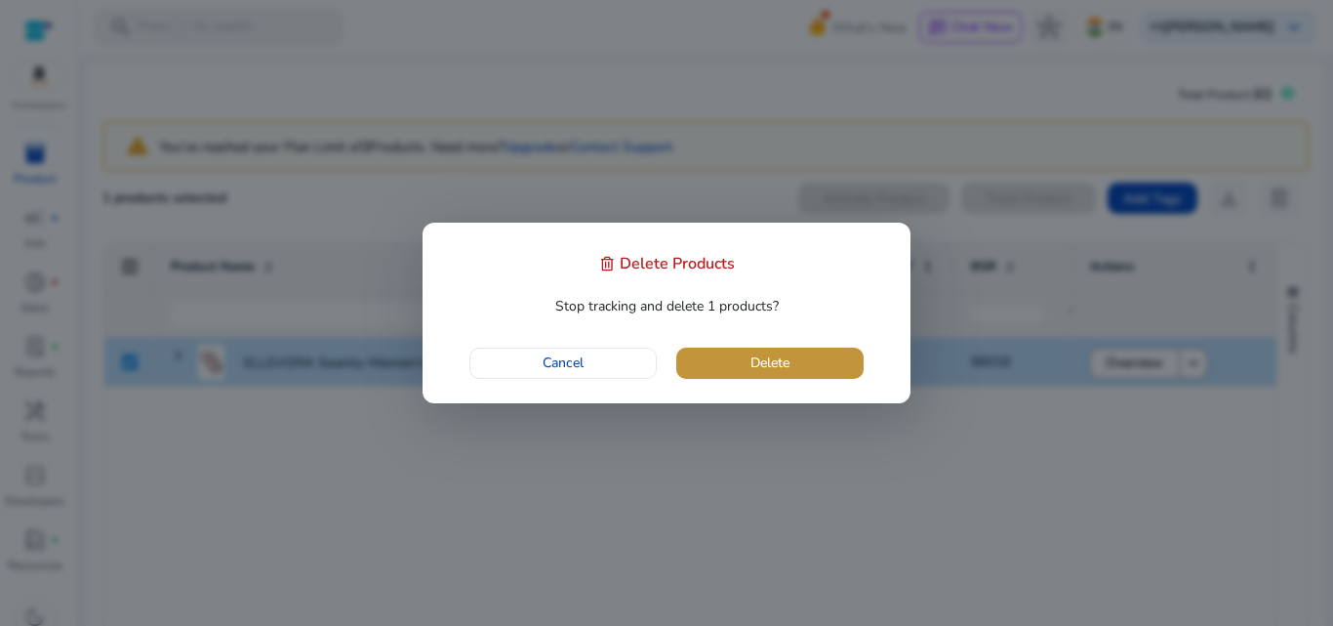
click at [791, 360] on span "button" at bounding box center [769, 363] width 187 height 47
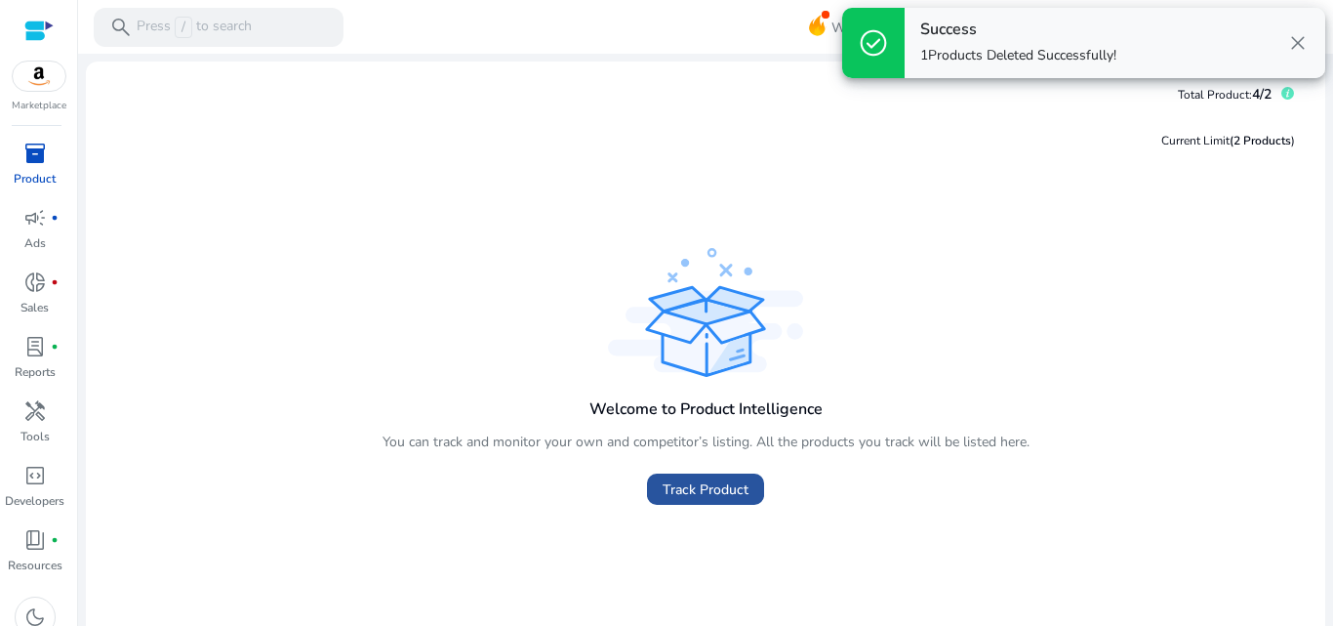
click at [695, 489] on span "Track Product" at bounding box center [706, 489] width 86 height 20
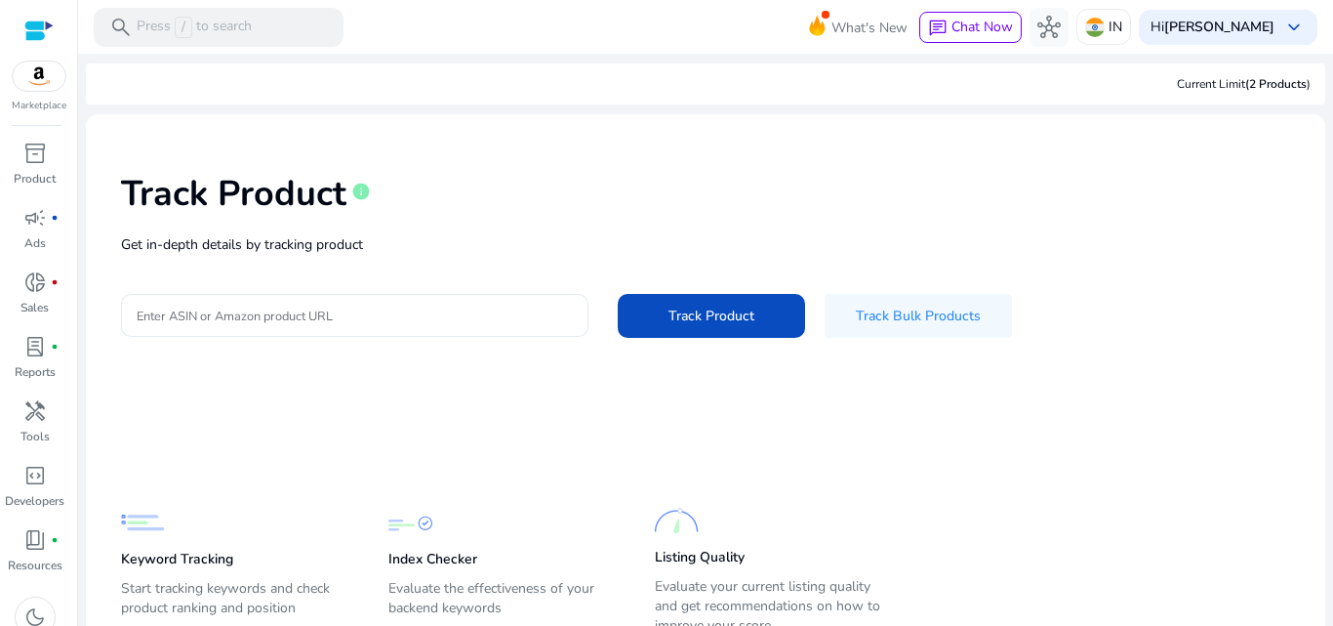
click at [198, 323] on input "Enter ASIN or Amazon product URL" at bounding box center [355, 314] width 436 height 21
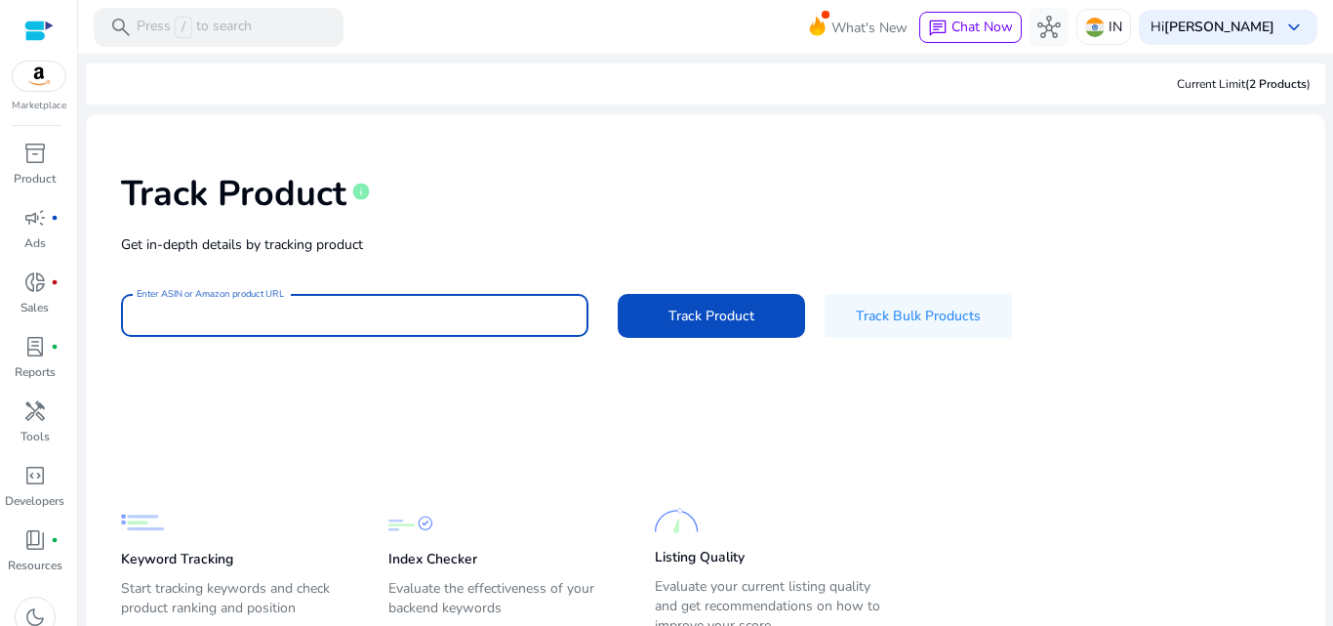
click at [313, 287] on div "Track Product info Get in-depth details by tracking product Enter ASIN or Amazo…" at bounding box center [705, 253] width 1208 height 247
click at [323, 311] on input "Enter ASIN or Amazon product URL" at bounding box center [355, 314] width 436 height 21
paste input "**********"
type input "**********"
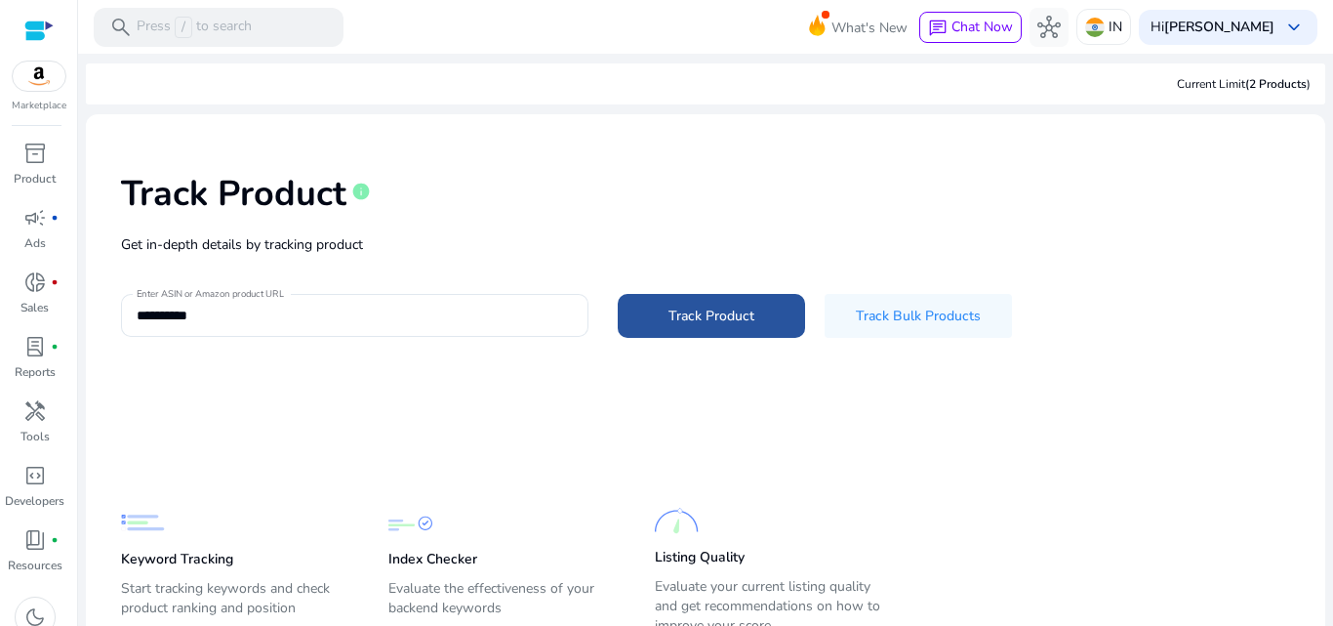
click at [694, 317] on span "Track Product" at bounding box center [712, 315] width 86 height 20
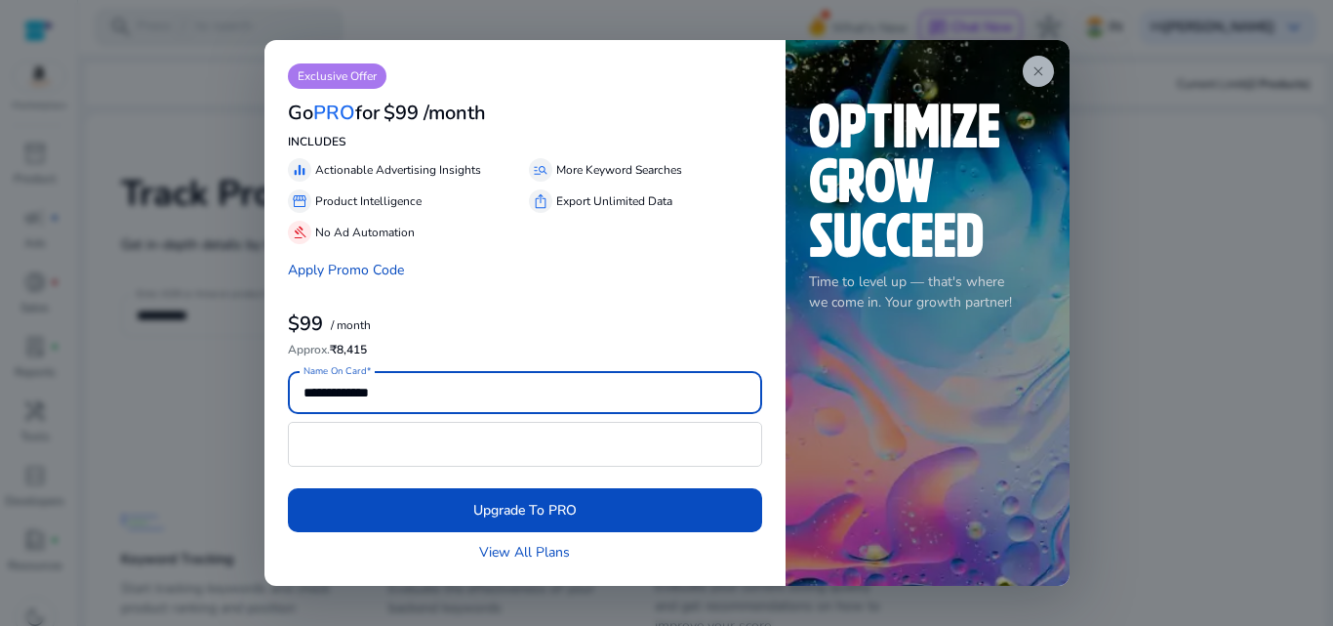
click at [1037, 61] on app-icon "close" at bounding box center [1038, 71] width 31 height 31
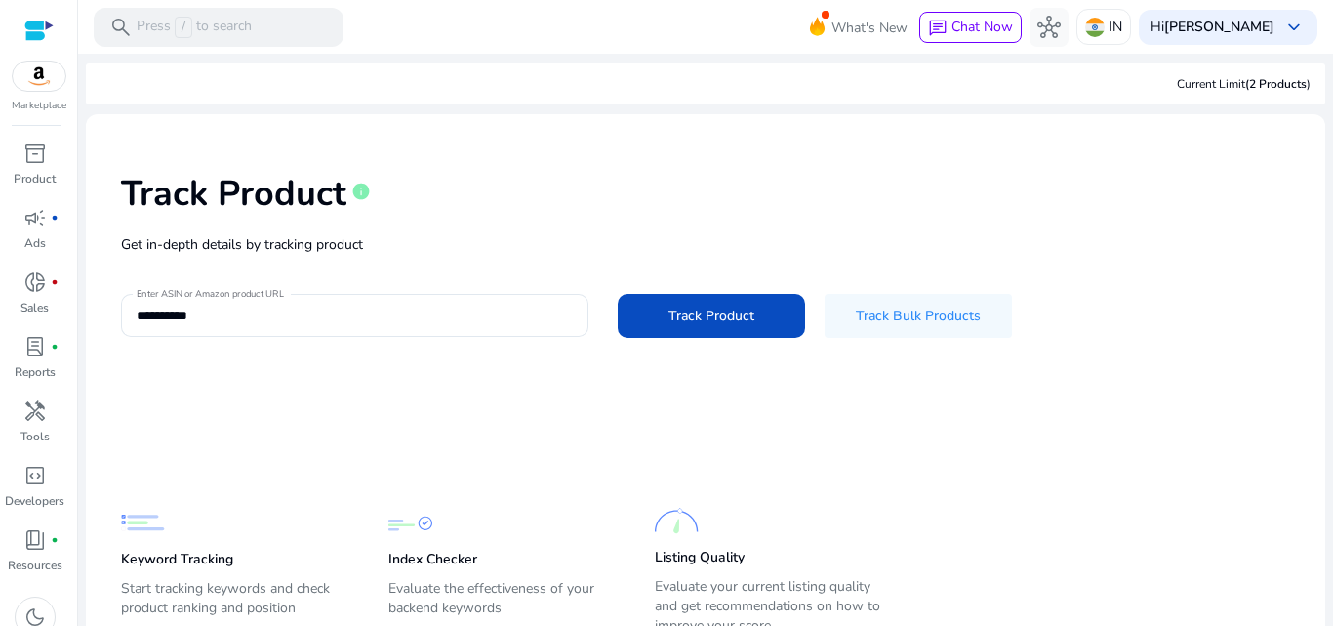
click at [1205, 90] on div "Current Limit (2 Products )" at bounding box center [1244, 84] width 134 height 18
click at [1219, 81] on div "Current Limit (2 Products )" at bounding box center [1244, 84] width 134 height 18
click at [29, 165] on span "inventory_2" at bounding box center [34, 153] width 23 height 23
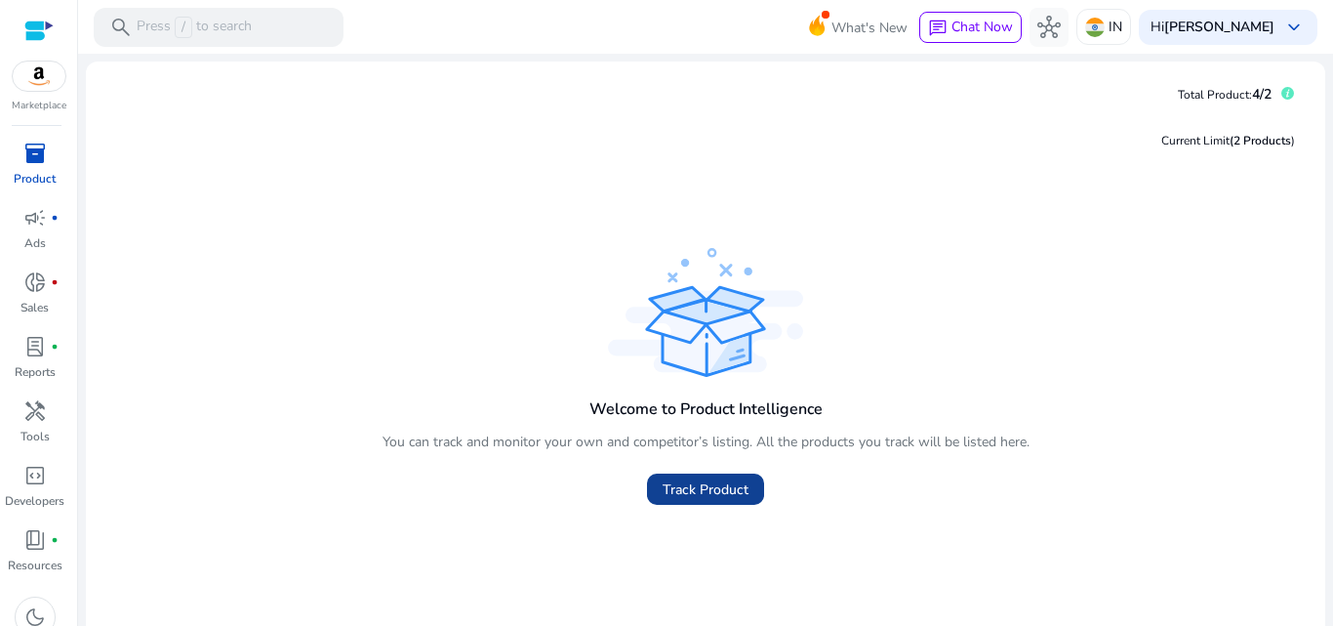
click at [691, 495] on span "Track Product" at bounding box center [706, 489] width 86 height 20
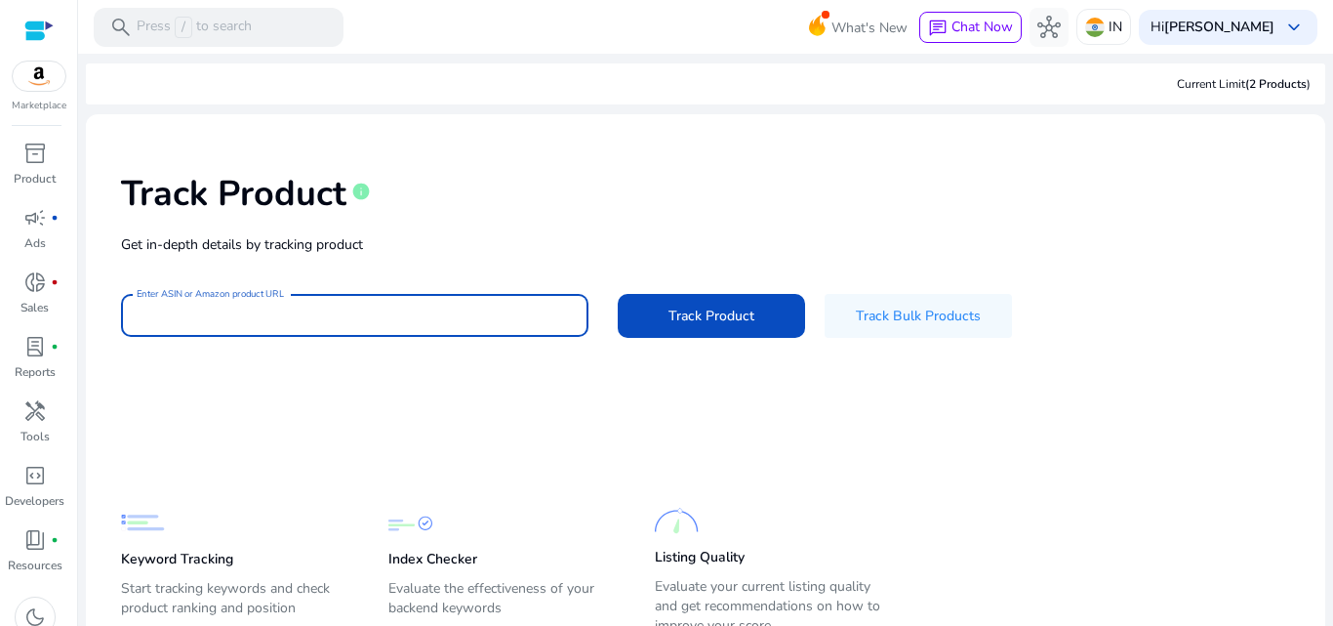
click at [453, 316] on input "Enter ASIN or Amazon product URL" at bounding box center [355, 314] width 436 height 21
paste input "**********"
type input "**********"
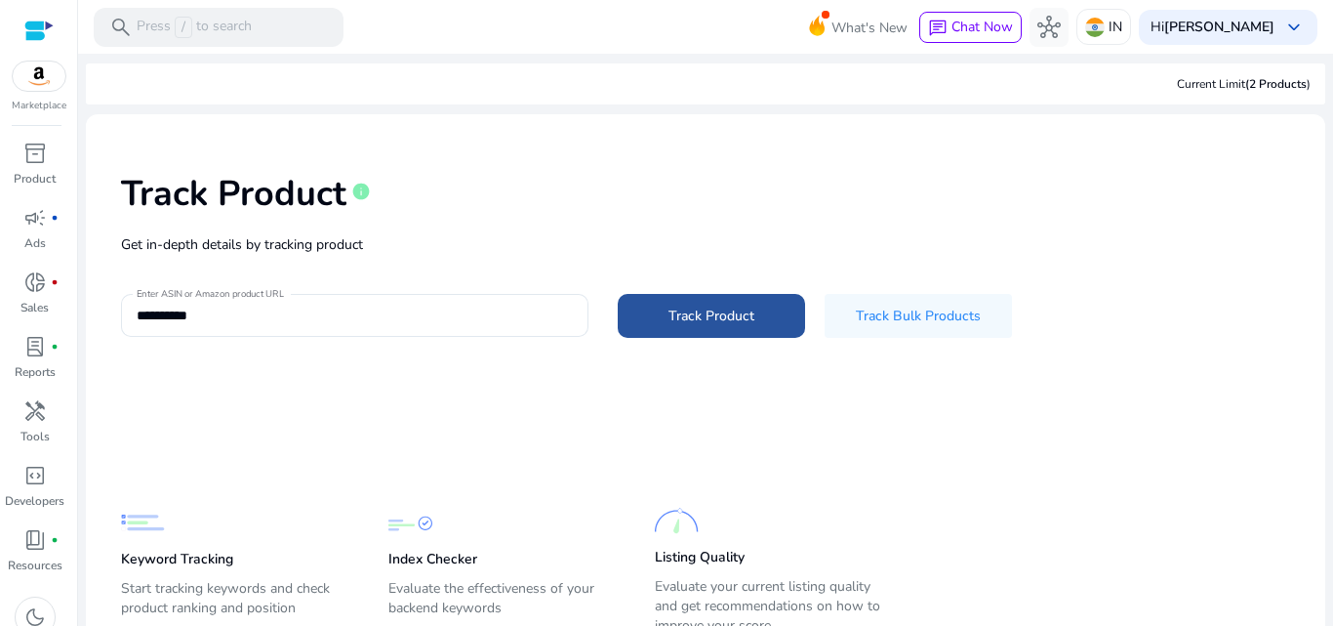
click at [683, 313] on span "Track Product" at bounding box center [712, 315] width 86 height 20
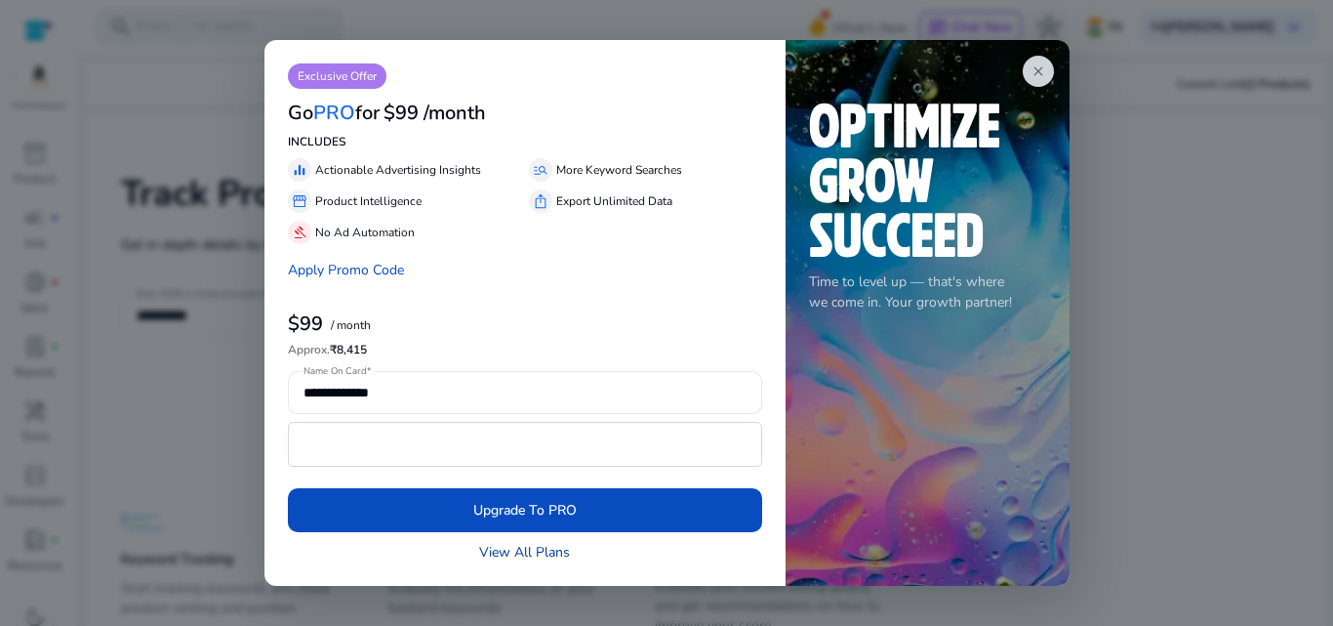
click at [521, 554] on link "View All Plans" at bounding box center [524, 552] width 91 height 20
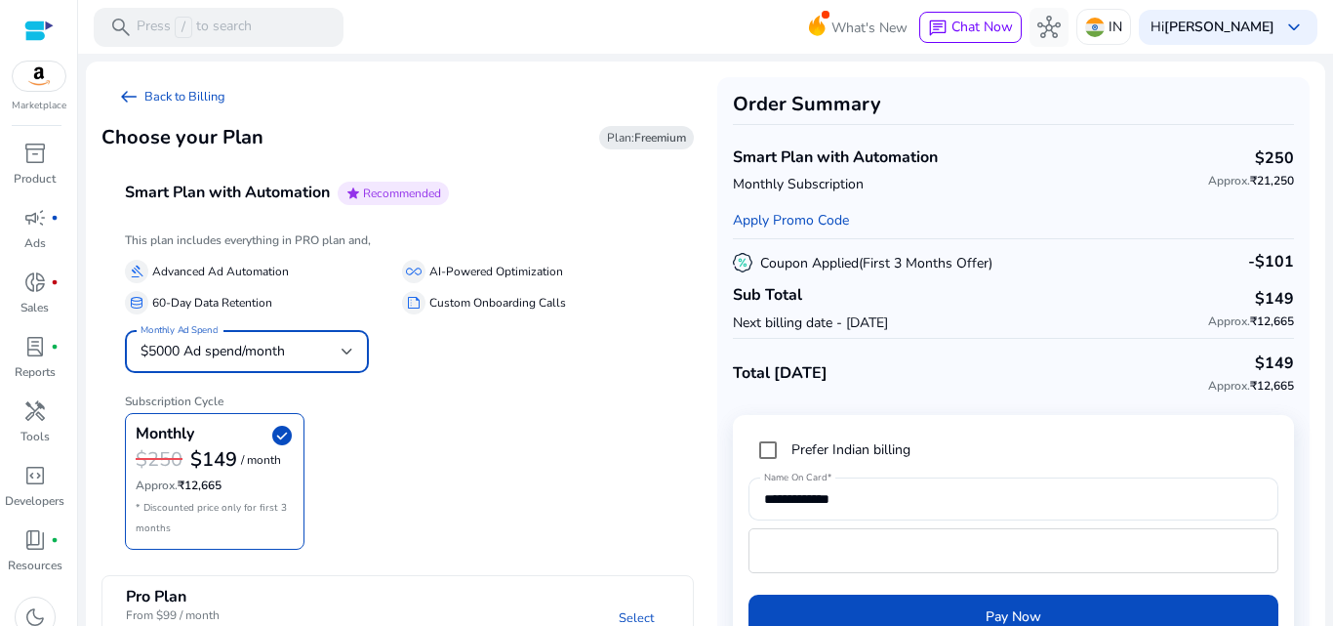
click at [319, 350] on div "$5000 Ad spend/month" at bounding box center [241, 351] width 201 height 21
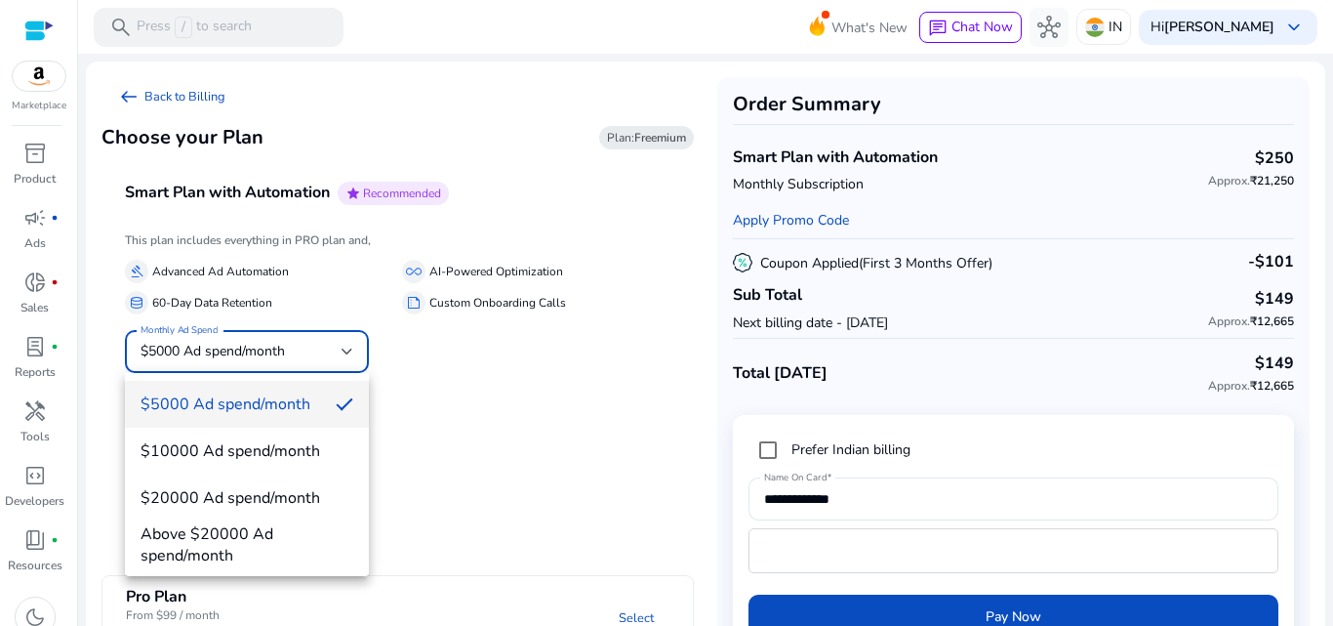
click at [419, 476] on div at bounding box center [666, 313] width 1333 height 626
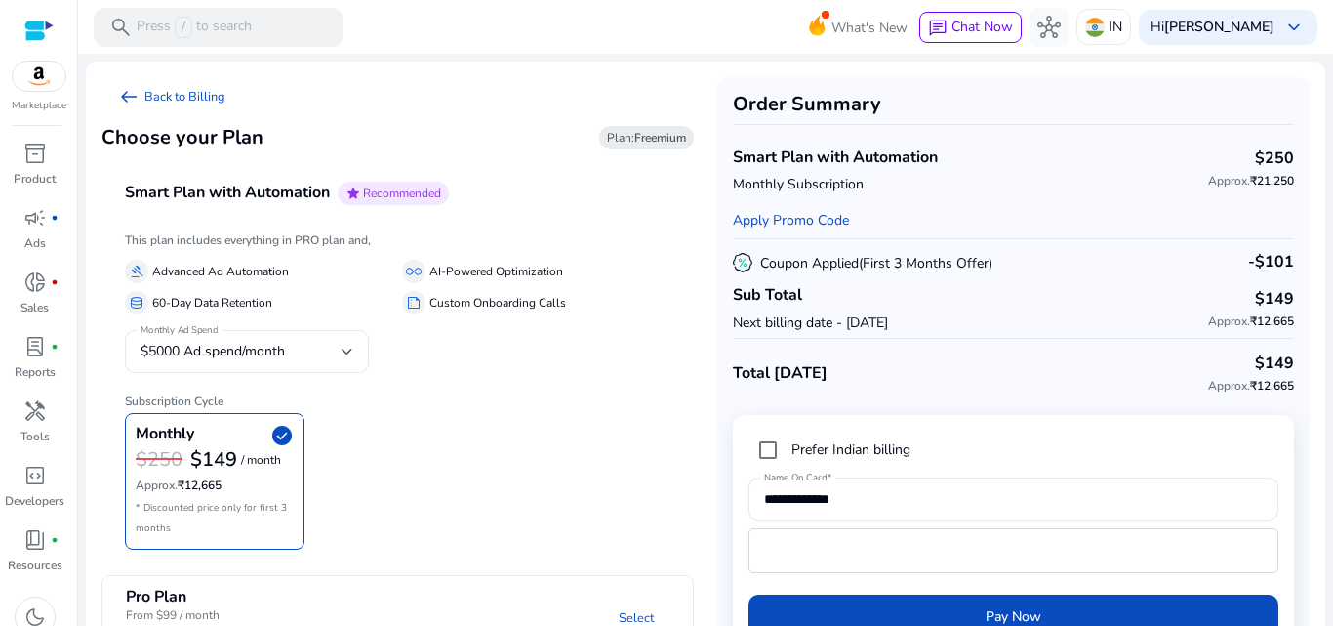
click at [652, 139] on b "Freemium" at bounding box center [660, 138] width 52 height 16
click at [624, 134] on span "Plan: Freemium" at bounding box center [646, 138] width 79 height 16
click at [183, 90] on link "arrow_left_alt Back to Billing" at bounding box center [171, 96] width 140 height 39
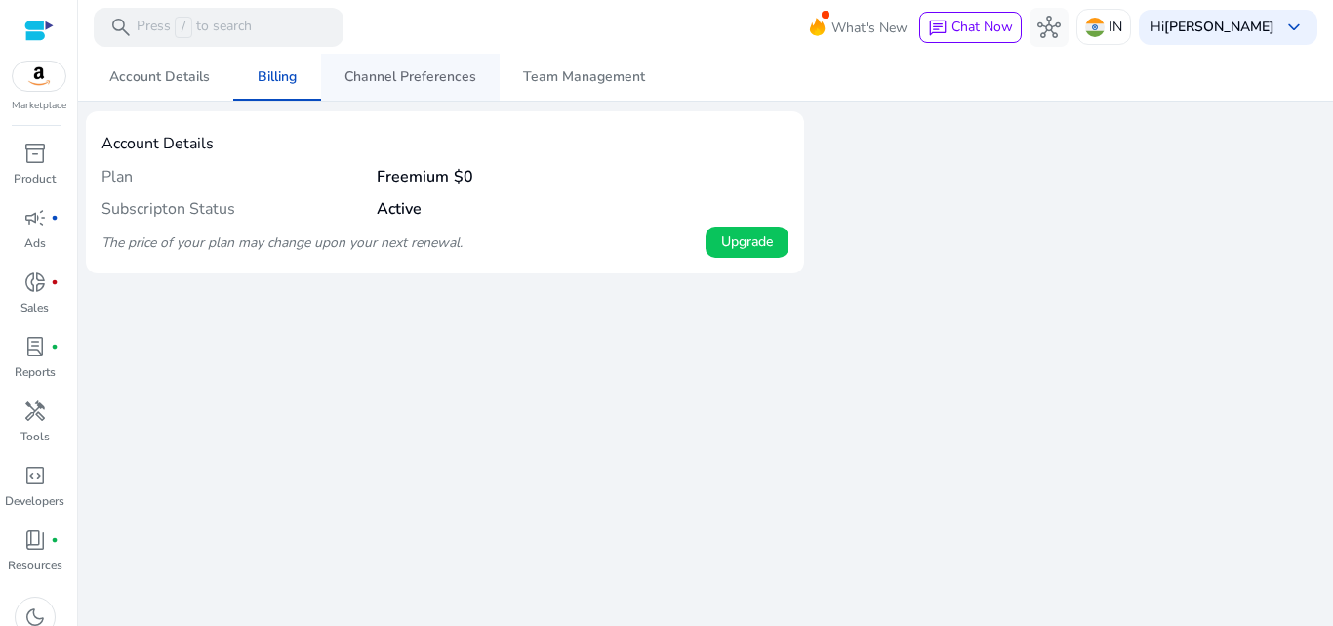
click at [380, 75] on span "Channel Preferences" at bounding box center [411, 77] width 132 height 14
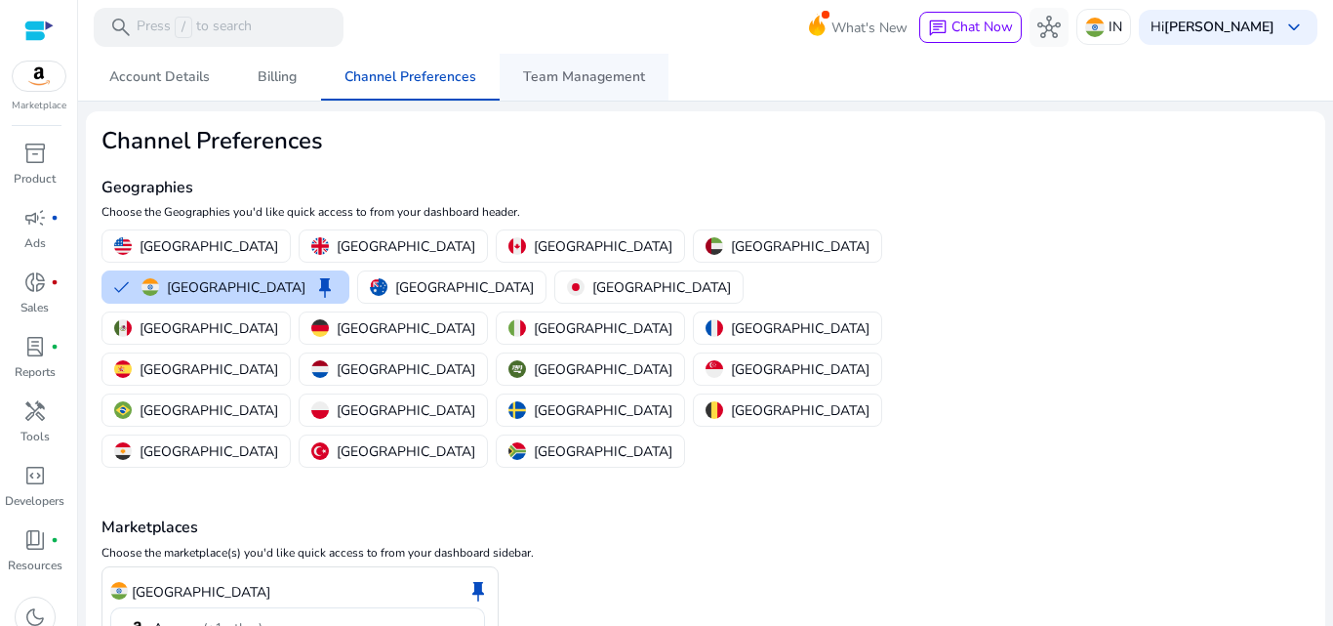
click at [591, 70] on span "Team Management" at bounding box center [584, 77] width 122 height 14
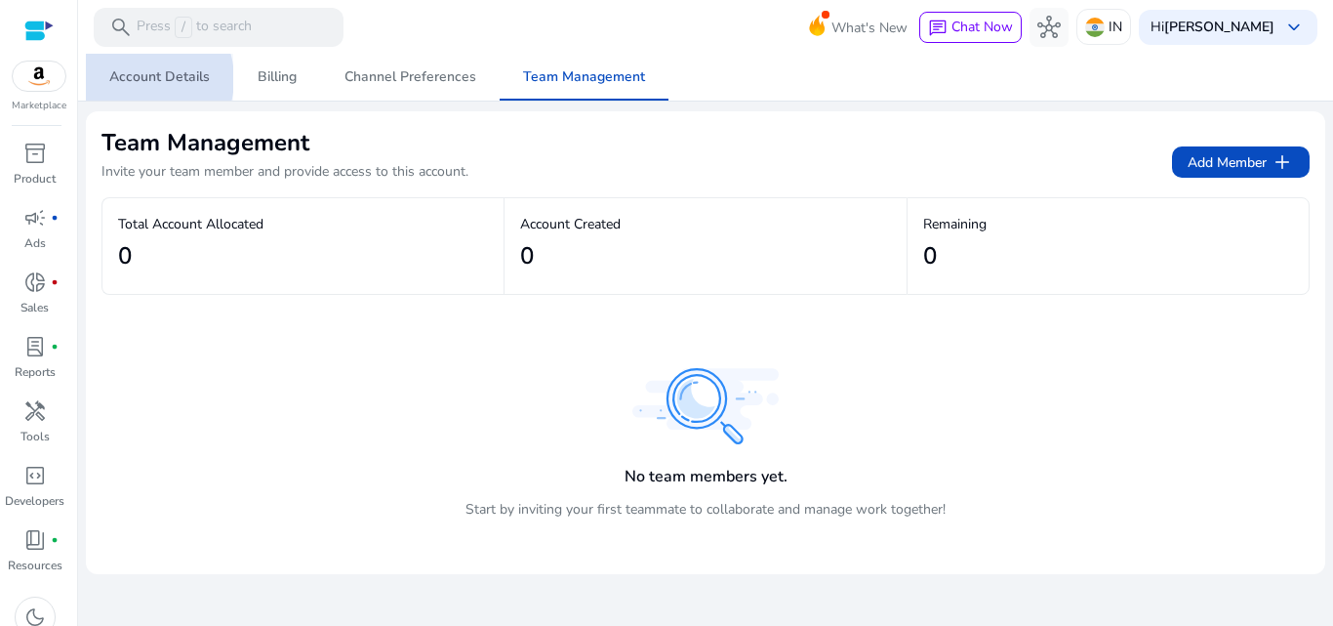
click at [138, 79] on span "Account Details" at bounding box center [159, 77] width 101 height 14
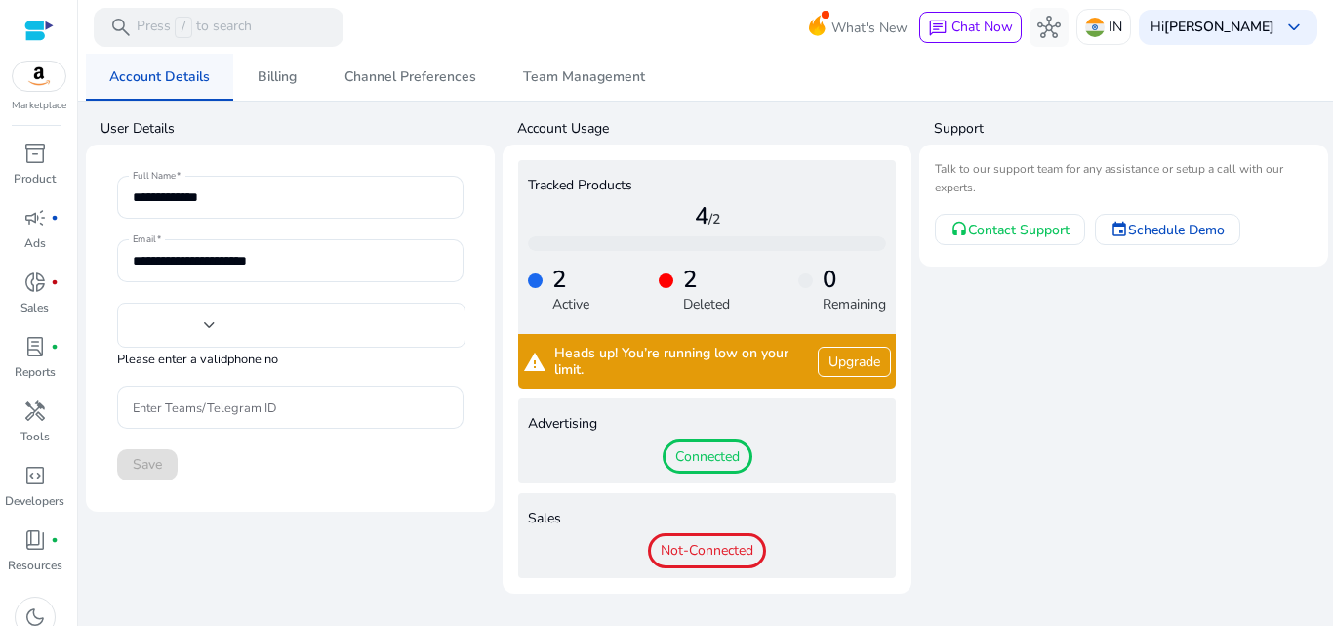
type input "***"
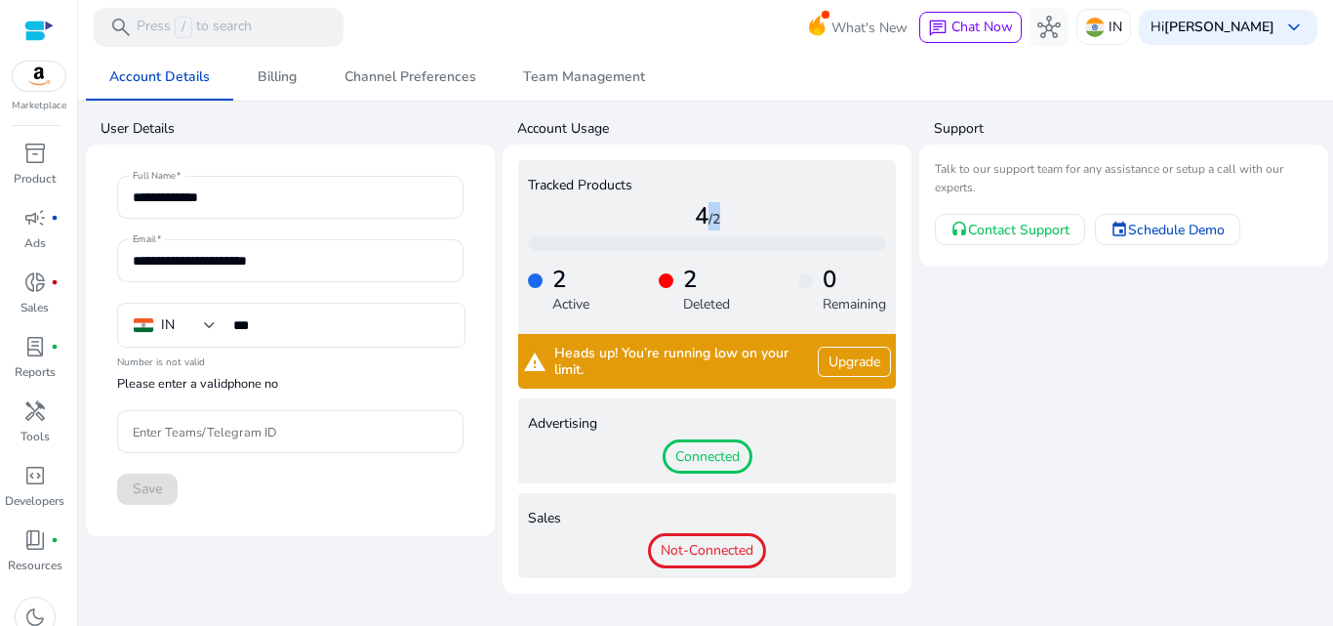
drag, startPoint x: 695, startPoint y: 212, endPoint x: 724, endPoint y: 218, distance: 29.9
click at [724, 218] on h4 "4 /2" at bounding box center [707, 216] width 358 height 28
click at [720, 221] on h4 "4 /2" at bounding box center [707, 216] width 358 height 28
click at [695, 288] on h4 "2" at bounding box center [706, 279] width 47 height 28
drag, startPoint x: 553, startPoint y: 284, endPoint x: 642, endPoint y: 306, distance: 91.6
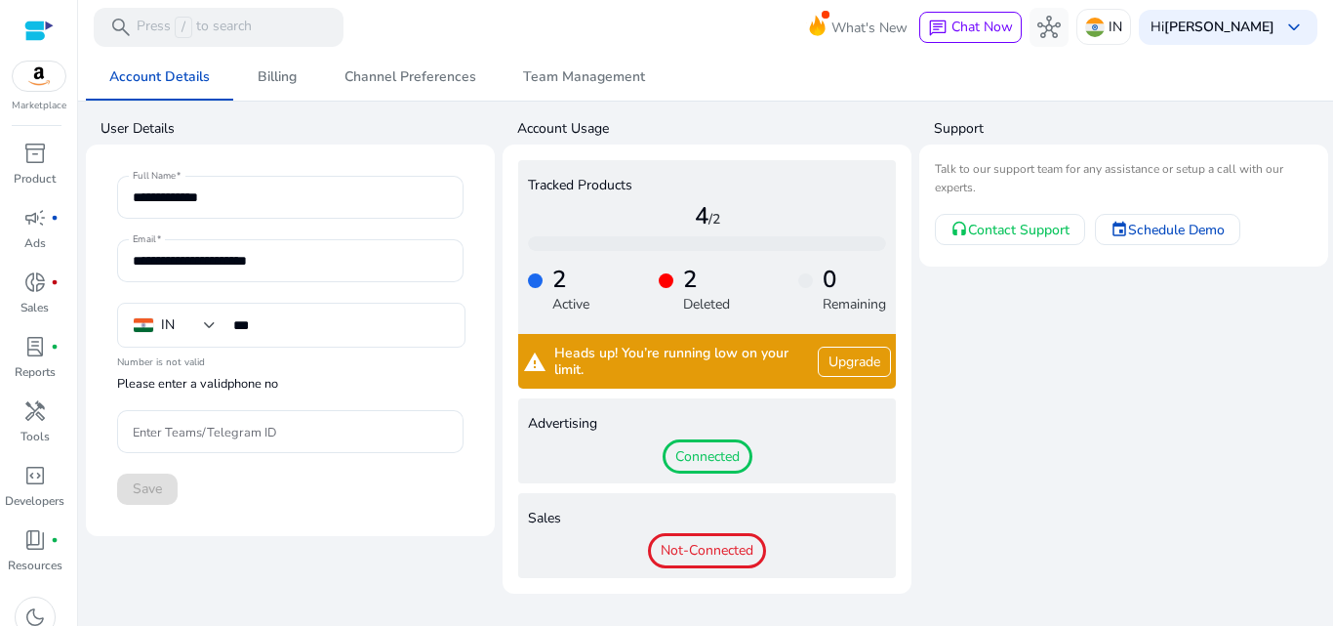
click at [642, 306] on div "2 Active 2 Deleted 0 Remaining" at bounding box center [707, 282] width 358 height 63
click at [795, 283] on div "2 Active 2 Deleted 0 Remaining" at bounding box center [707, 282] width 358 height 63
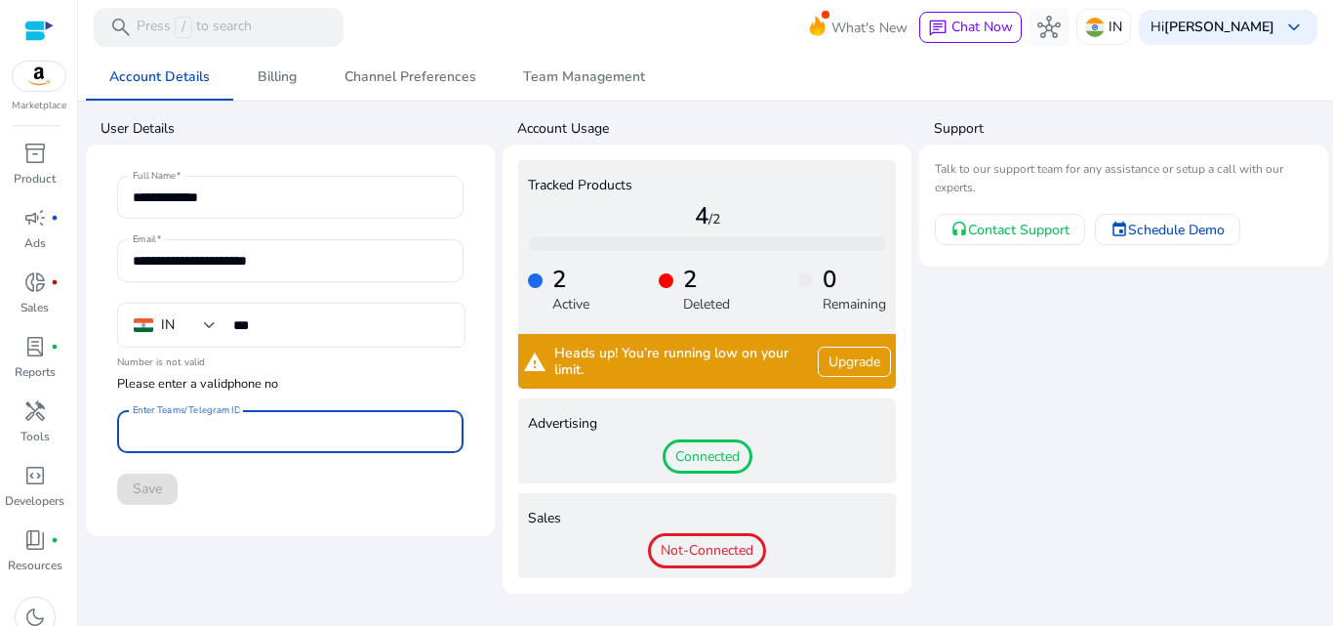
click at [251, 440] on input "Enter Teams/Telegram ID" at bounding box center [290, 431] width 315 height 21
click at [278, 433] on input "Enter Teams/Telegram ID" at bounding box center [290, 431] width 315 height 21
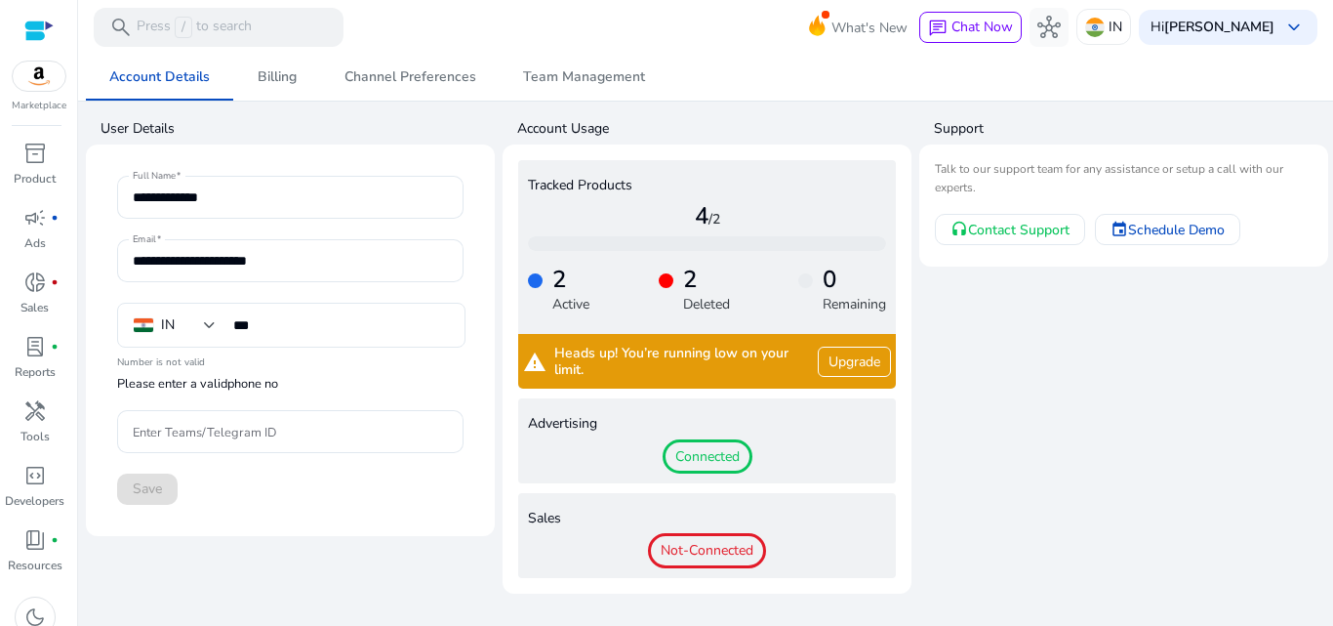
click at [281, 473] on div "Save" at bounding box center [290, 488] width 346 height 31
drag, startPoint x: 709, startPoint y: 215, endPoint x: 775, endPoint y: 226, distance: 67.4
click at [775, 226] on h4 "4 /2" at bounding box center [707, 216] width 358 height 28
click at [724, 226] on h4 "4 /2" at bounding box center [707, 216] width 358 height 28
drag, startPoint x: 673, startPoint y: 285, endPoint x: 739, endPoint y: 293, distance: 65.9
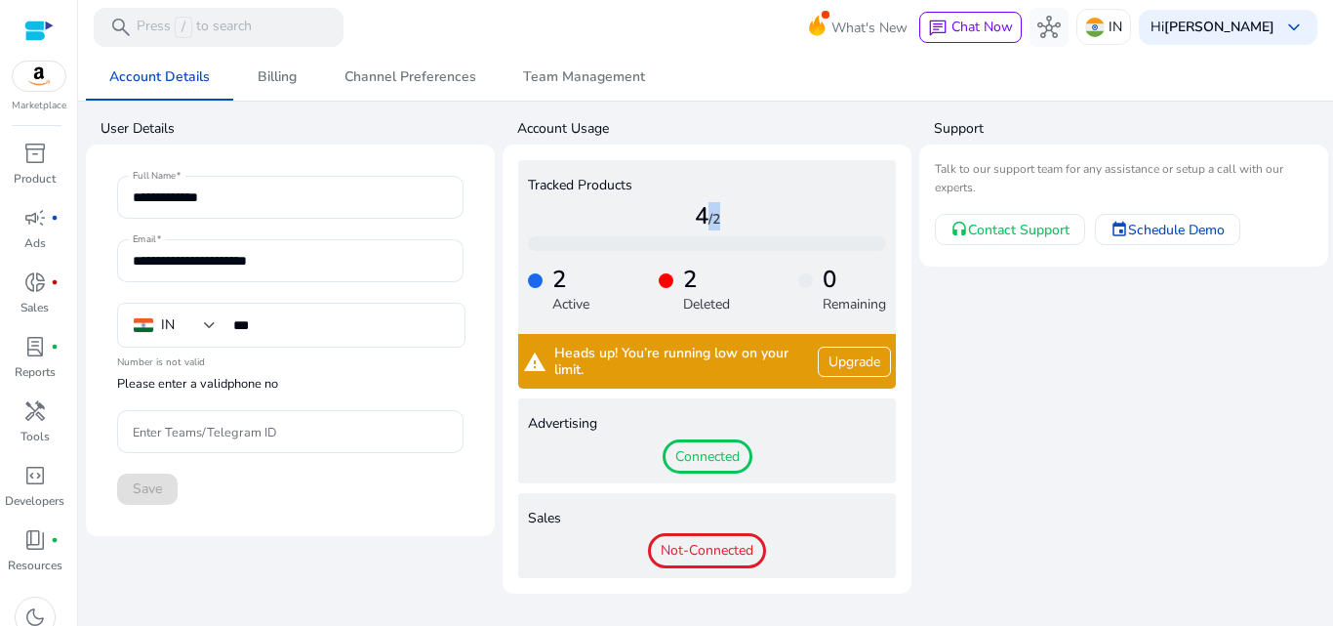
click at [739, 293] on div "2 Active 2 Deleted 0 Remaining" at bounding box center [707, 282] width 358 height 63
click at [651, 282] on div "2 Active 2 Deleted 0 Remaining" at bounding box center [707, 282] width 358 height 63
click at [30, 165] on span "inventory_2" at bounding box center [34, 153] width 23 height 23
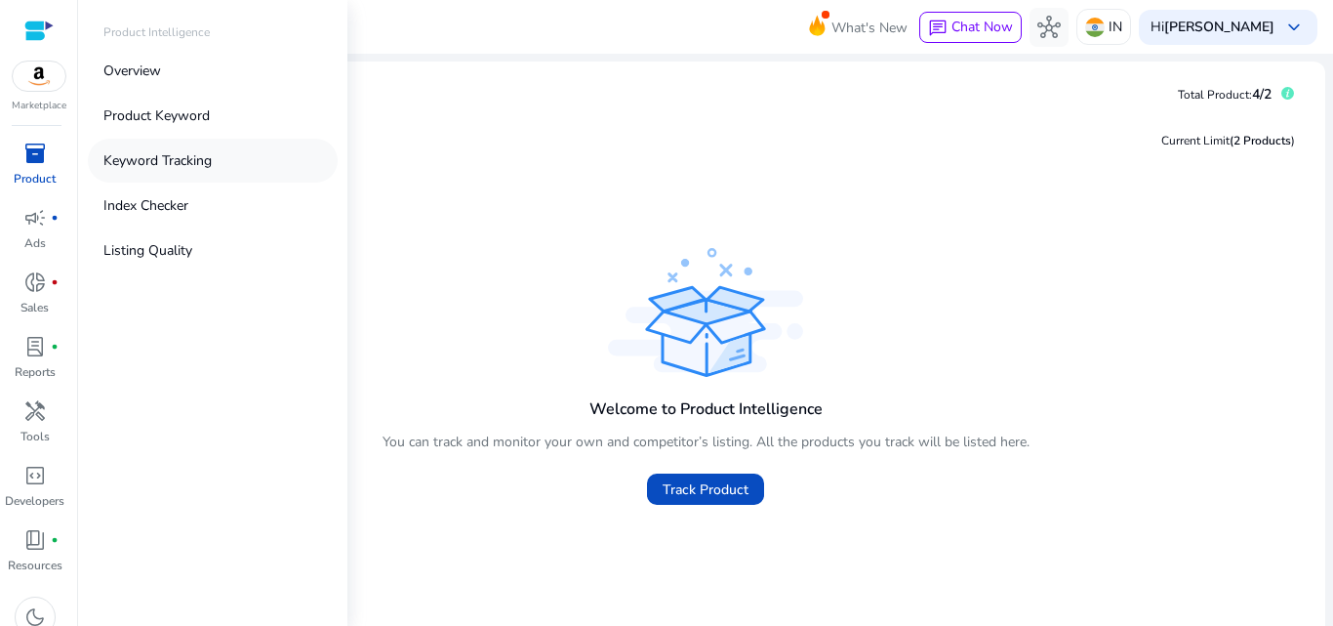
click at [151, 158] on p "Keyword Tracking" at bounding box center [157, 160] width 108 height 20
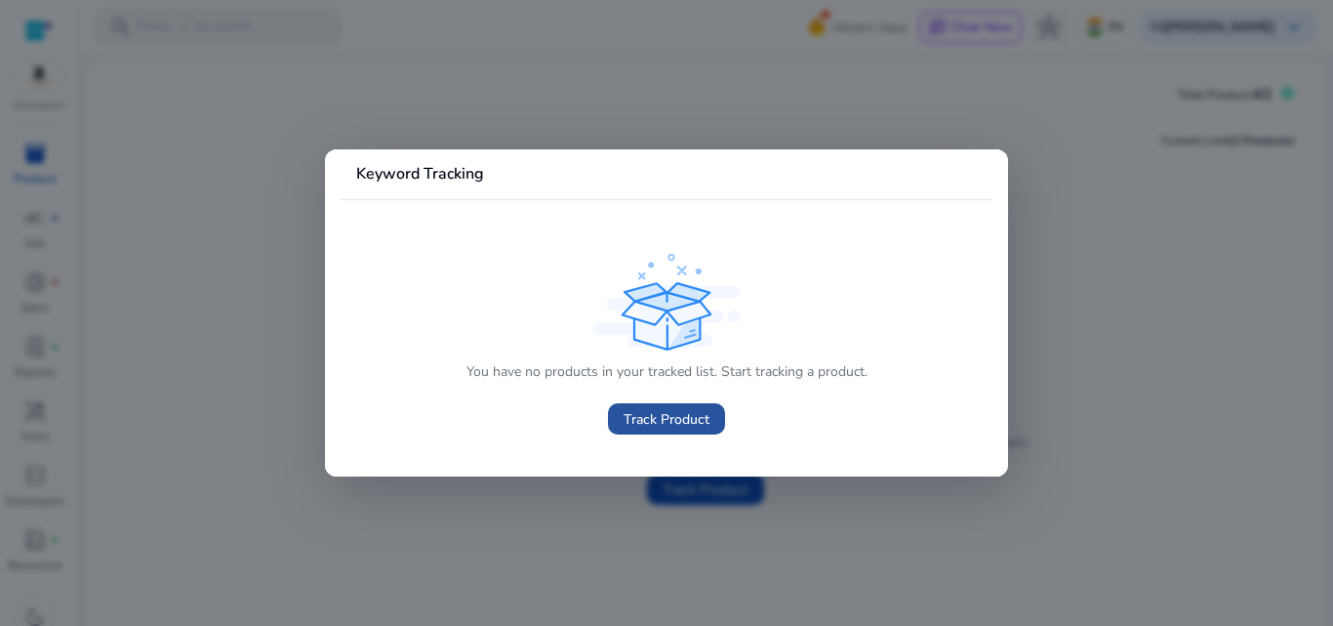
click at [685, 431] on span at bounding box center [666, 418] width 117 height 47
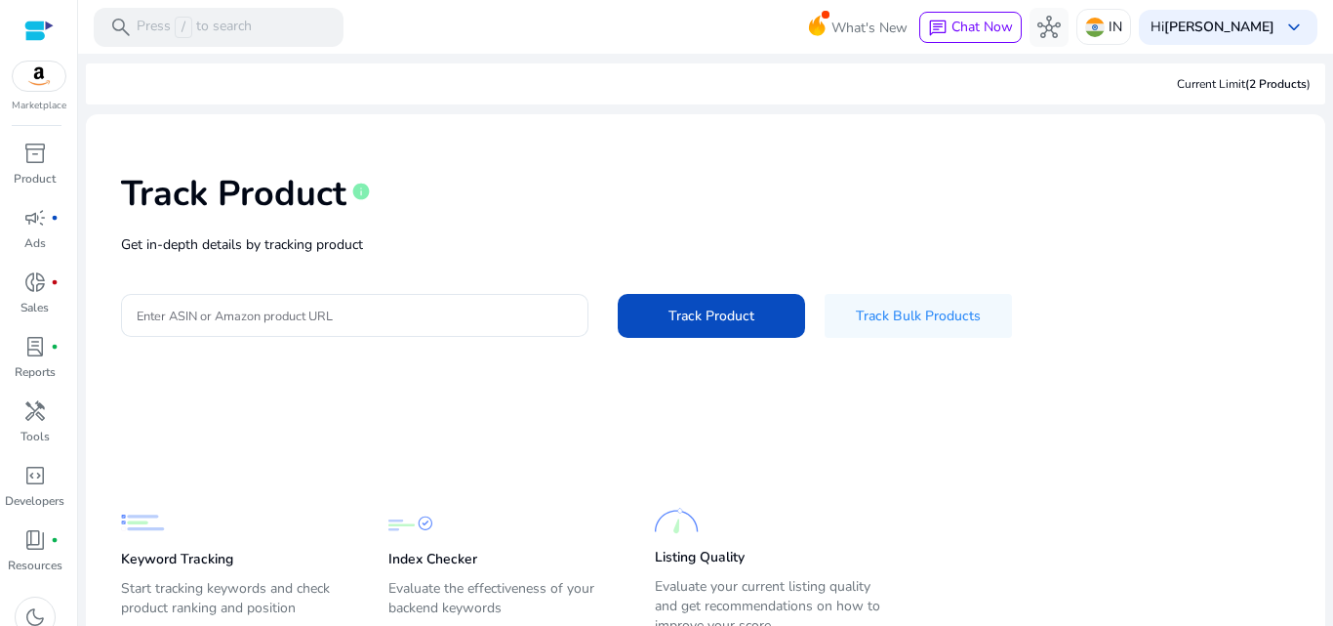
click at [376, 249] on p "Get in-depth details by tracking product" at bounding box center [705, 244] width 1169 height 20
click at [368, 301] on div at bounding box center [355, 315] width 436 height 43
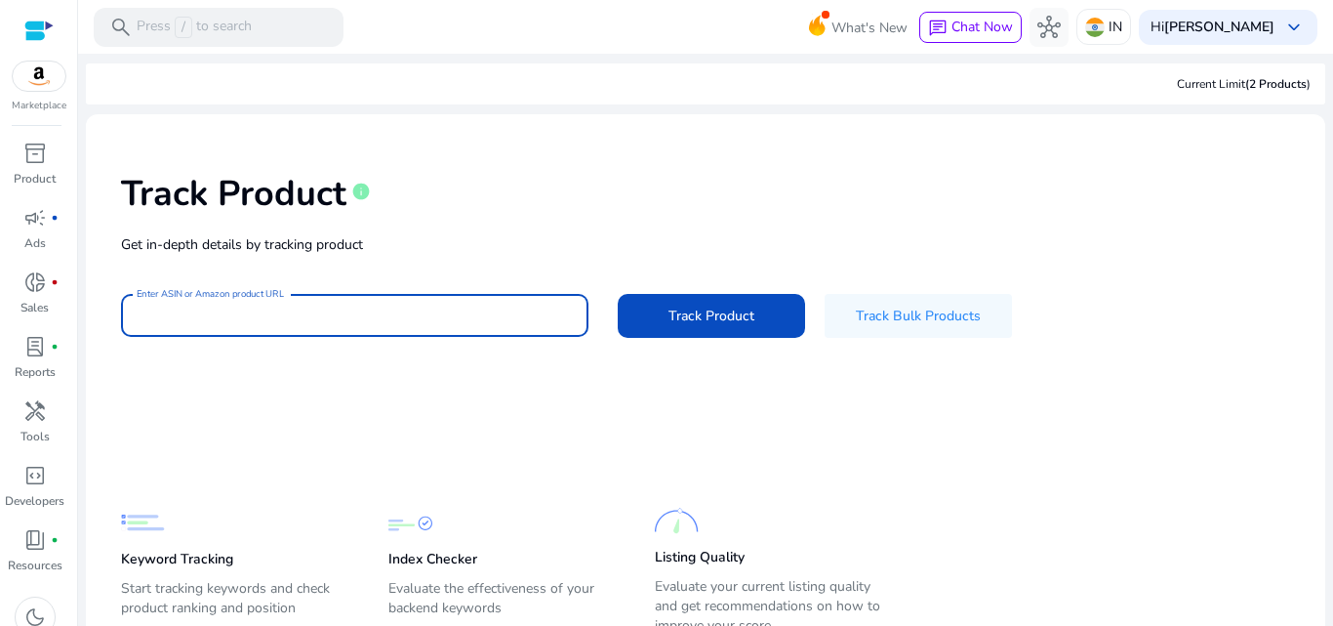
click at [373, 314] on input "Enter ASIN or Amazon product URL" at bounding box center [355, 314] width 436 height 21
paste input "**********"
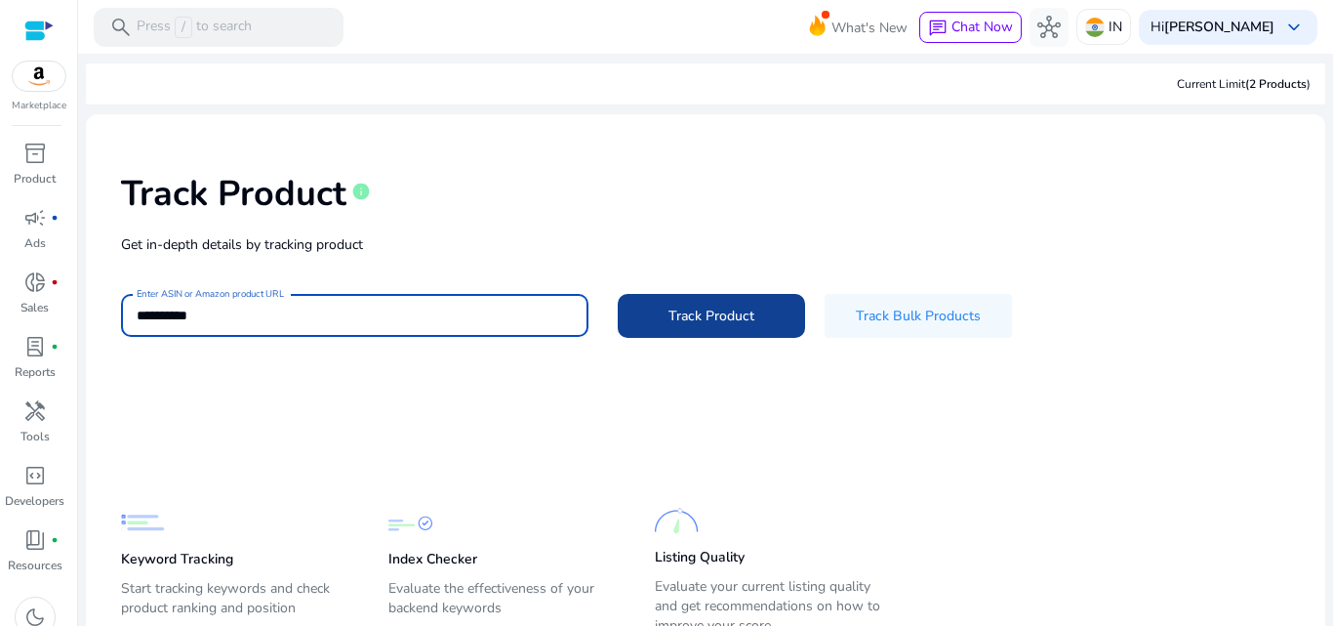
type input "**********"
click at [657, 304] on span at bounding box center [711, 315] width 187 height 47
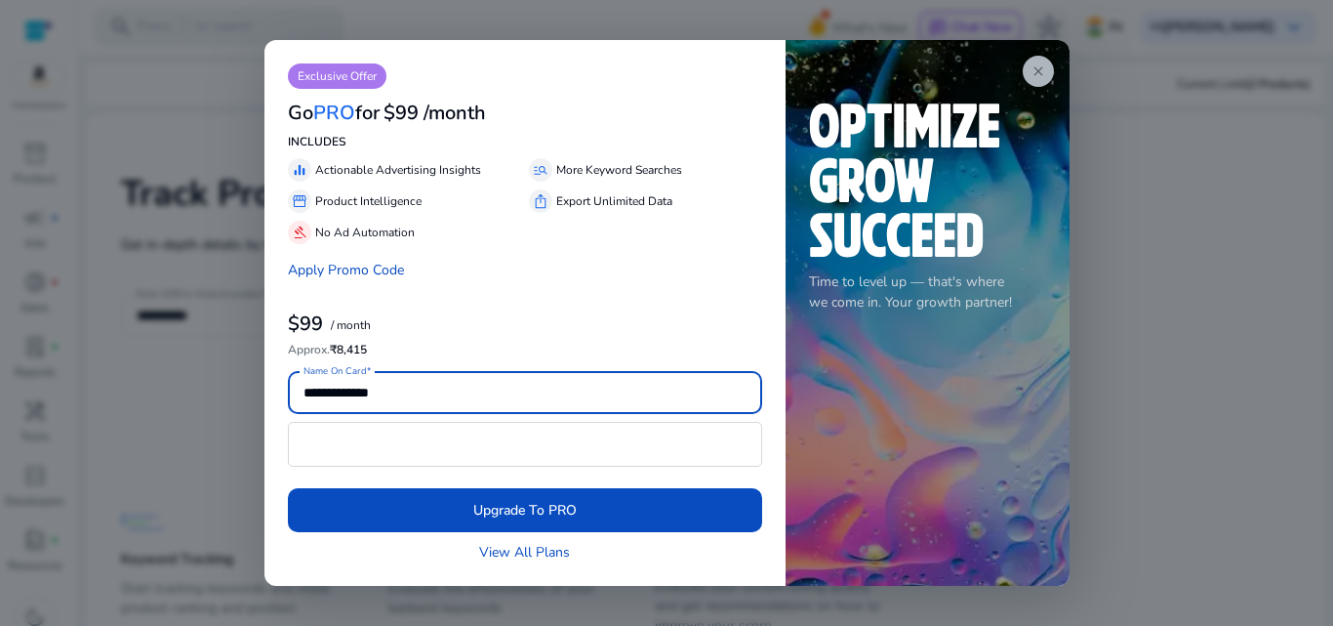
click at [1041, 65] on span "close" at bounding box center [1039, 71] width 16 height 16
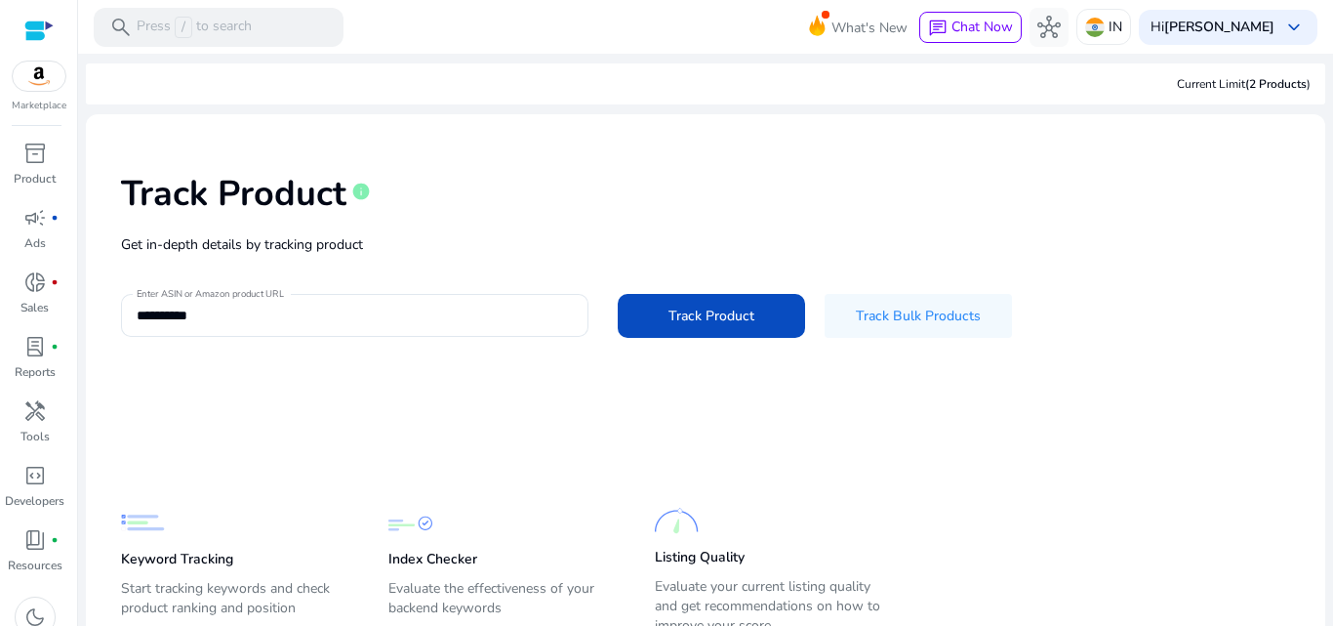
click at [48, 86] on img at bounding box center [39, 75] width 53 height 29
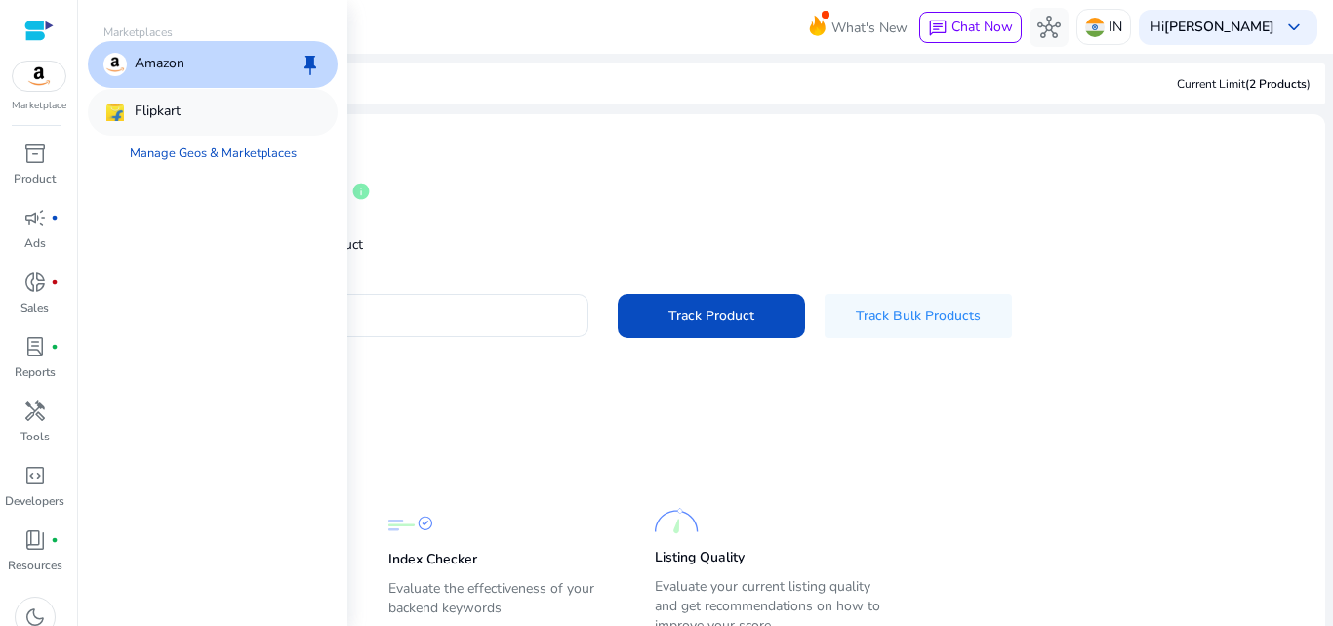
click at [130, 104] on div "Flipkart" at bounding box center [141, 112] width 77 height 23
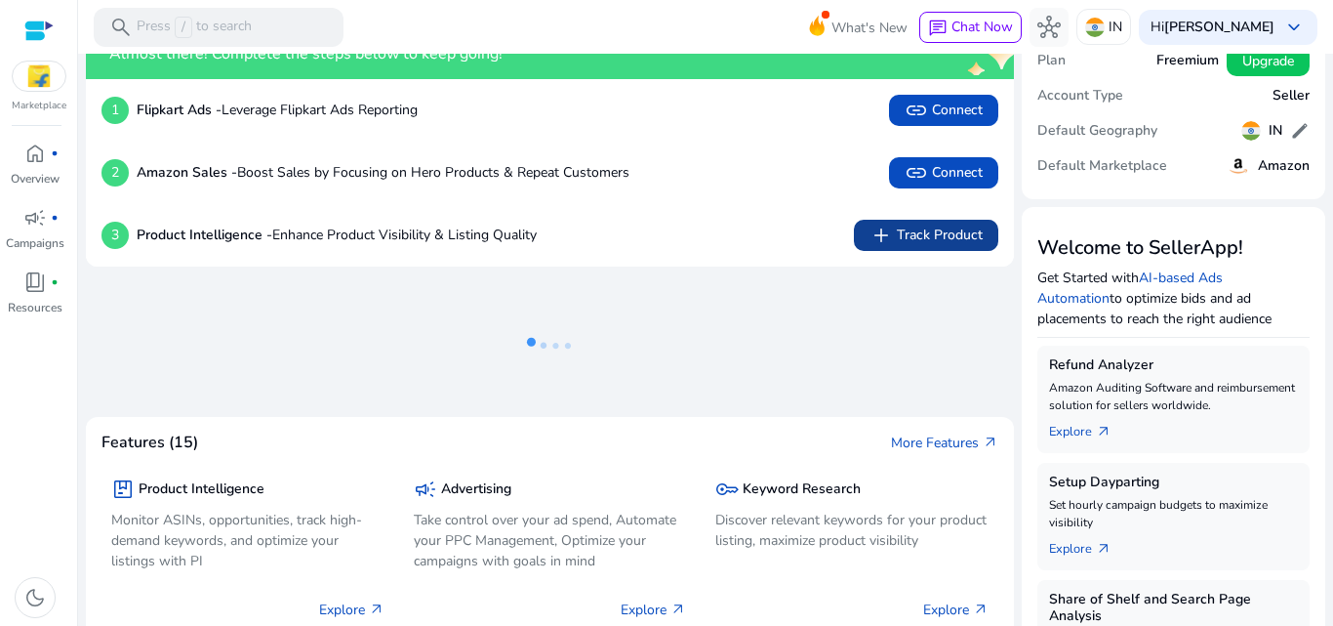
scroll to position [98, 0]
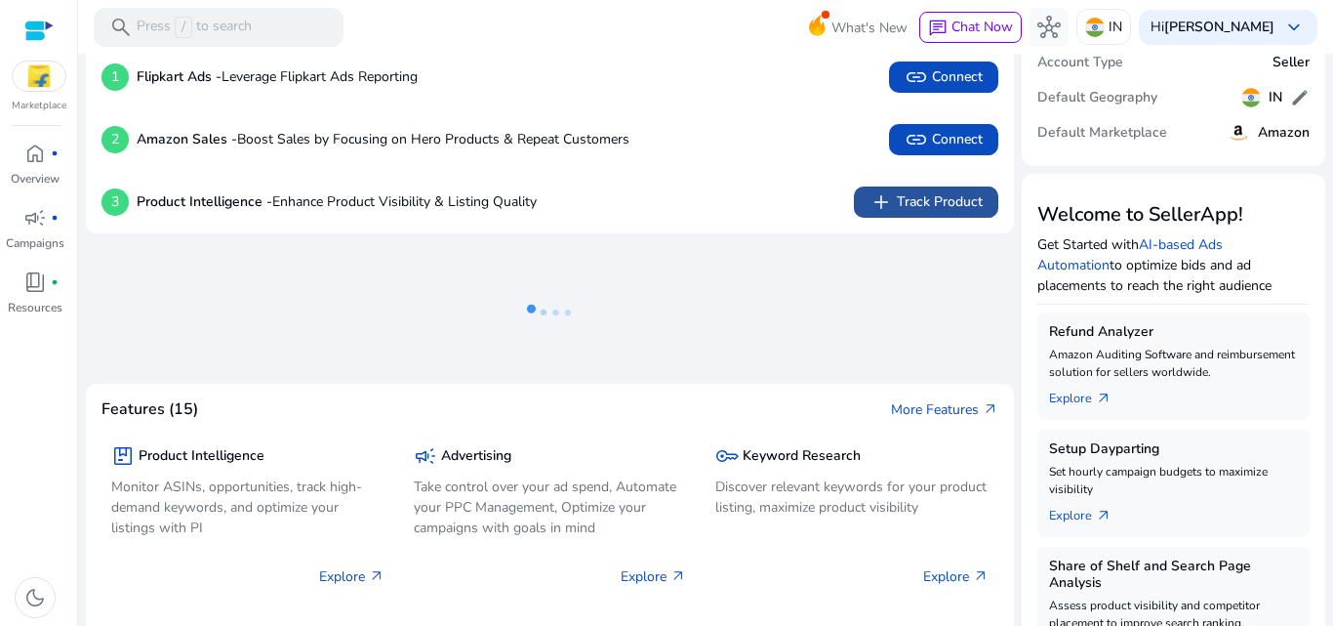
click at [920, 203] on span "add Track Product" at bounding box center [926, 201] width 113 height 23
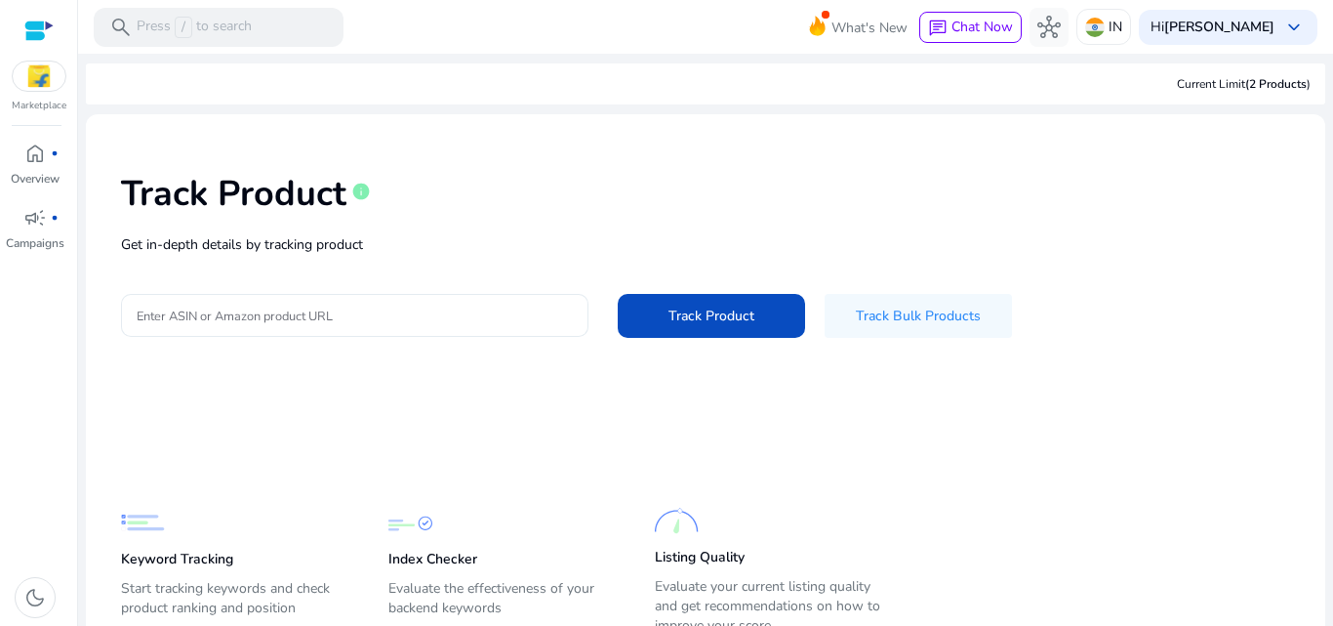
click at [335, 313] on input "Enter ASIN or Amazon product URL" at bounding box center [355, 314] width 436 height 21
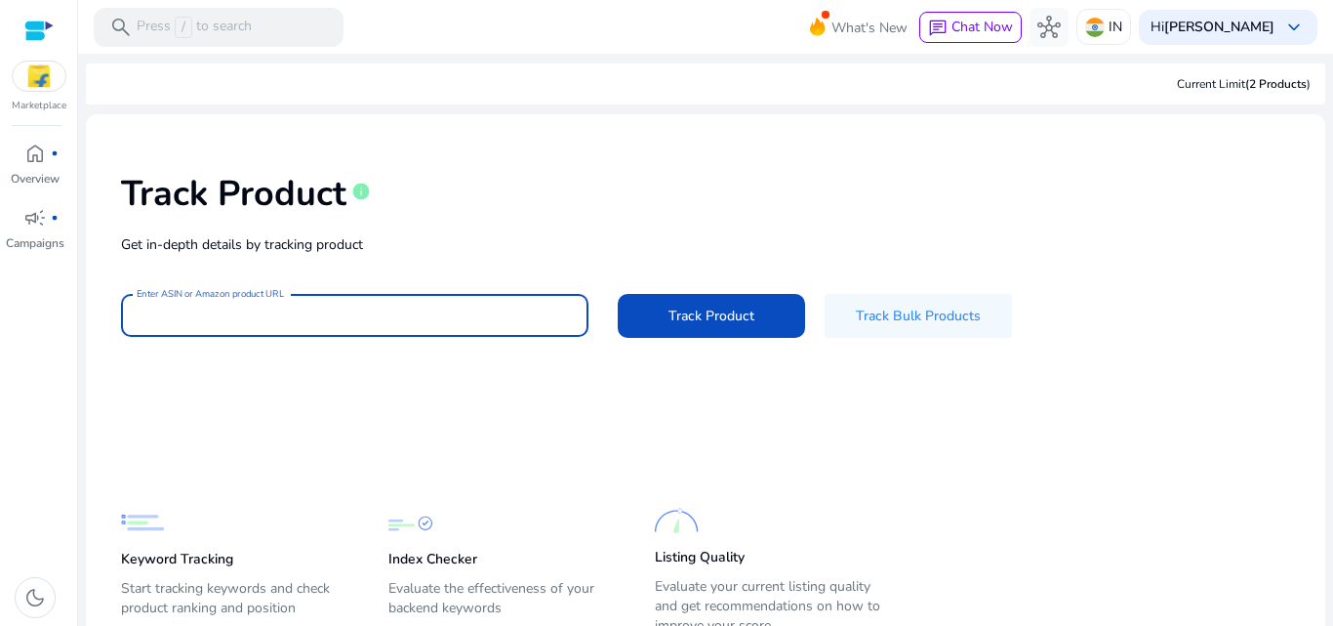
click at [333, 313] on input "Enter ASIN or Amazon product URL" at bounding box center [355, 314] width 436 height 21
